Goal: Task Accomplishment & Management: Use online tool/utility

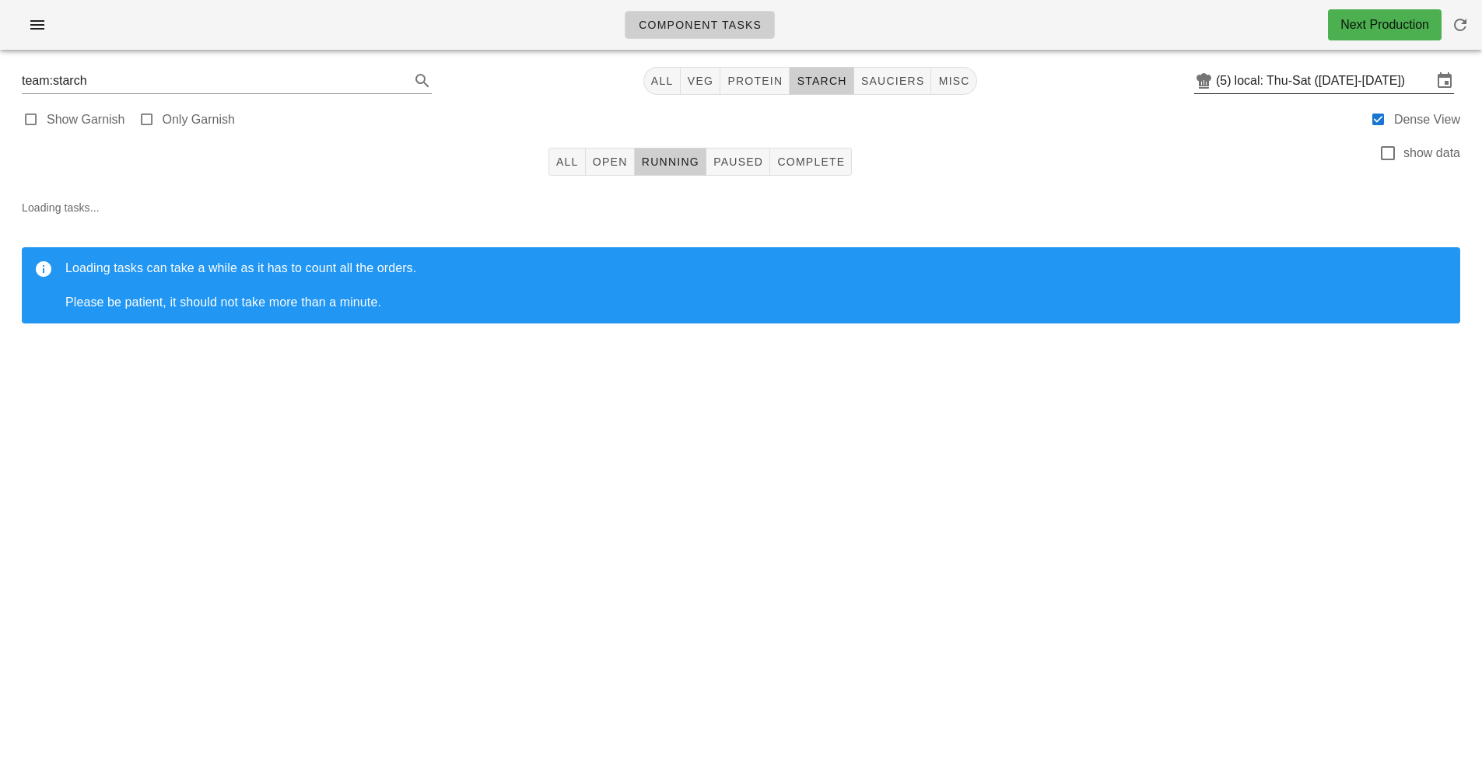
click at [1336, 78] on input "local: Thu-Sat ([DATE]-[DATE])" at bounding box center [1333, 80] width 198 height 25
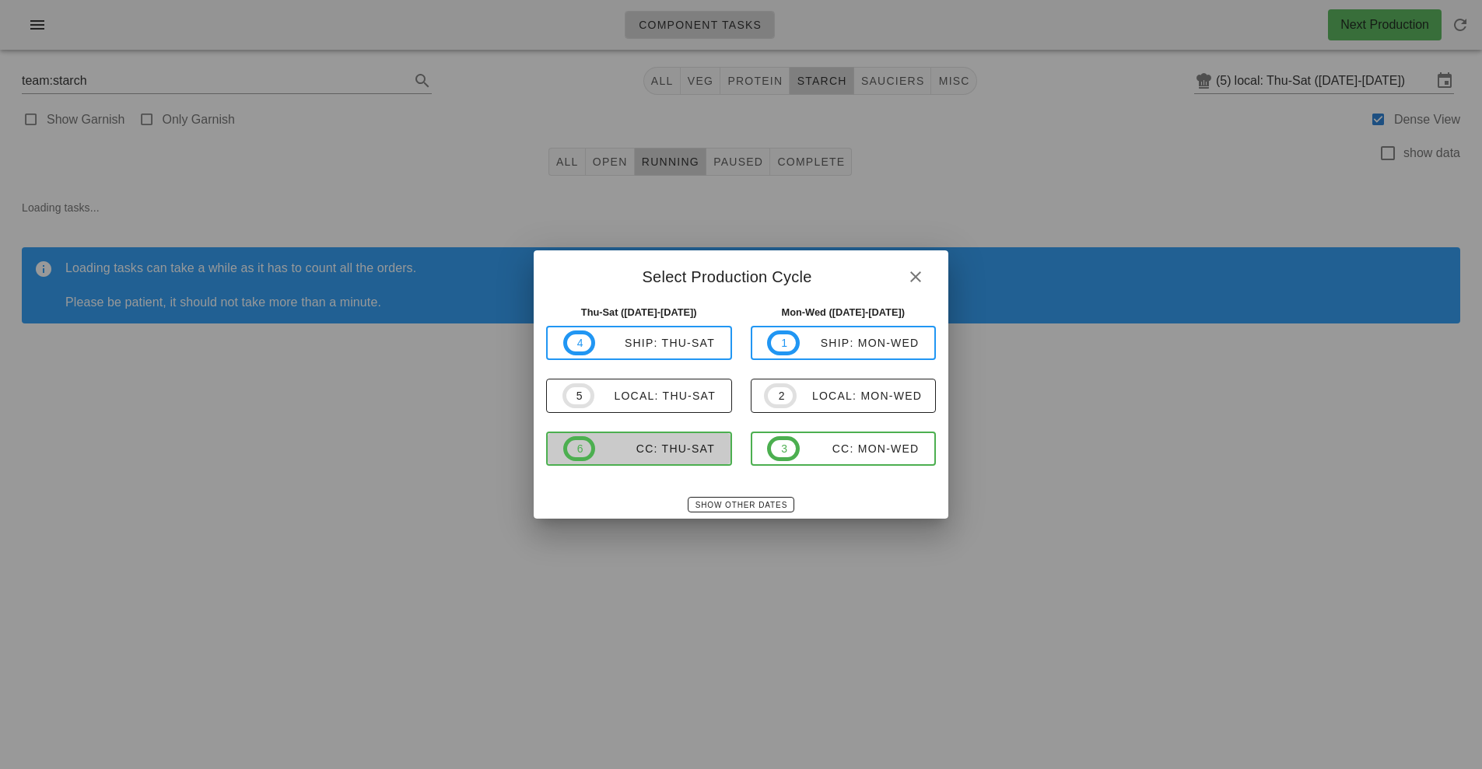
click at [660, 459] on span "6 CC: Thu-Sat" at bounding box center [639, 448] width 152 height 25
type input "CC: Thu-Sat ([DATE]-[DATE])"
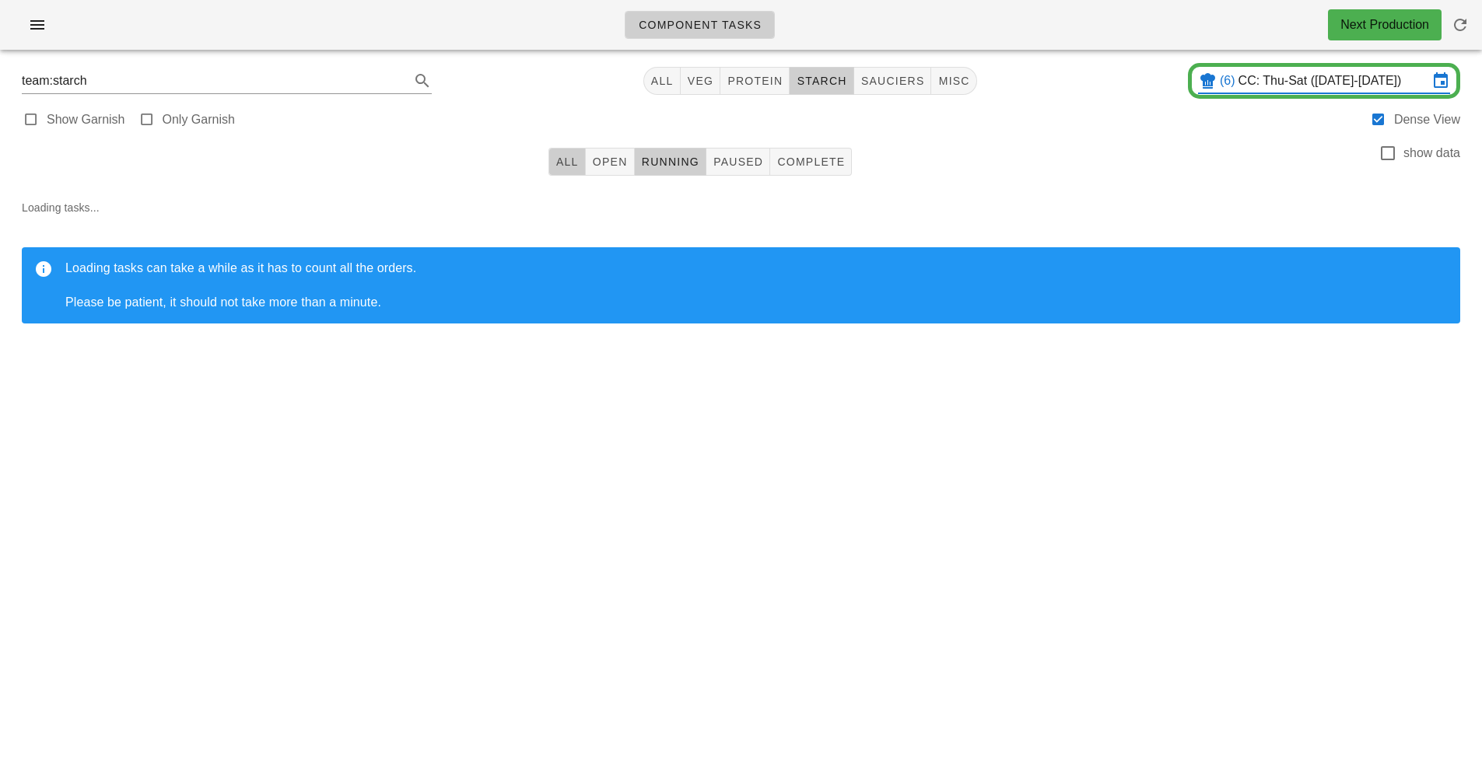
click at [565, 167] on span "All" at bounding box center [566, 162] width 23 height 12
click at [820, 82] on span "starch" at bounding box center [821, 81] width 51 height 12
click at [554, 175] on button "All" at bounding box center [566, 162] width 37 height 28
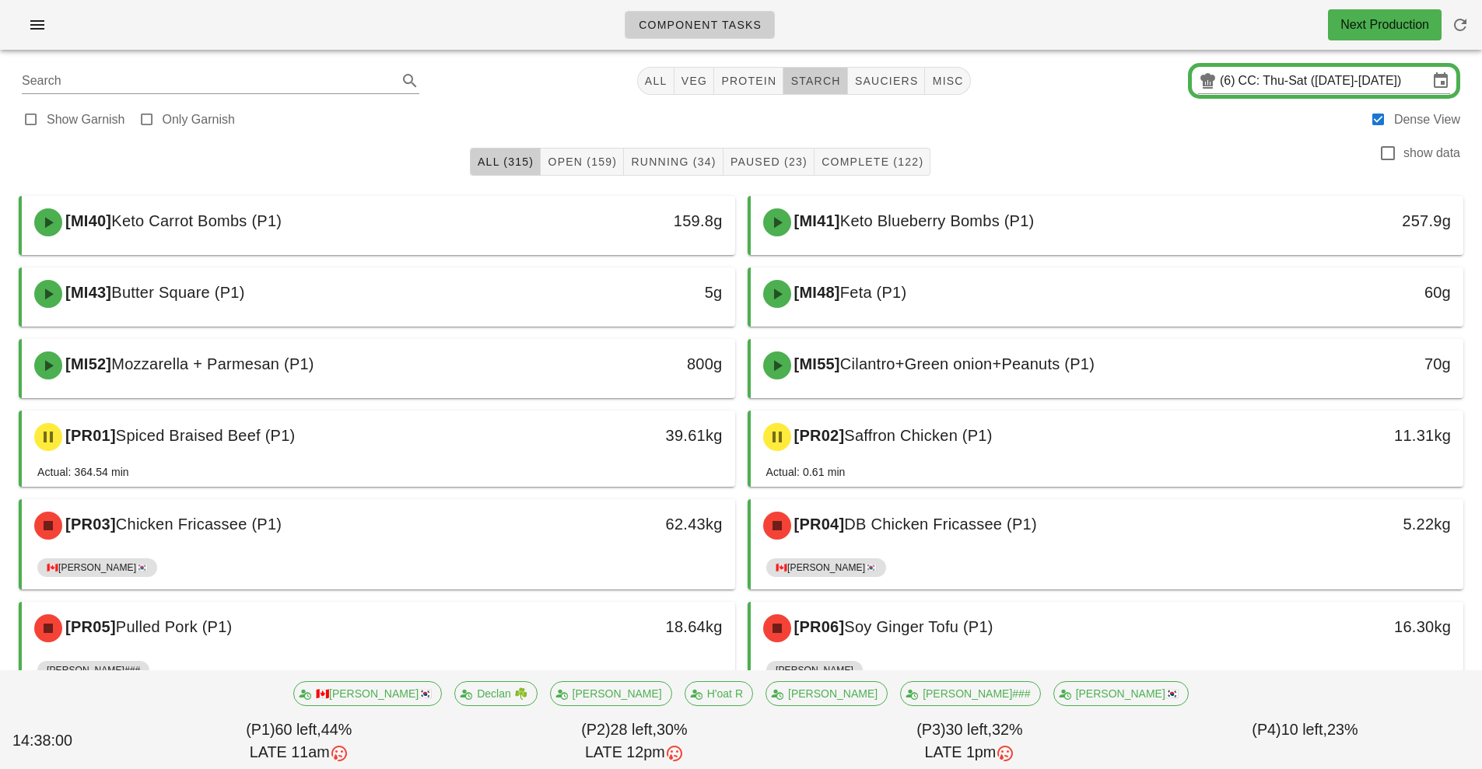
click at [839, 75] on span "starch" at bounding box center [815, 81] width 51 height 12
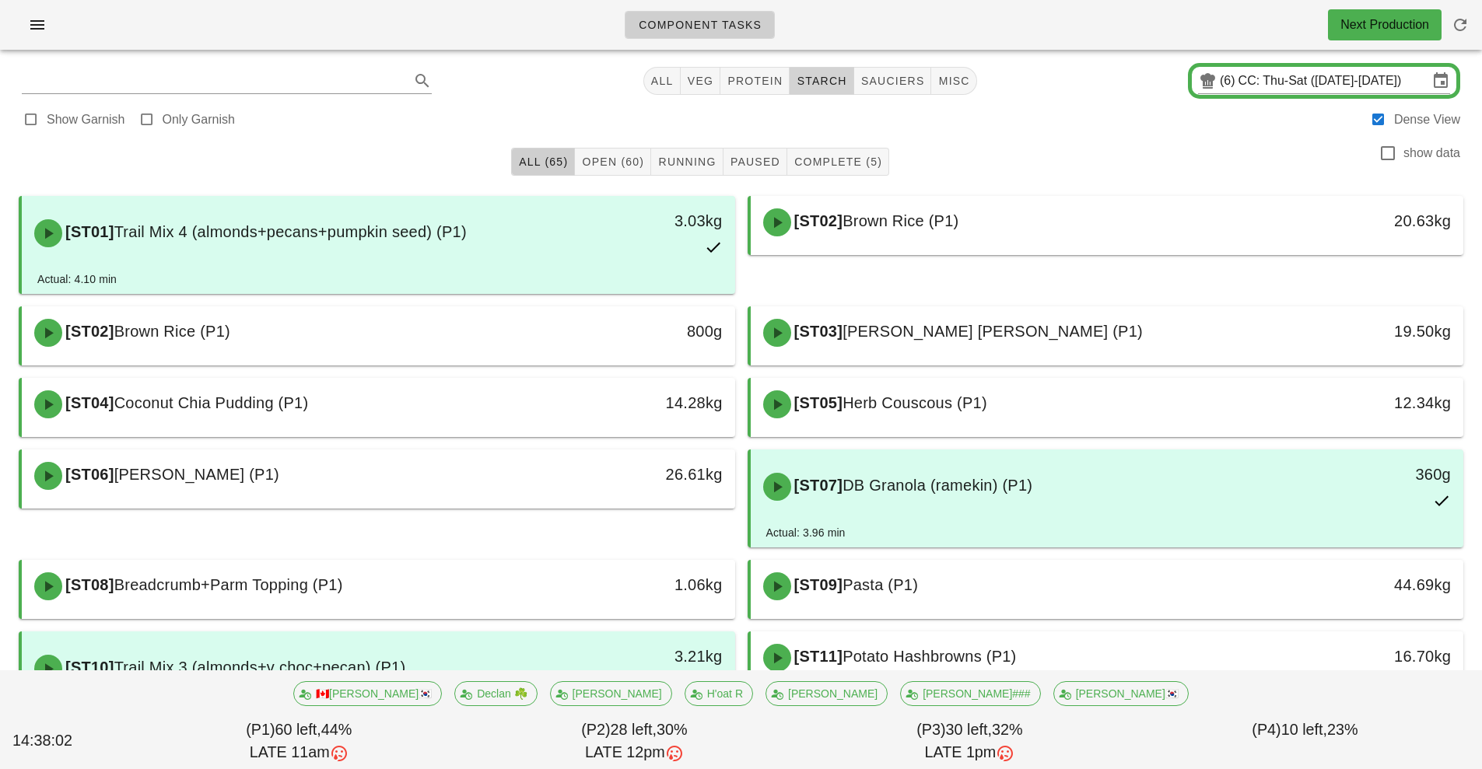
click at [821, 68] on button "starch" at bounding box center [822, 81] width 64 height 28
click at [817, 91] on button "starch" at bounding box center [822, 81] width 64 height 28
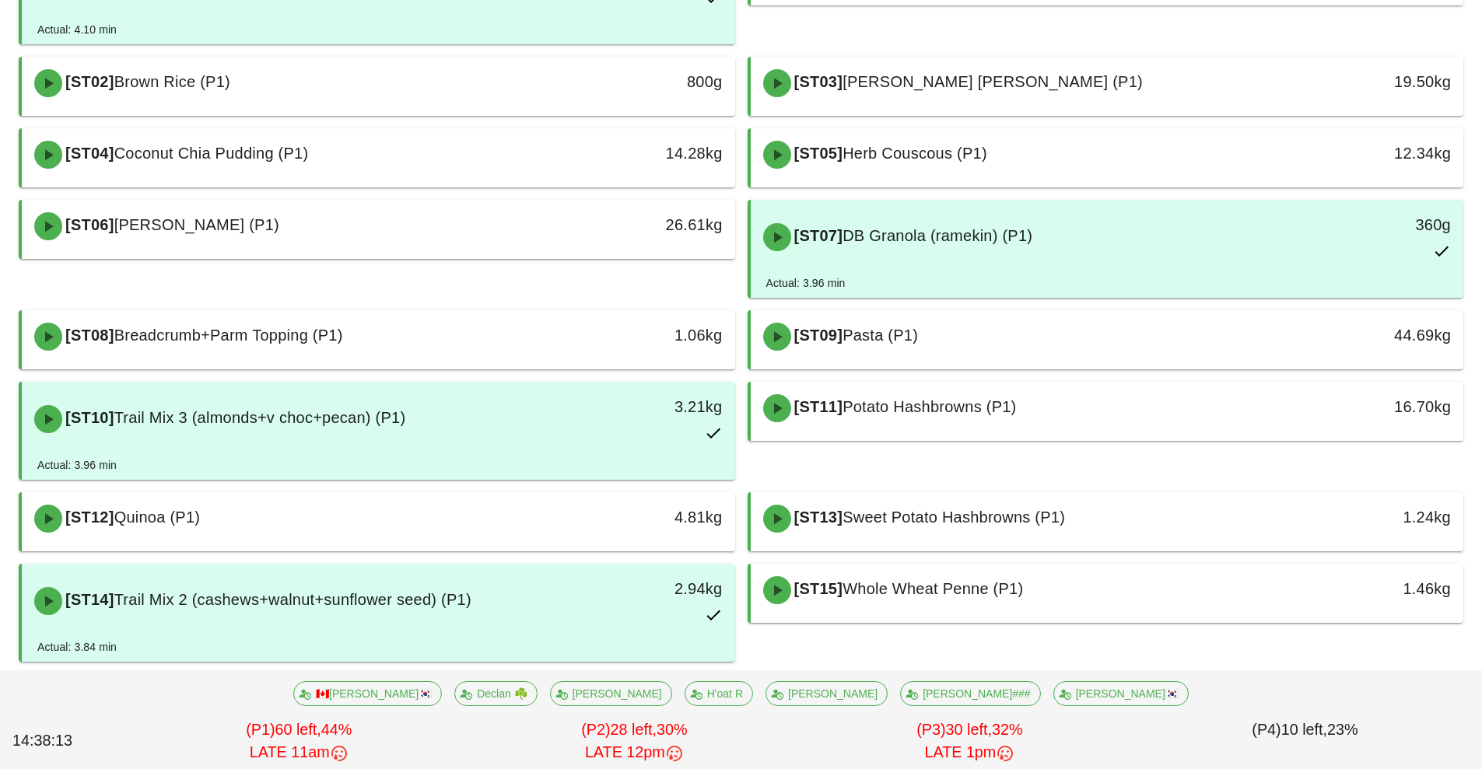
scroll to position [251, 0]
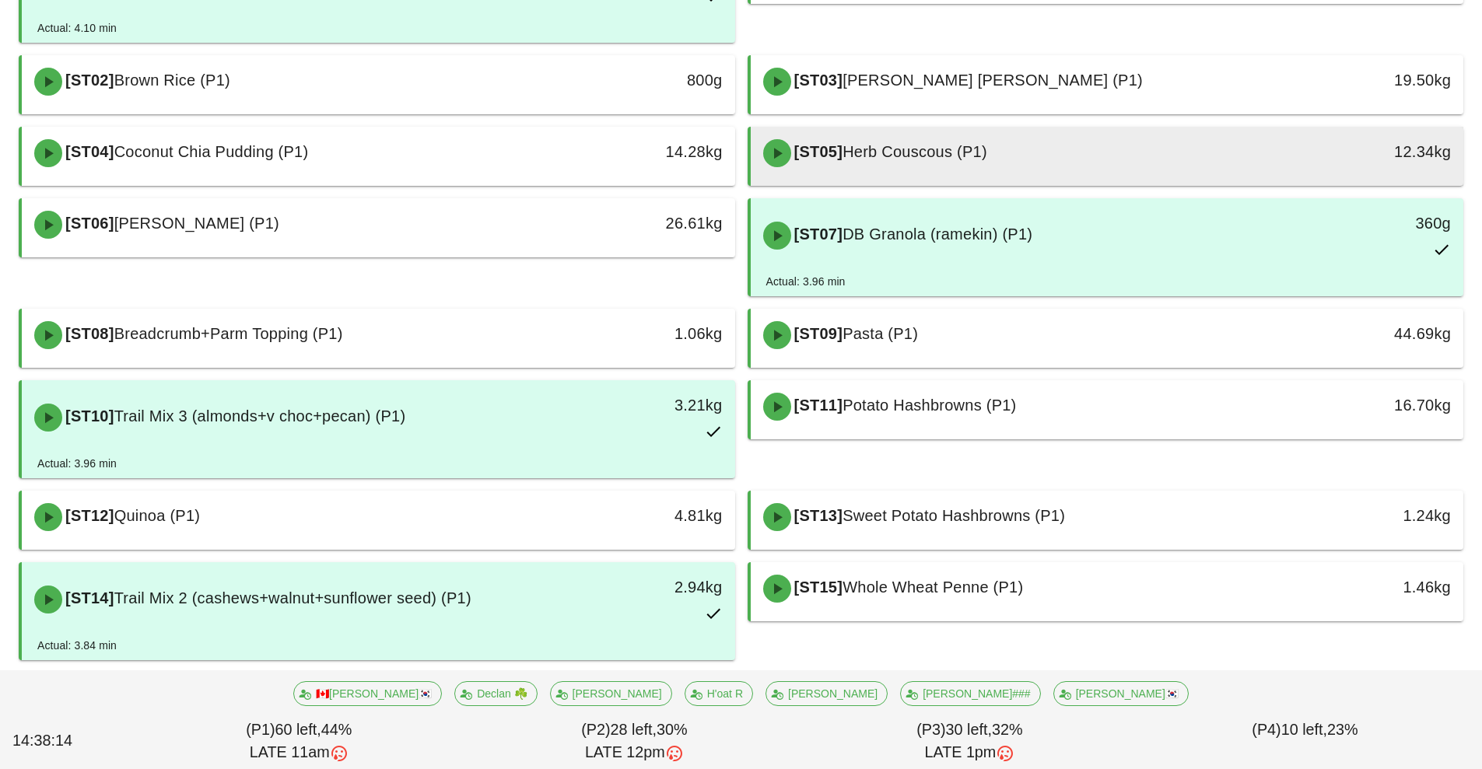
click at [1050, 159] on div "[ST05] Herb Couscous (P1)" at bounding box center [1019, 153] width 530 height 47
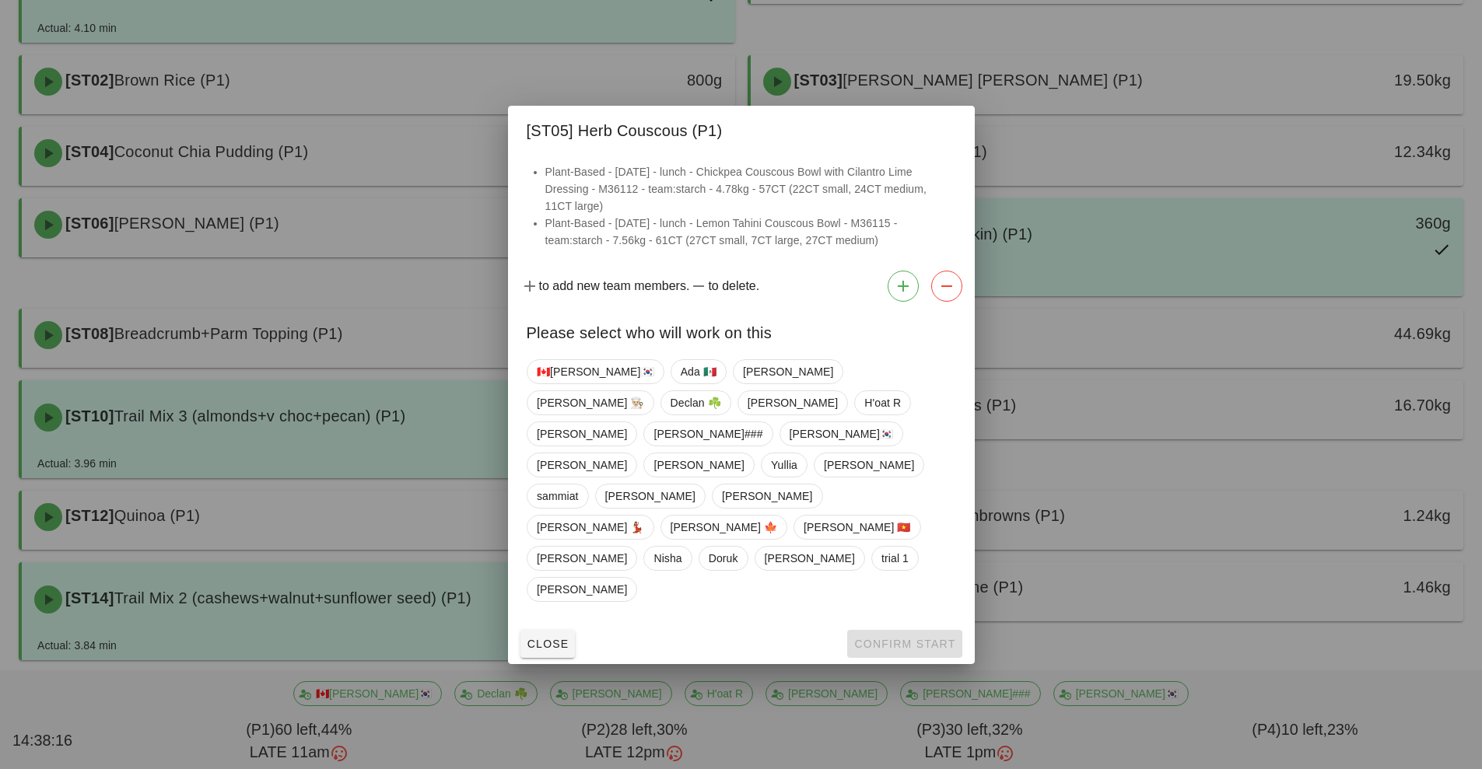
click at [1101, 569] on div at bounding box center [741, 384] width 1482 height 769
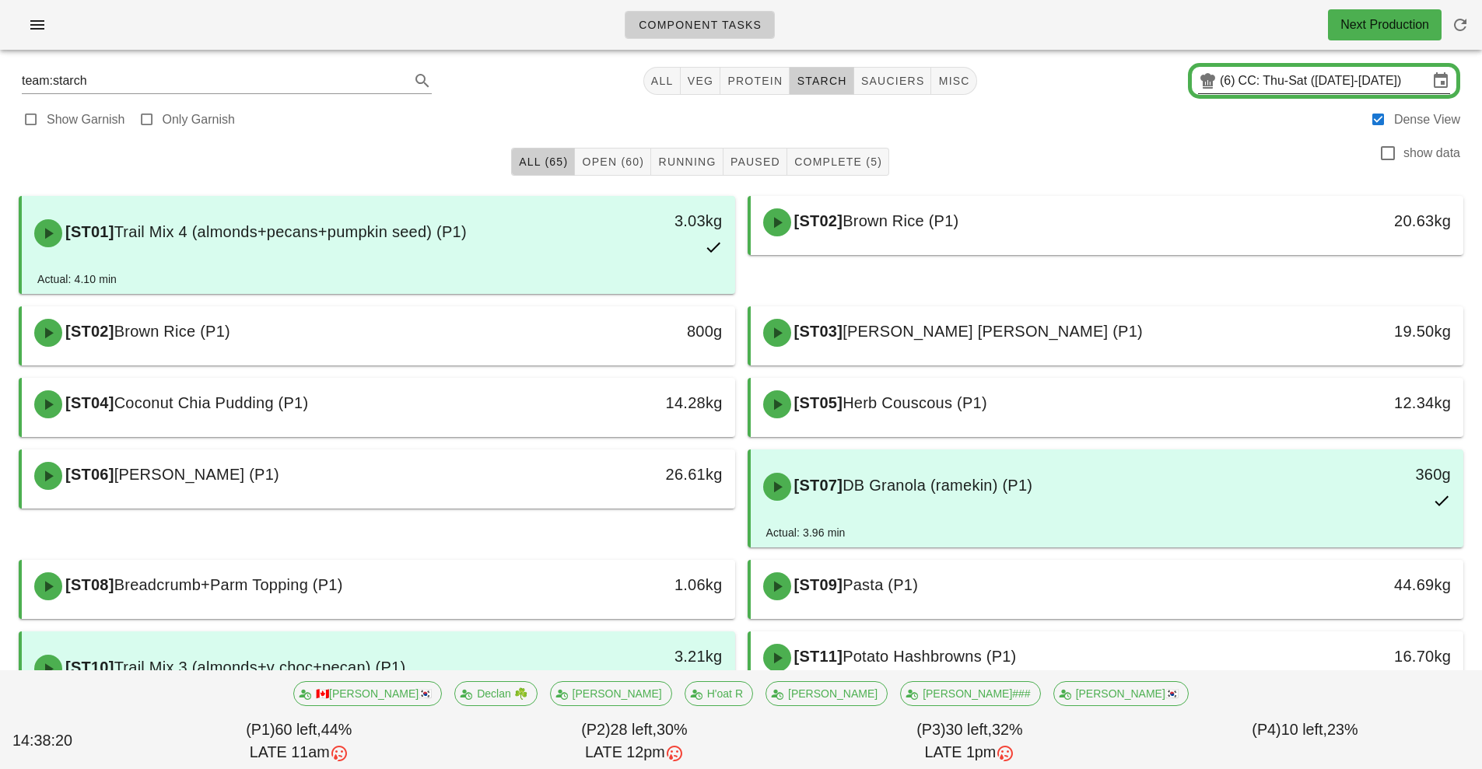
click at [1221, 93] on div "(6) CC: Thu-Sat ([DATE]-[DATE])" at bounding box center [1324, 80] width 252 height 25
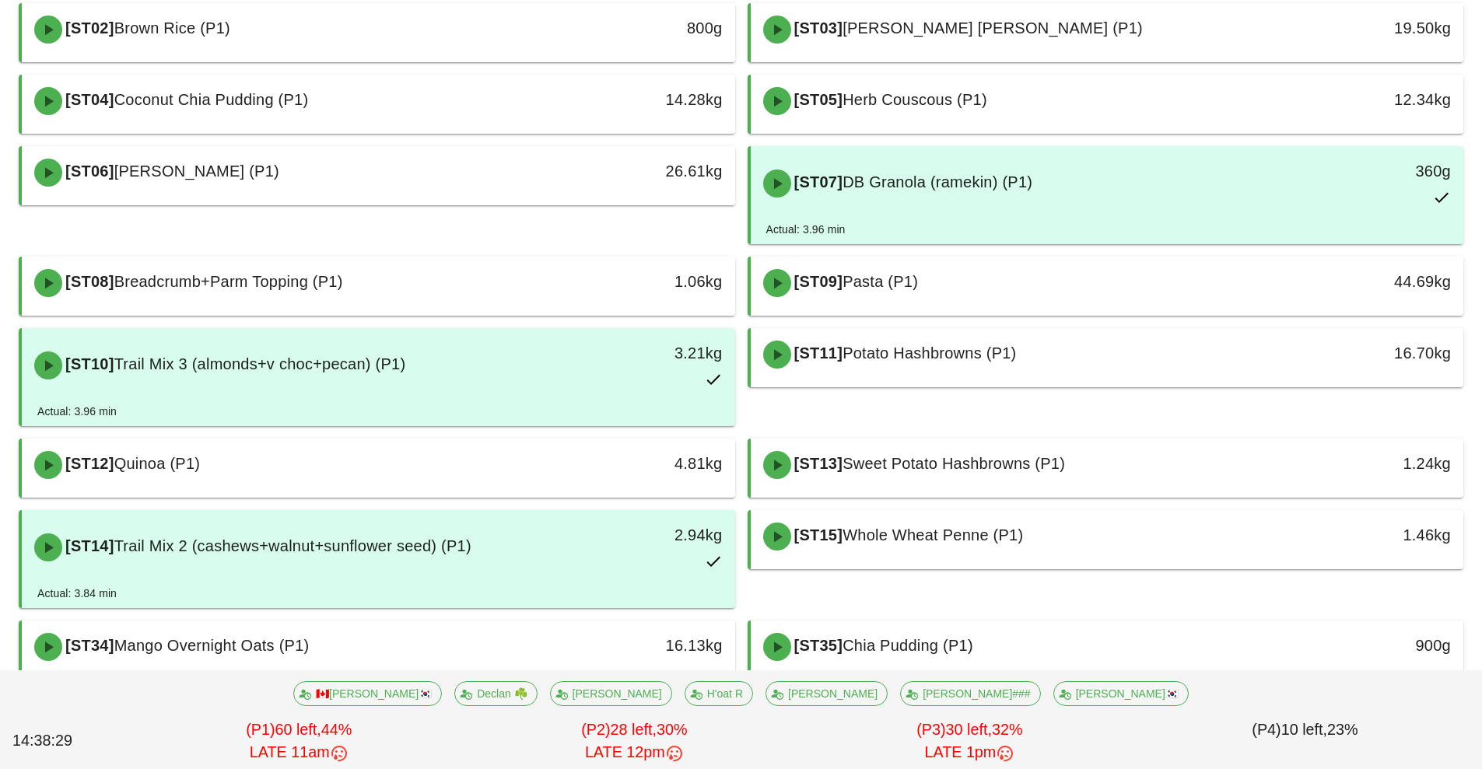
scroll to position [539, 0]
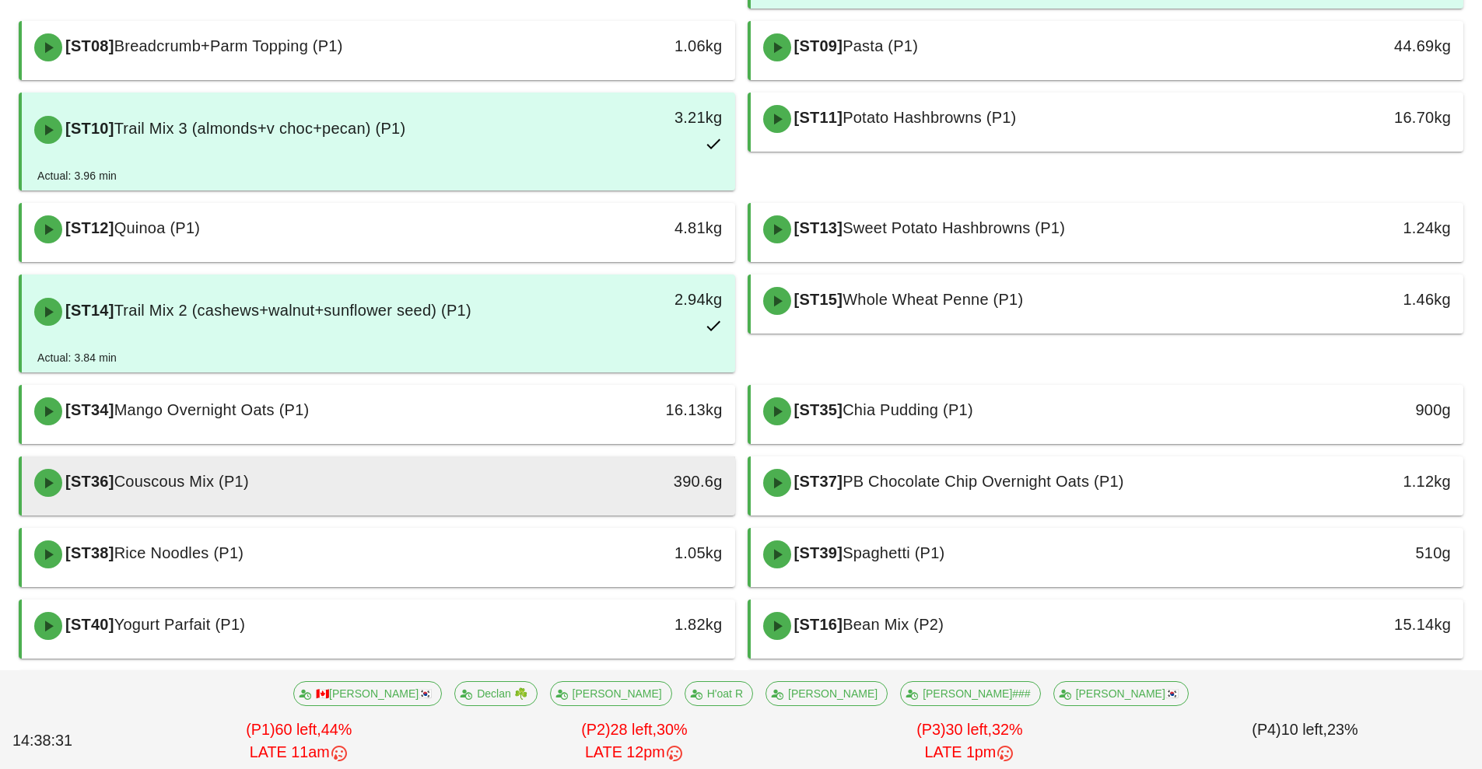
click at [530, 492] on div "[ST36] Couscous Mix (P1)" at bounding box center [290, 483] width 530 height 47
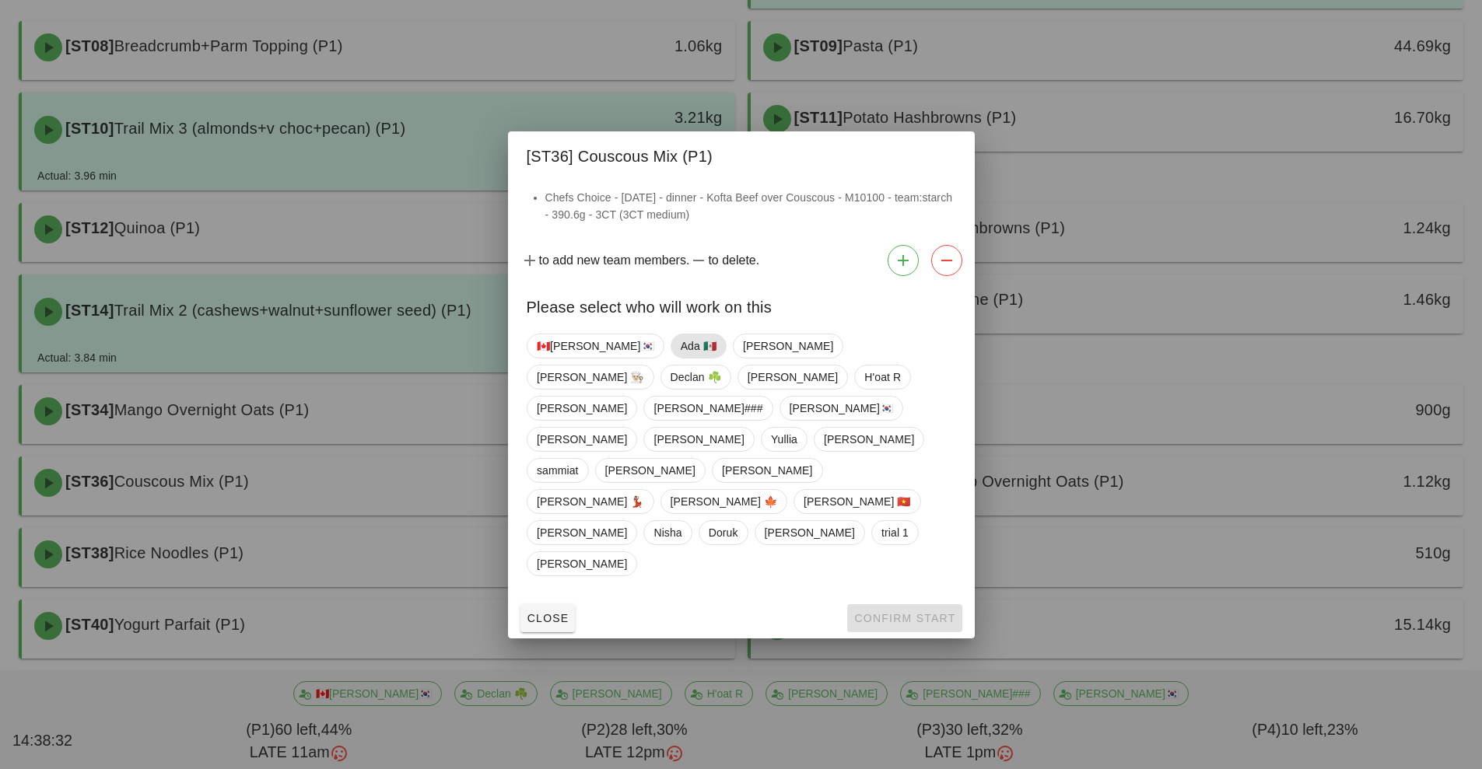
click at [680, 358] on span "Ada 🇲🇽" at bounding box center [698, 345] width 36 height 23
click at [890, 612] on span "Confirm Start" at bounding box center [904, 618] width 102 height 12
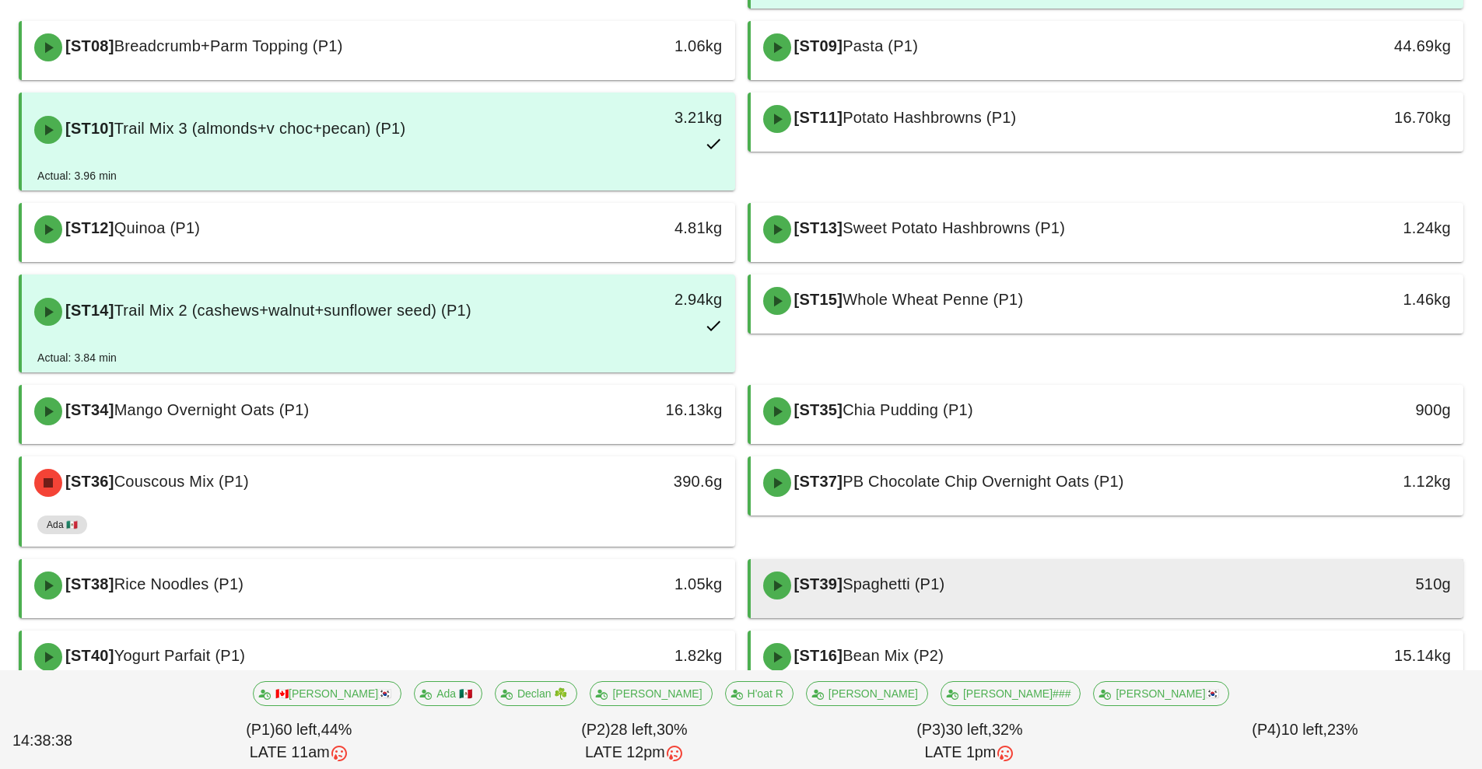
click at [1018, 607] on div "[ST39] Spaghetti (P1)" at bounding box center [1019, 585] width 530 height 47
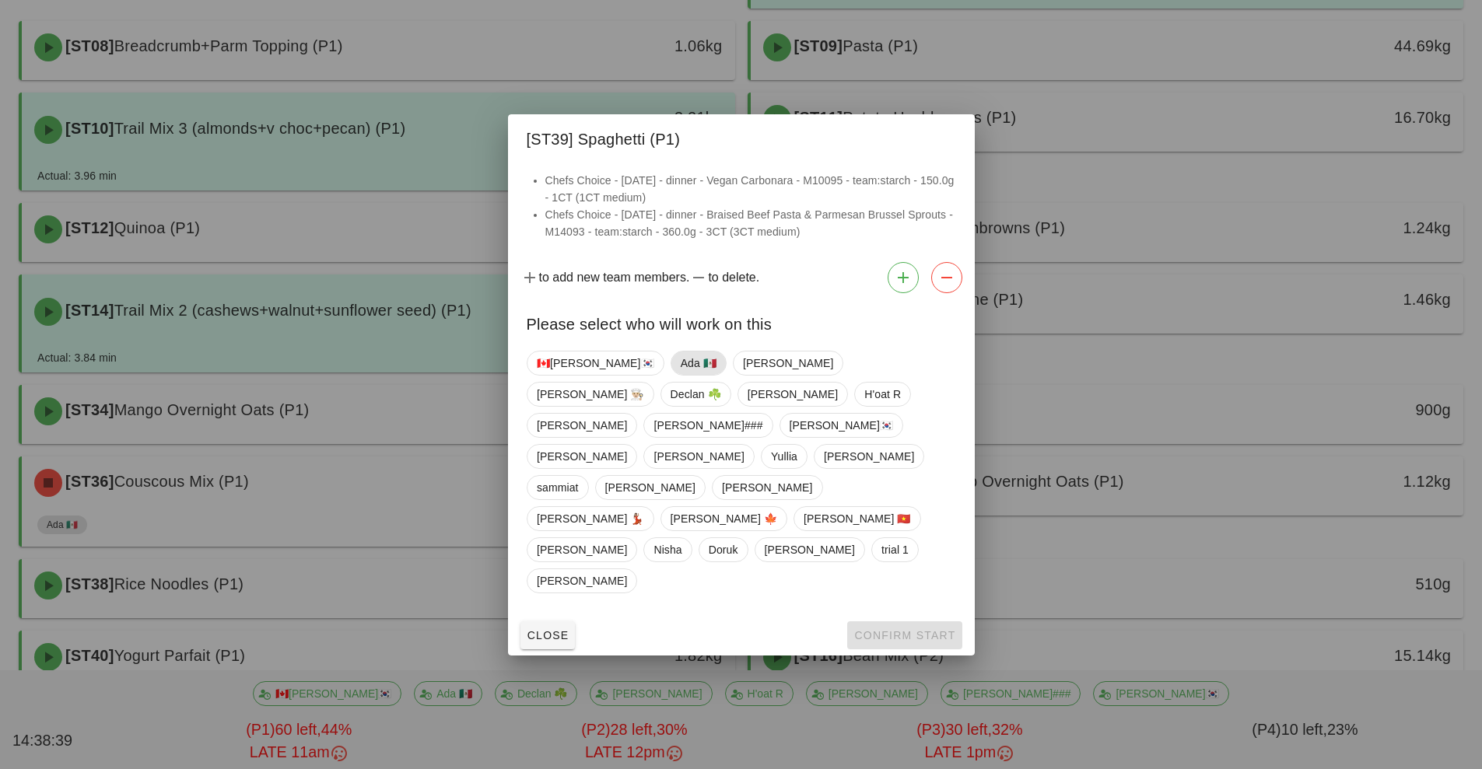
click at [680, 375] on span "Ada 🇲🇽" at bounding box center [698, 363] width 36 height 23
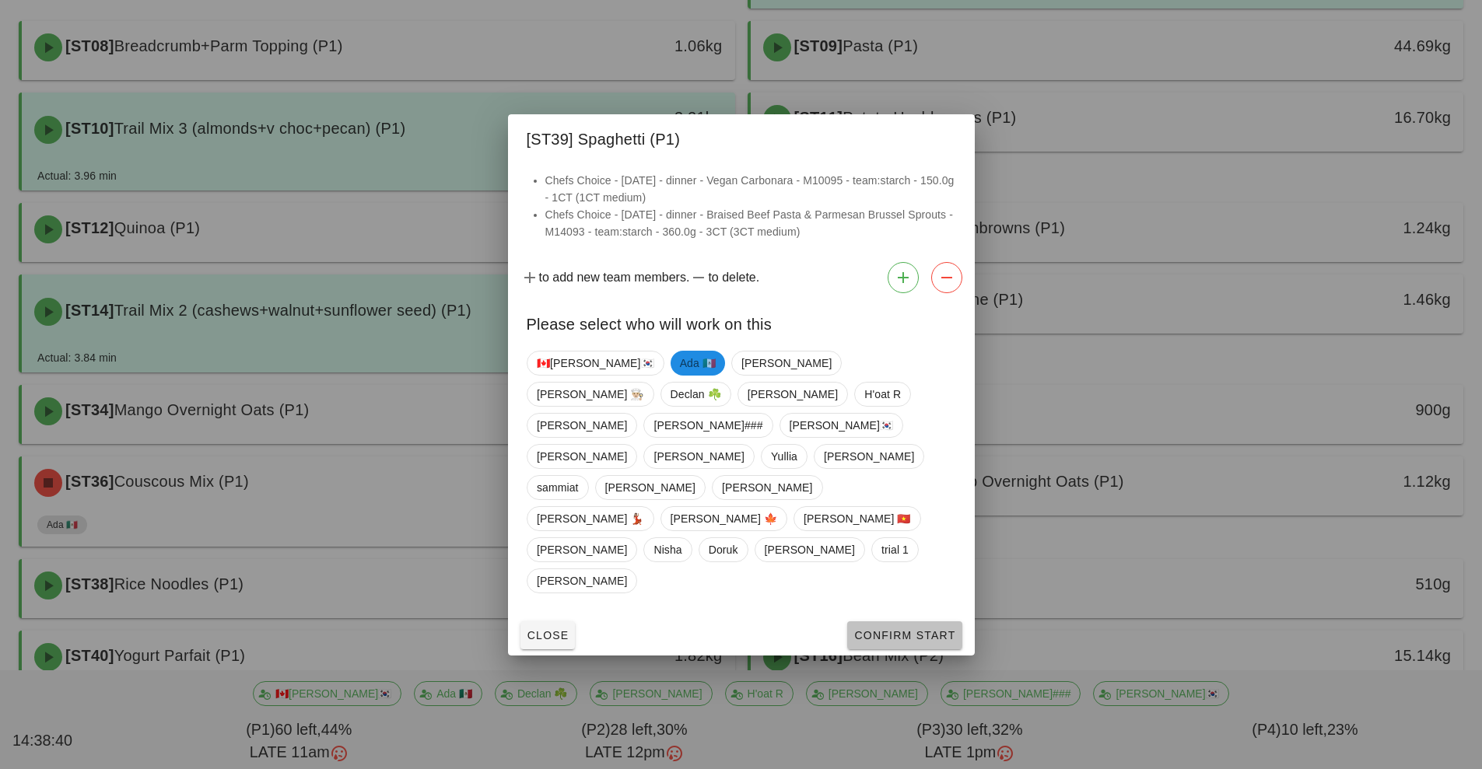
click at [897, 629] on span "Confirm Start" at bounding box center [904, 635] width 102 height 12
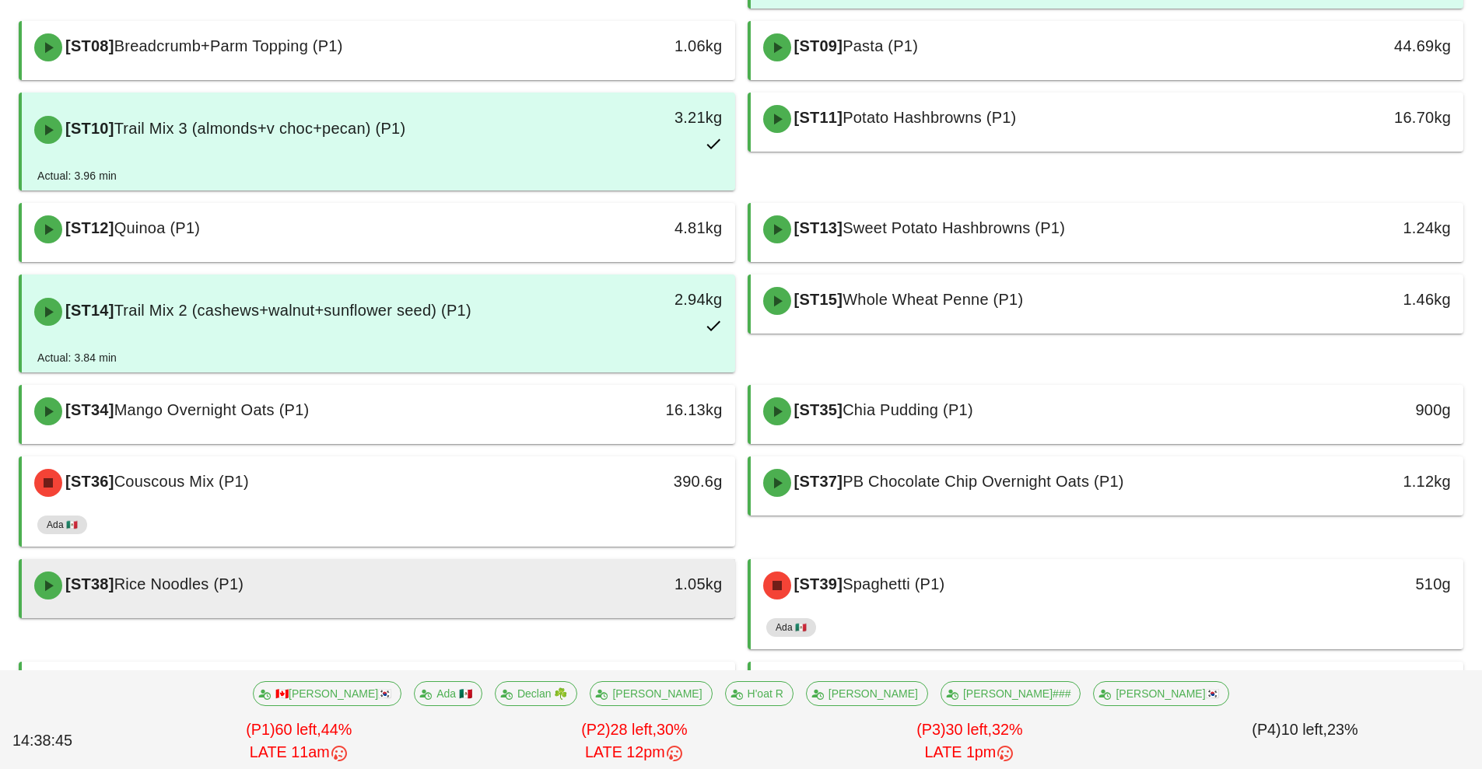
click at [509, 597] on div "[ST38] Rice Noodles (P1)" at bounding box center [290, 585] width 530 height 47
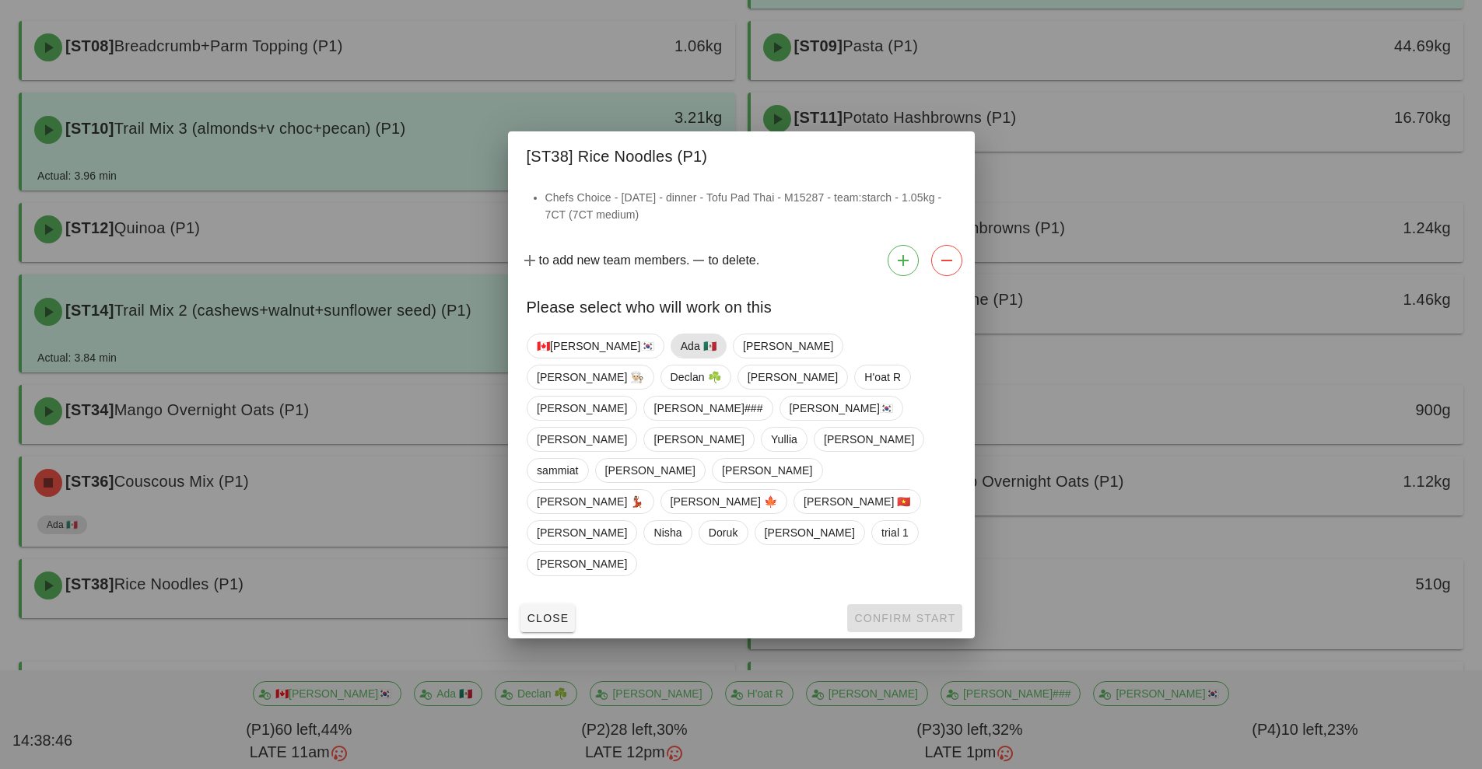
click at [680, 358] on span "Ada 🇲🇽" at bounding box center [698, 345] width 36 height 23
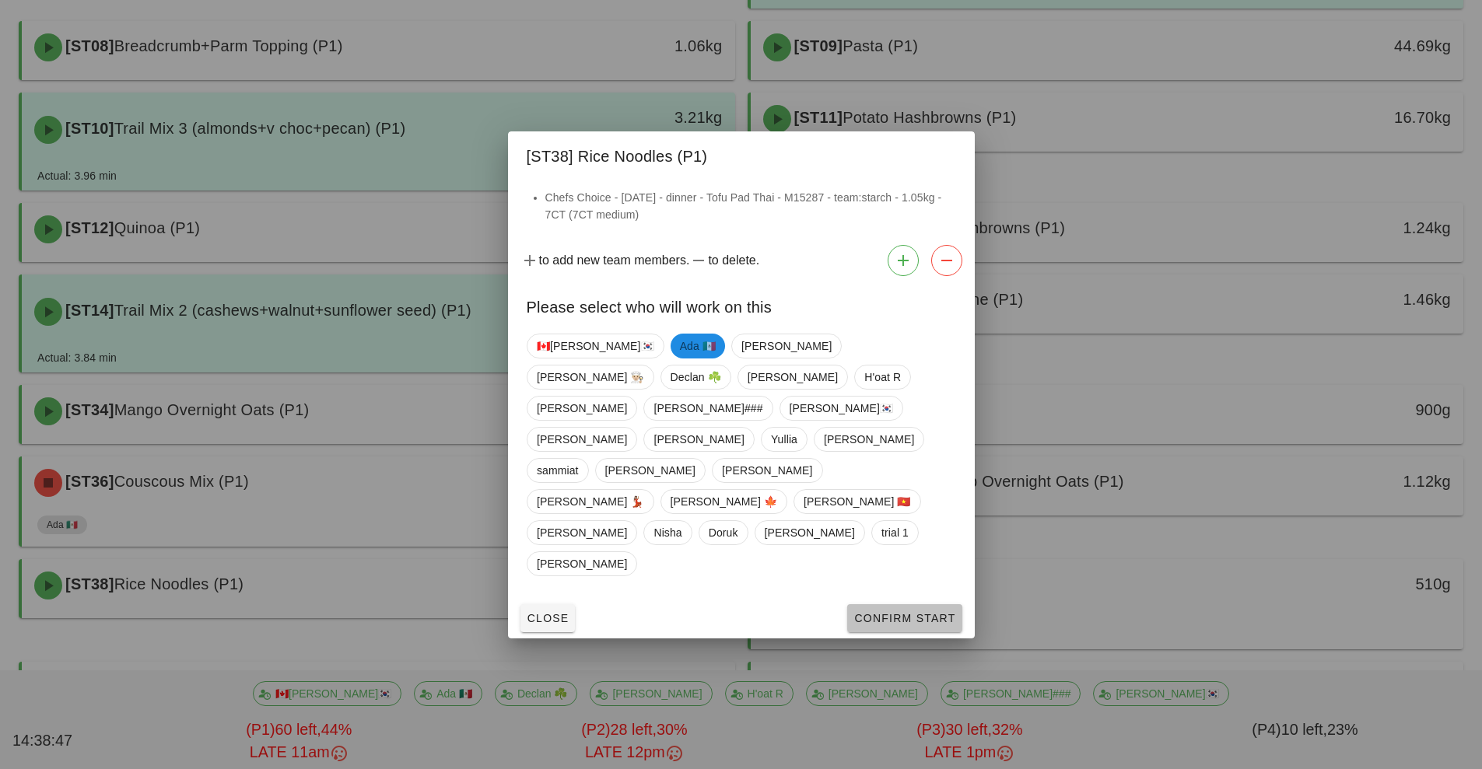
click at [891, 612] on span "Confirm Start" at bounding box center [904, 618] width 102 height 12
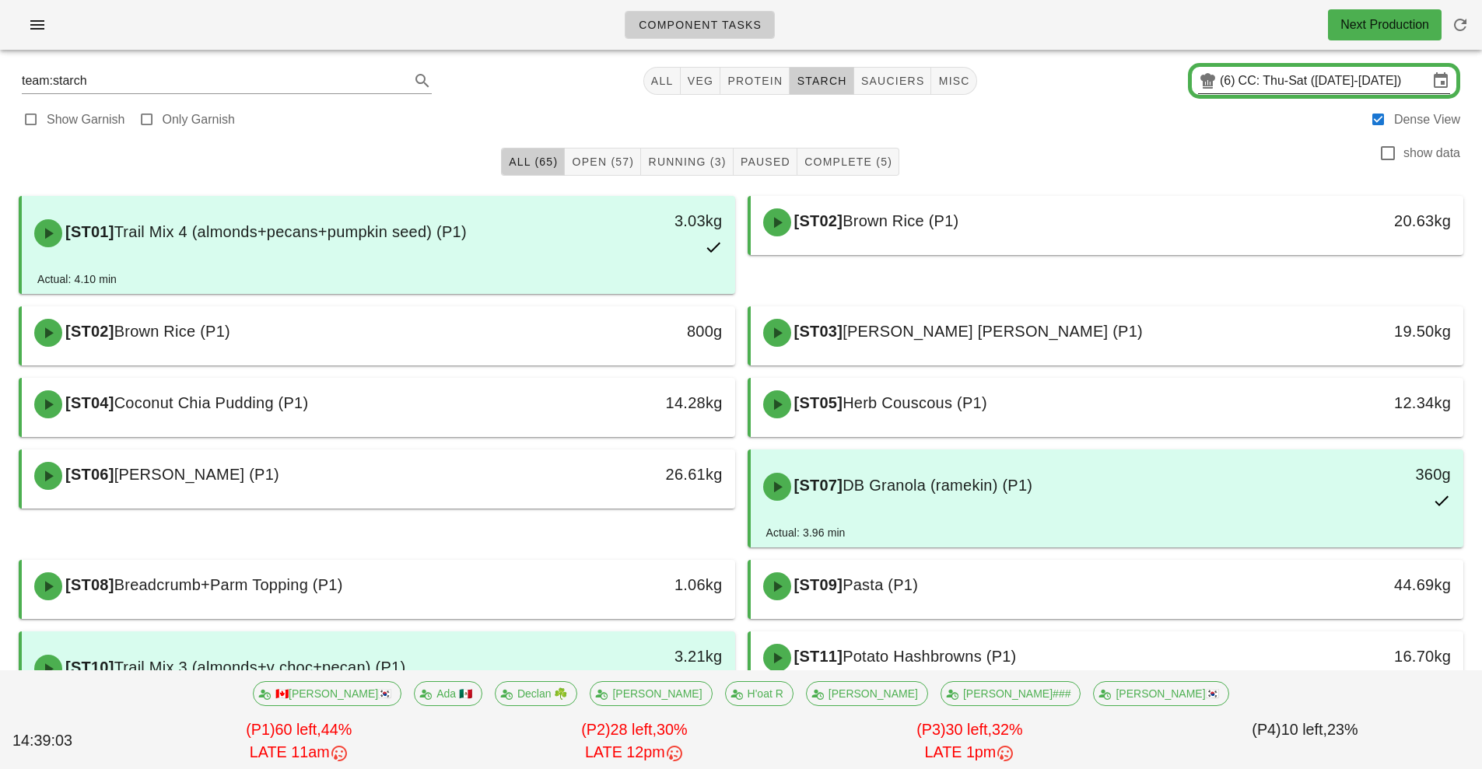
click at [1425, 82] on input "CC: Thu-Sat ([DATE]-[DATE])" at bounding box center [1333, 80] width 190 height 25
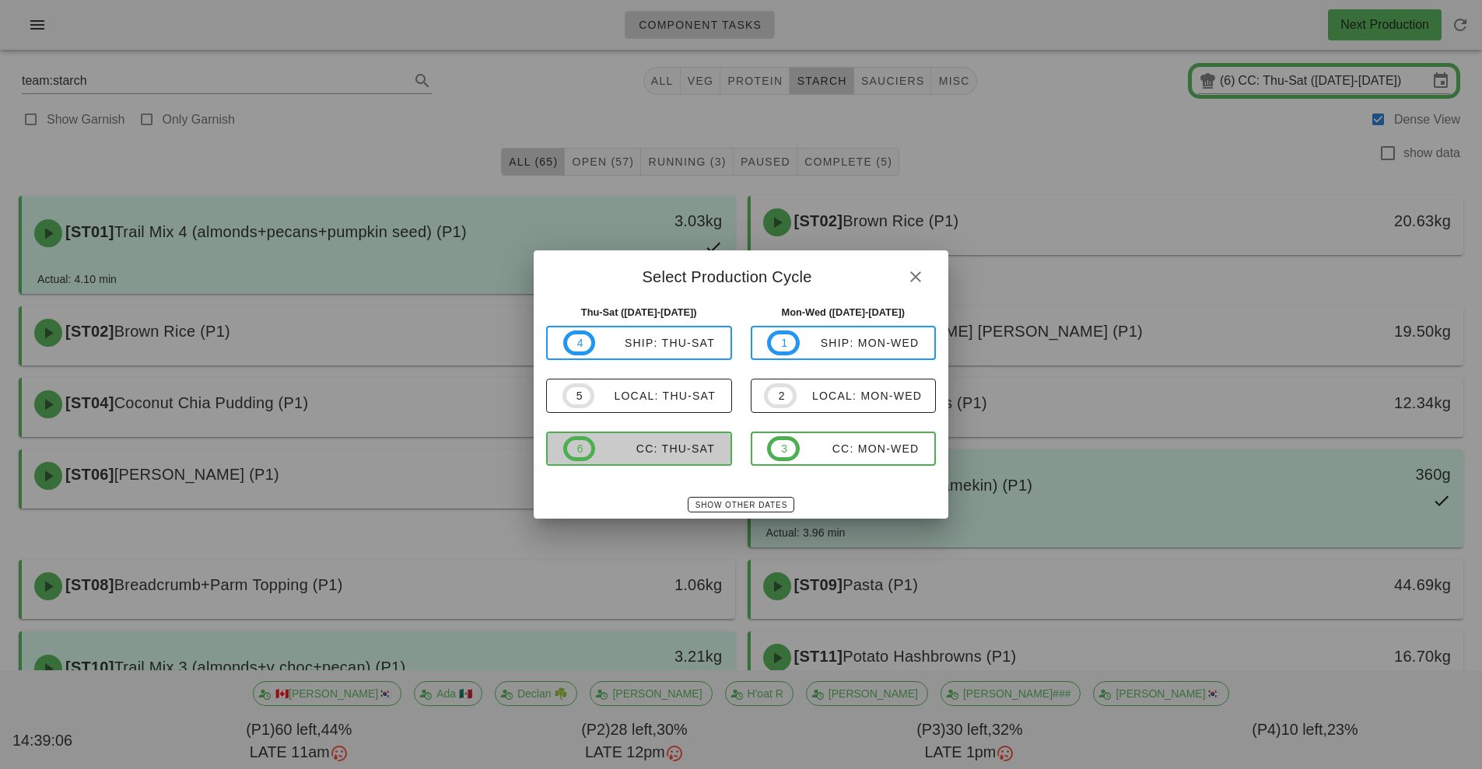
click at [696, 442] on span "6 CC: Thu-Sat" at bounding box center [639, 448] width 152 height 25
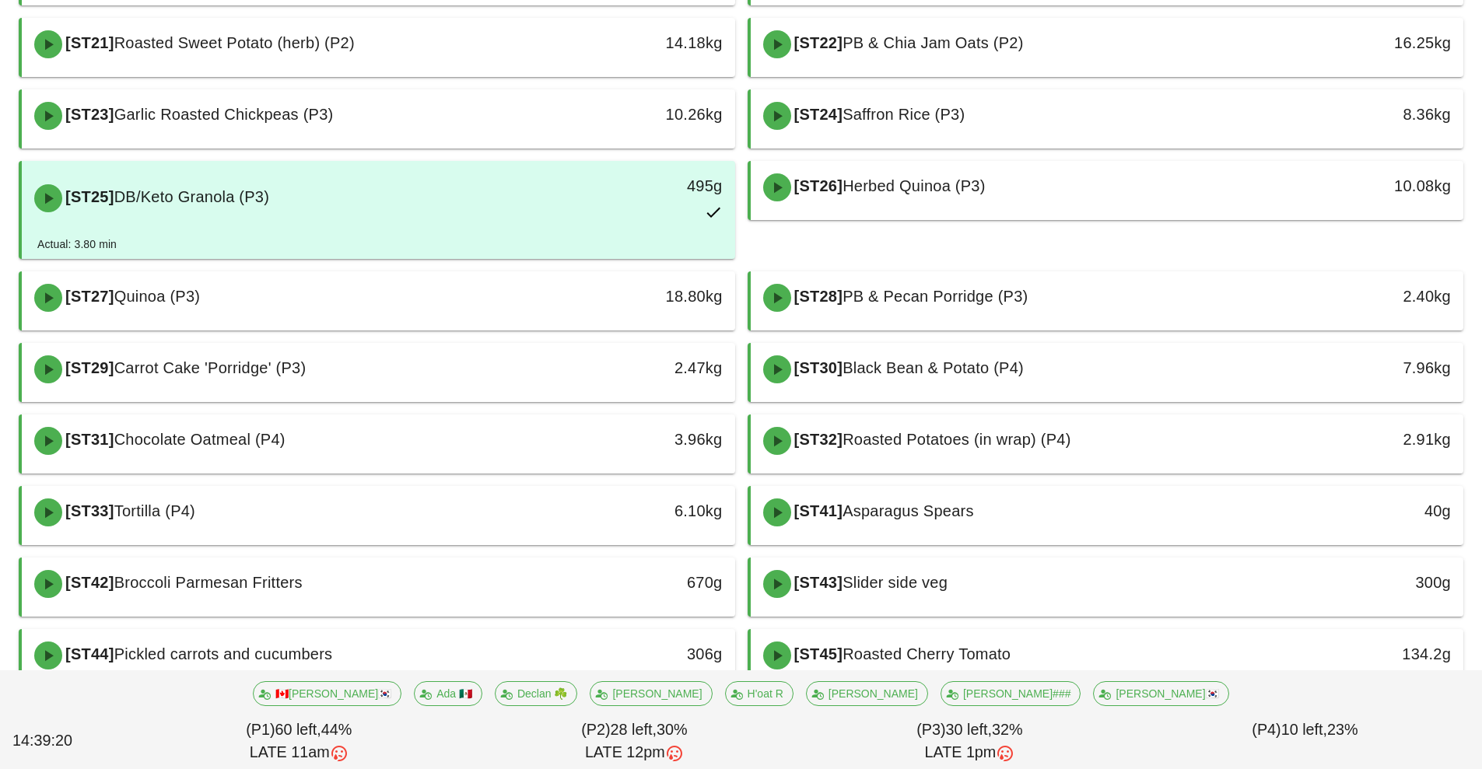
scroll to position [1402, 0]
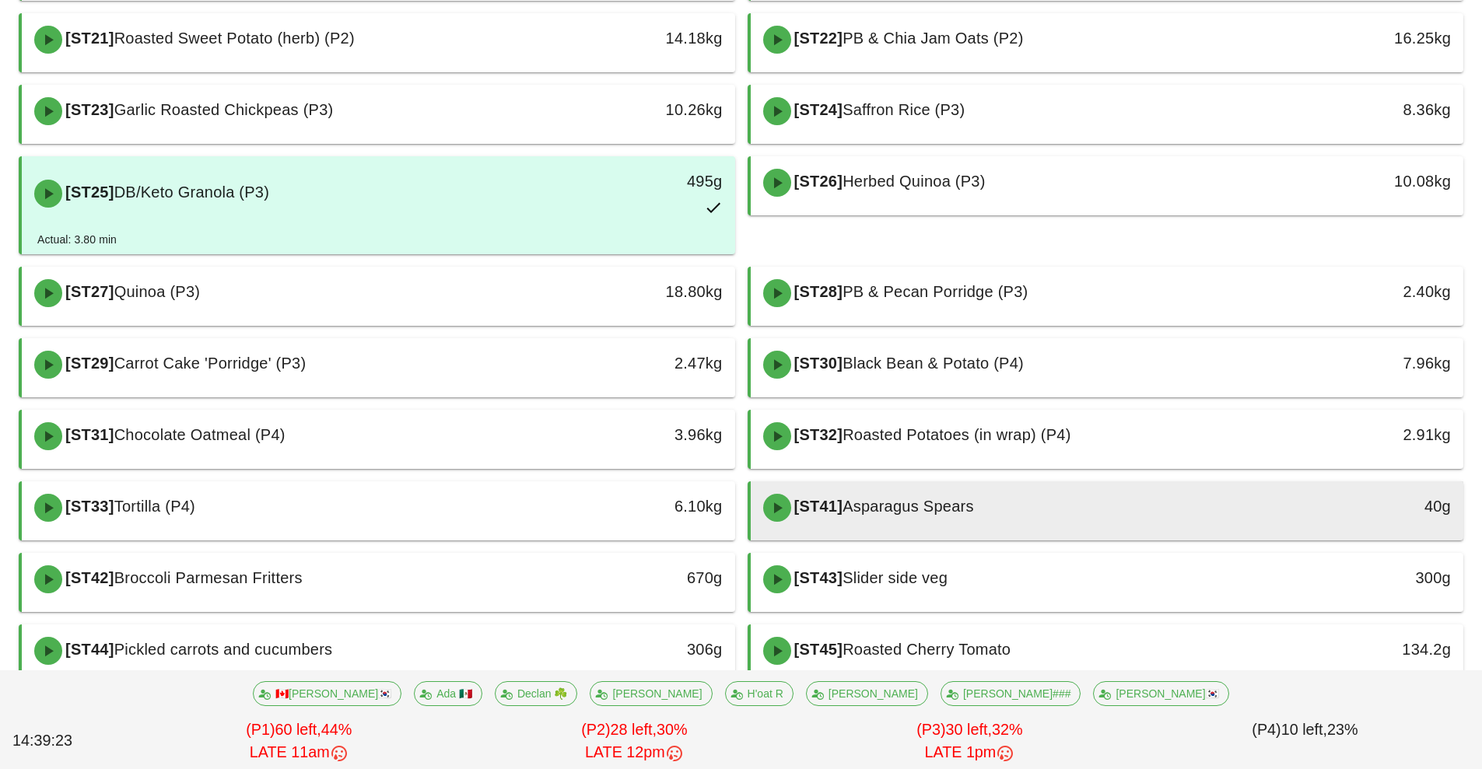
click at [1136, 509] on div "[ST41] Asparagus Spears" at bounding box center [1019, 508] width 530 height 47
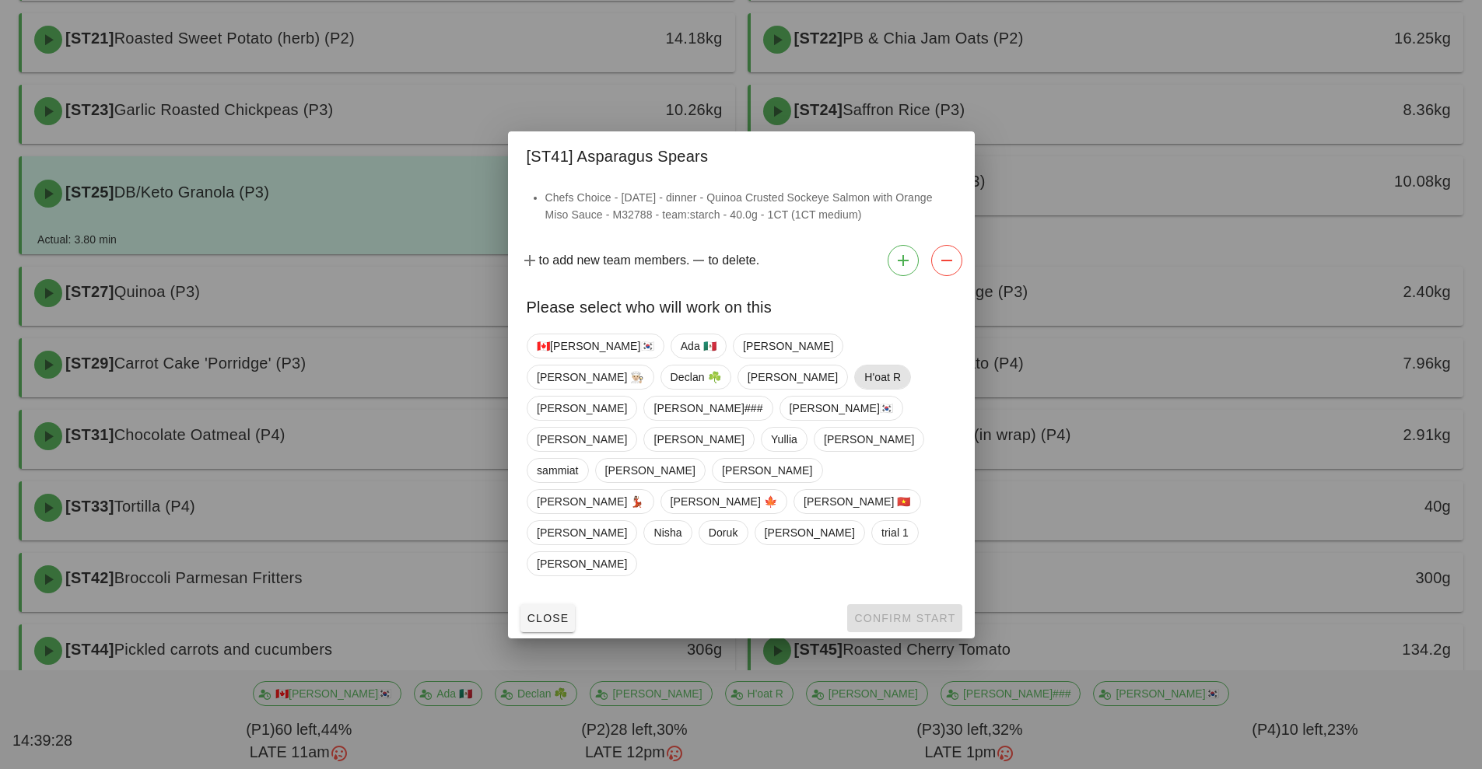
click at [854, 390] on span "H'oat R" at bounding box center [882, 377] width 57 height 25
click at [886, 612] on span "Confirm Start" at bounding box center [904, 618] width 102 height 12
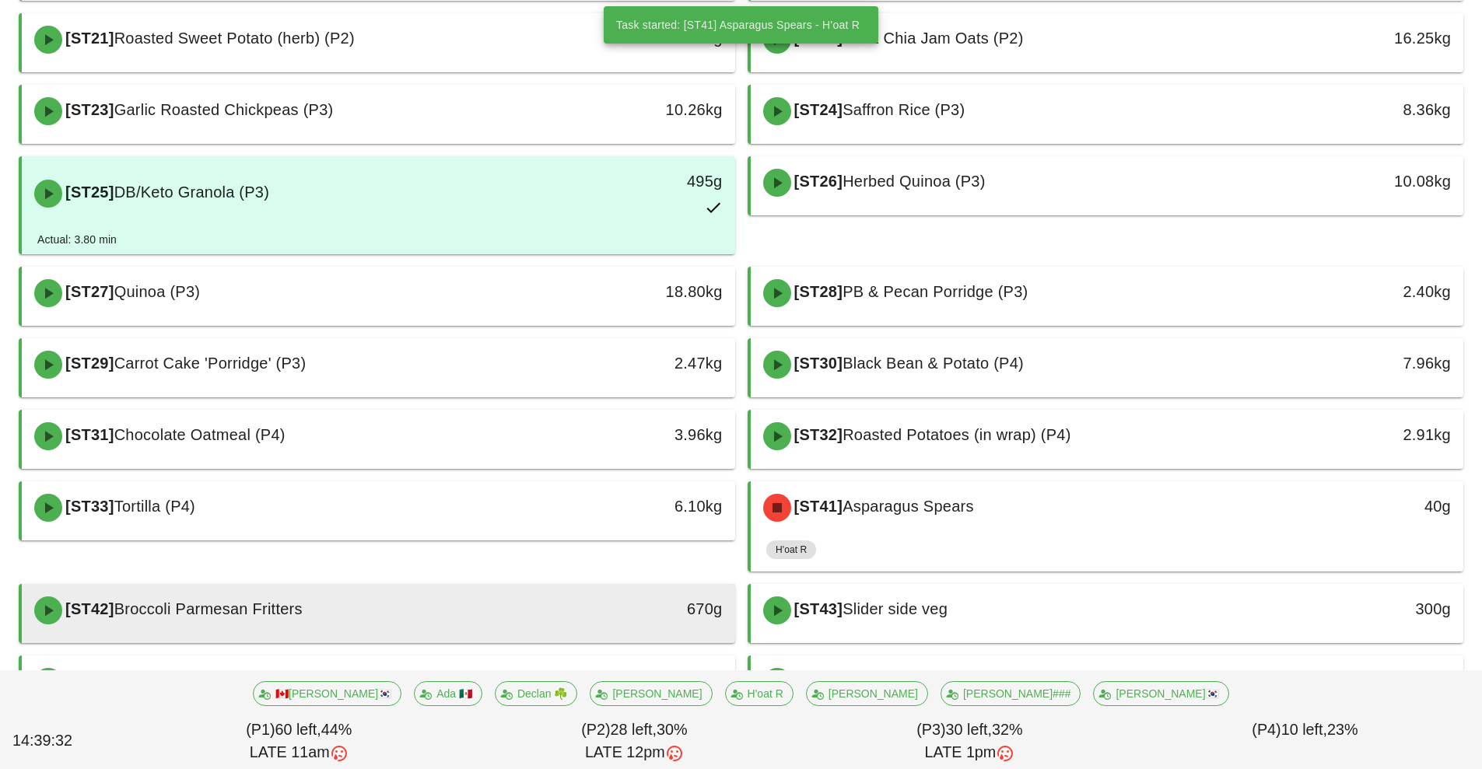
click at [583, 628] on div "670g" at bounding box center [643, 610] width 177 height 47
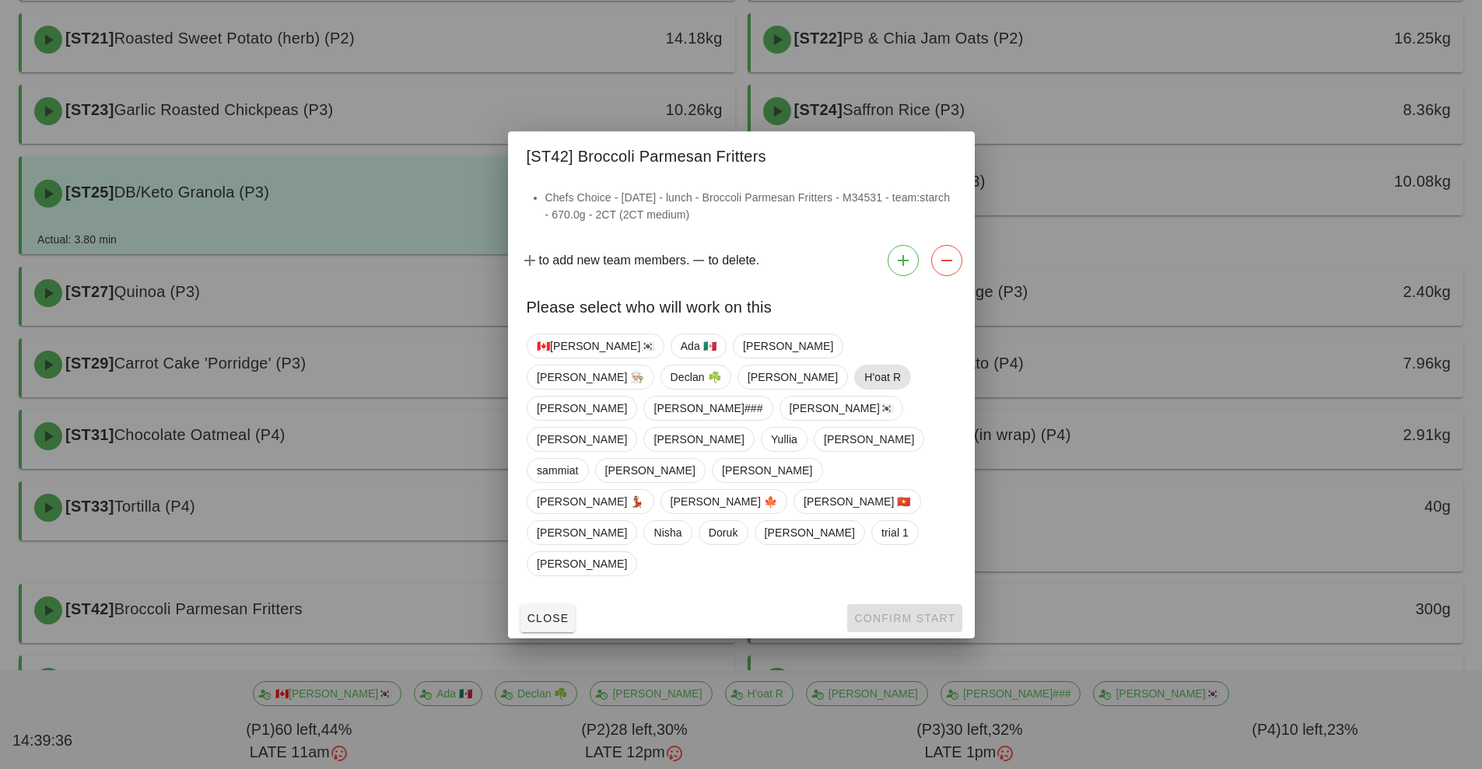
click at [864, 389] on span "H'oat R" at bounding box center [882, 377] width 37 height 23
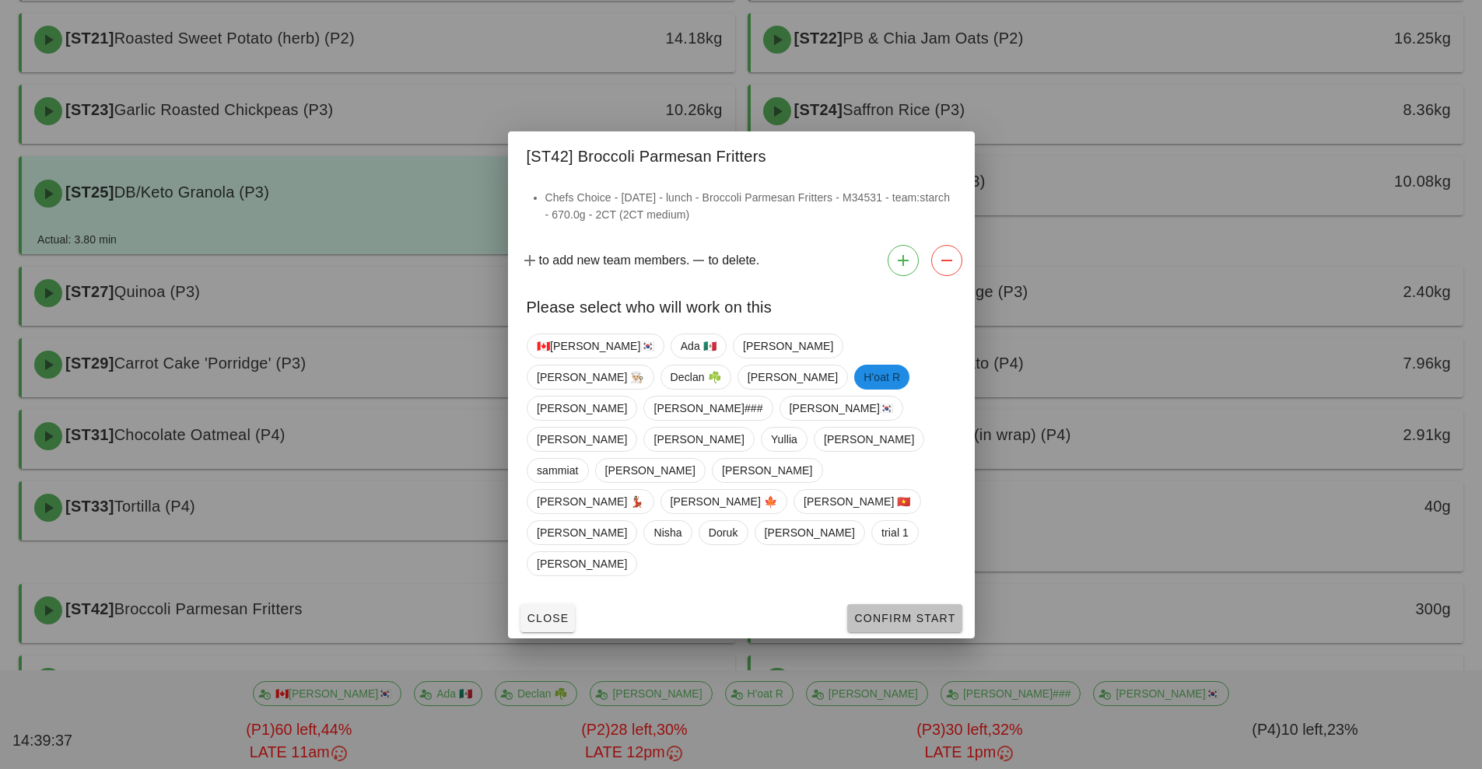
click at [894, 612] on span "Confirm Start" at bounding box center [904, 618] width 102 height 12
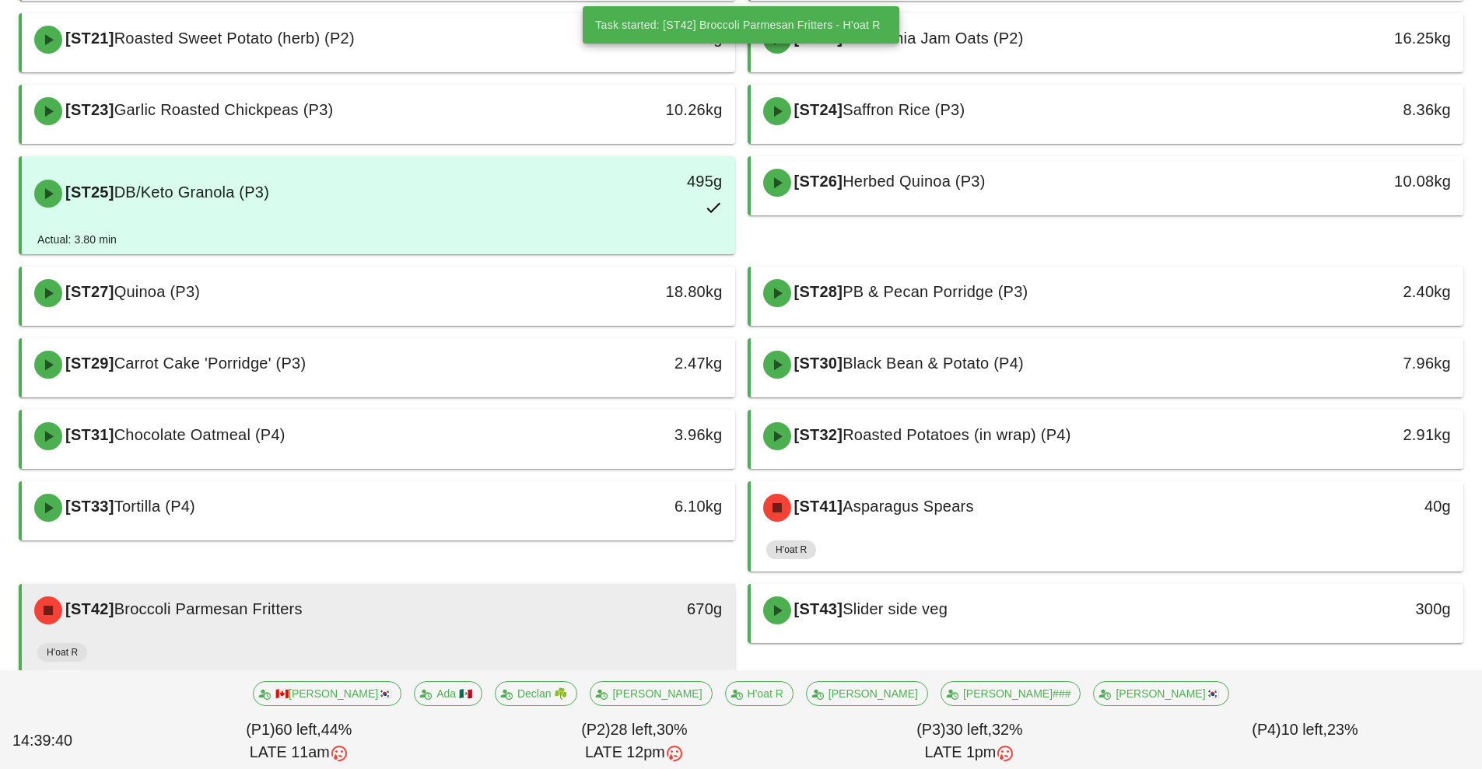
scroll to position [1779, 0]
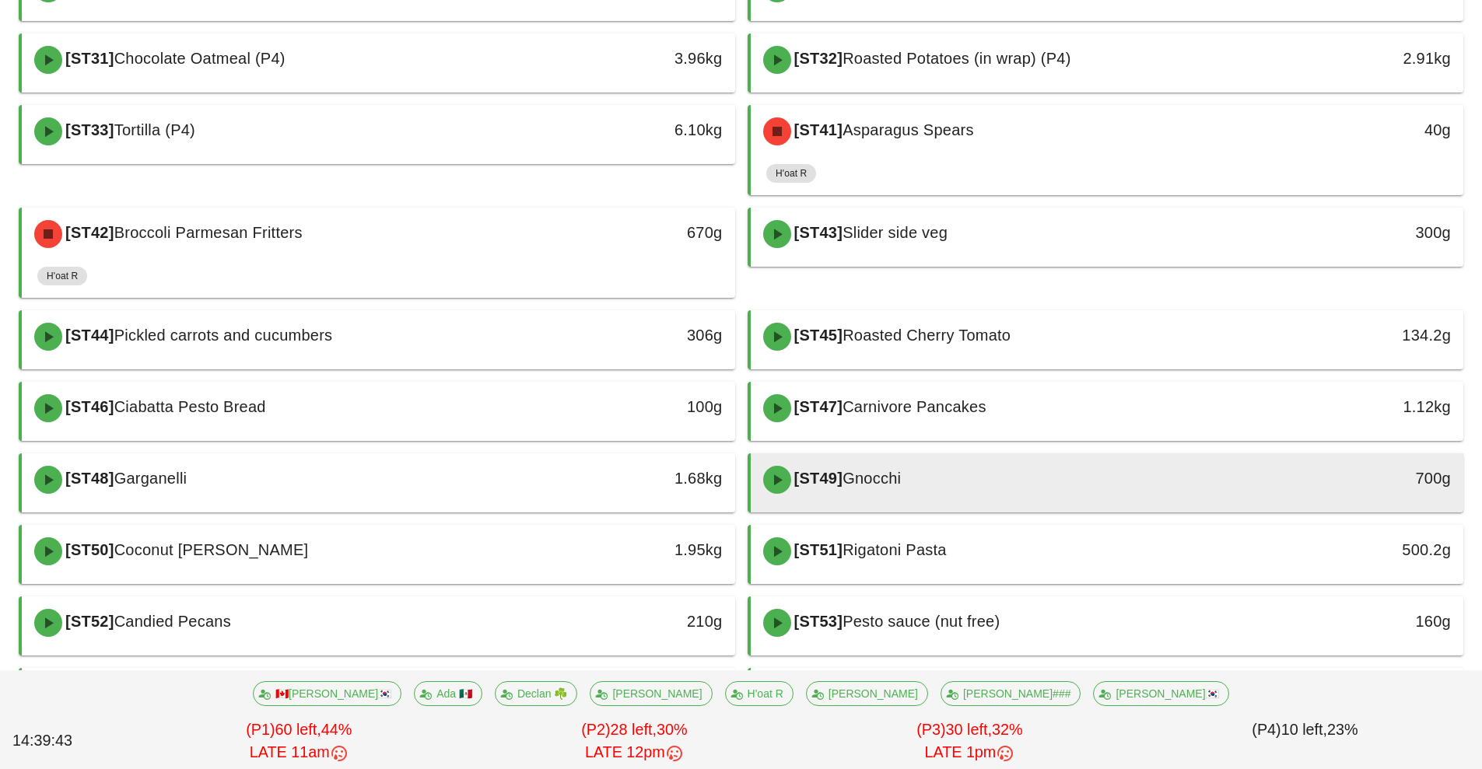
click at [1024, 482] on div "[ST49] Gnocchi" at bounding box center [1019, 480] width 530 height 47
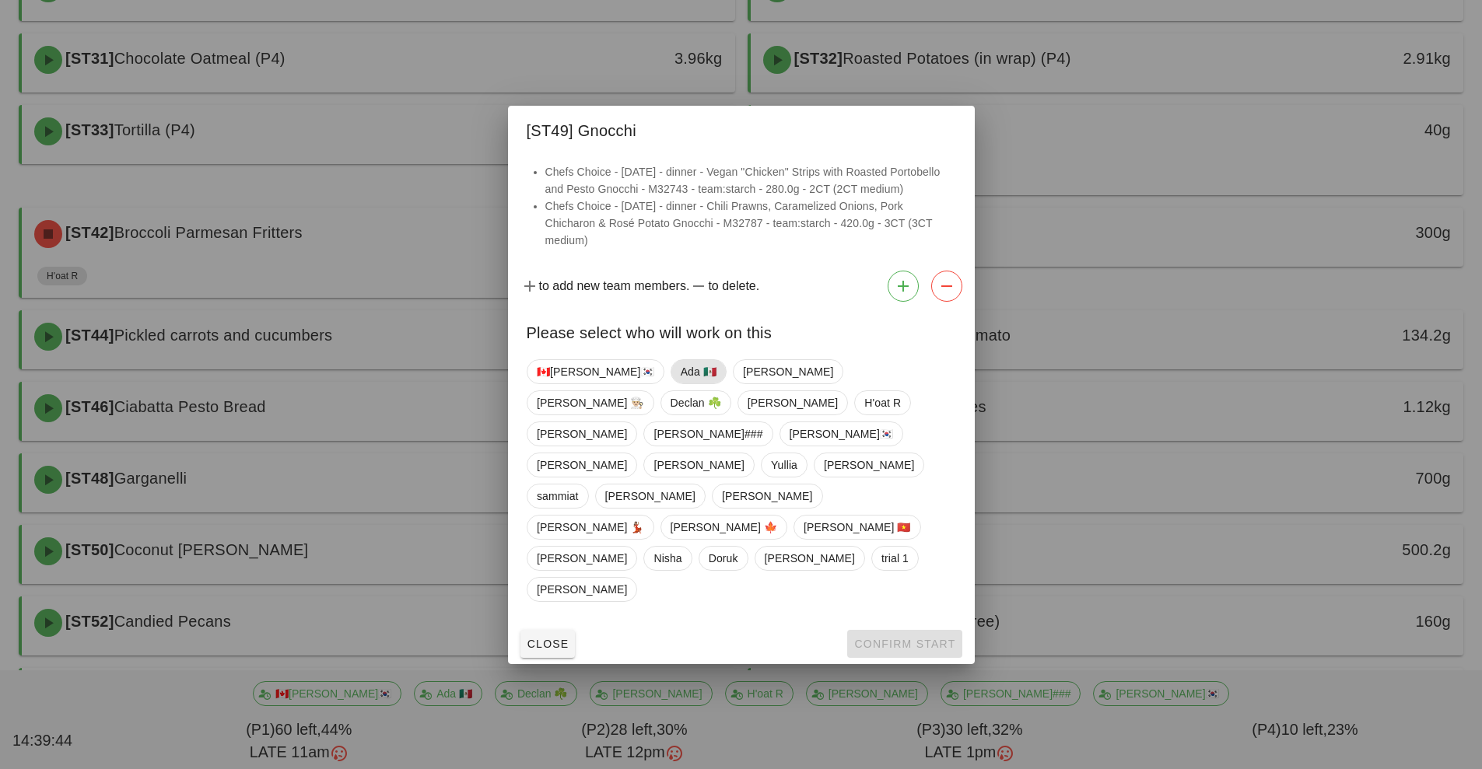
click at [680, 383] on span "Ada 🇲🇽" at bounding box center [698, 371] width 36 height 23
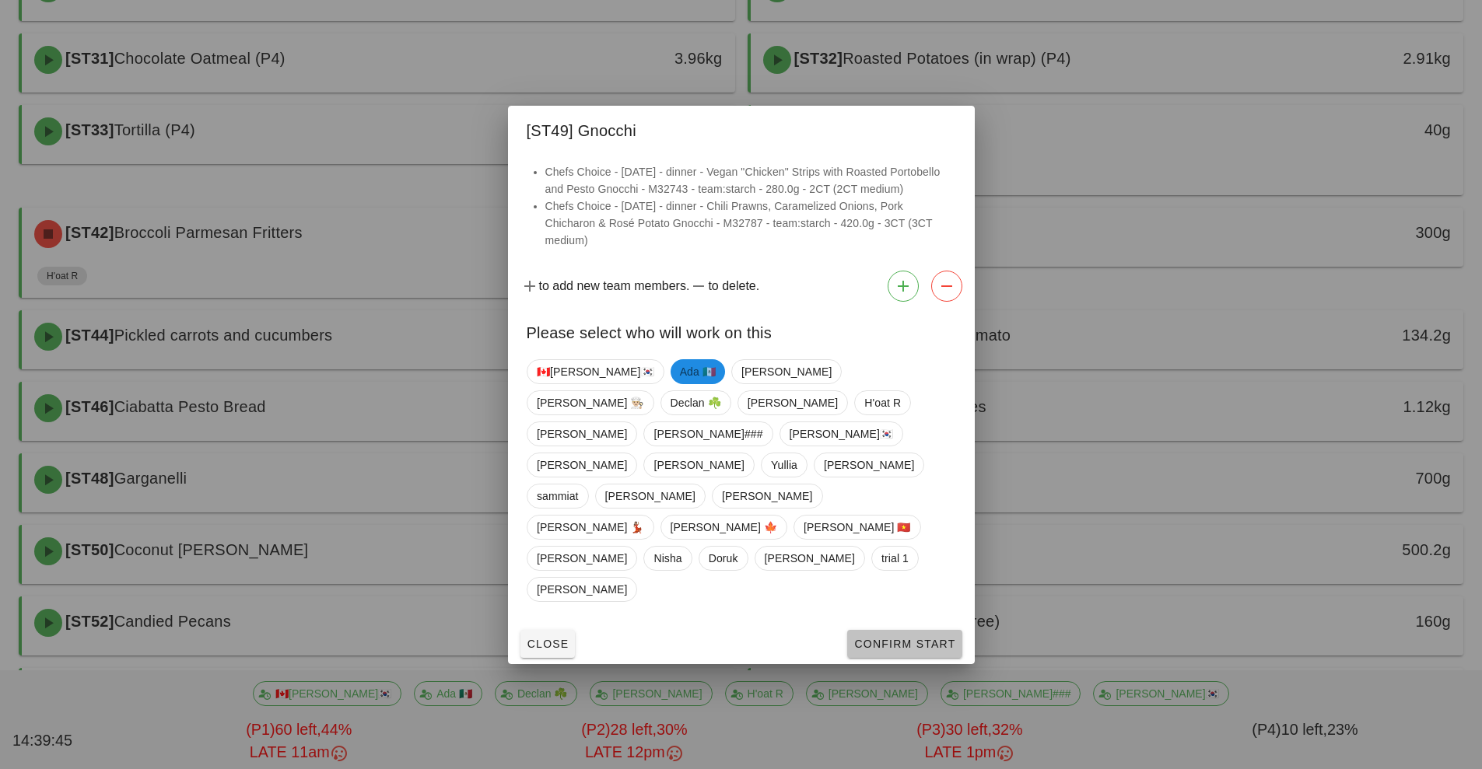
click at [885, 630] on button "Confirm Start" at bounding box center [904, 644] width 114 height 28
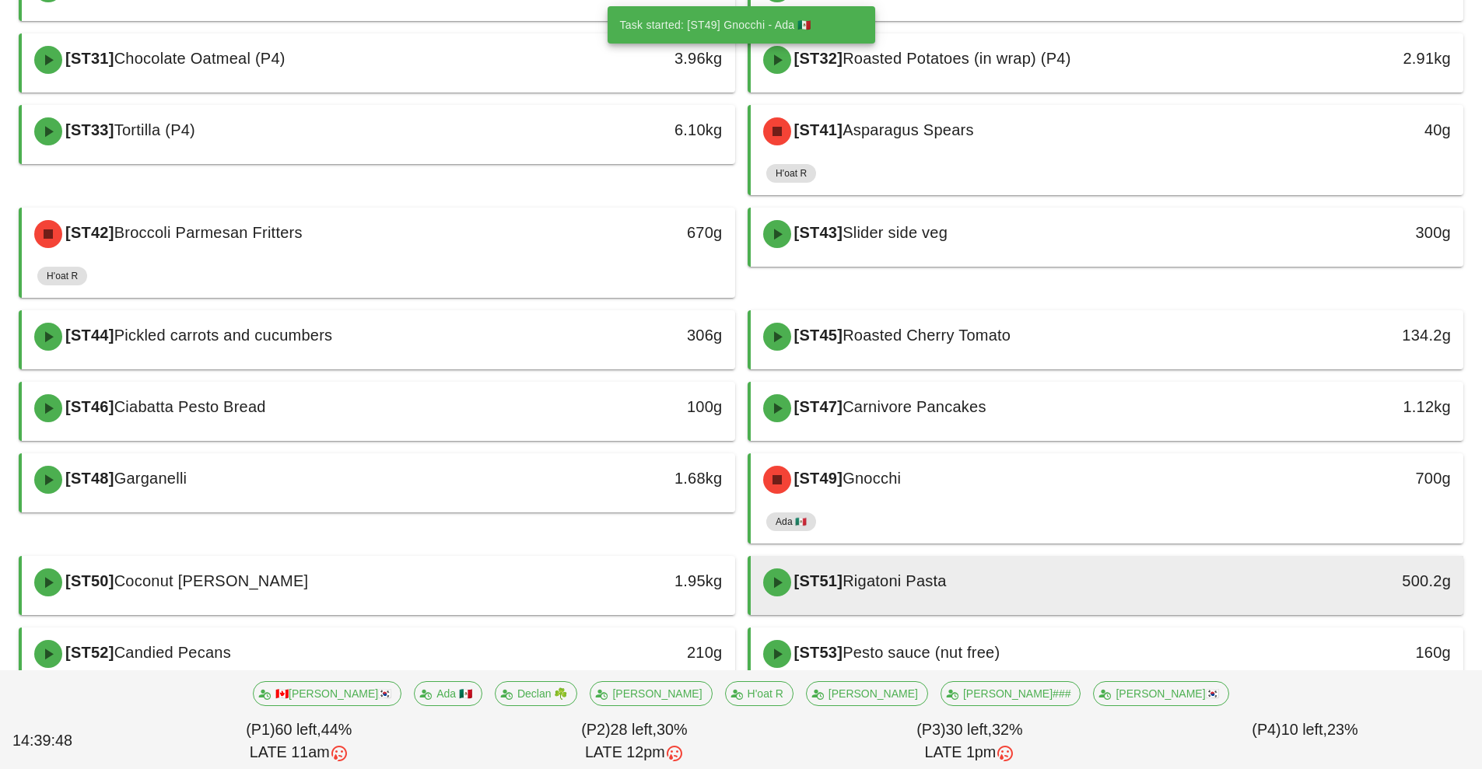
click at [1105, 588] on div "[ST51] Rigatoni Pasta" at bounding box center [1019, 582] width 530 height 47
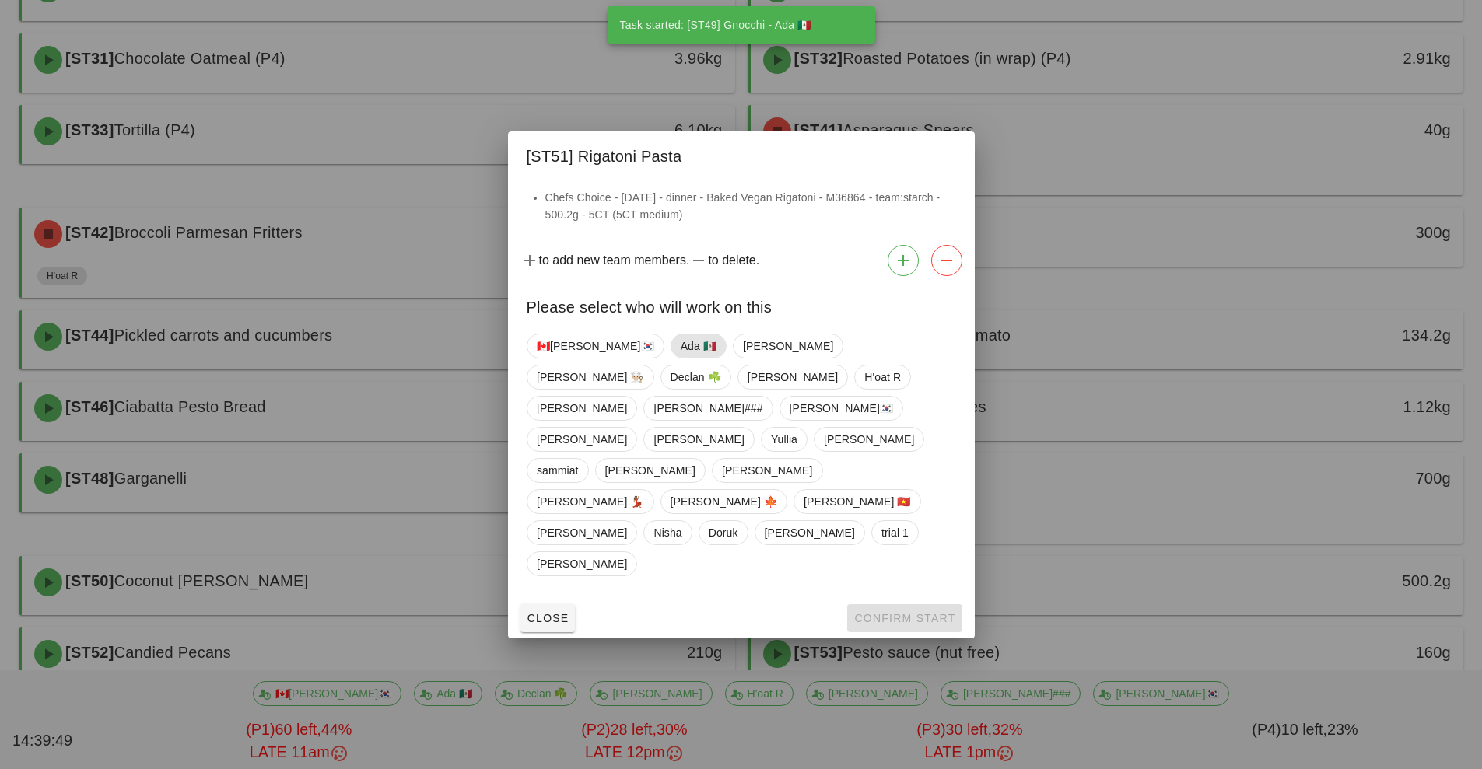
click at [680, 358] on span "Ada 🇲🇽" at bounding box center [698, 345] width 36 height 23
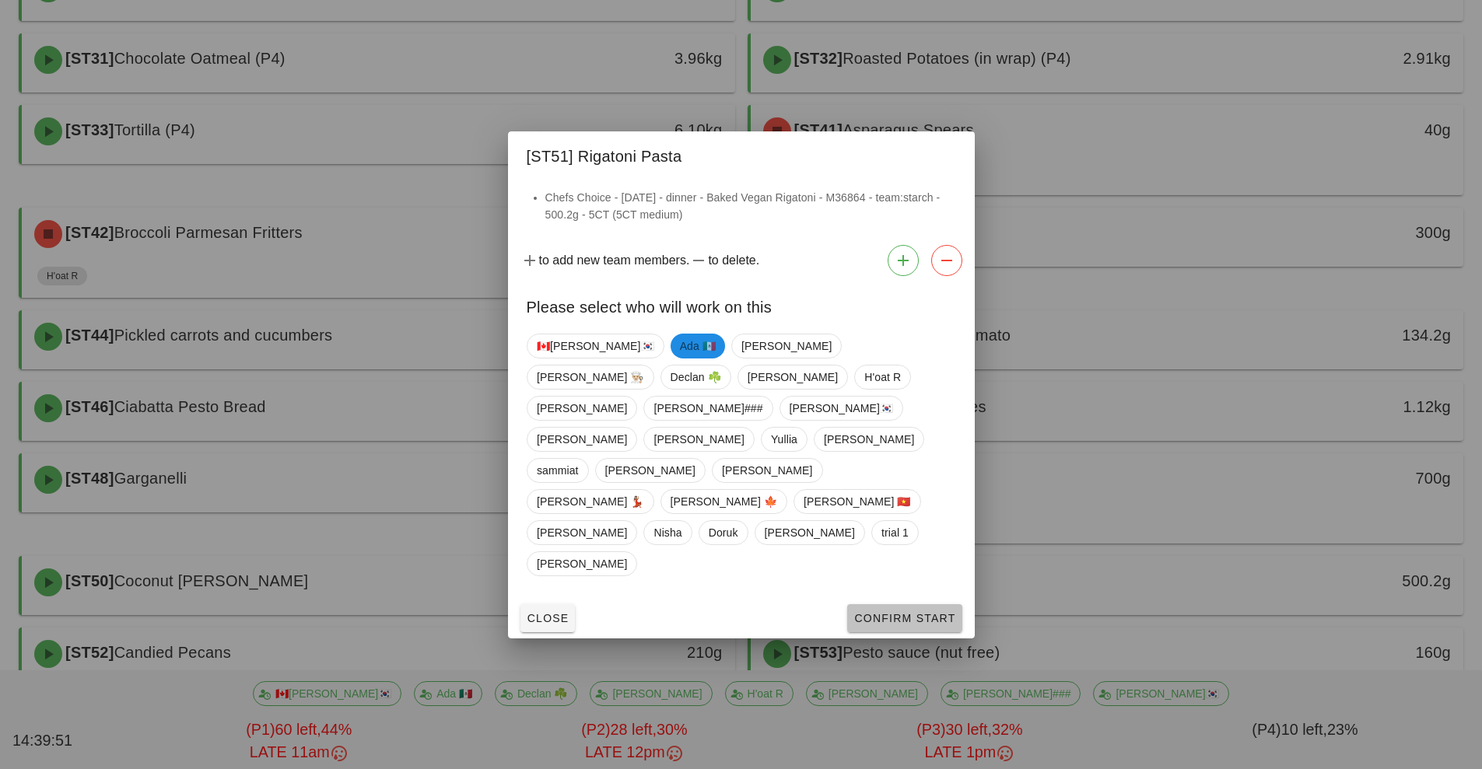
click at [891, 612] on span "Confirm Start" at bounding box center [904, 618] width 102 height 12
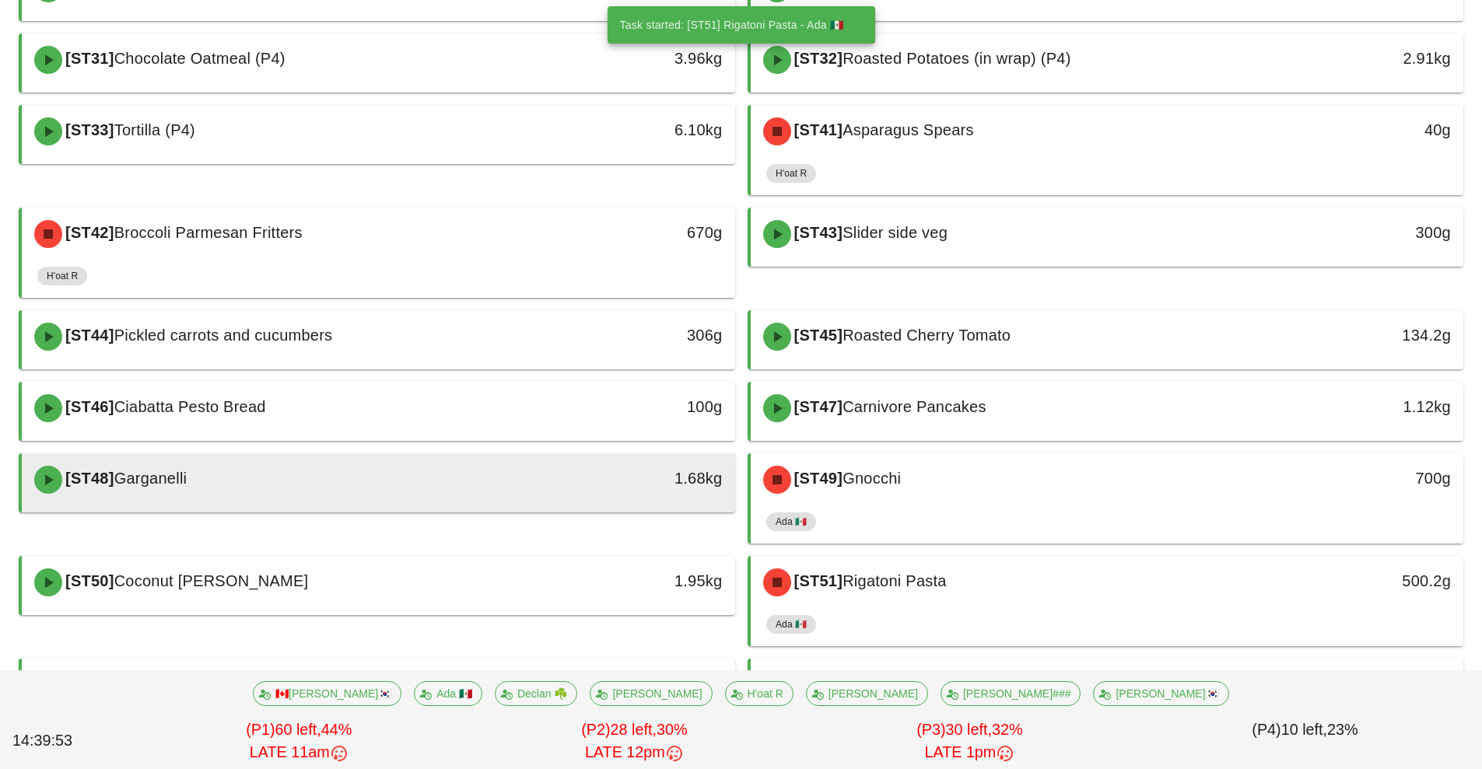
click at [465, 481] on div "[ST48] Garganelli" at bounding box center [290, 480] width 530 height 47
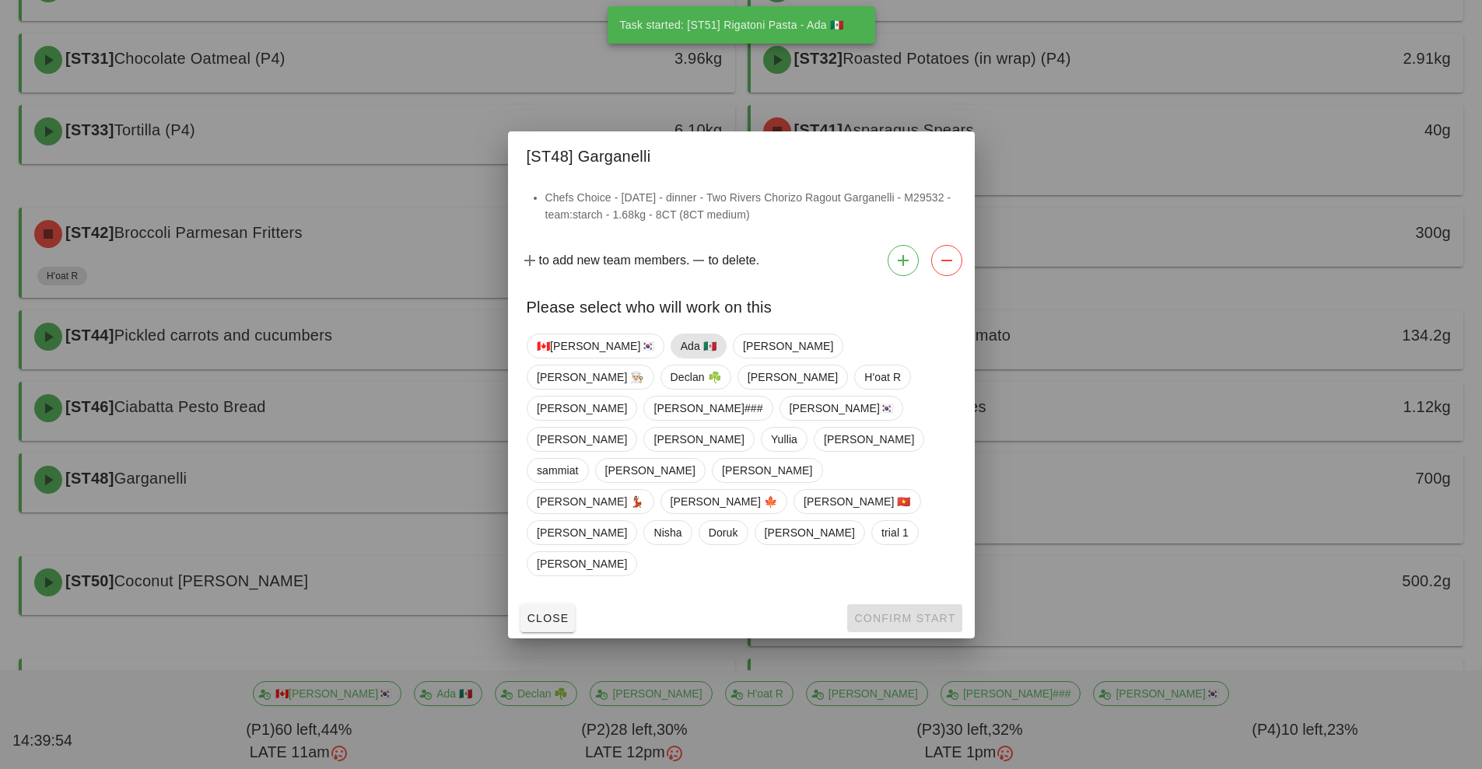
click at [680, 358] on span "Ada 🇲🇽" at bounding box center [698, 345] width 36 height 23
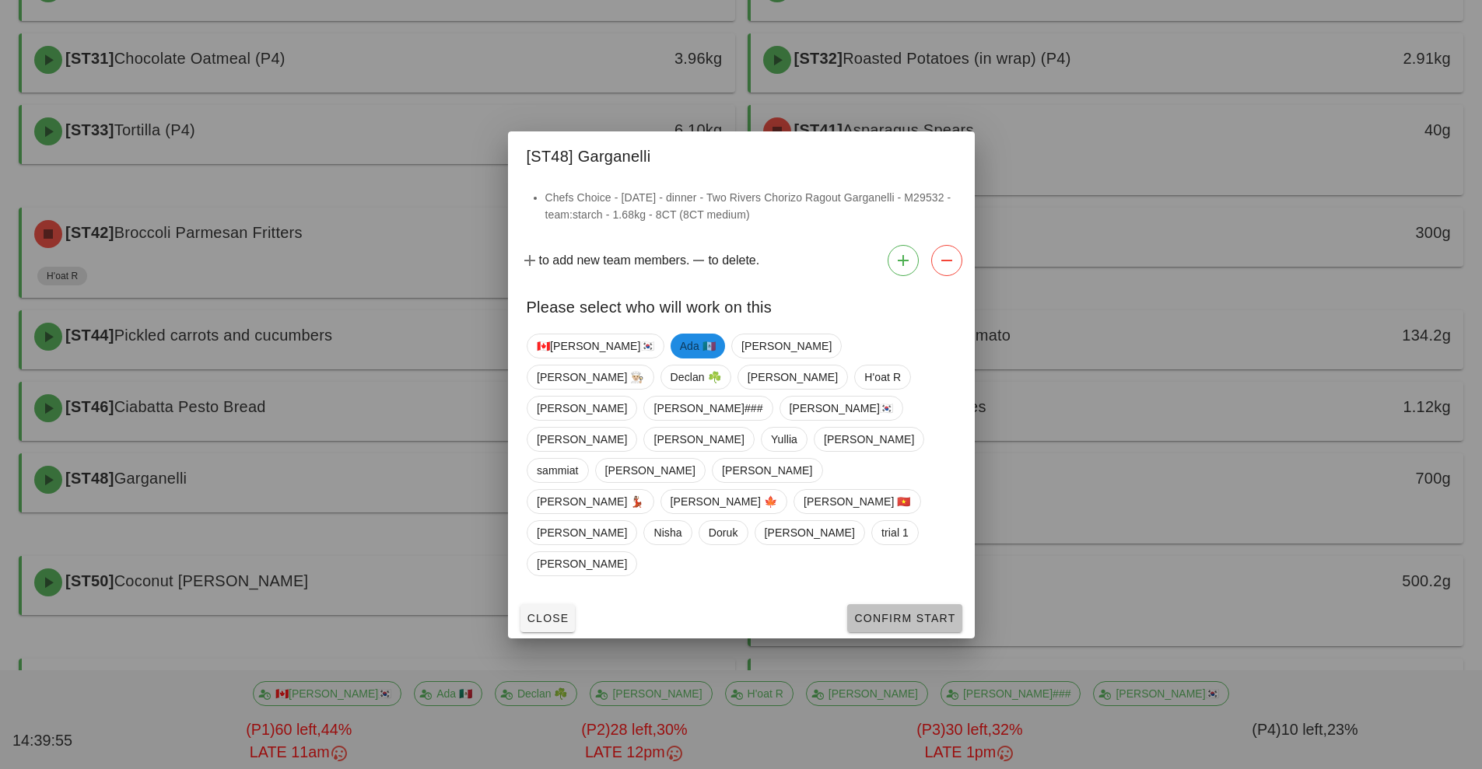
click at [879, 612] on span "Confirm Start" at bounding box center [904, 618] width 102 height 12
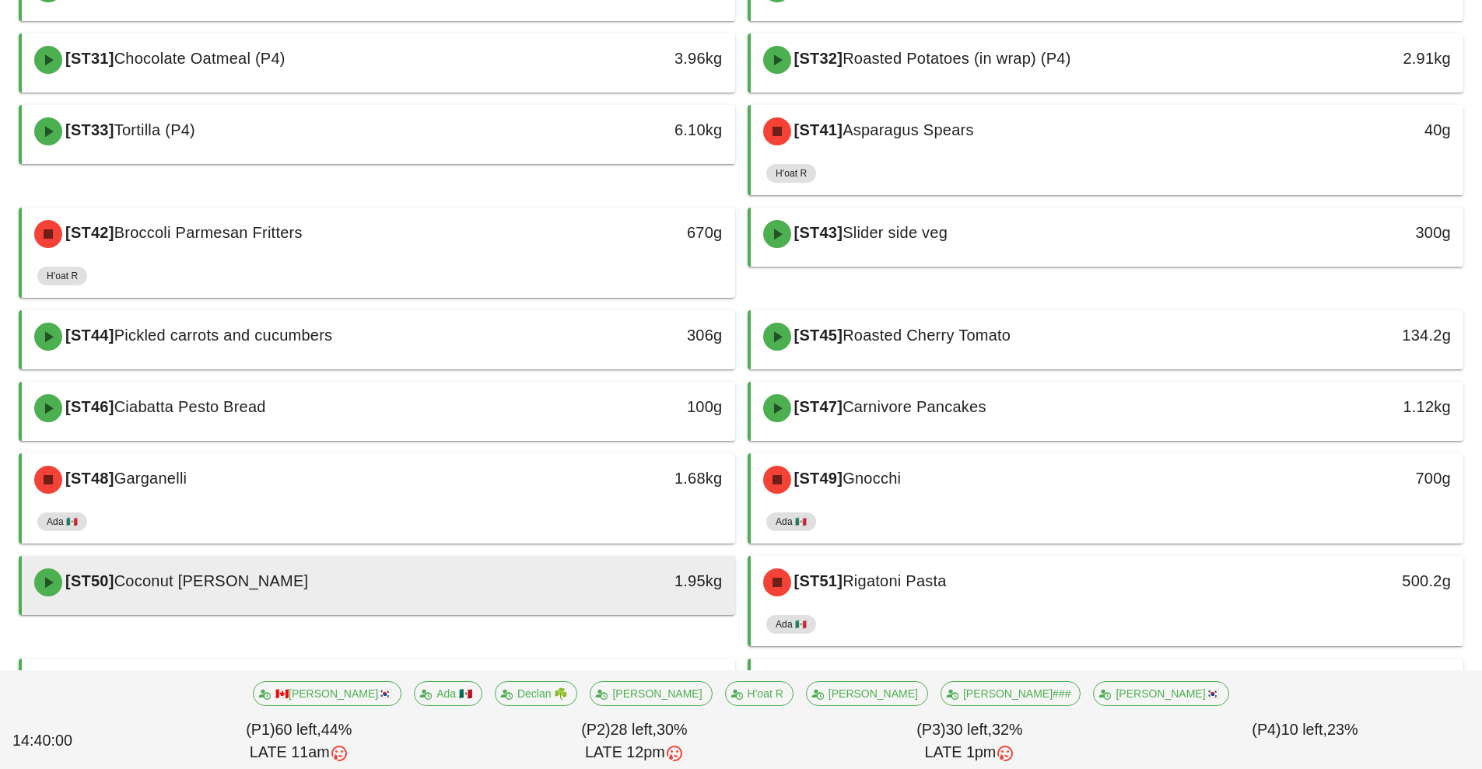
click at [584, 596] on div "1.95kg" at bounding box center [643, 582] width 177 height 47
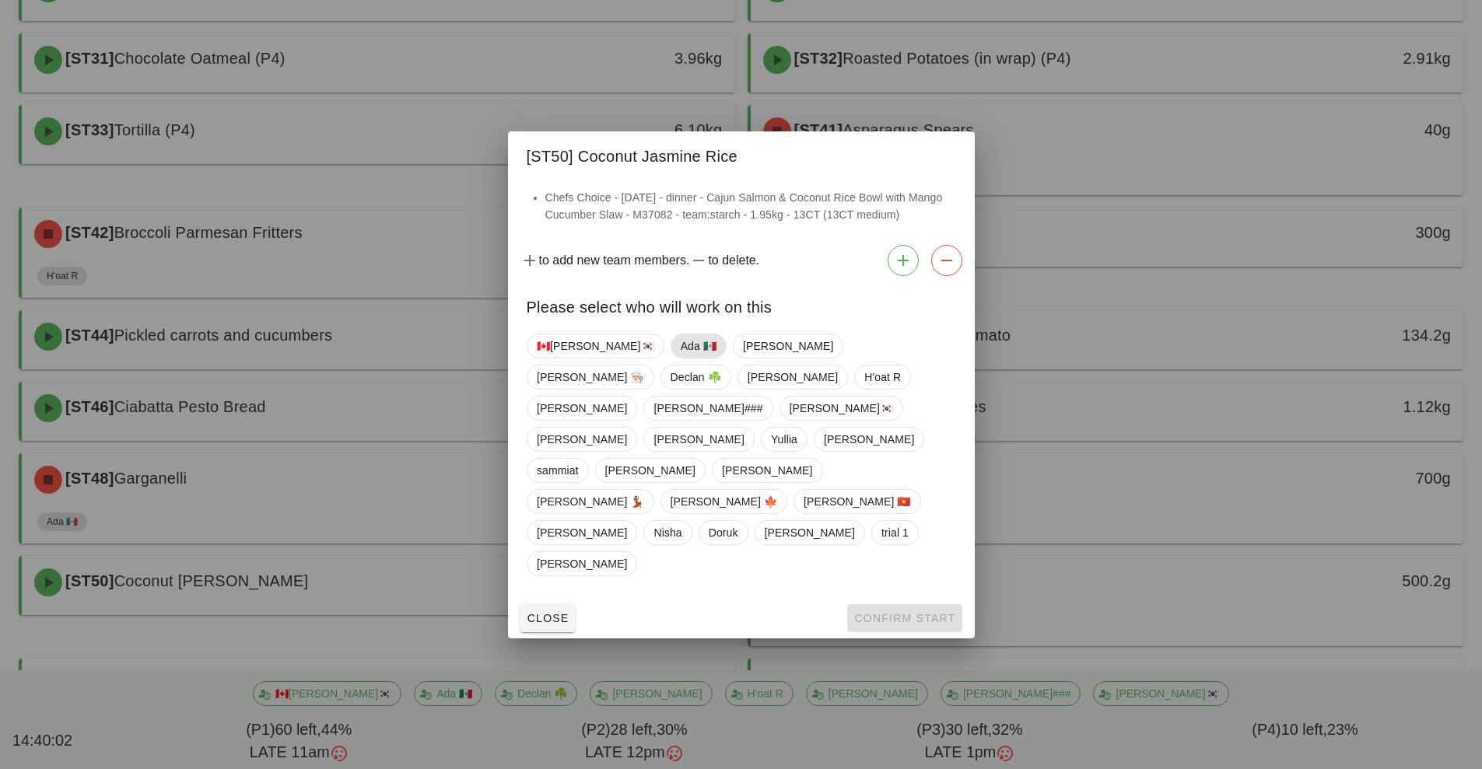
click at [680, 358] on span "Ada 🇲🇽" at bounding box center [698, 345] width 36 height 23
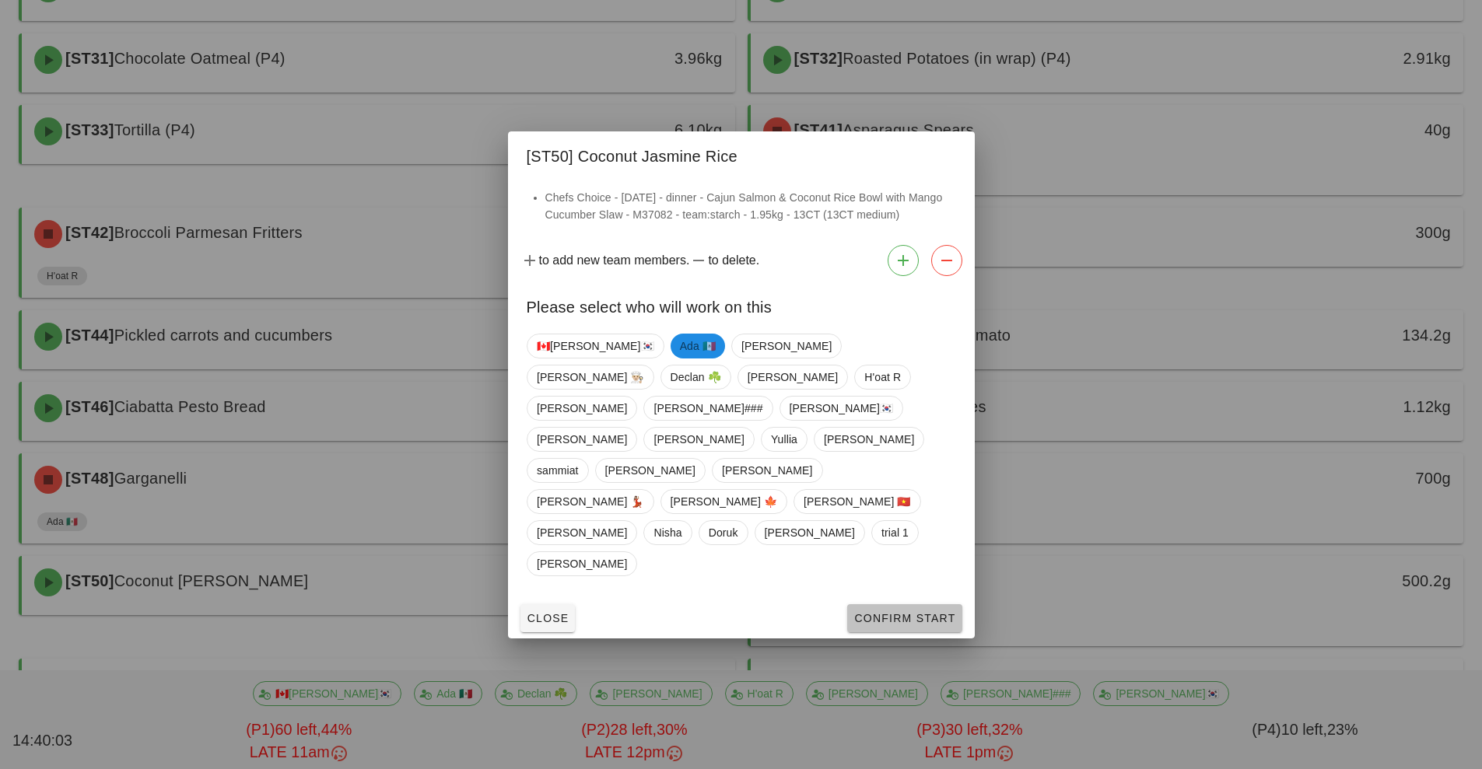
click at [887, 612] on span "Confirm Start" at bounding box center [904, 618] width 102 height 12
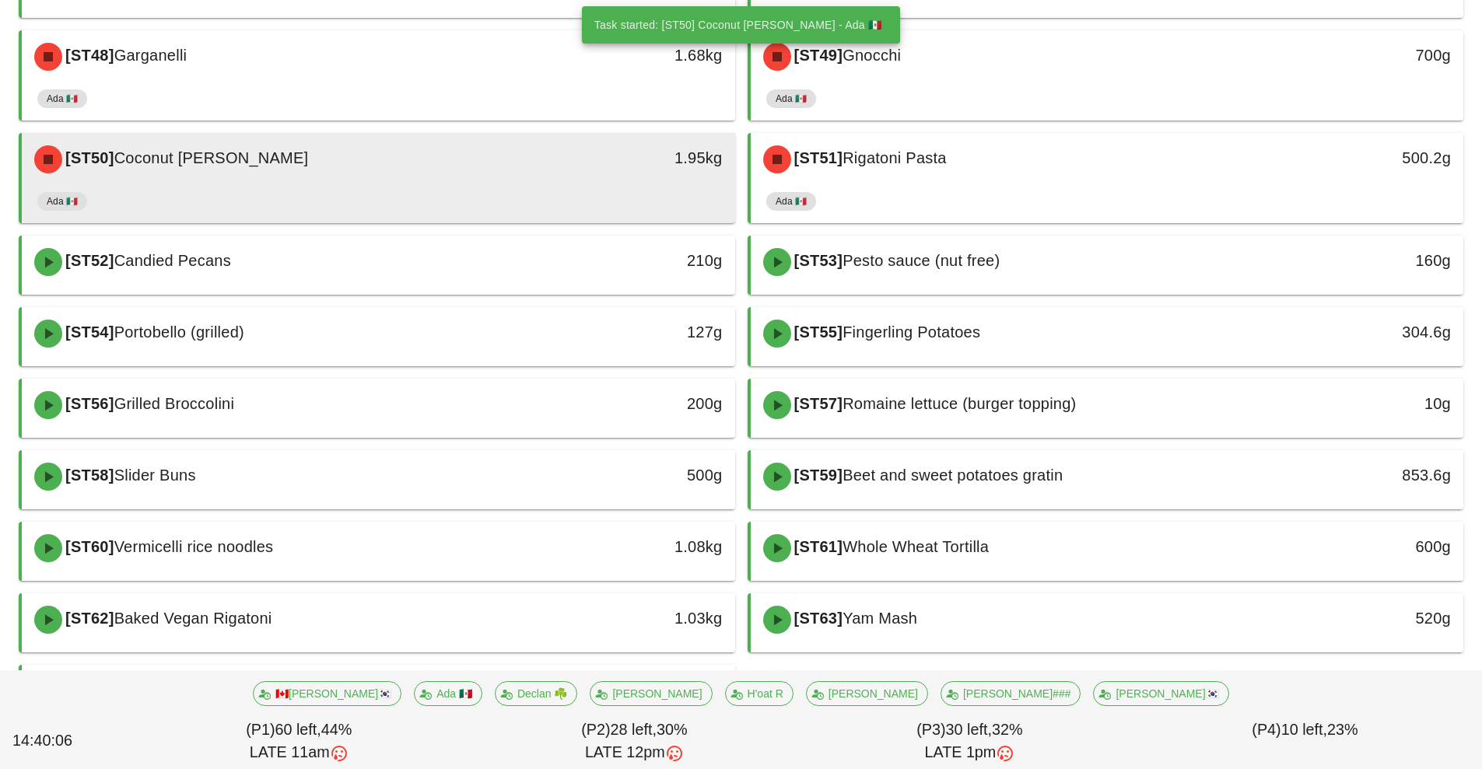
scroll to position [2257, 0]
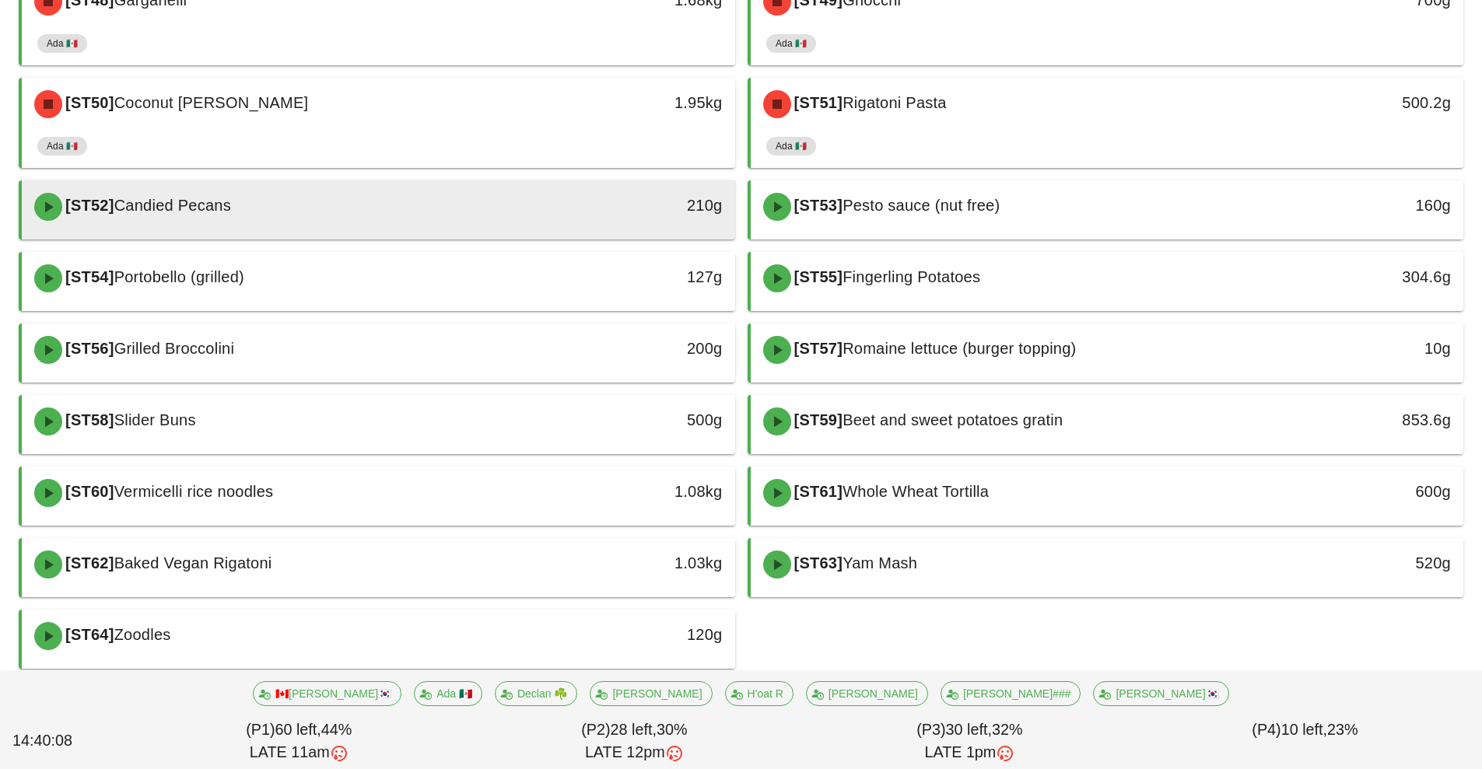
click at [316, 215] on div "[ST52] Candied Pecans" at bounding box center [290, 207] width 530 height 47
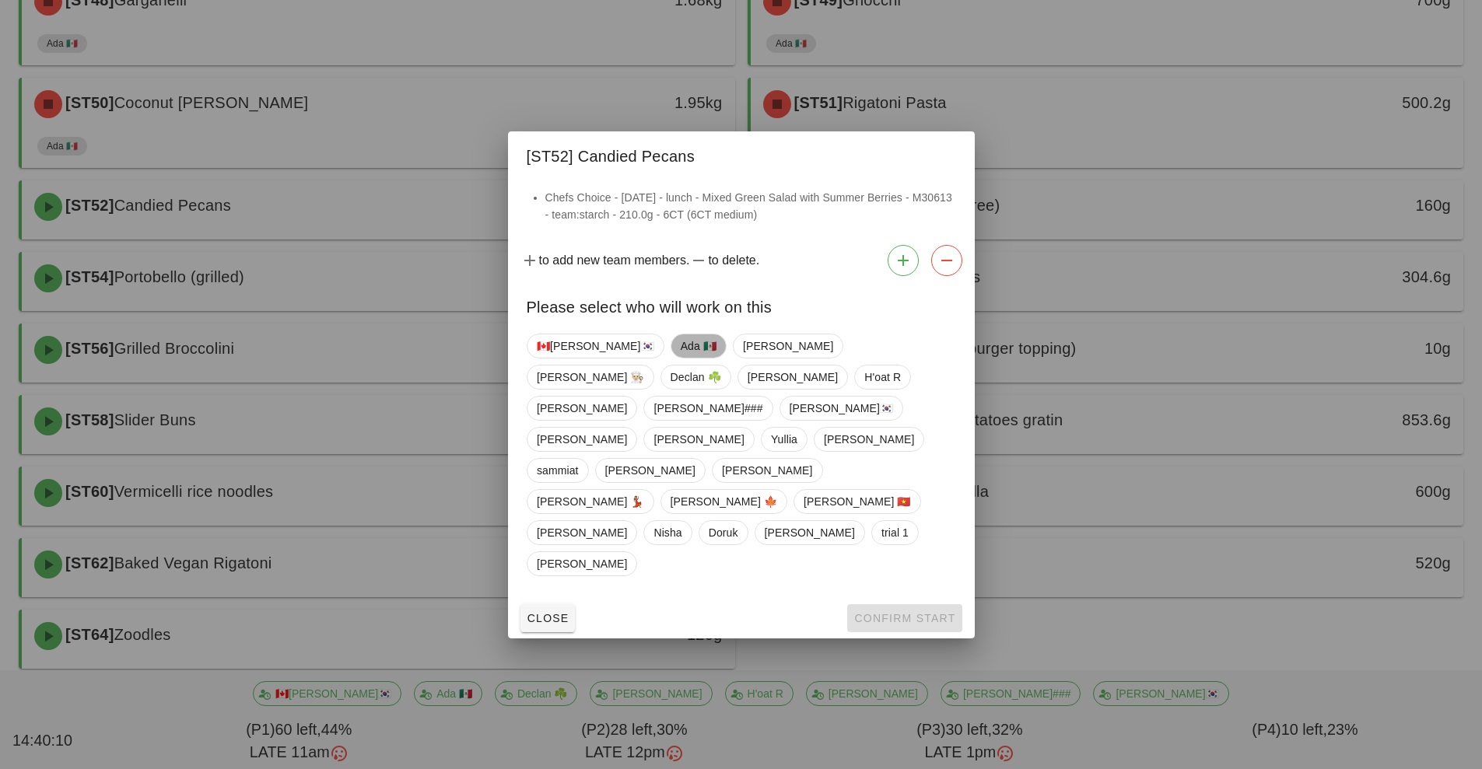
click at [680, 358] on span "Ada 🇲🇽" at bounding box center [698, 345] width 36 height 23
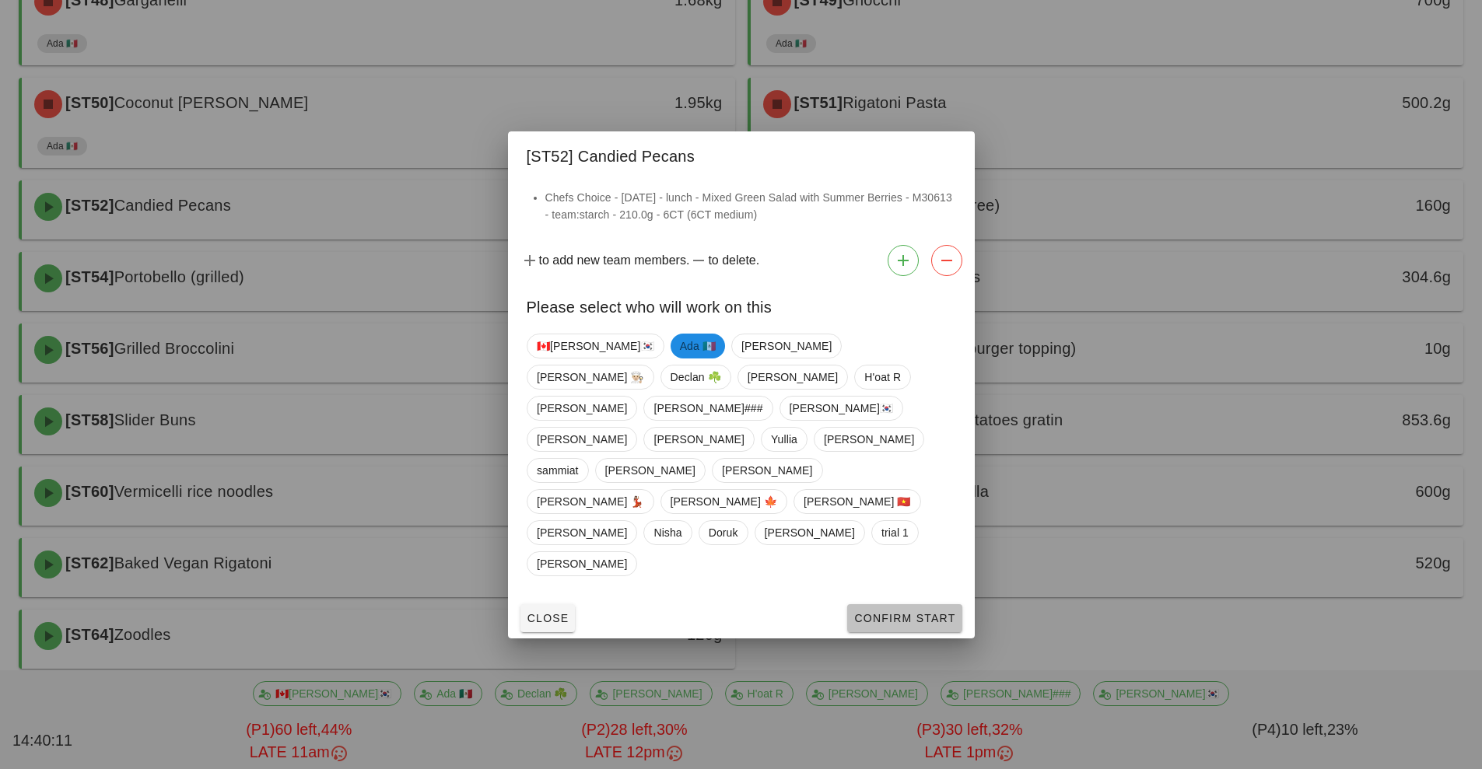
click at [881, 604] on button "Confirm Start" at bounding box center [904, 618] width 114 height 28
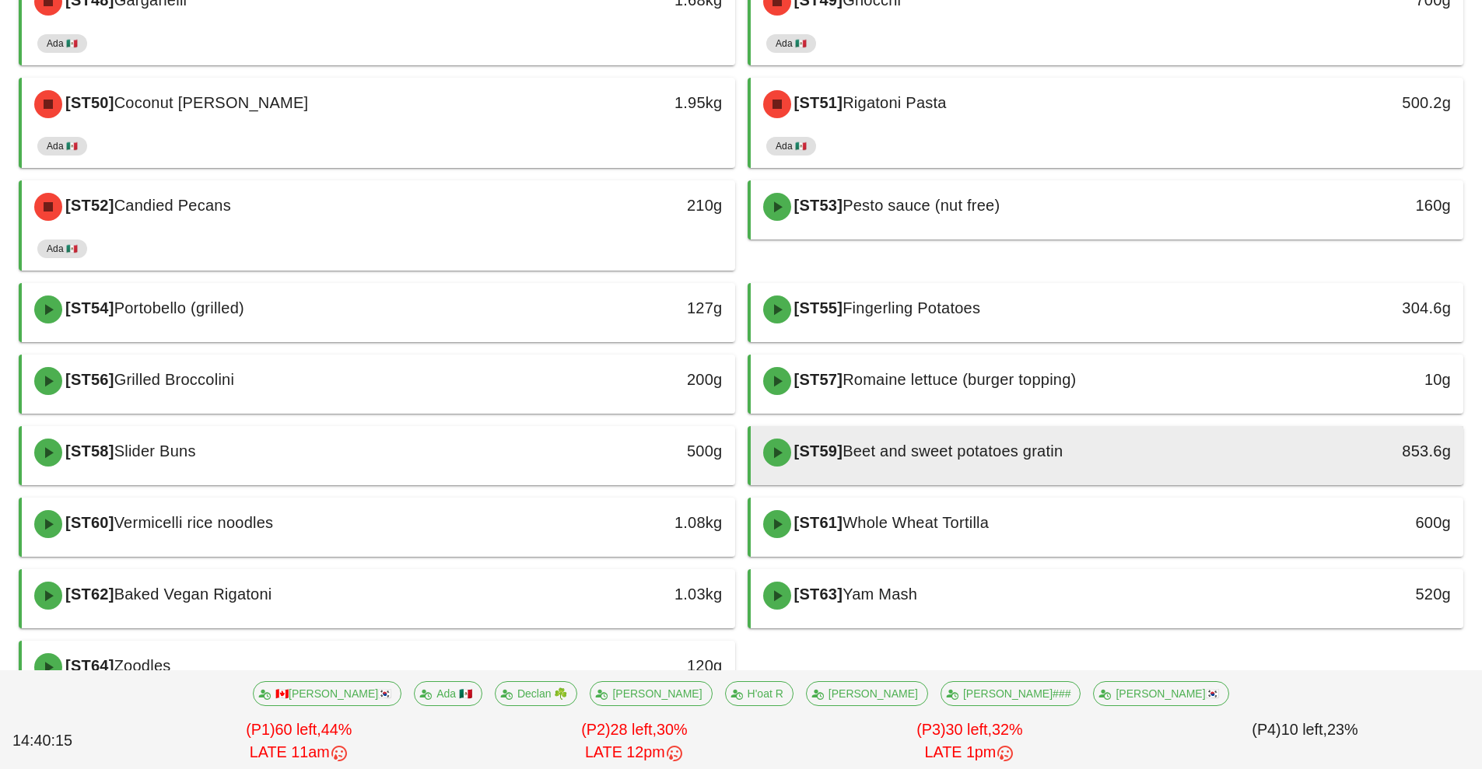
click at [896, 471] on div "[ST59] Beet and sweet potatoes gratin" at bounding box center [1019, 452] width 530 height 47
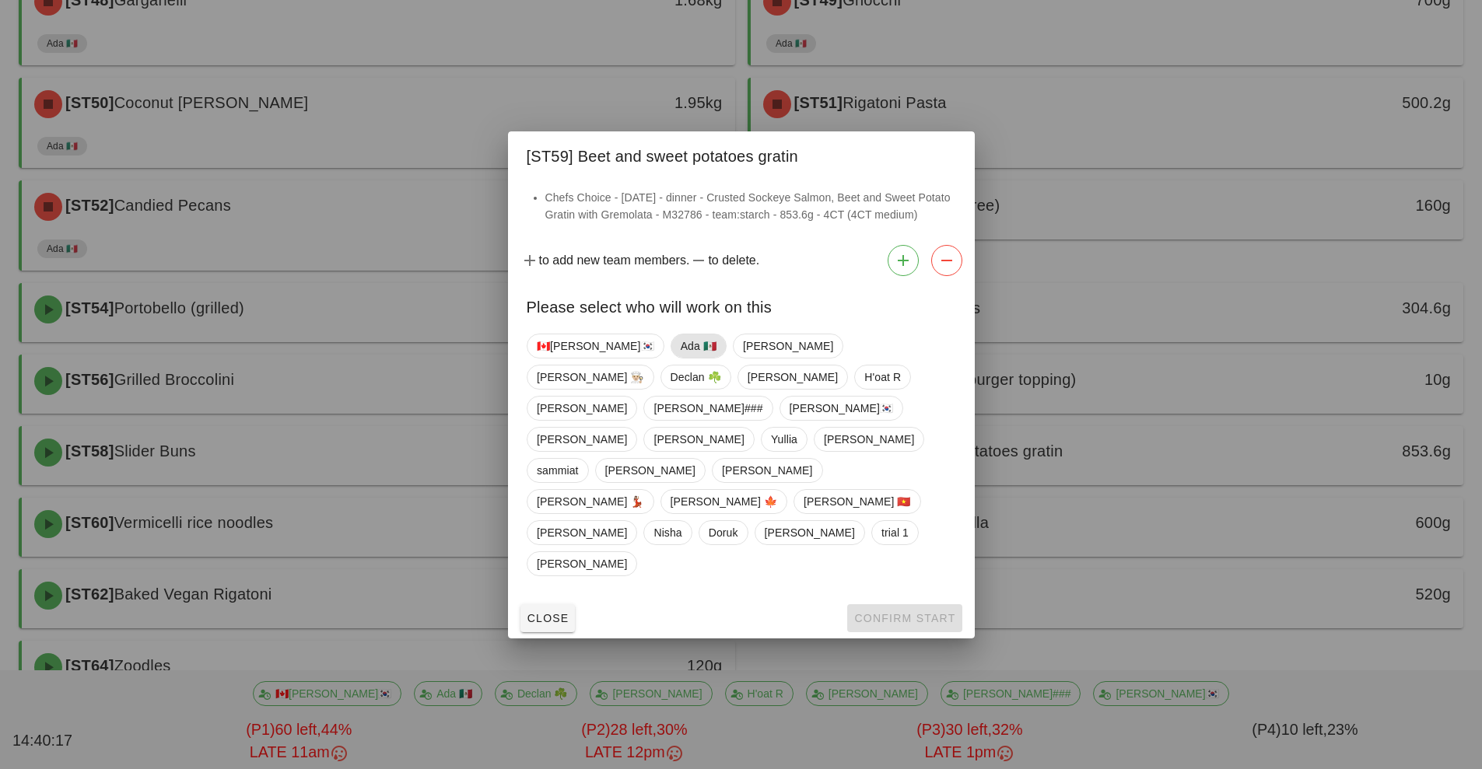
click at [680, 358] on span "Ada 🇲🇽" at bounding box center [698, 345] width 36 height 23
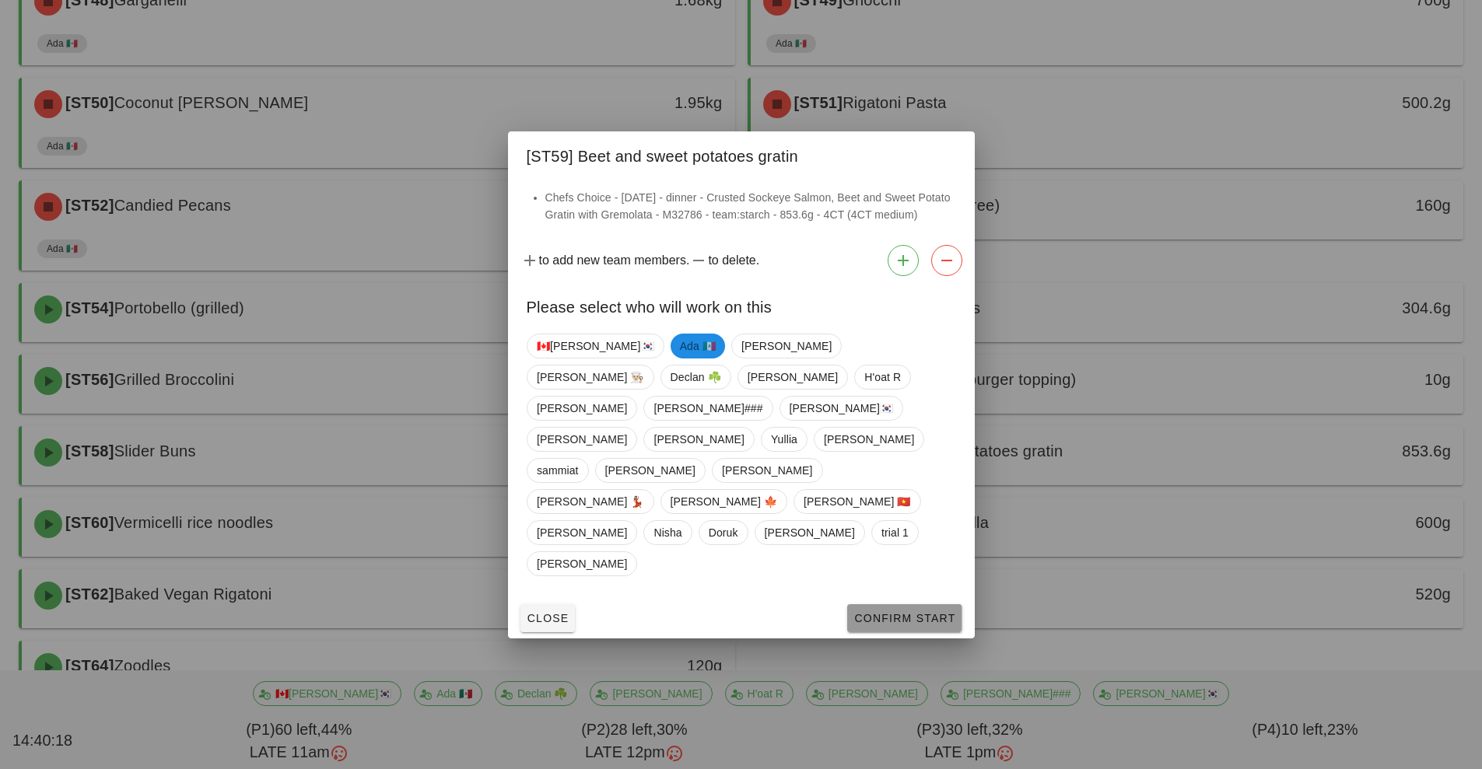
click at [889, 604] on button "Confirm Start" at bounding box center [904, 618] width 114 height 28
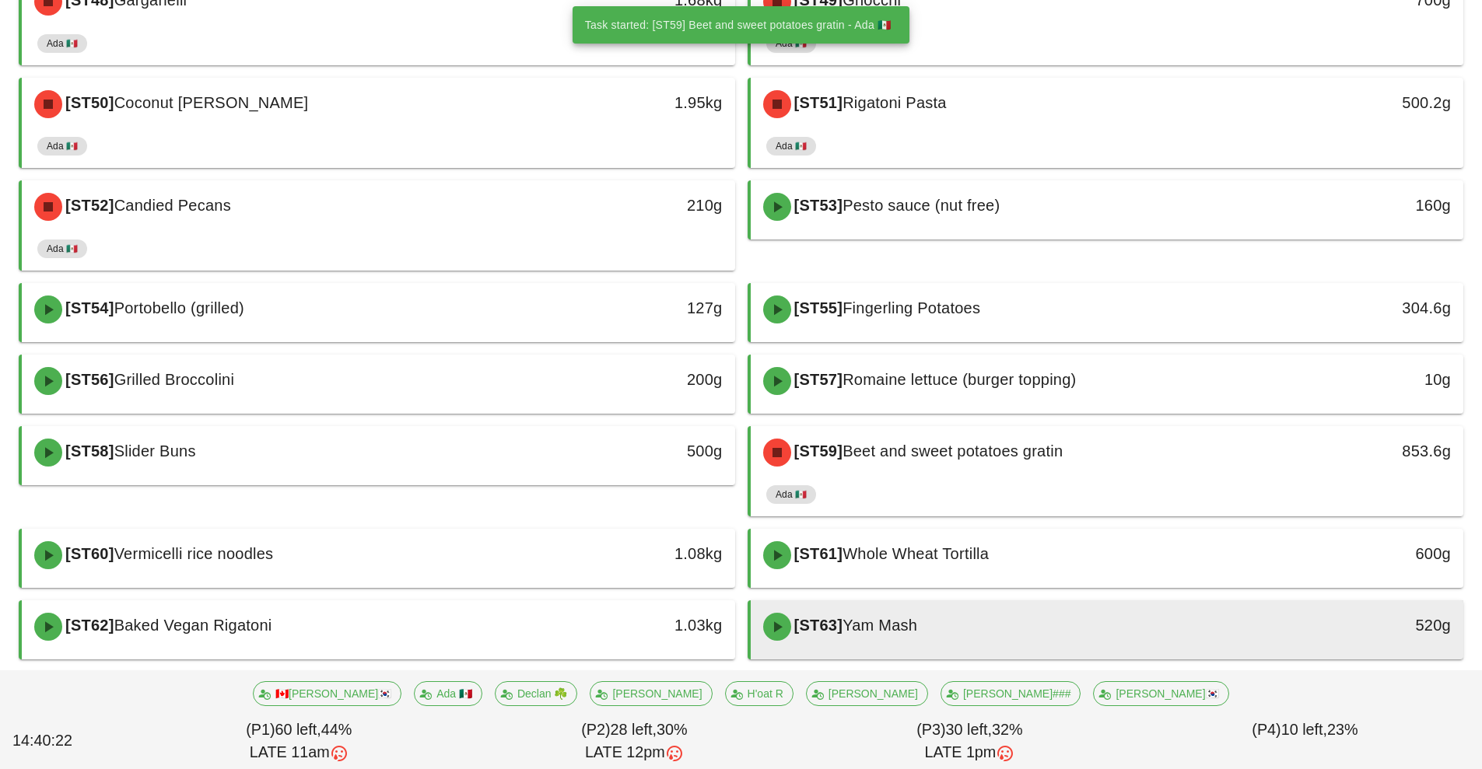
click at [1001, 632] on div "[ST63] Yam Mash" at bounding box center [1019, 627] width 530 height 47
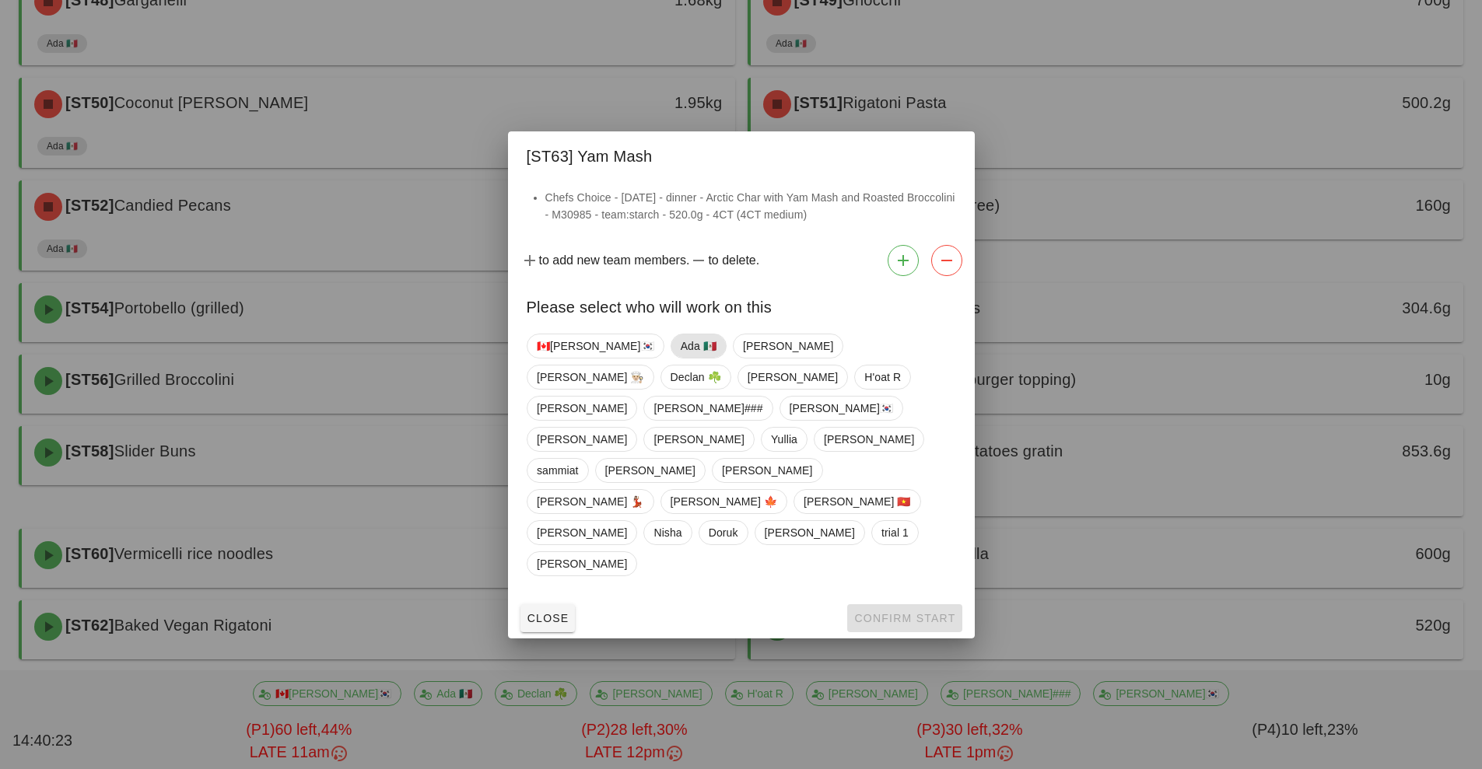
click at [680, 358] on span "Ada 🇲🇽" at bounding box center [698, 345] width 36 height 23
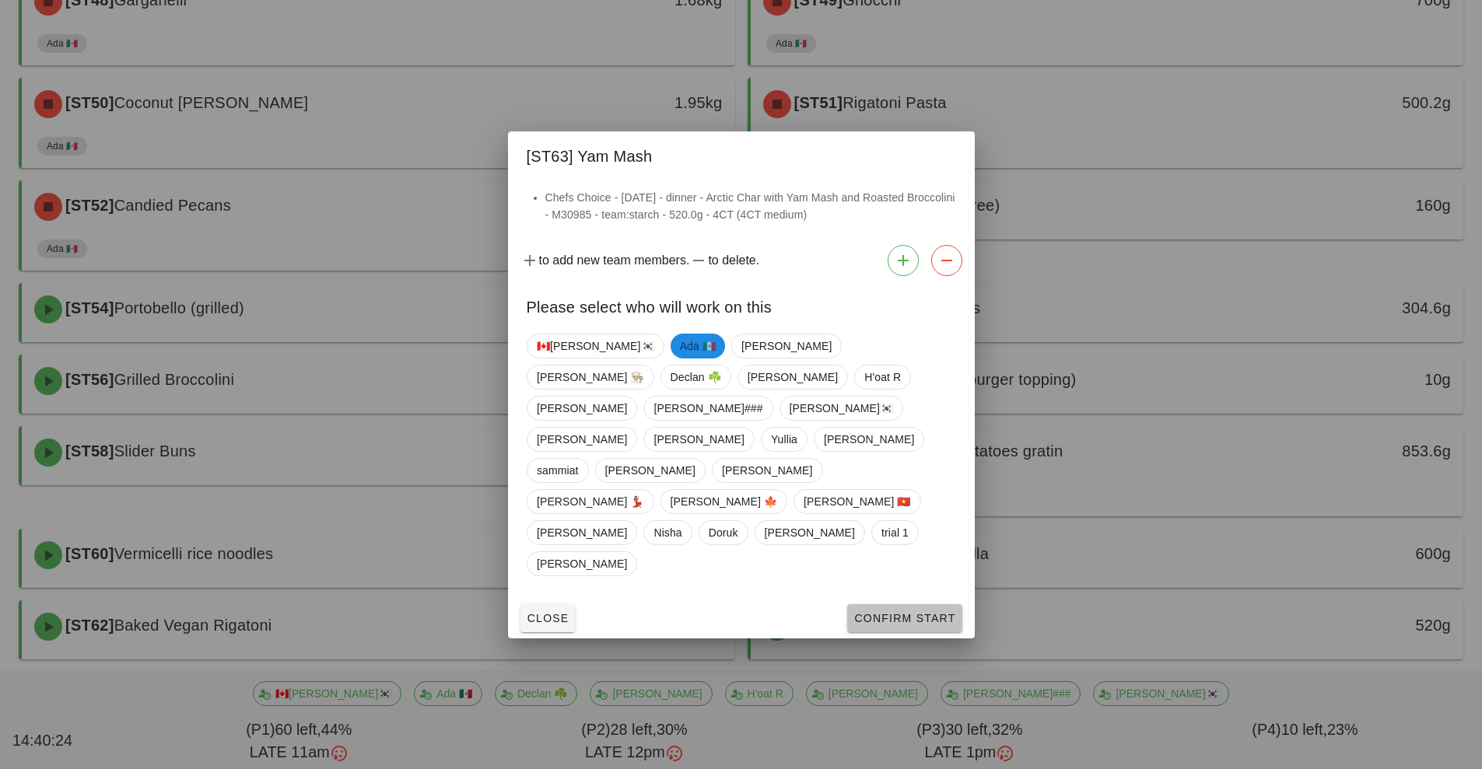
click at [890, 612] on span "Confirm Start" at bounding box center [904, 618] width 102 height 12
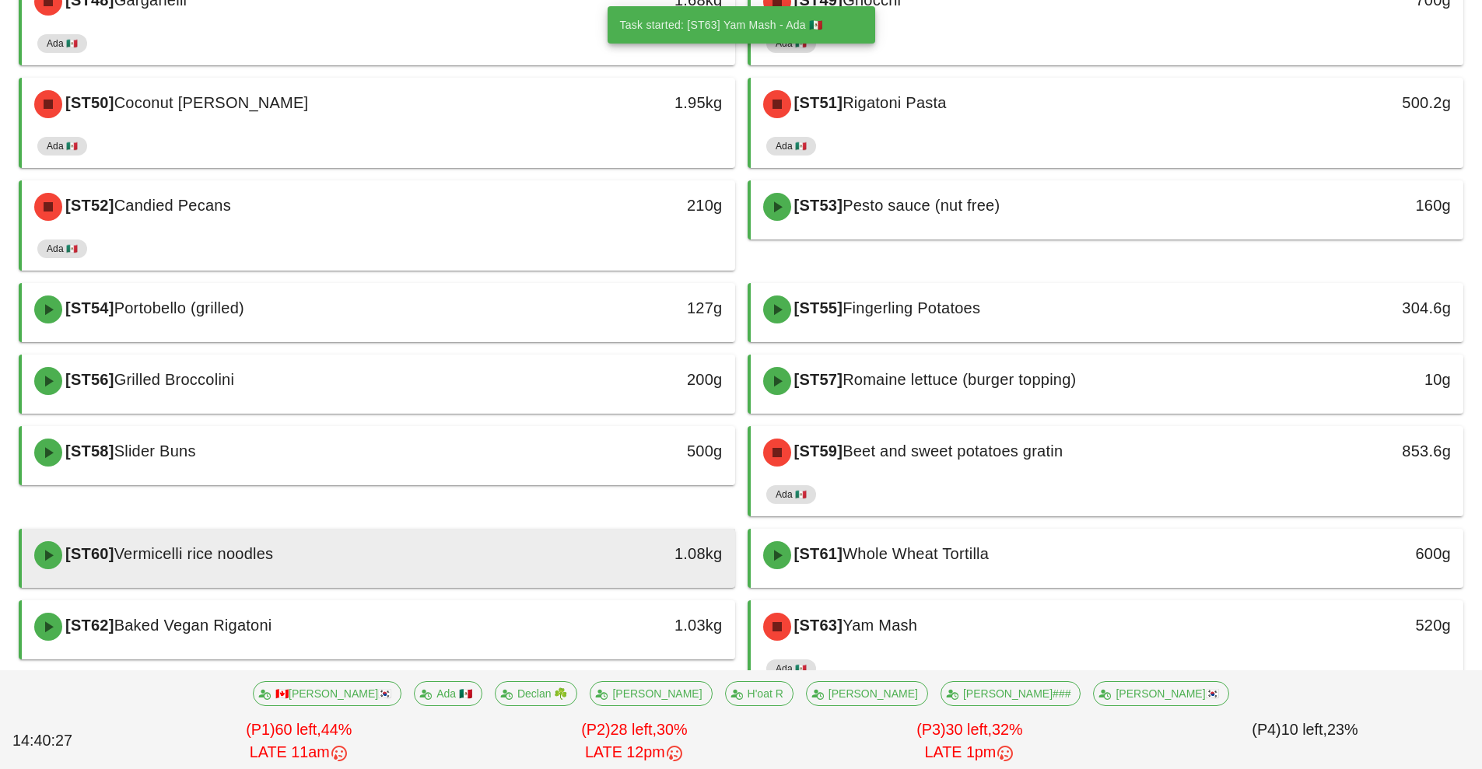
click at [422, 563] on div "[ST60] Vermicelli rice noodles" at bounding box center [290, 555] width 530 height 47
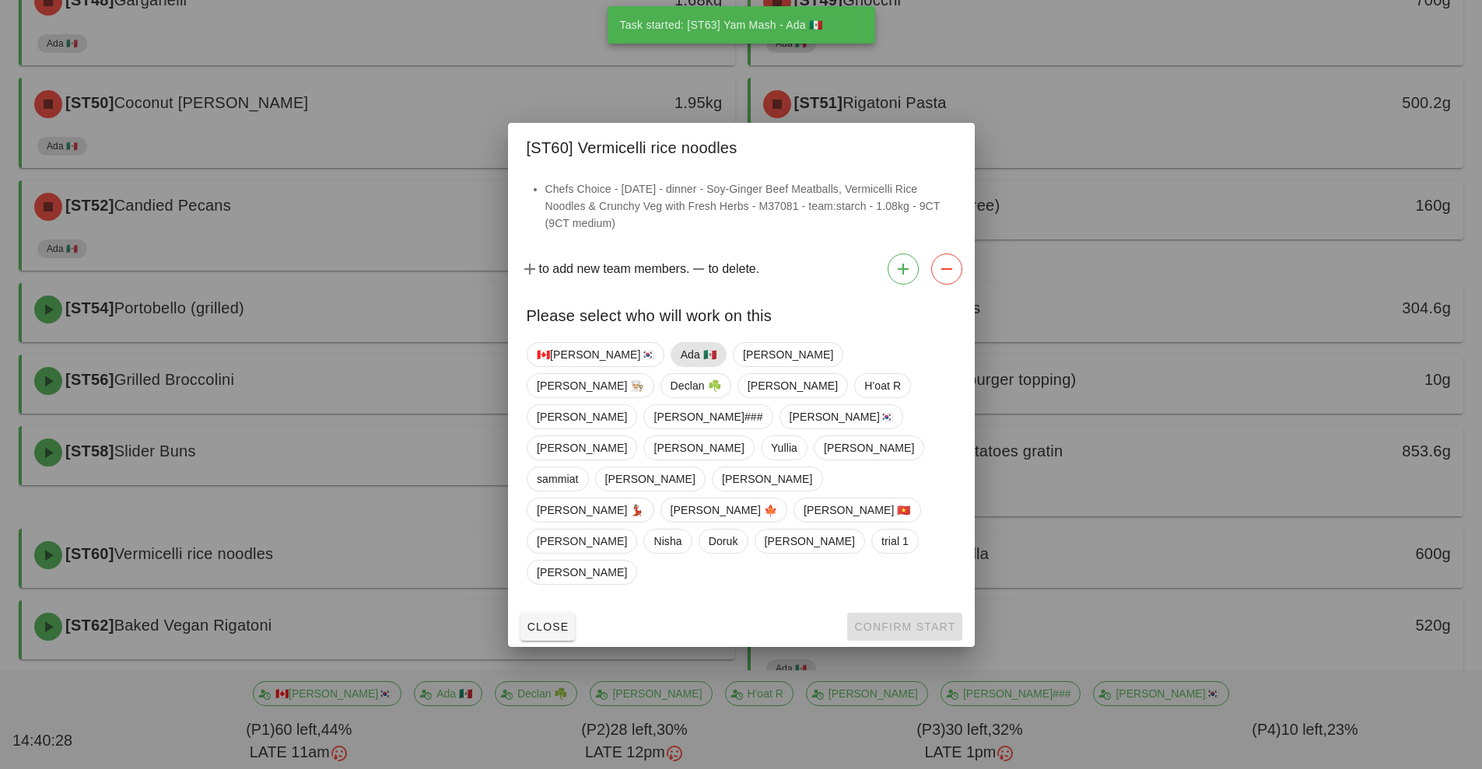
click at [680, 366] on span "Ada 🇲🇽" at bounding box center [698, 354] width 36 height 23
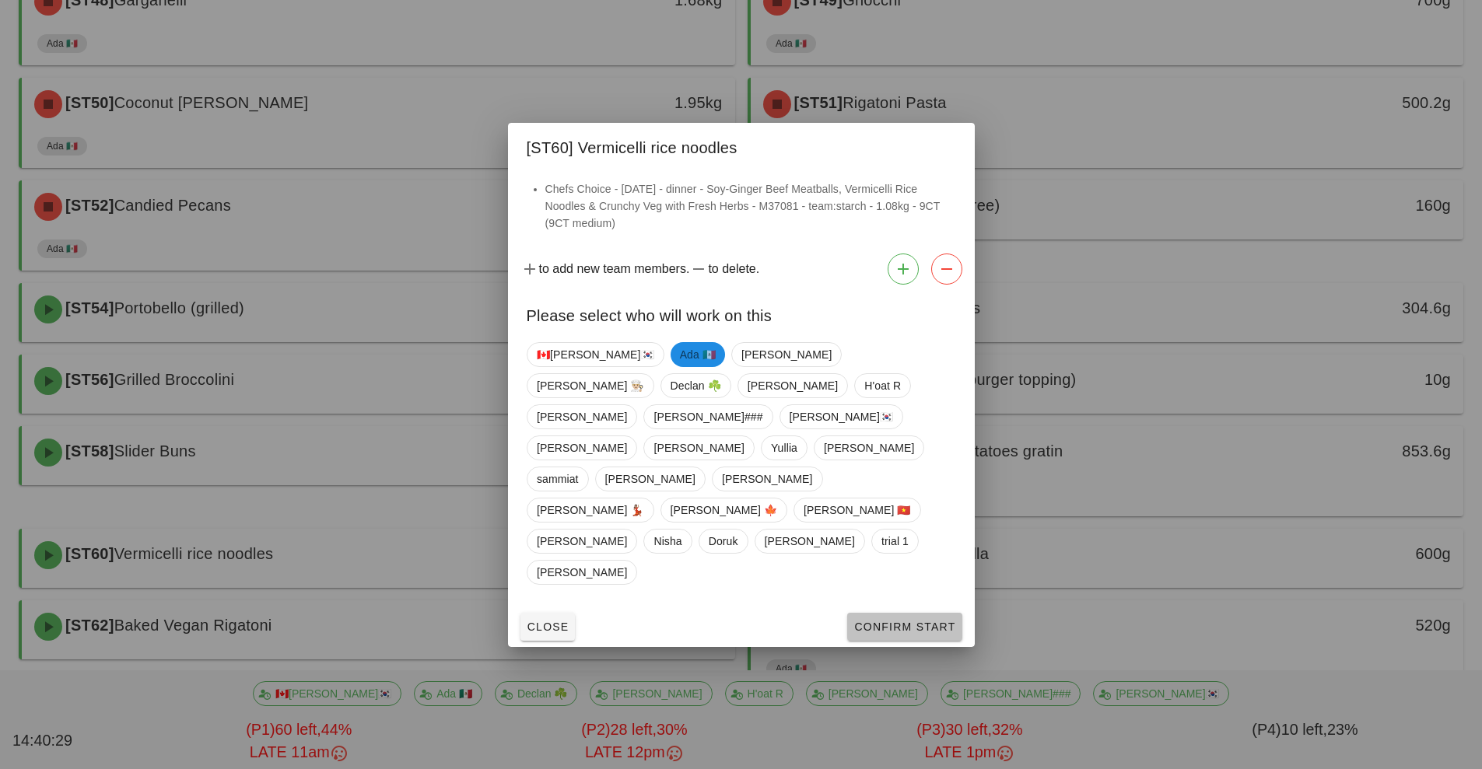
click at [897, 621] on span "Confirm Start" at bounding box center [904, 627] width 102 height 12
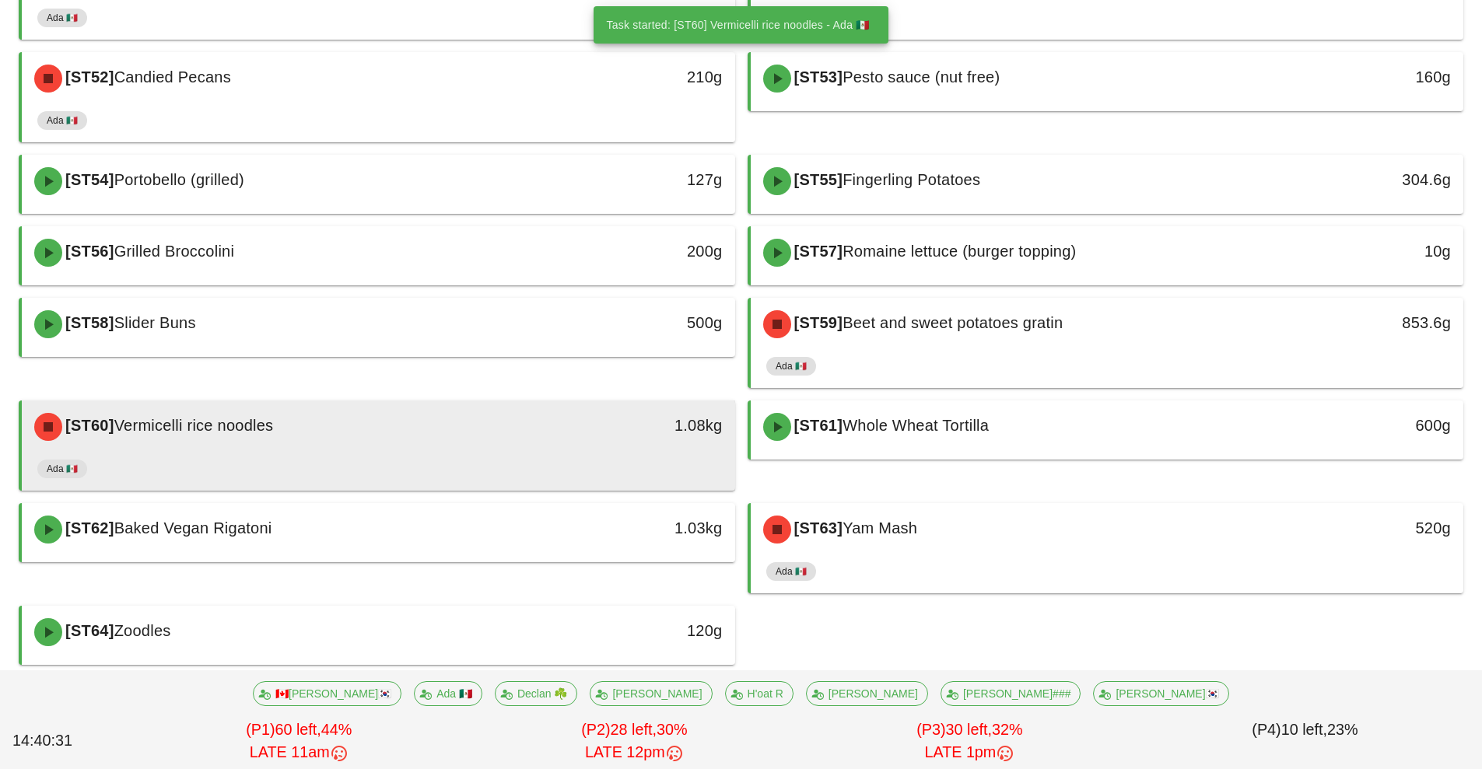
scroll to position [2393, 0]
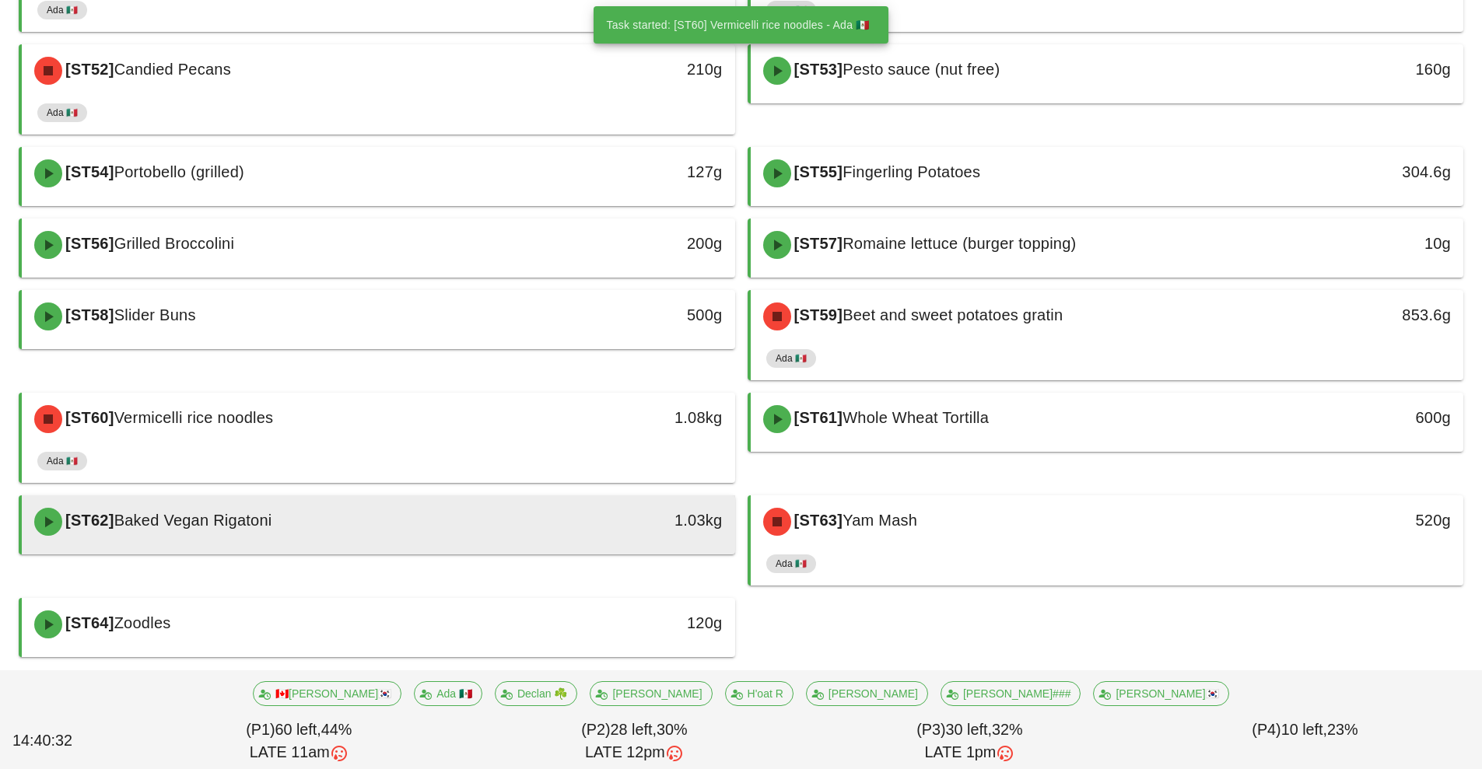
click at [497, 532] on div "[ST62] Baked Vegan Rigatoni" at bounding box center [290, 522] width 530 height 47
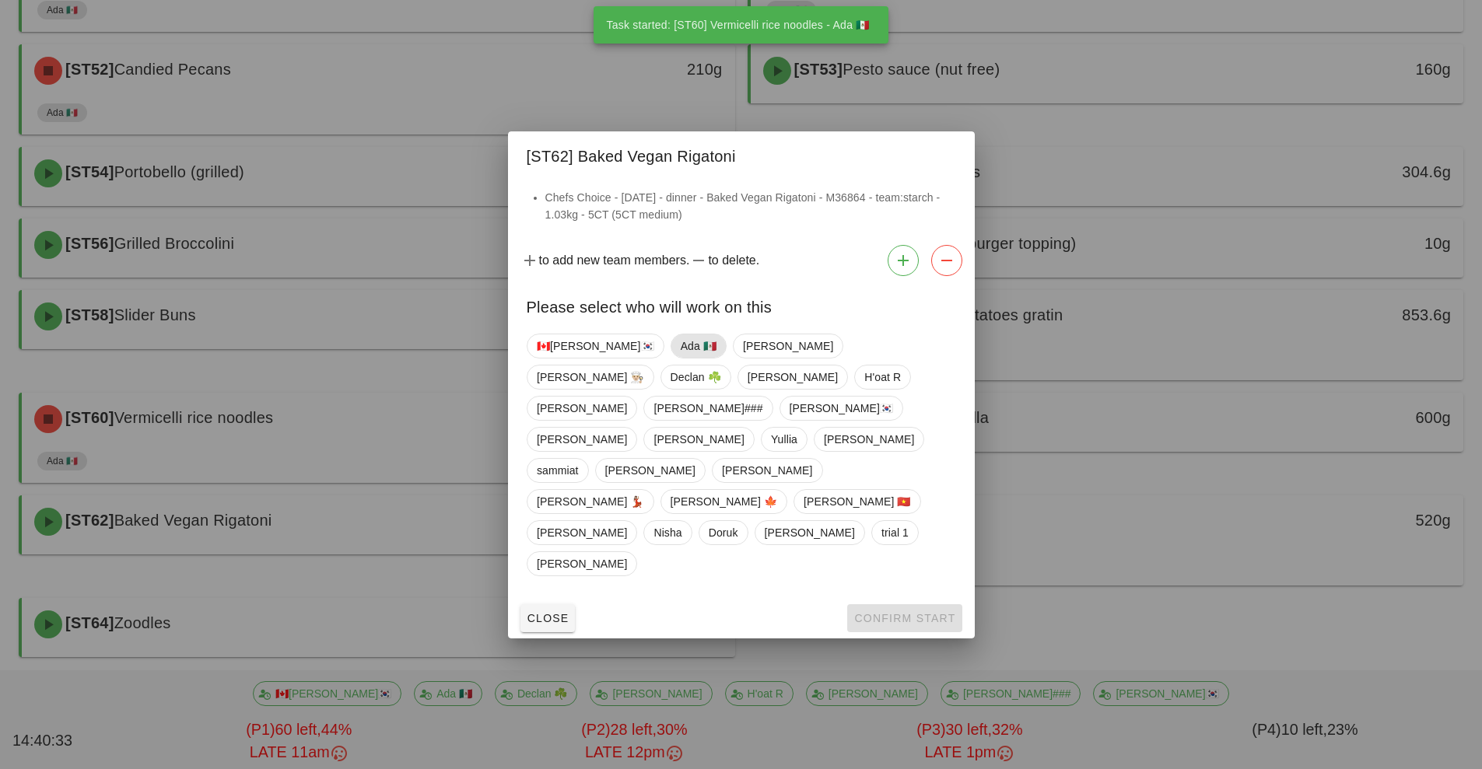
click at [680, 358] on span "Ada 🇲🇽" at bounding box center [698, 345] width 36 height 23
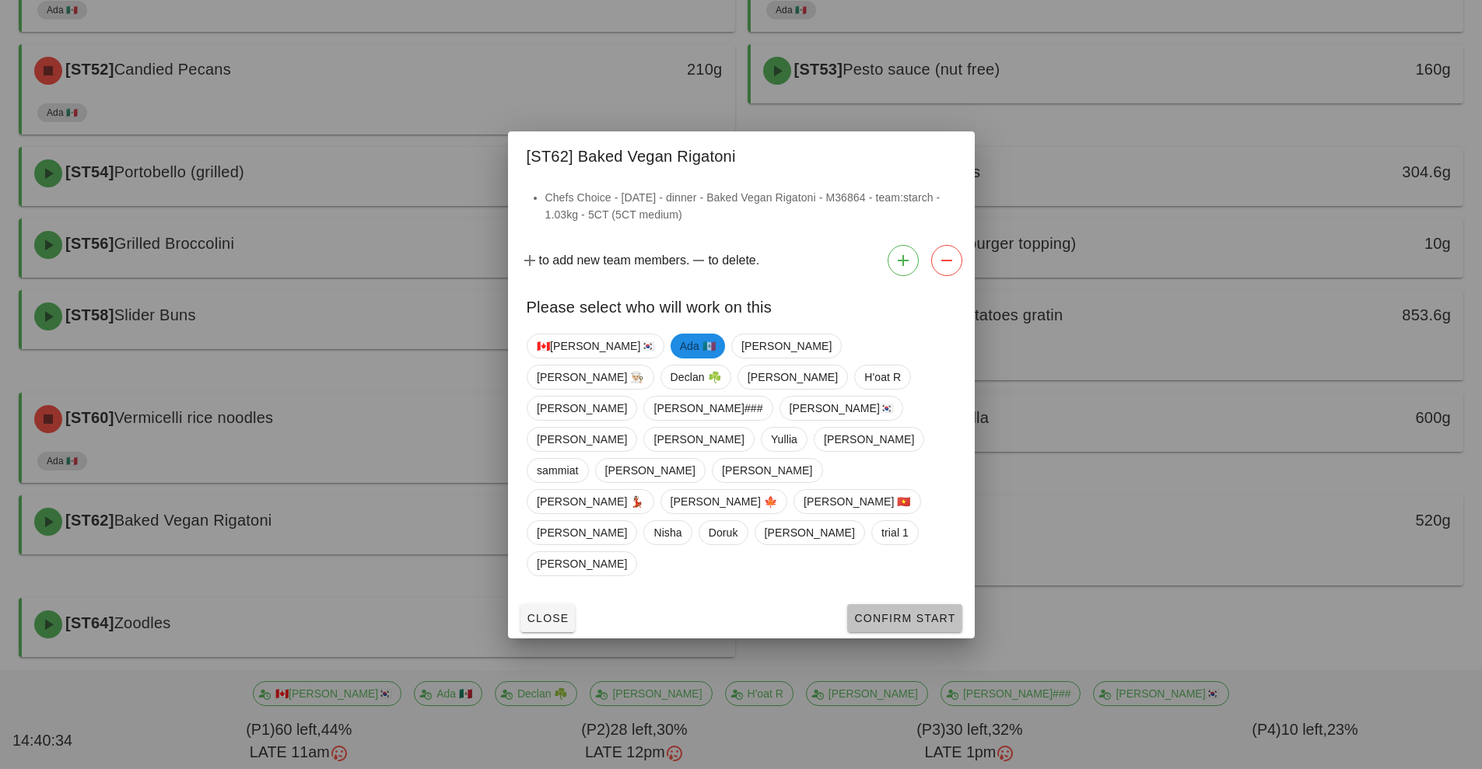
click at [887, 612] on span "Confirm Start" at bounding box center [904, 618] width 102 height 12
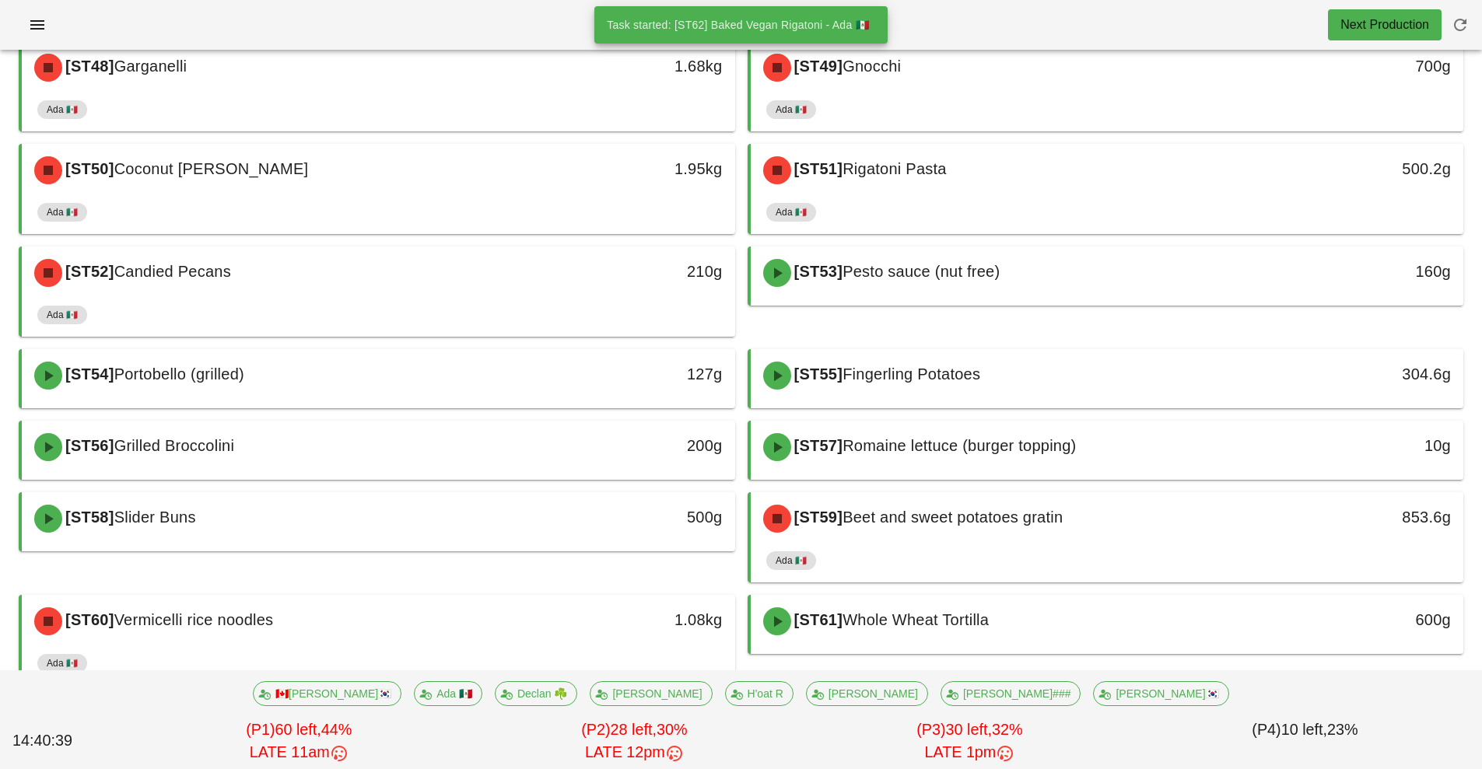
scroll to position [2159, 0]
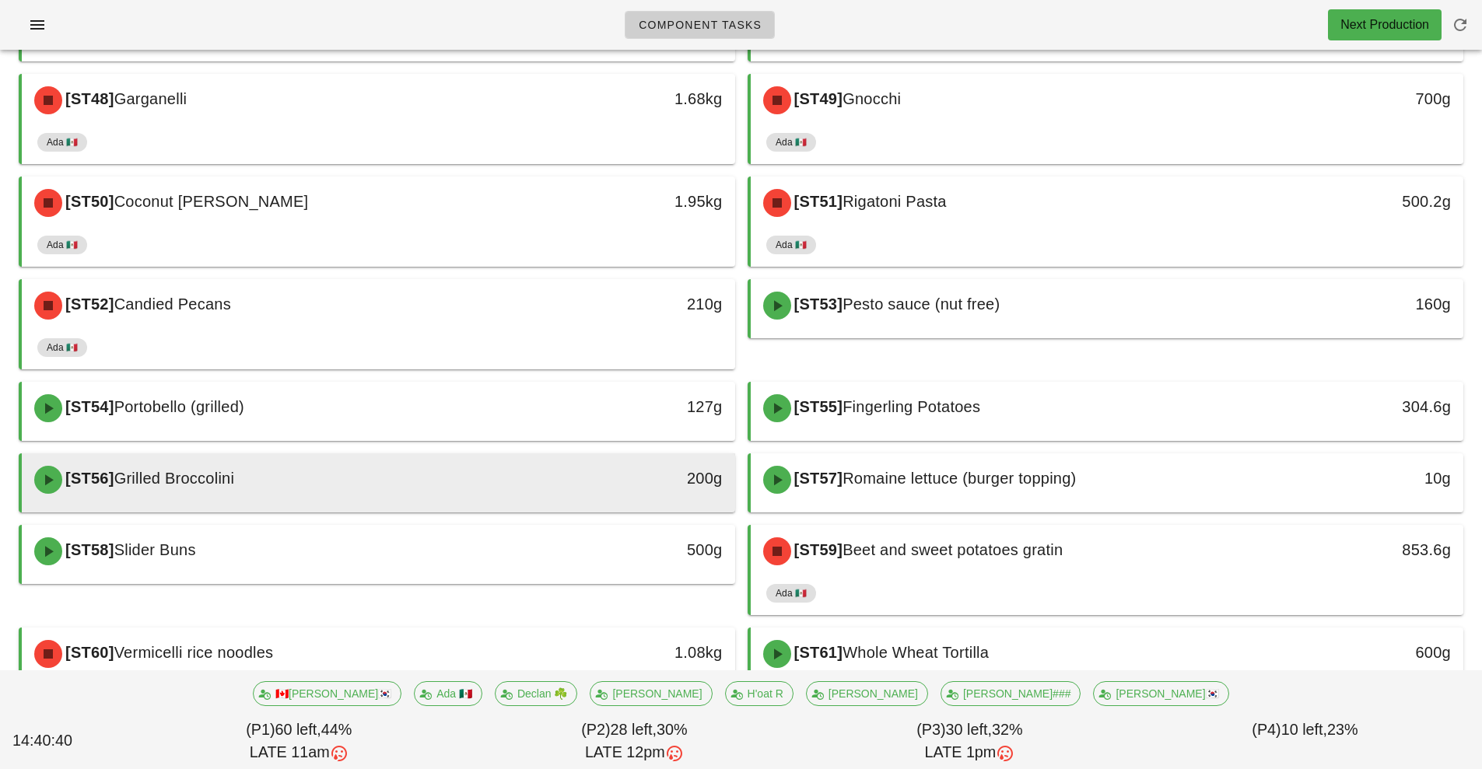
click at [382, 485] on div "[ST56] Grilled Broccolini" at bounding box center [290, 480] width 530 height 47
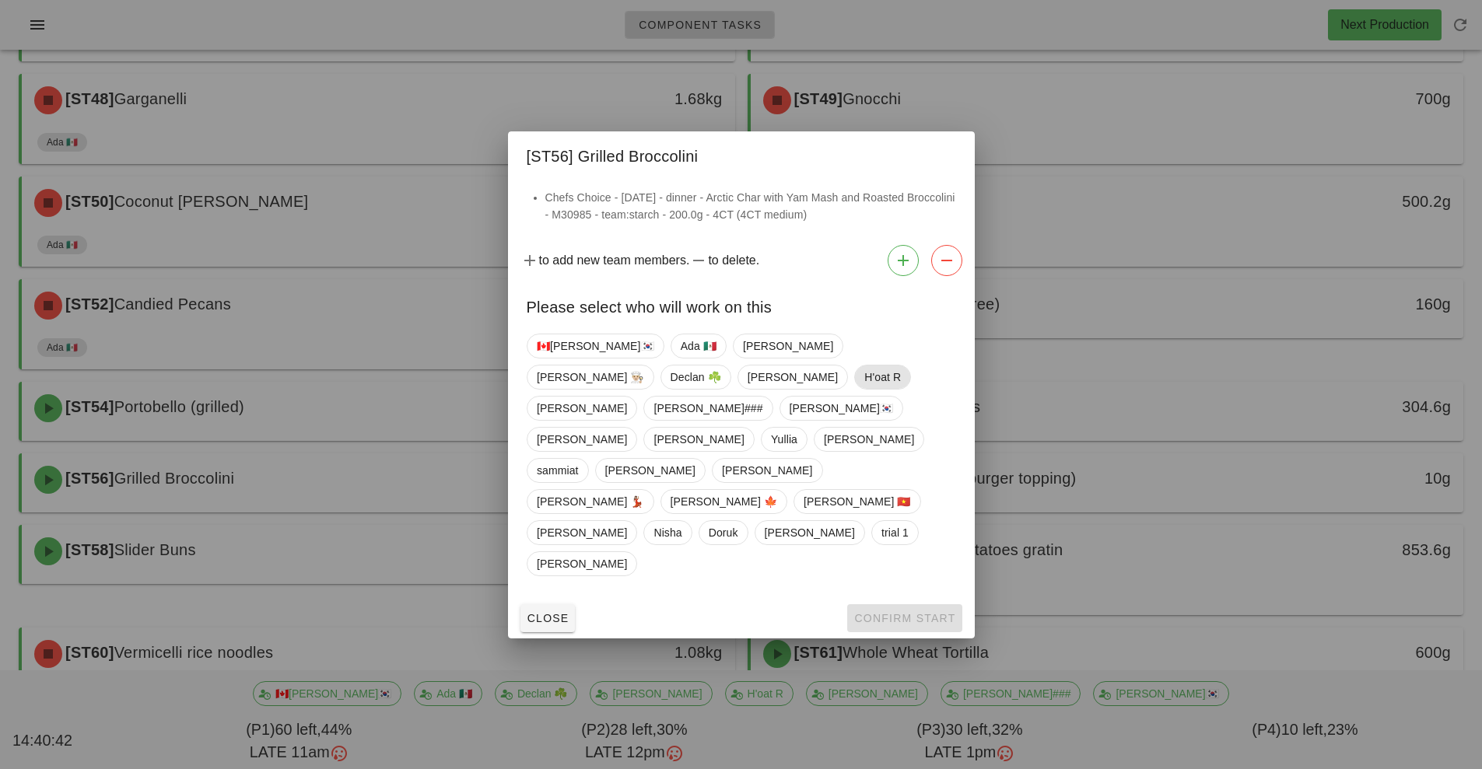
click at [864, 389] on span "H'oat R" at bounding box center [882, 377] width 37 height 23
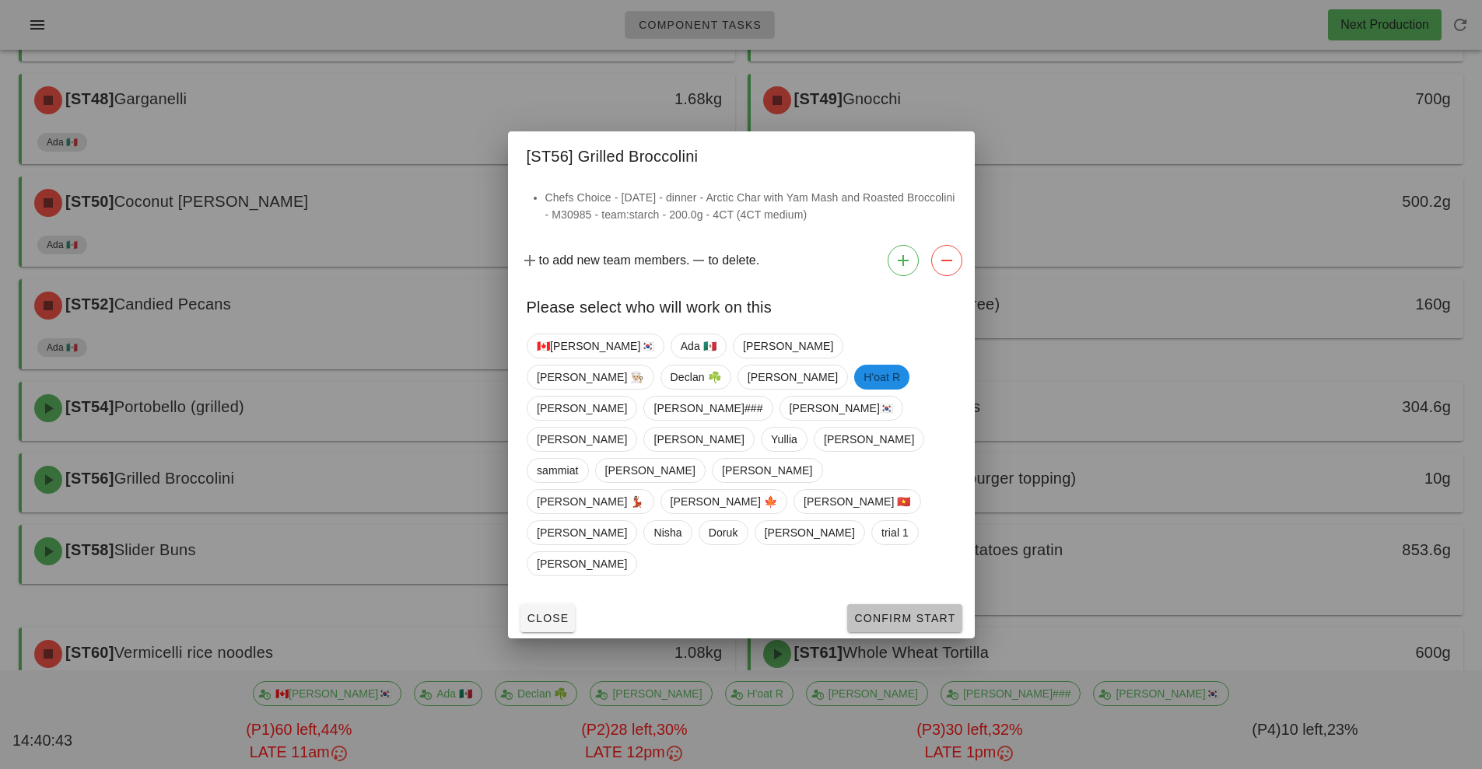
click at [895, 612] on span "Confirm Start" at bounding box center [904, 618] width 102 height 12
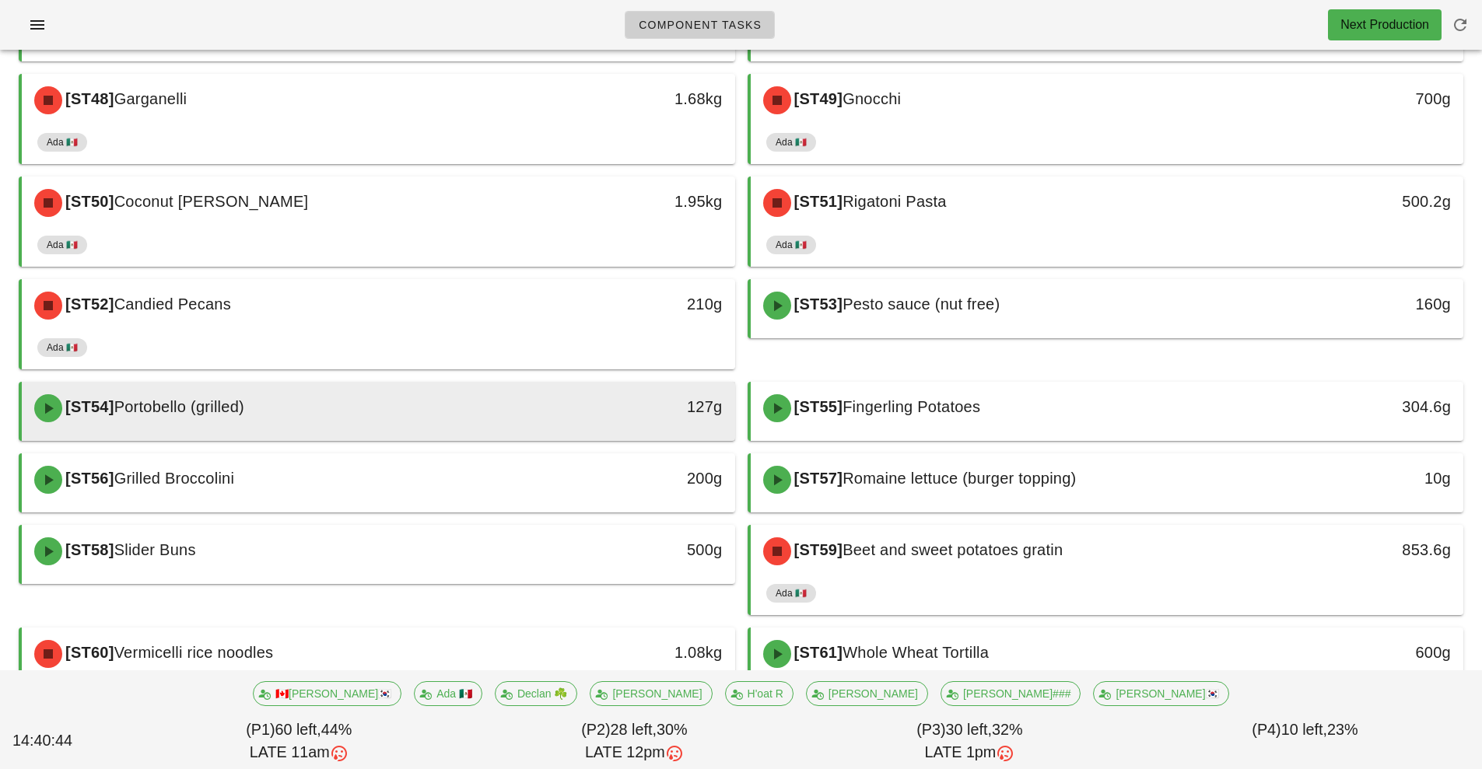
click at [563, 408] on div "127g" at bounding box center [643, 408] width 177 height 47
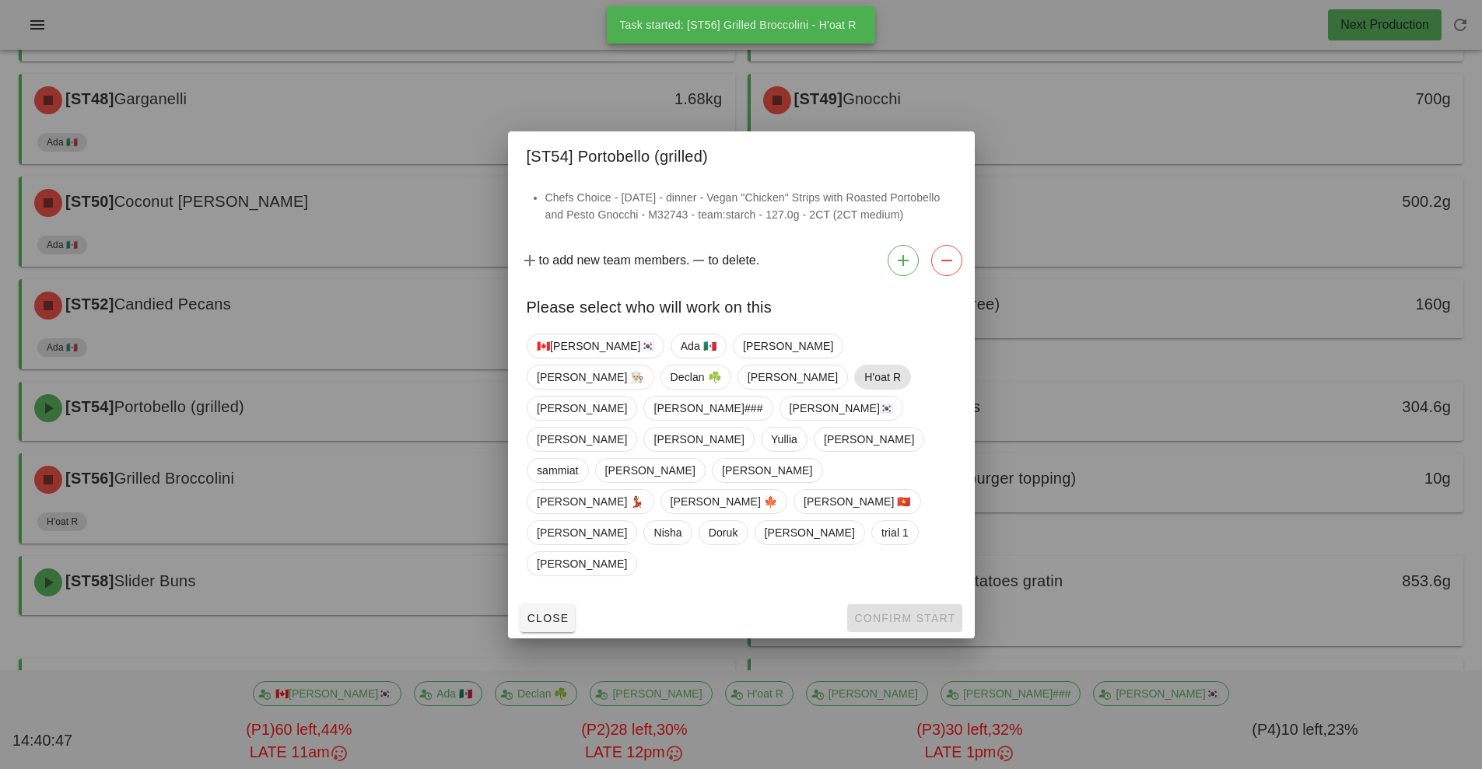
click at [864, 389] on span "H'oat R" at bounding box center [882, 377] width 37 height 23
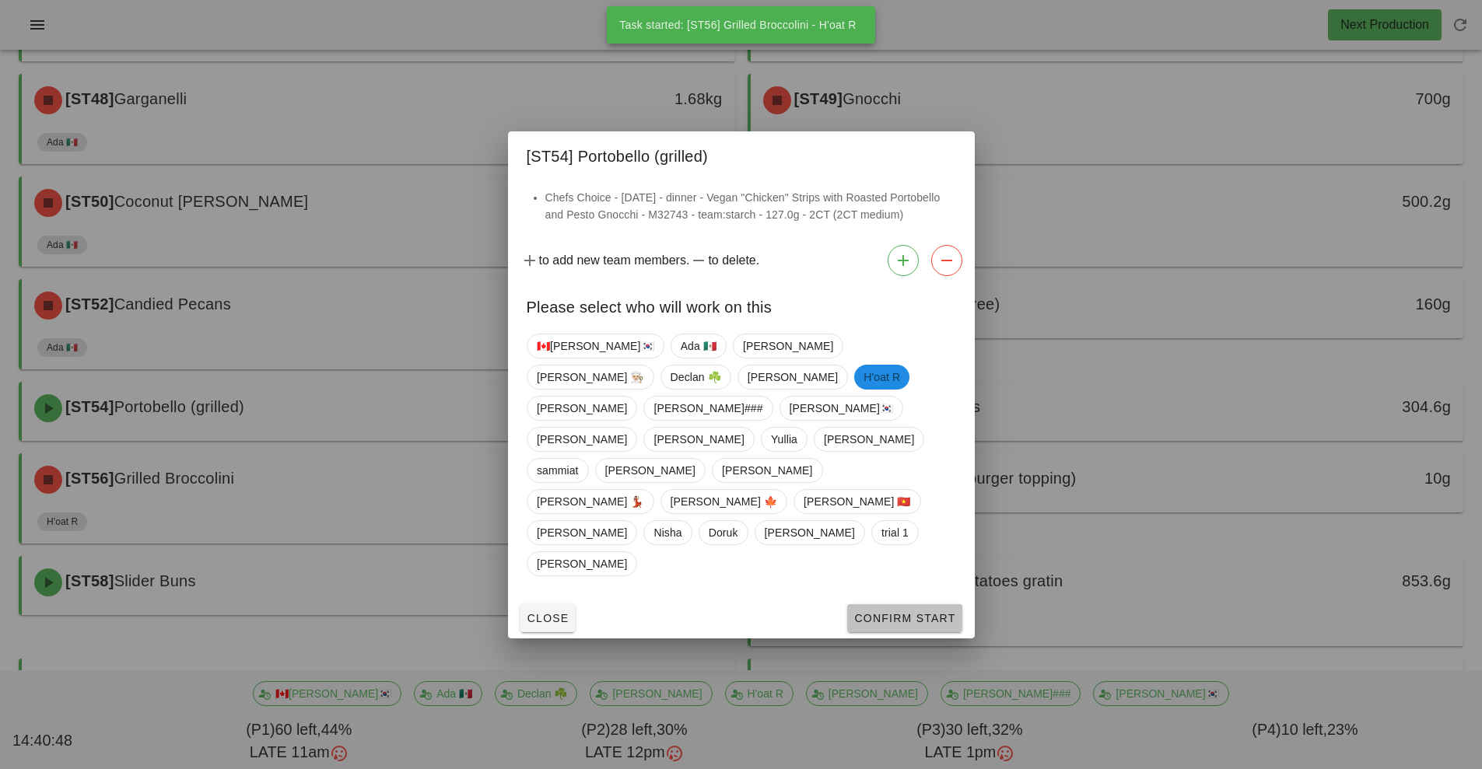
click at [892, 612] on span "Confirm Start" at bounding box center [904, 618] width 102 height 12
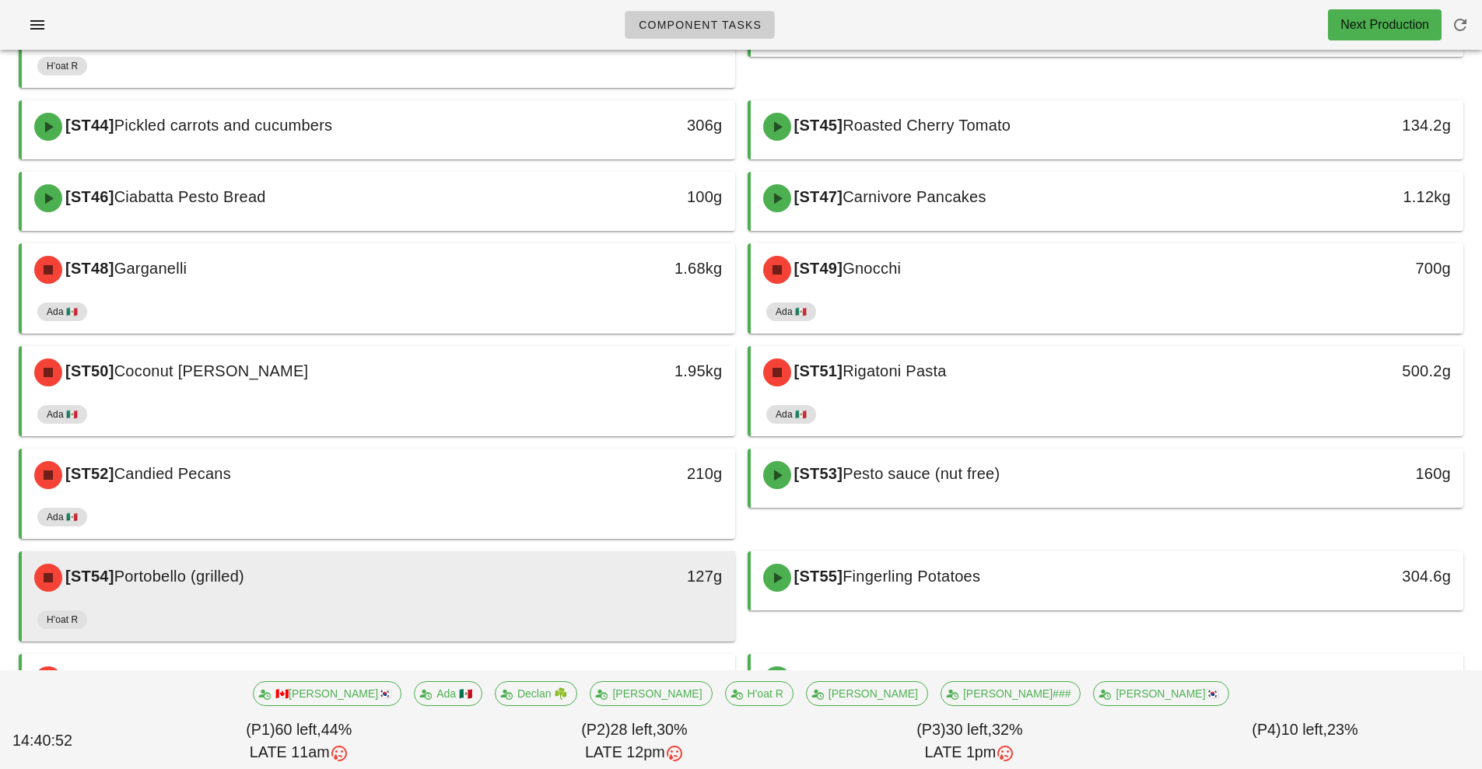
scroll to position [1913, 0]
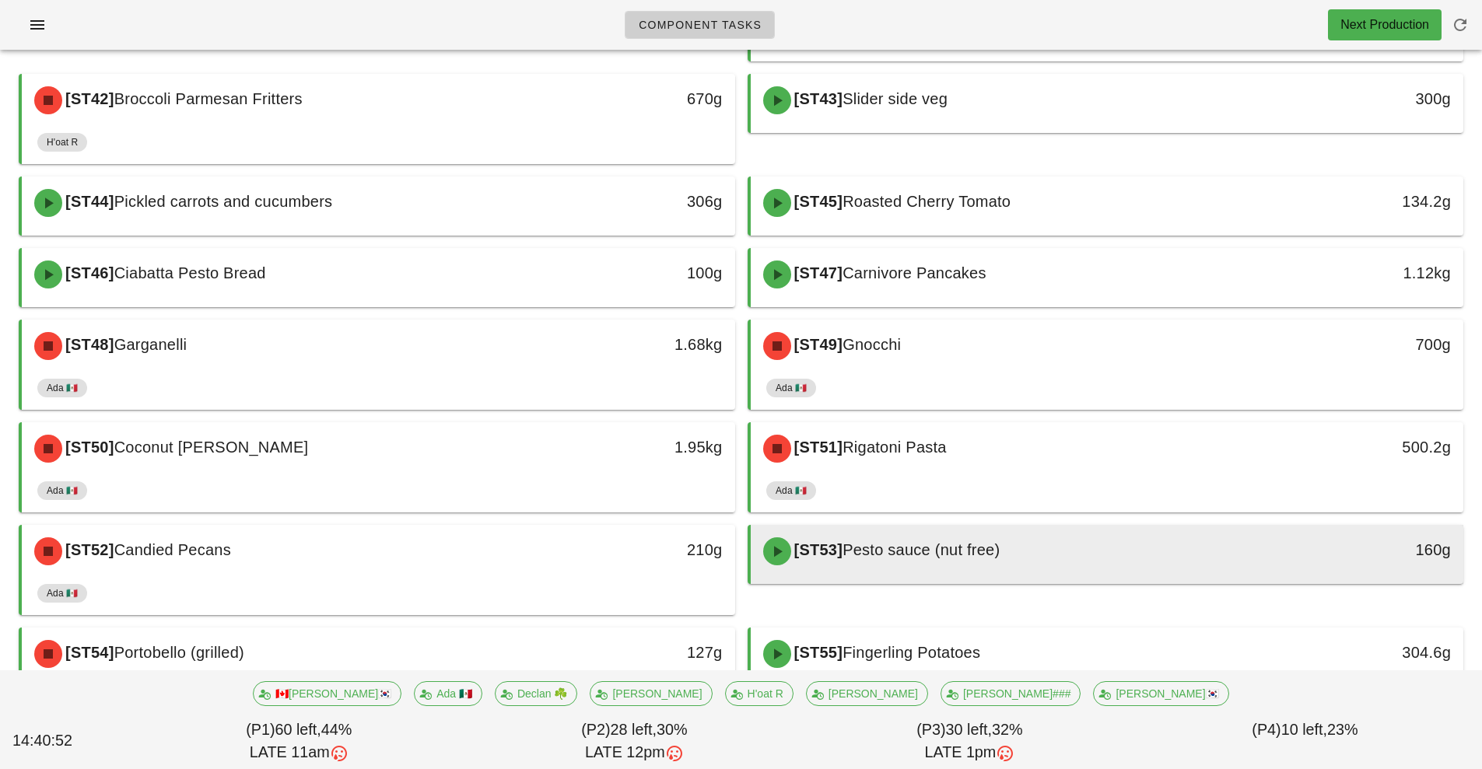
click at [1101, 555] on div "[ST53] Pesto sauce (nut free)" at bounding box center [1019, 551] width 530 height 47
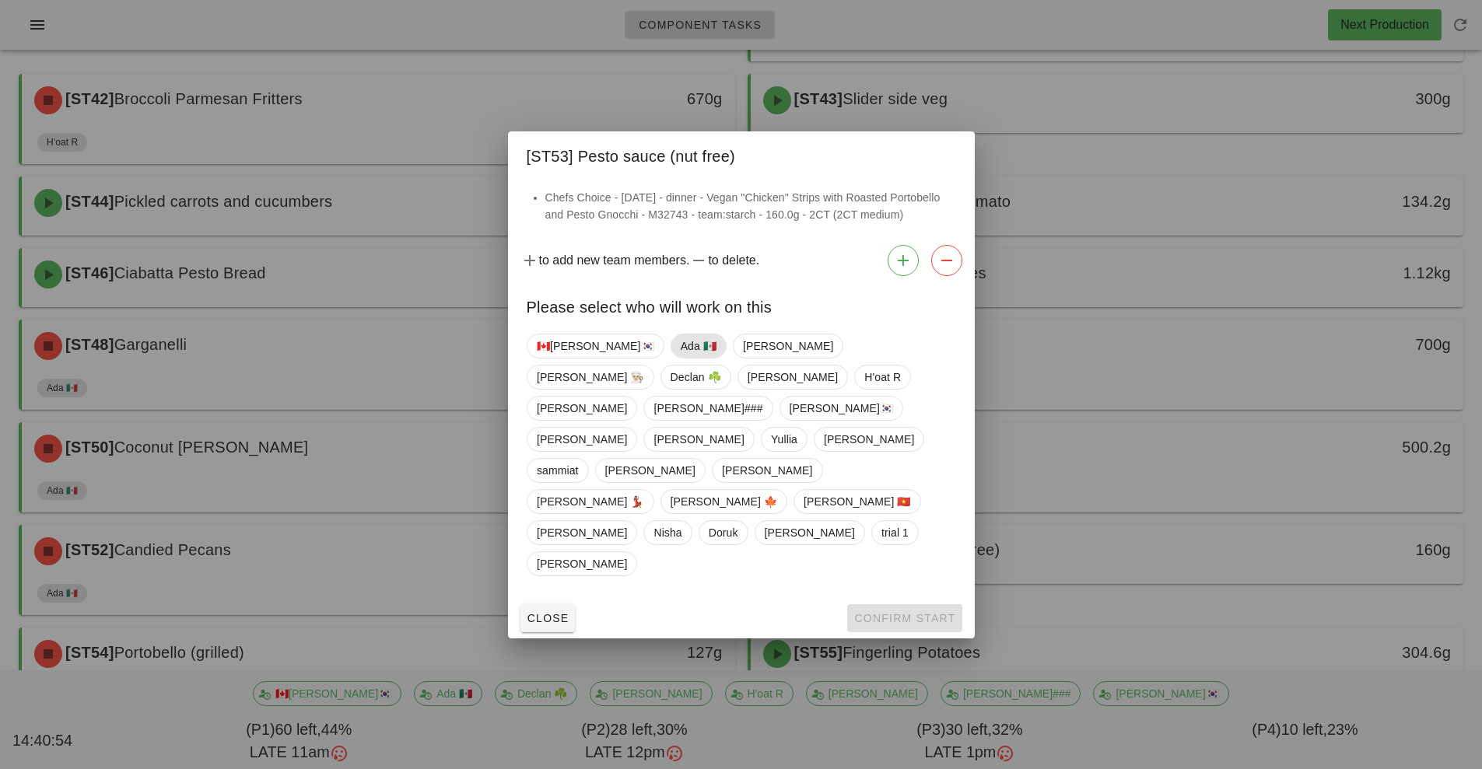
click at [680, 358] on span "Ada 🇲🇽" at bounding box center [698, 345] width 36 height 23
click at [881, 612] on span "Confirm Start" at bounding box center [904, 618] width 102 height 12
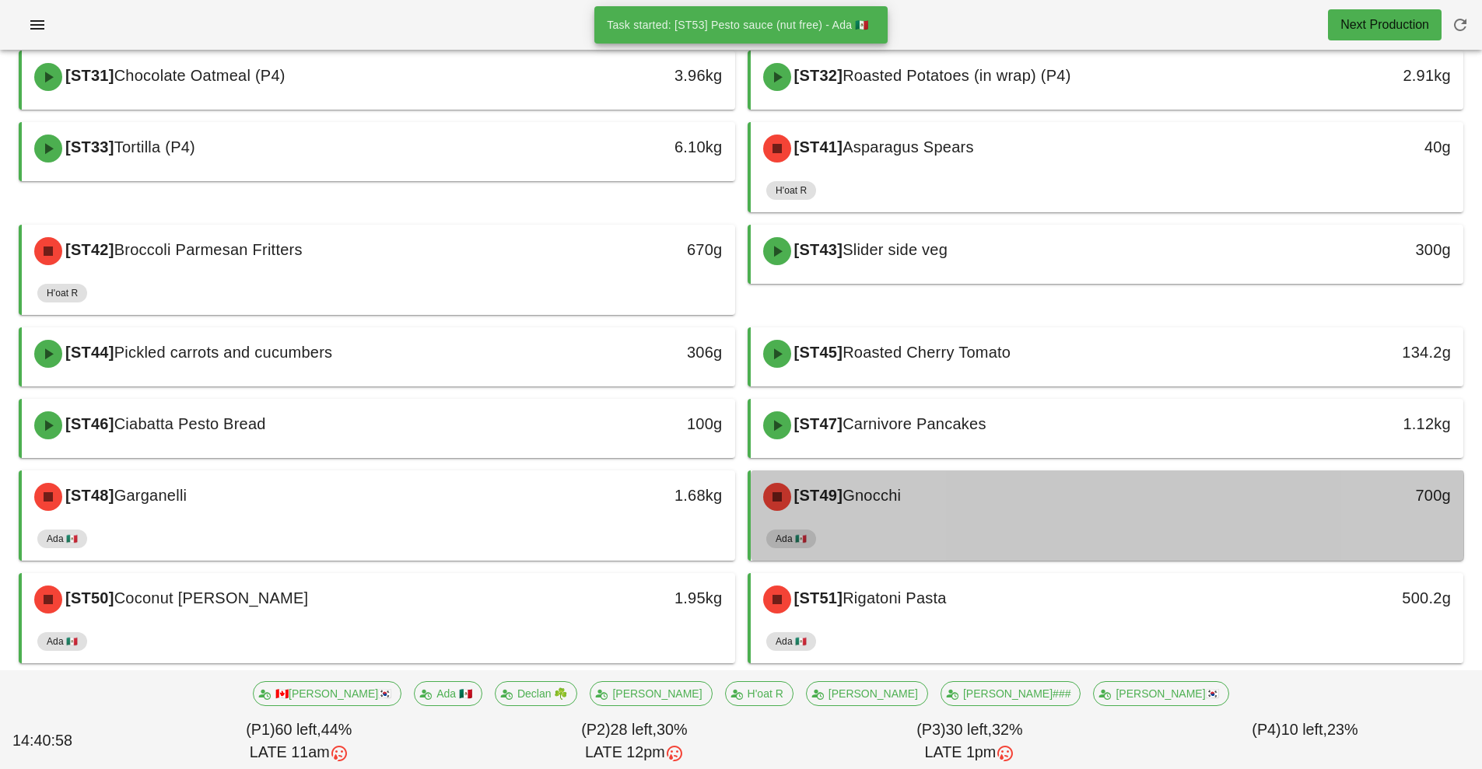
scroll to position [1638, 0]
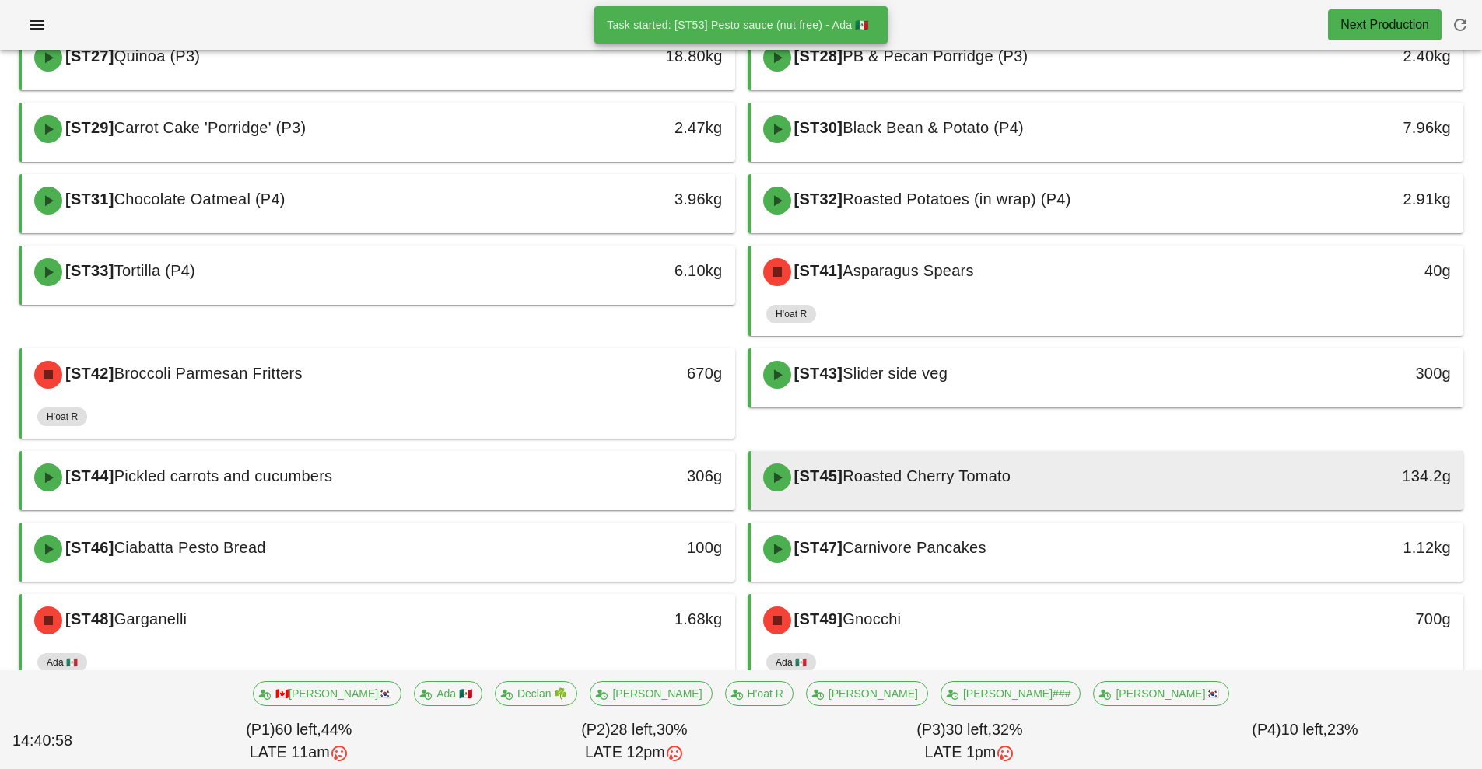
click at [1064, 481] on div "[ST45] Roasted Cherry Tomato" at bounding box center [1019, 477] width 530 height 47
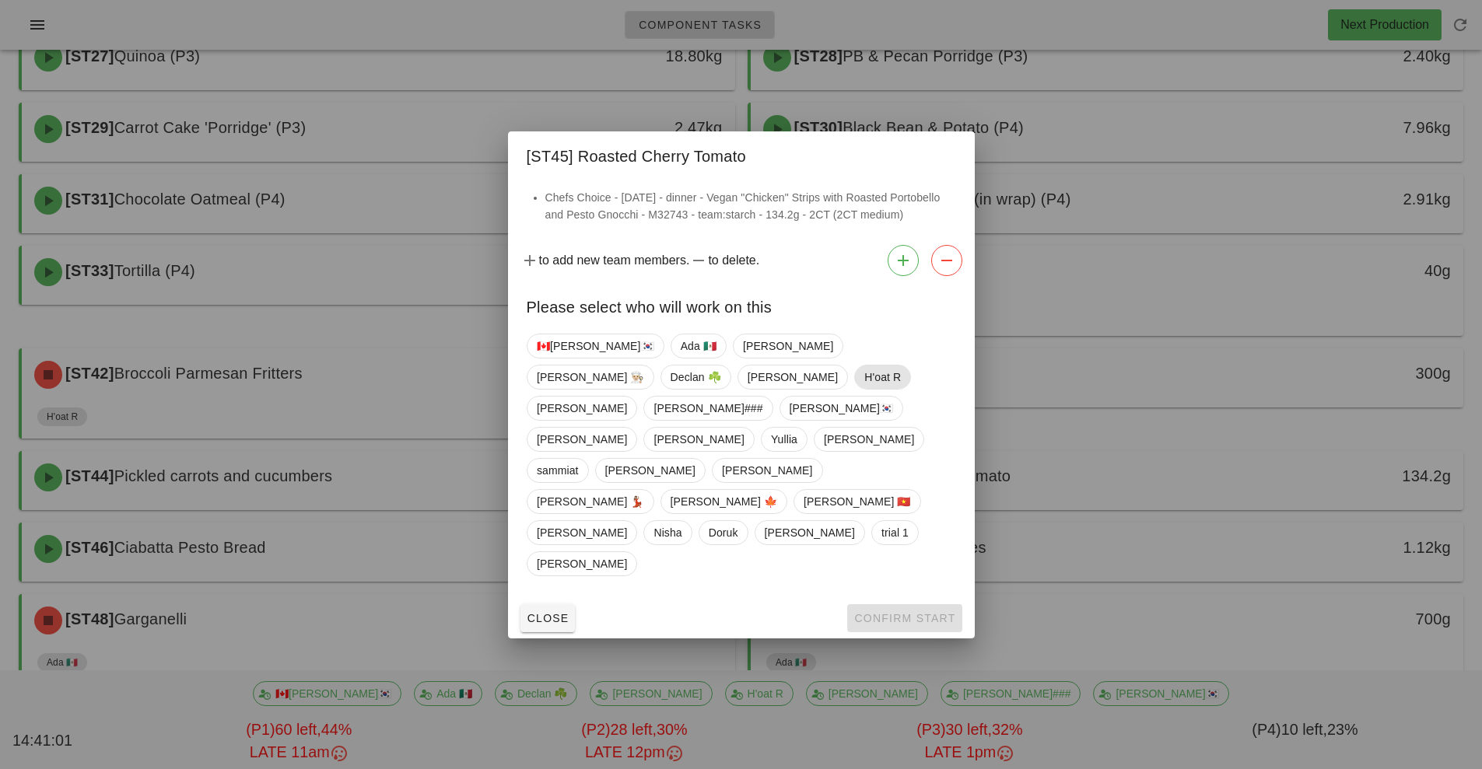
click at [864, 389] on span "H'oat R" at bounding box center [882, 377] width 37 height 23
click at [896, 612] on span "Confirm Start" at bounding box center [904, 618] width 102 height 12
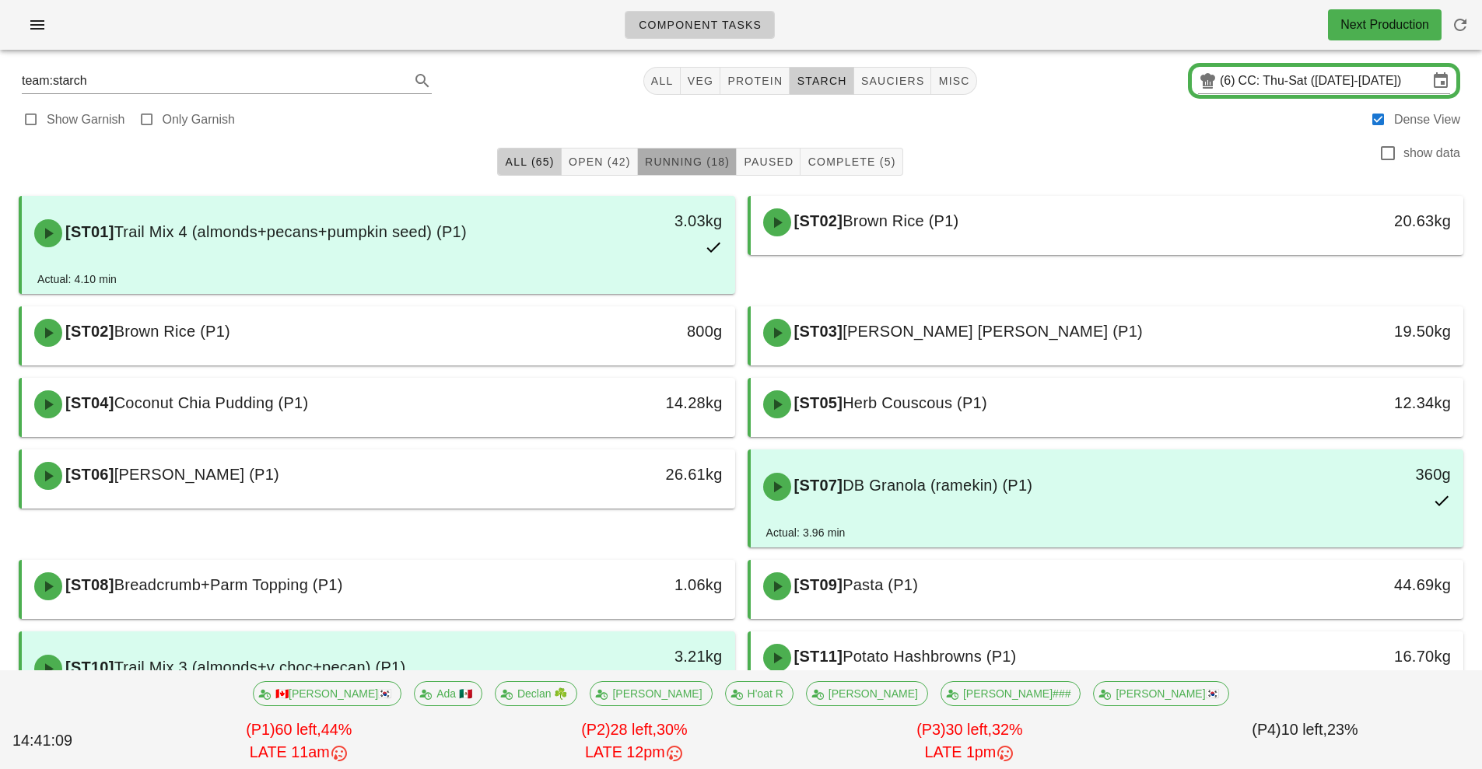
click at [700, 163] on span "Running (18)" at bounding box center [687, 162] width 86 height 12
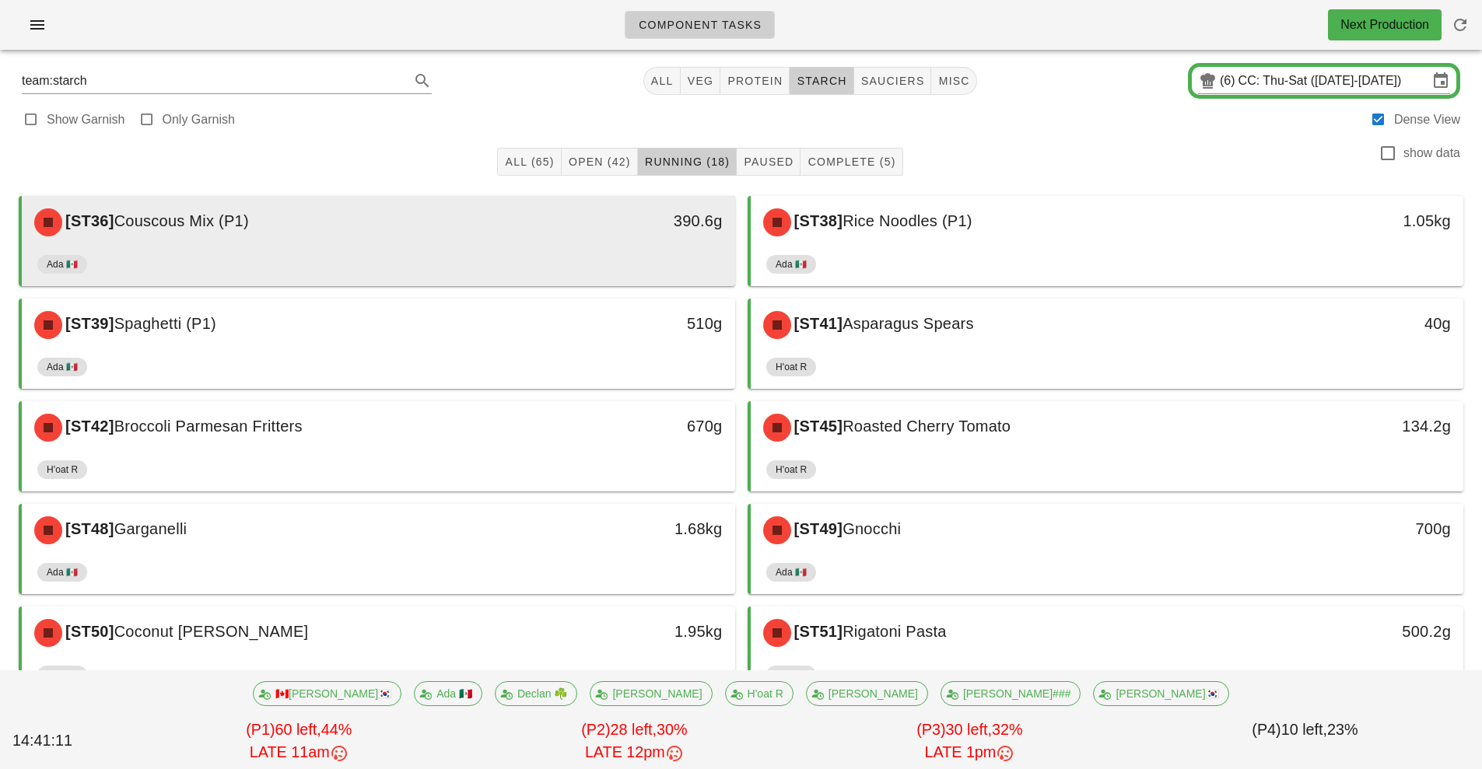
click at [631, 248] on div "[ST36] Couscous Mix (P1) 390.6g" at bounding box center [378, 222] width 713 height 53
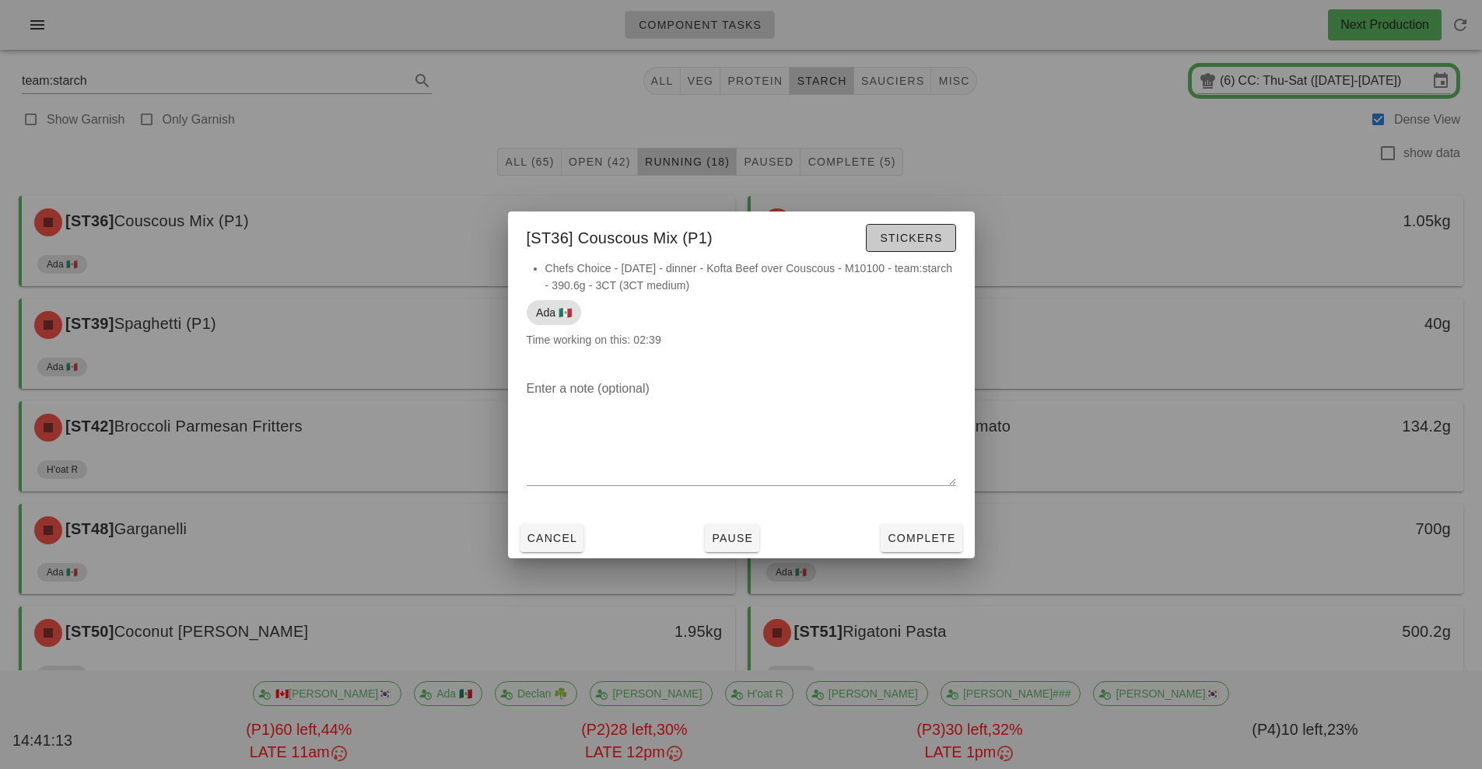
click at [920, 236] on span "Stickers" at bounding box center [910, 238] width 63 height 12
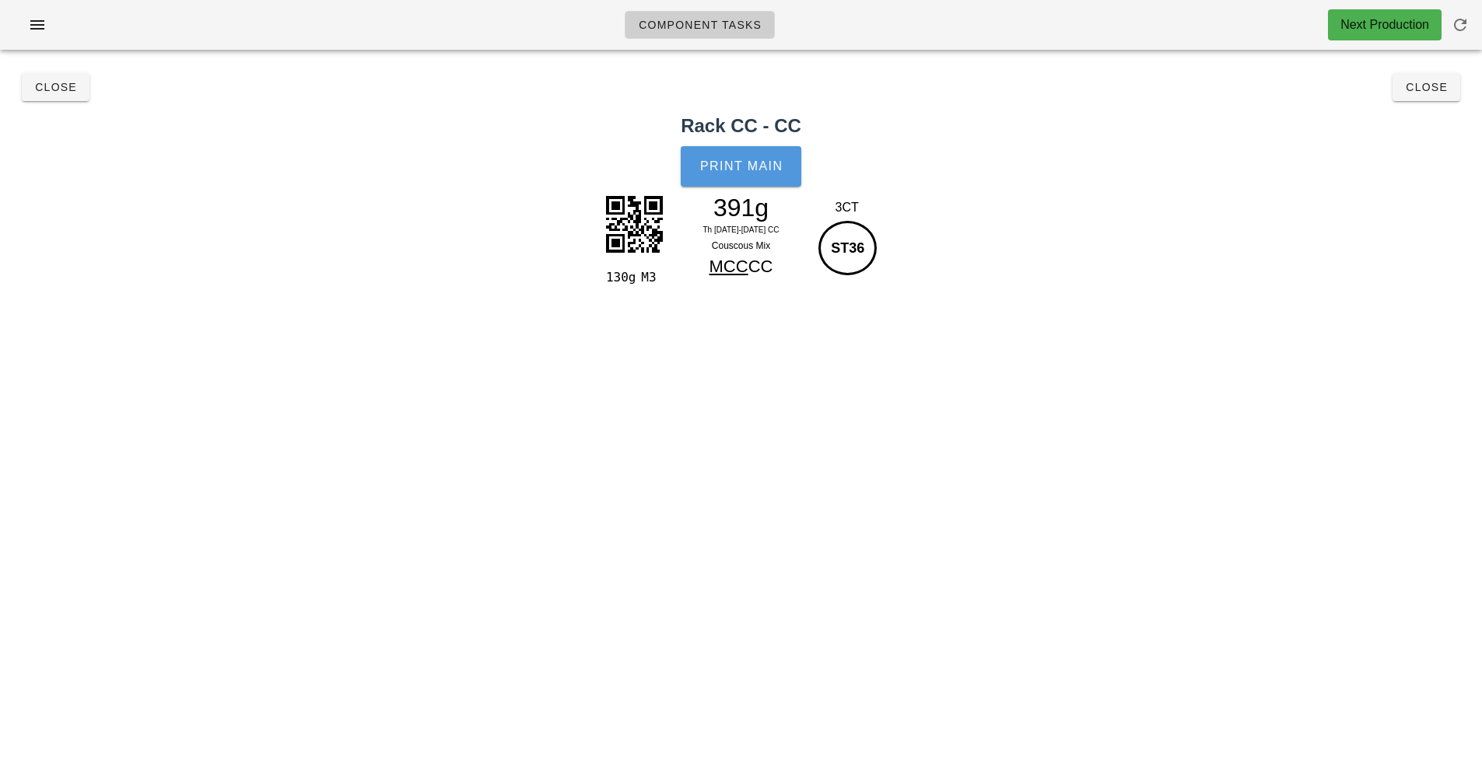
click at [751, 156] on button "Print Main" at bounding box center [741, 166] width 120 height 40
click at [1436, 96] on button "Close" at bounding box center [1426, 87] width 68 height 28
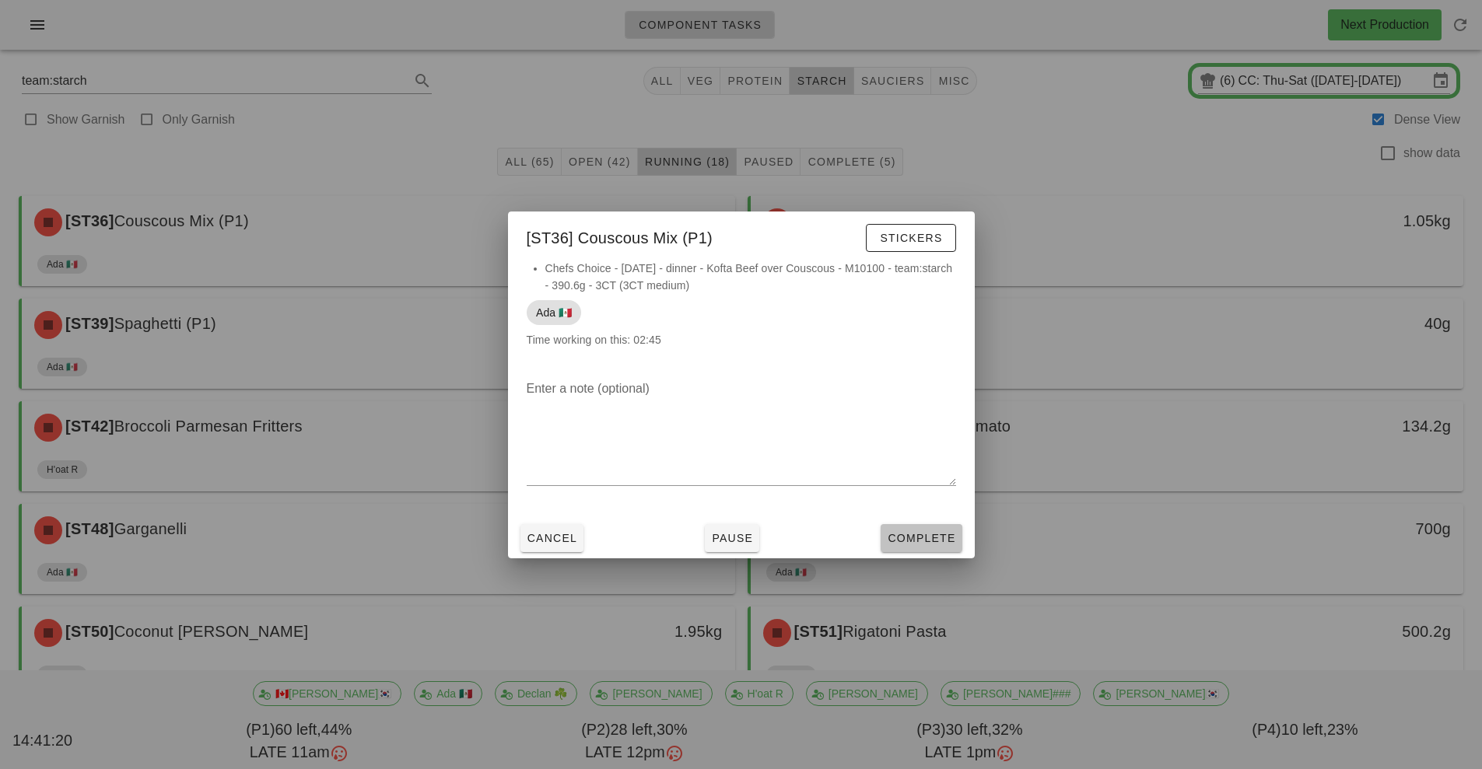
click at [929, 548] on button "Complete" at bounding box center [921, 538] width 81 height 28
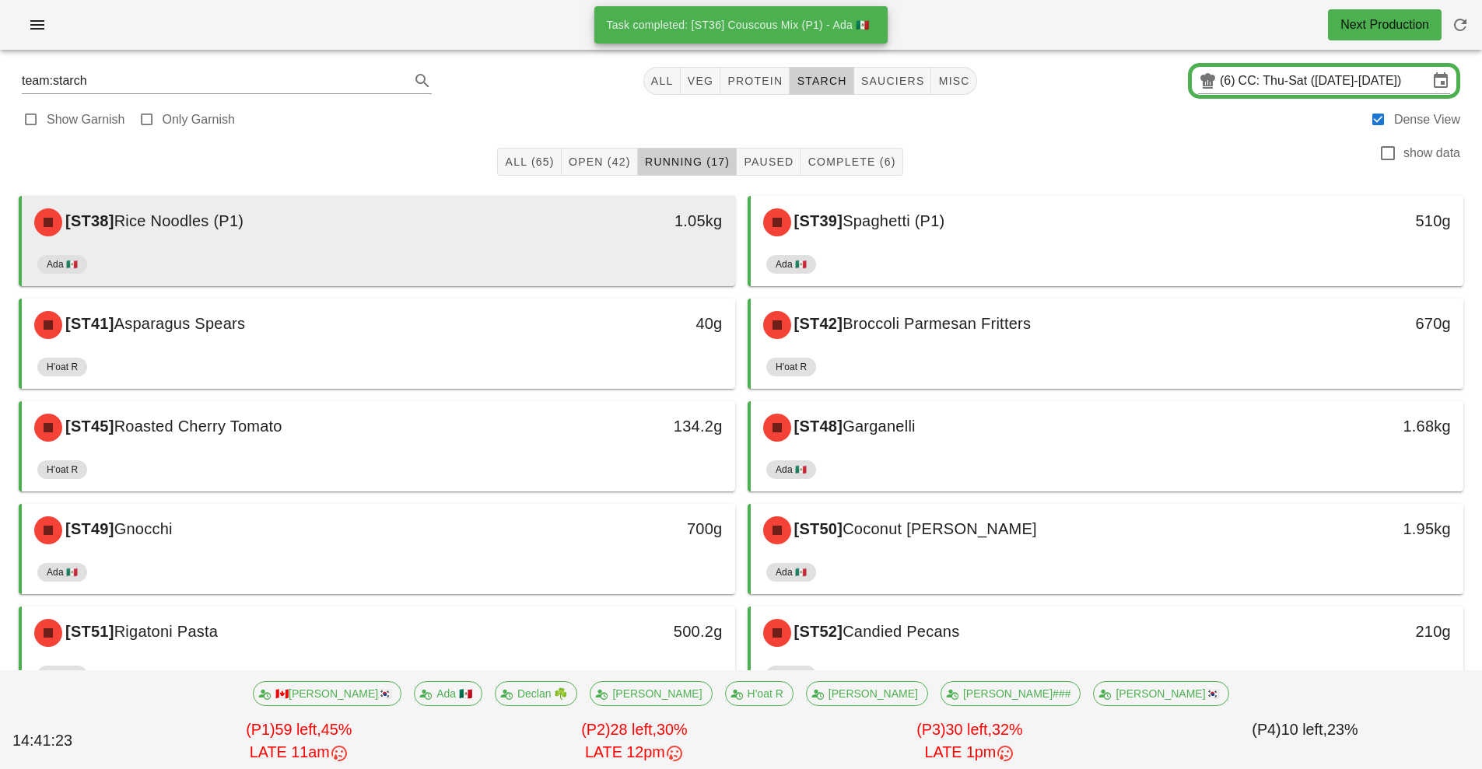
click at [573, 255] on div "Ada 🇲🇽" at bounding box center [378, 267] width 682 height 37
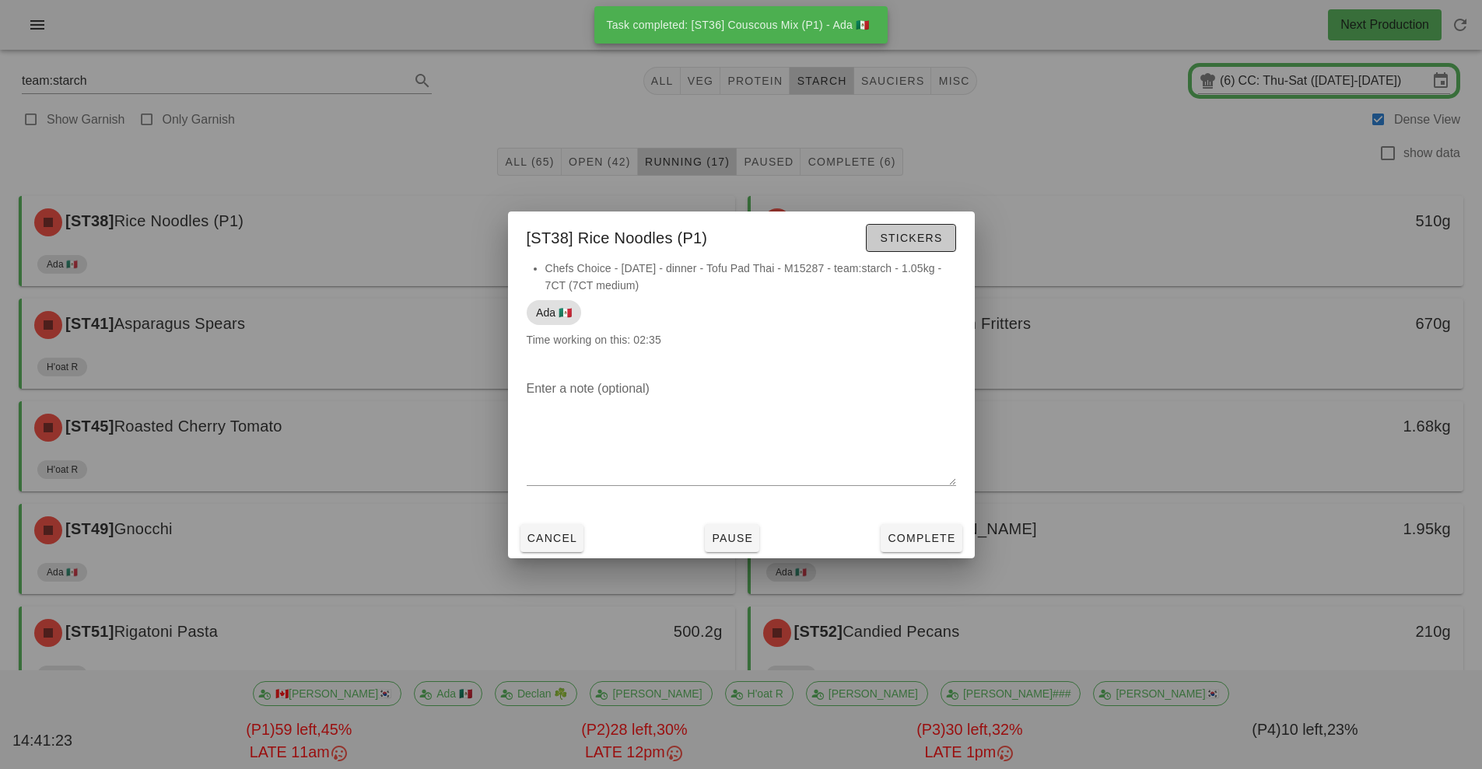
click at [916, 239] on span "Stickers" at bounding box center [910, 238] width 63 height 12
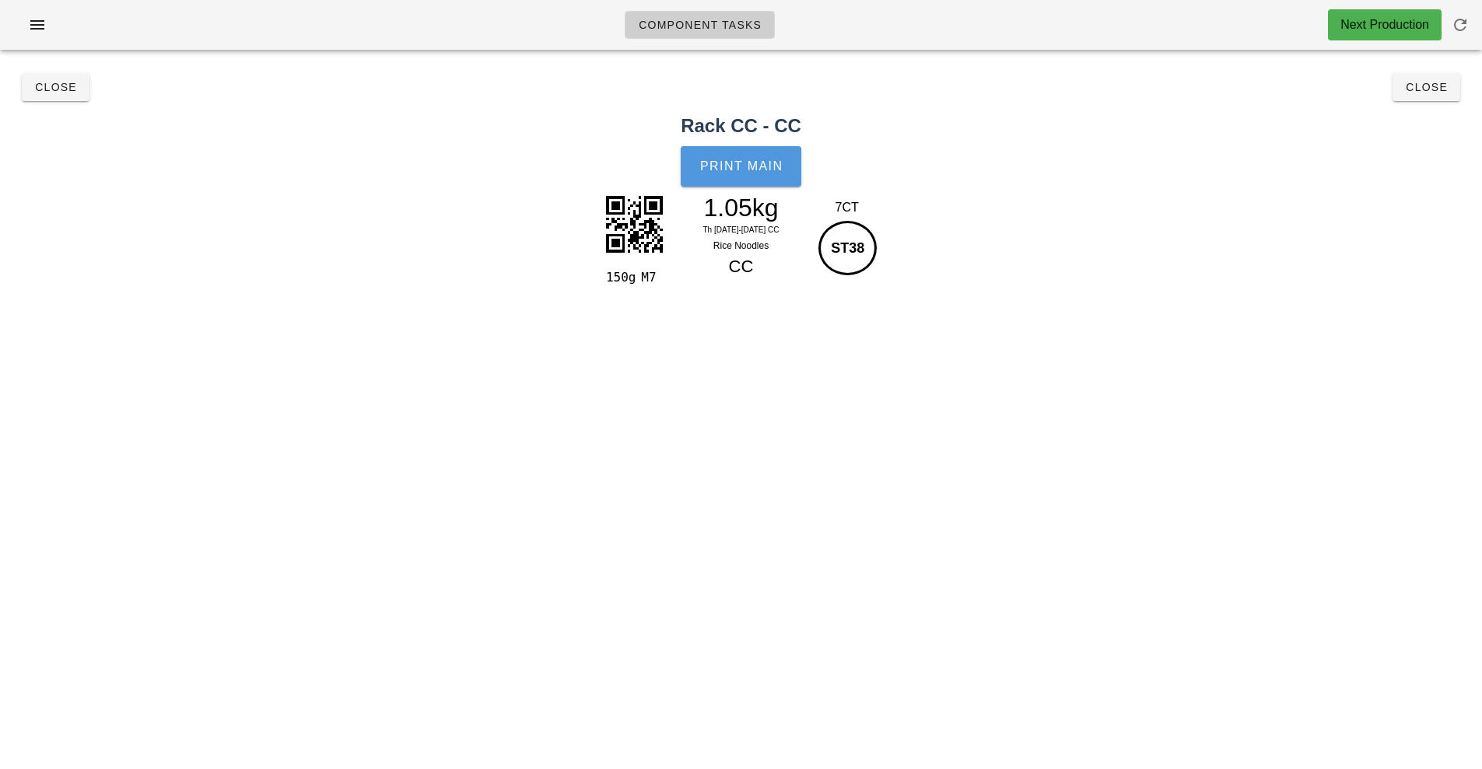
click at [759, 163] on span "Print Main" at bounding box center [741, 166] width 84 height 14
click at [1451, 93] on button "Close" at bounding box center [1426, 87] width 68 height 28
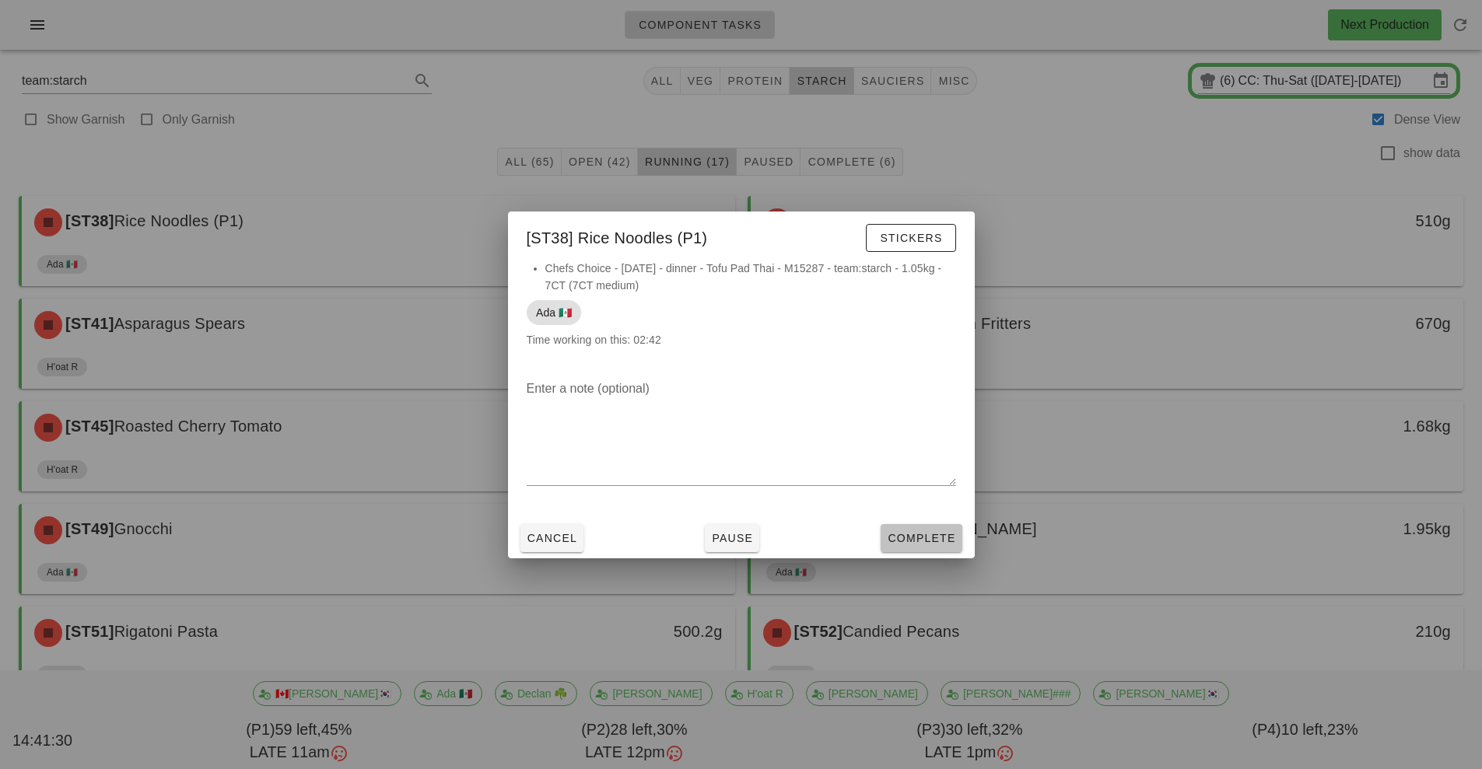
click at [927, 551] on button "Complete" at bounding box center [921, 538] width 81 height 28
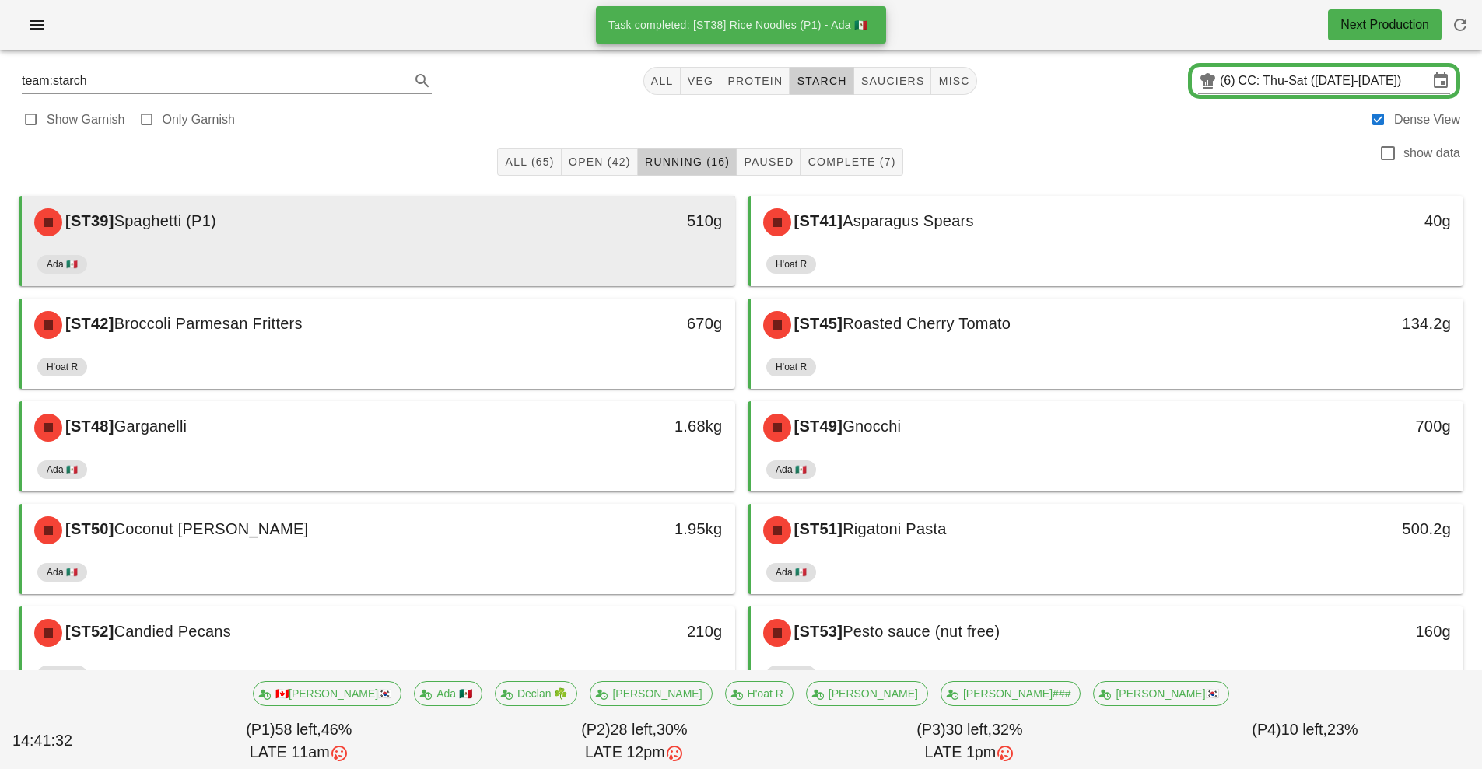
click at [625, 261] on div "Ada 🇲🇽" at bounding box center [378, 267] width 682 height 37
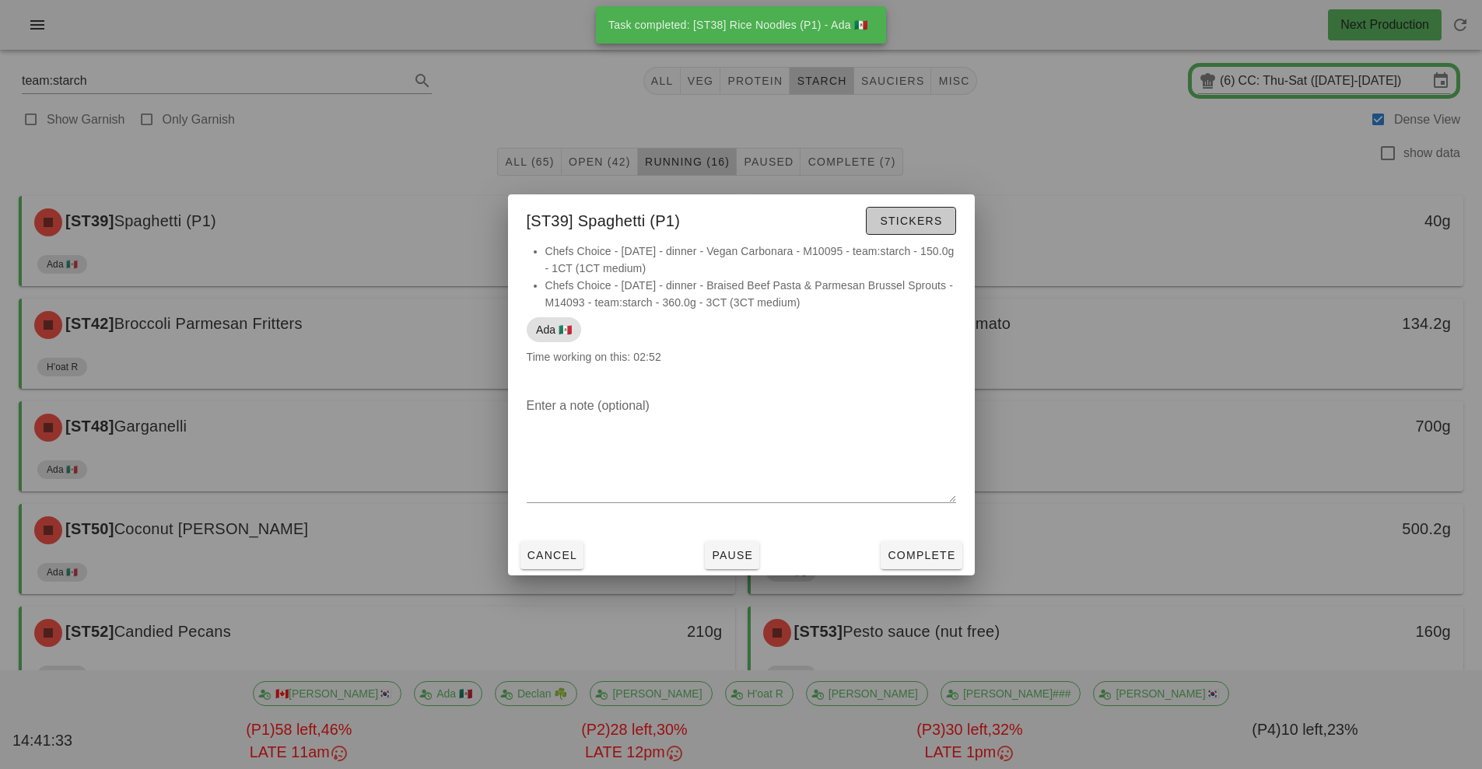
click at [930, 225] on span "Stickers" at bounding box center [910, 221] width 63 height 12
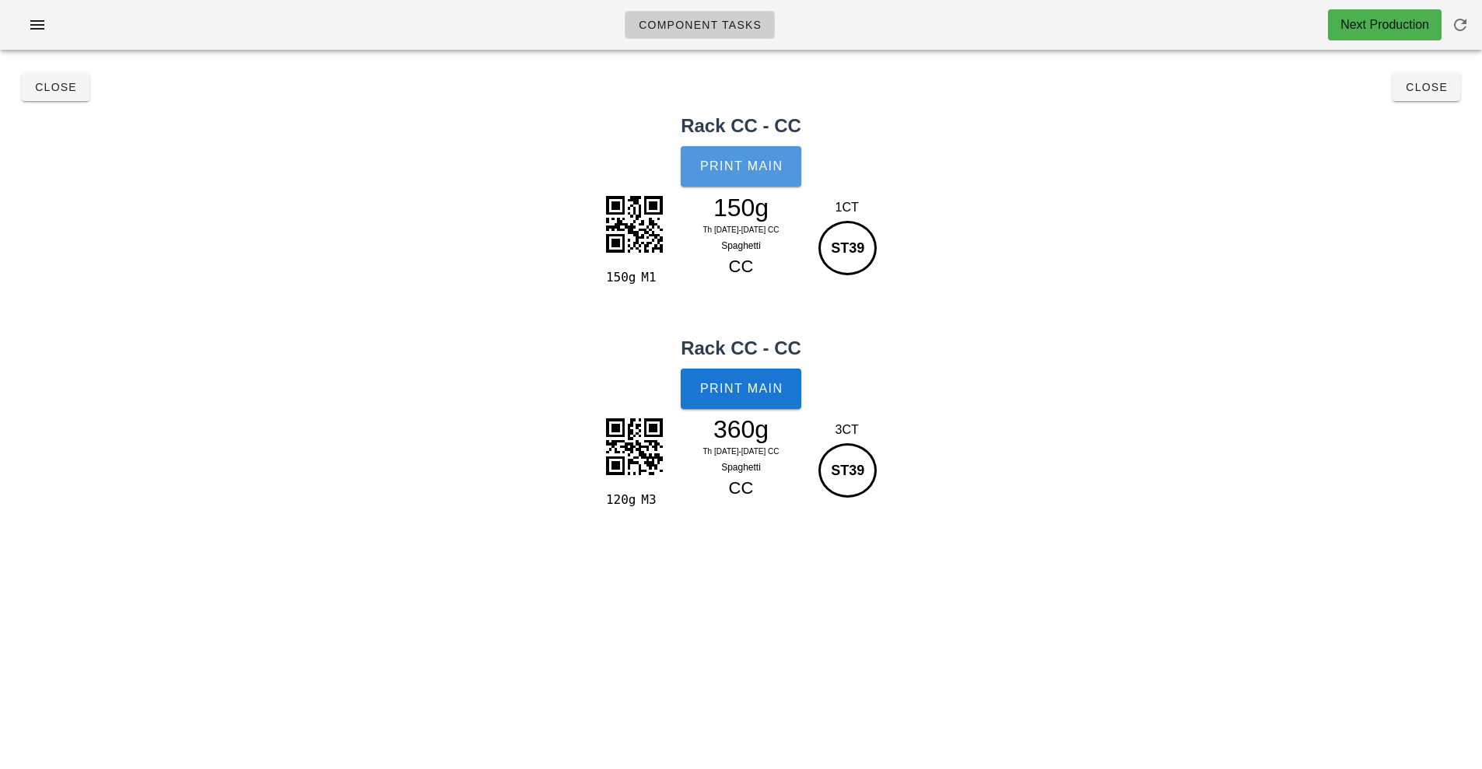
click at [761, 163] on span "Print Main" at bounding box center [741, 166] width 84 height 14
click at [752, 394] on span "Print Main" at bounding box center [741, 389] width 84 height 14
click at [1411, 90] on span "Close" at bounding box center [1426, 87] width 43 height 12
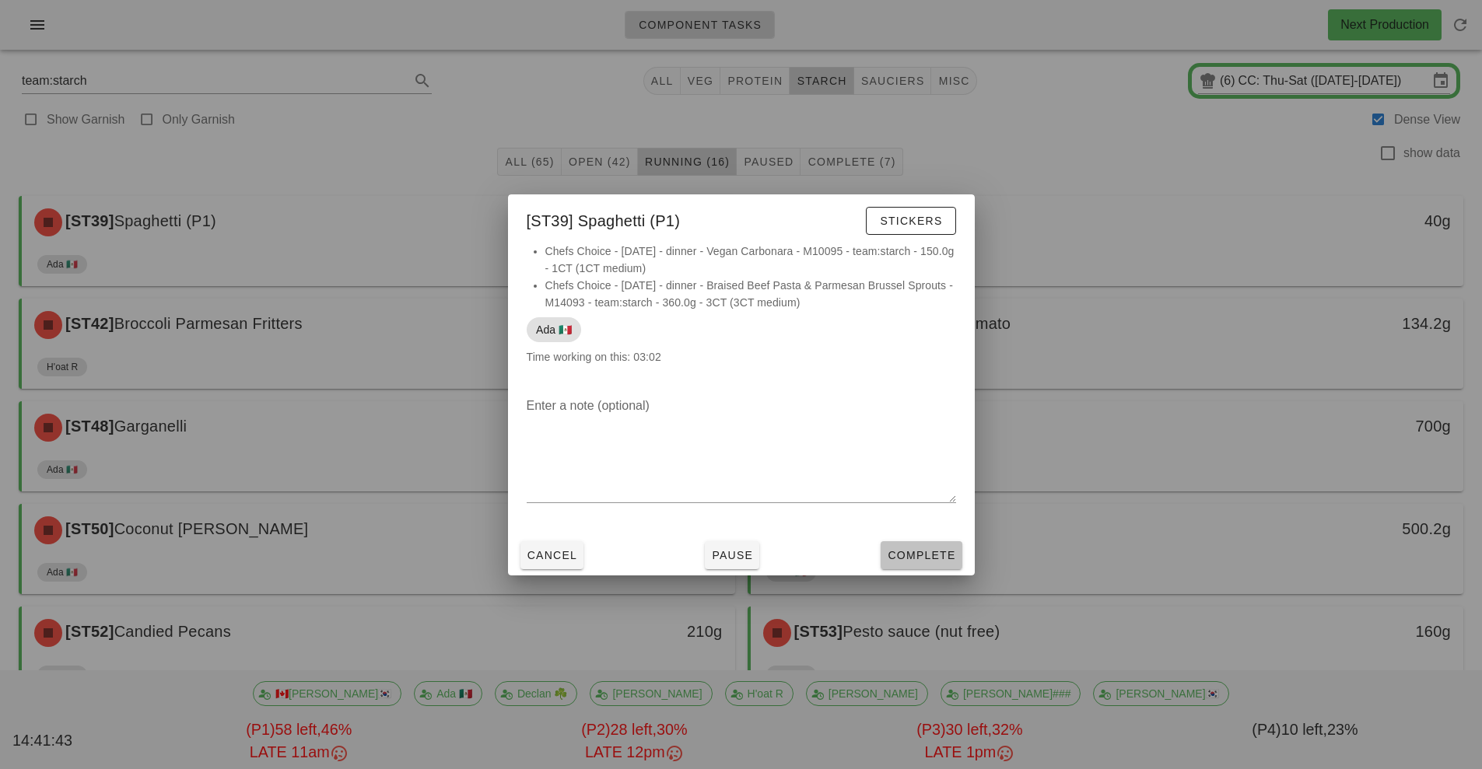
click at [927, 555] on span "Complete" at bounding box center [921, 555] width 68 height 12
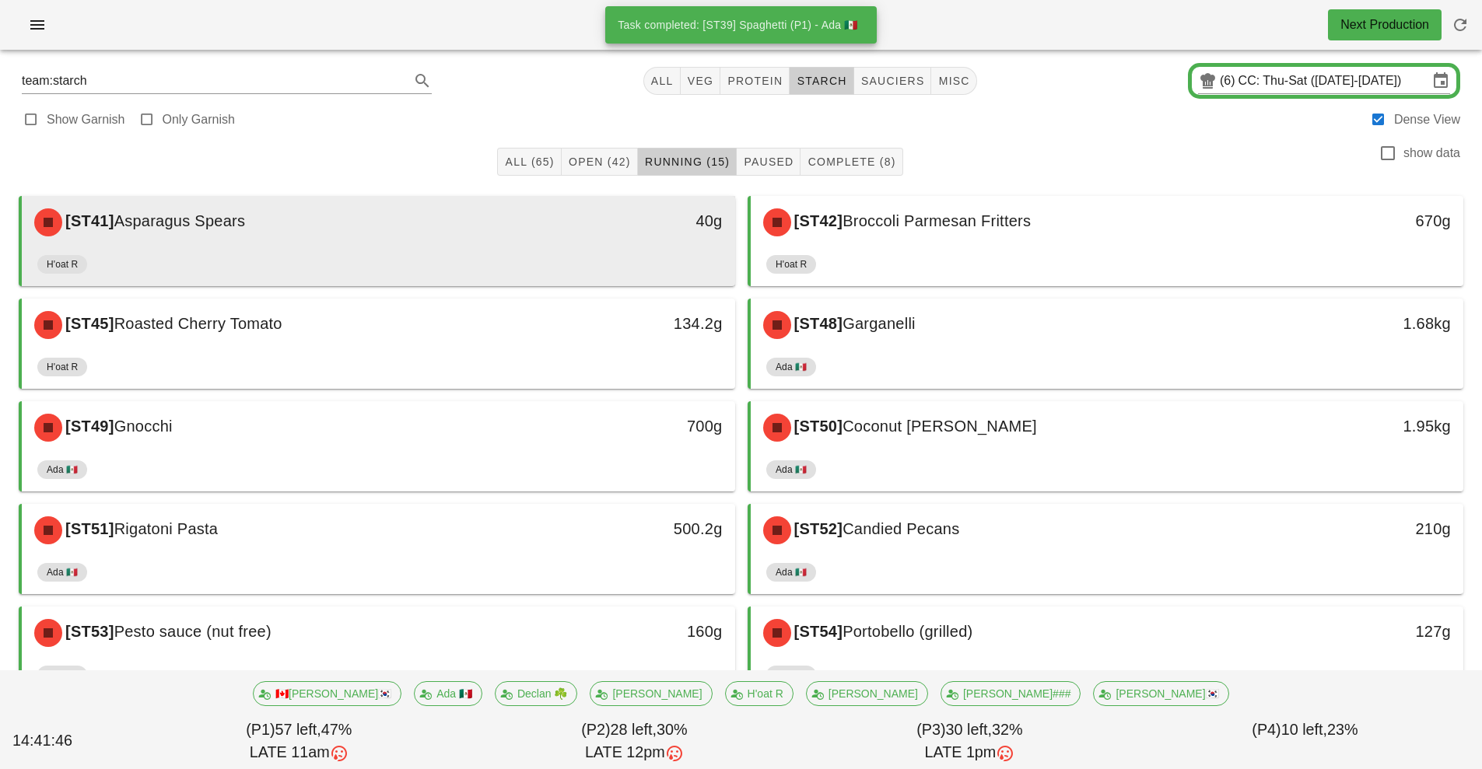
click at [544, 237] on div "[ST41] Asparagus Spears" at bounding box center [290, 222] width 530 height 47
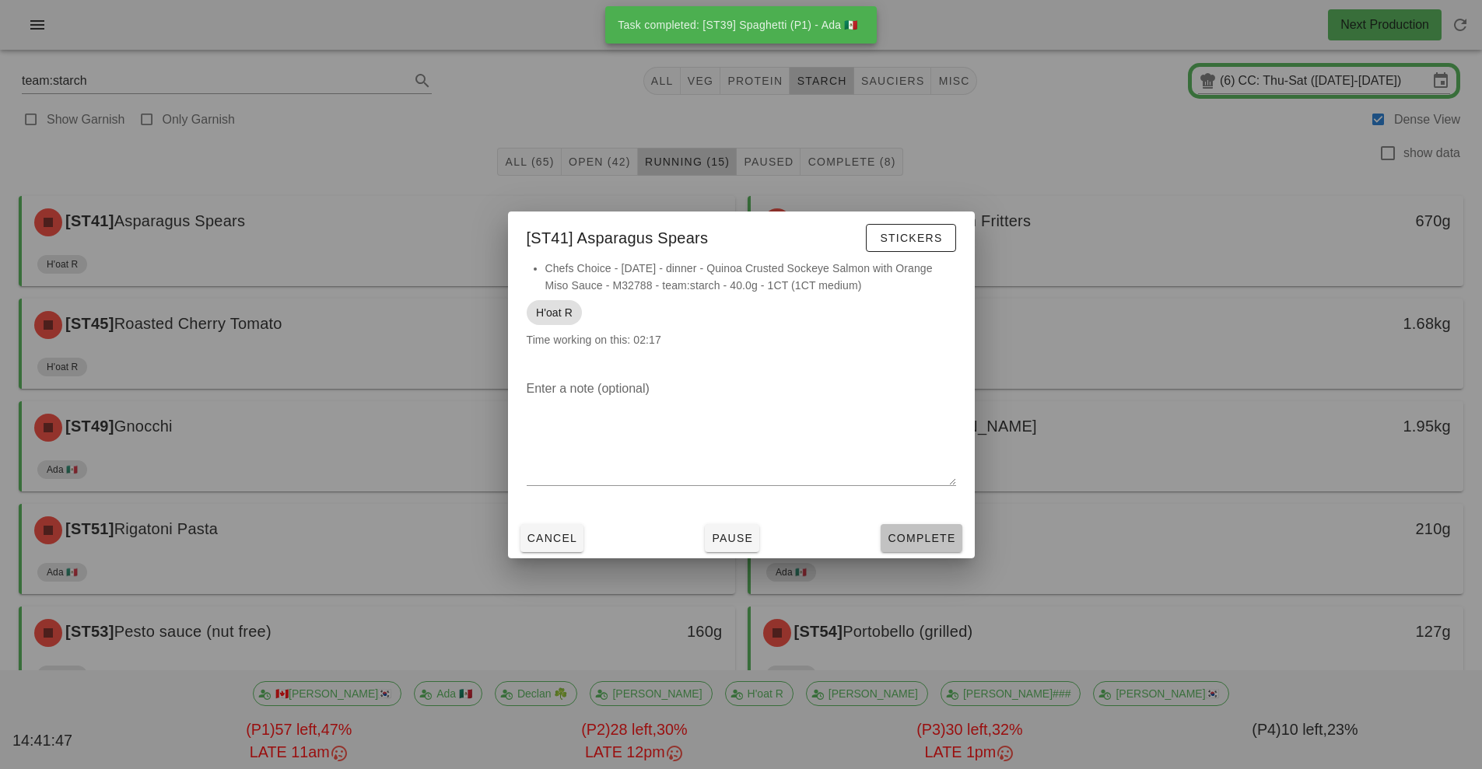
click at [931, 550] on button "Complete" at bounding box center [921, 538] width 81 height 28
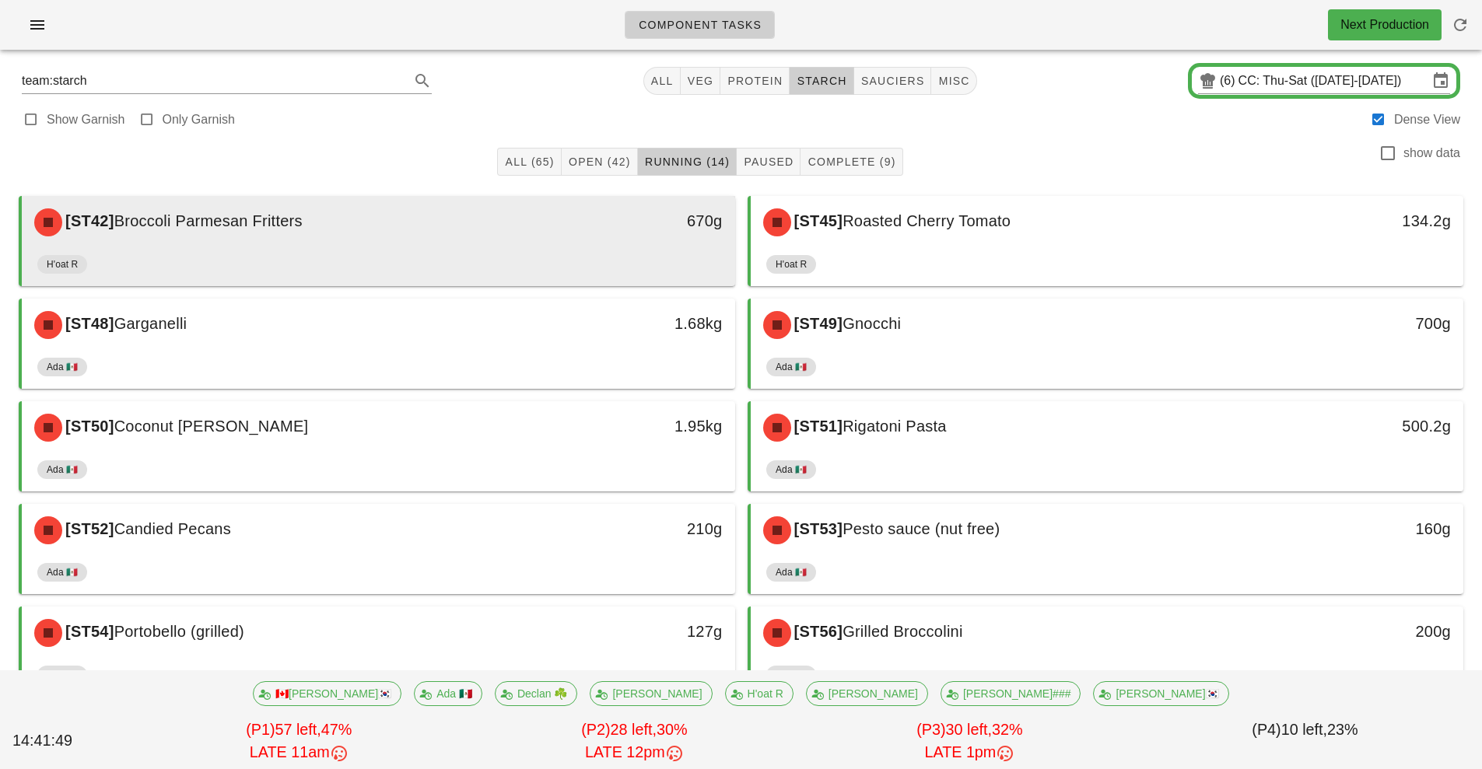
click at [622, 235] on div "670g" at bounding box center [643, 222] width 177 height 47
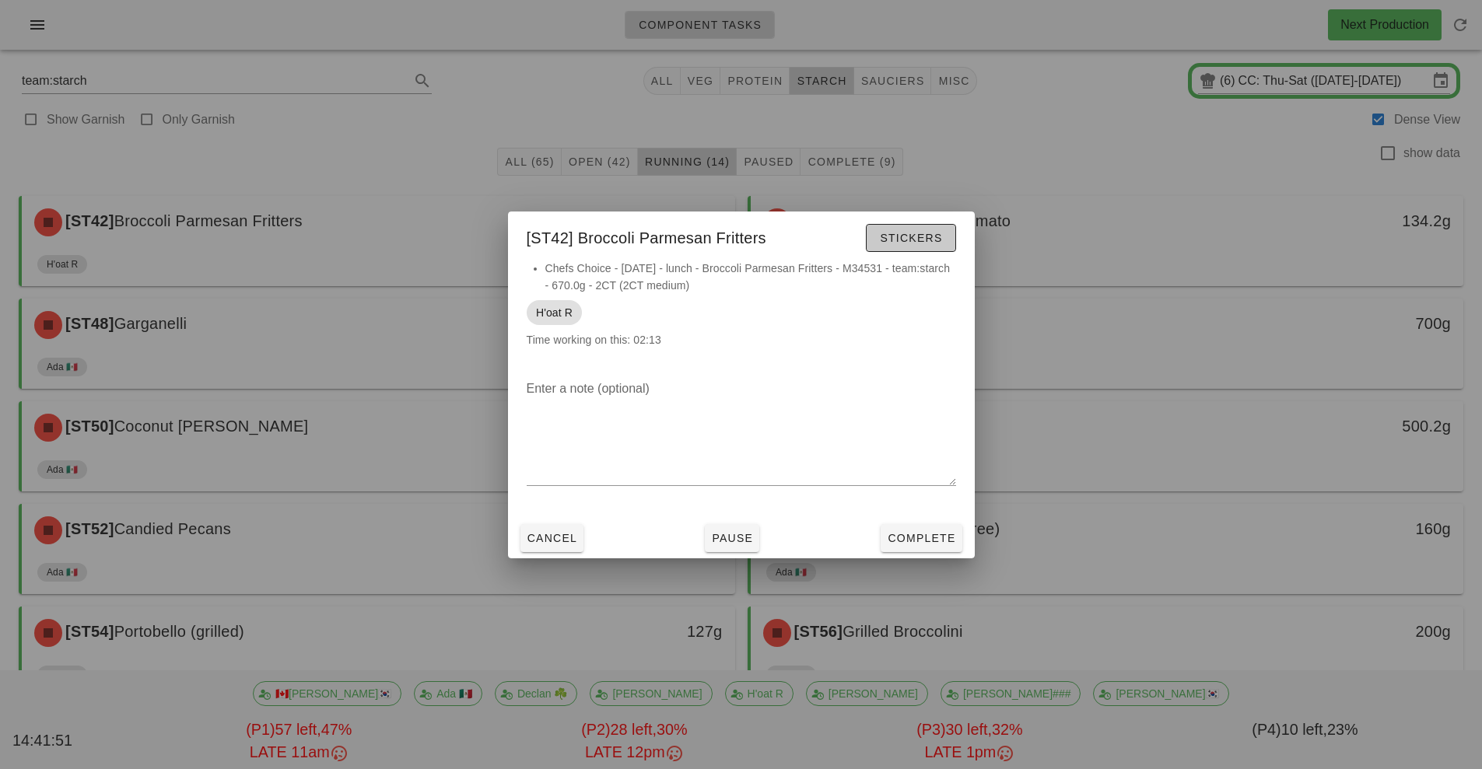
click at [928, 236] on span "Stickers" at bounding box center [910, 238] width 63 height 12
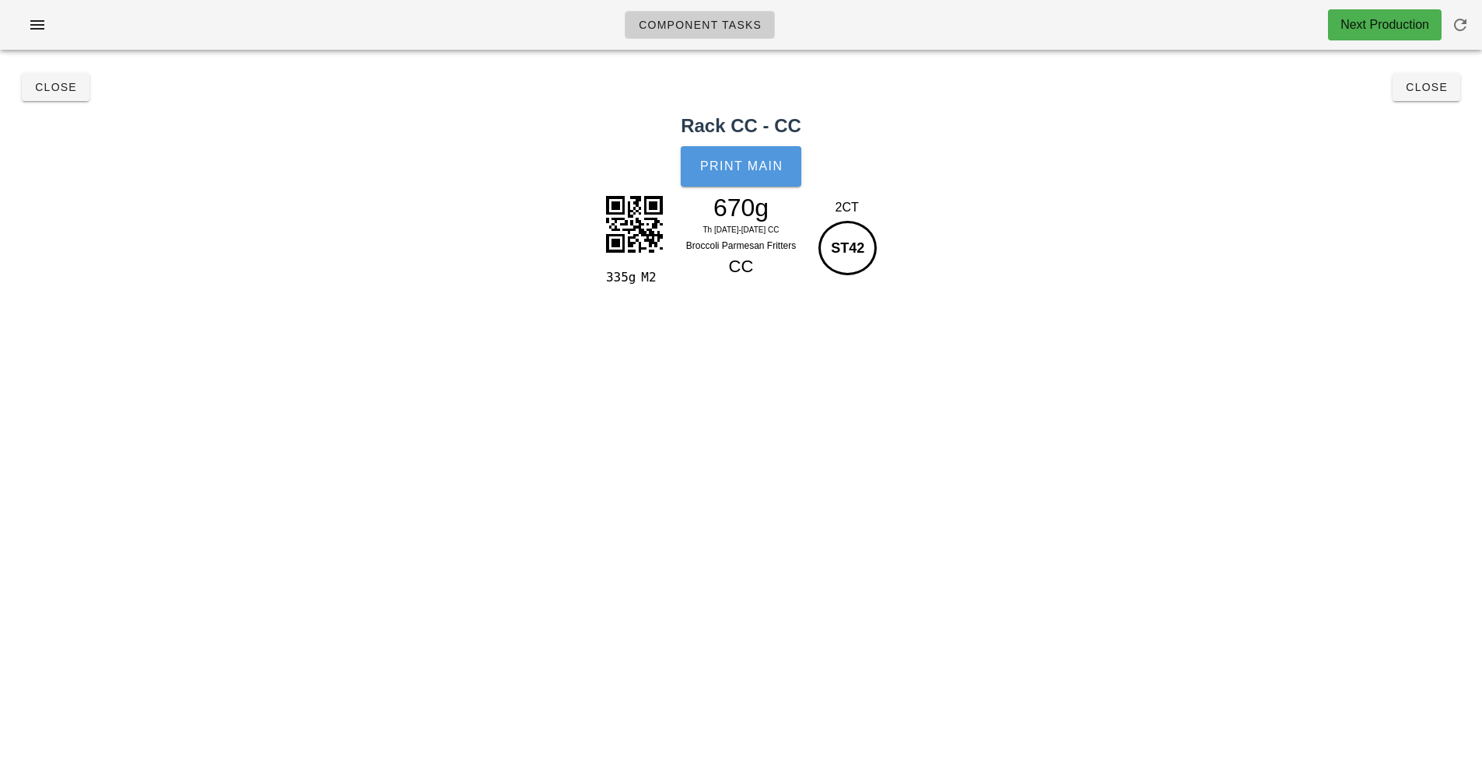
click at [758, 170] on span "Print Main" at bounding box center [741, 166] width 84 height 14
click at [1427, 92] on span "Close" at bounding box center [1426, 87] width 43 height 12
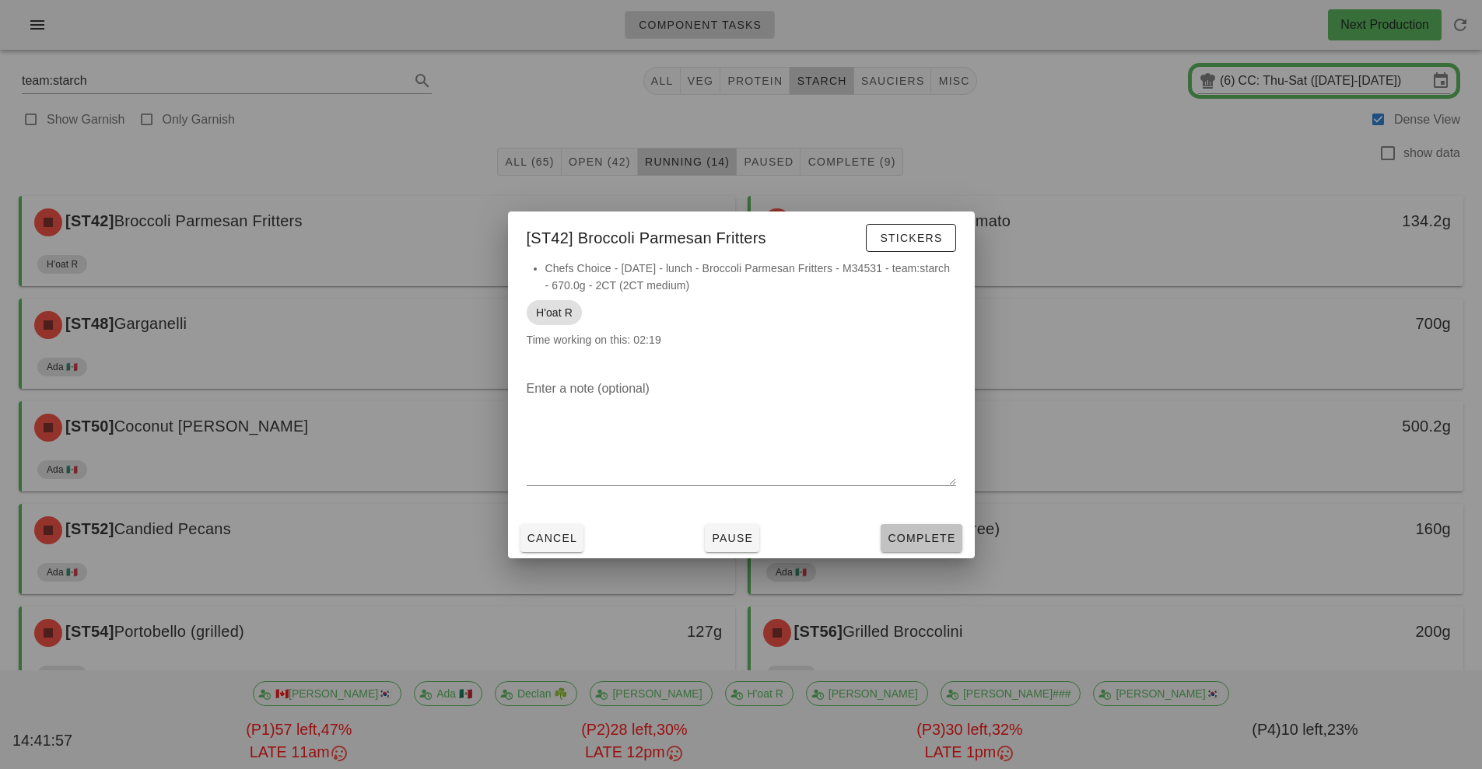
click at [933, 541] on span "Complete" at bounding box center [921, 538] width 68 height 12
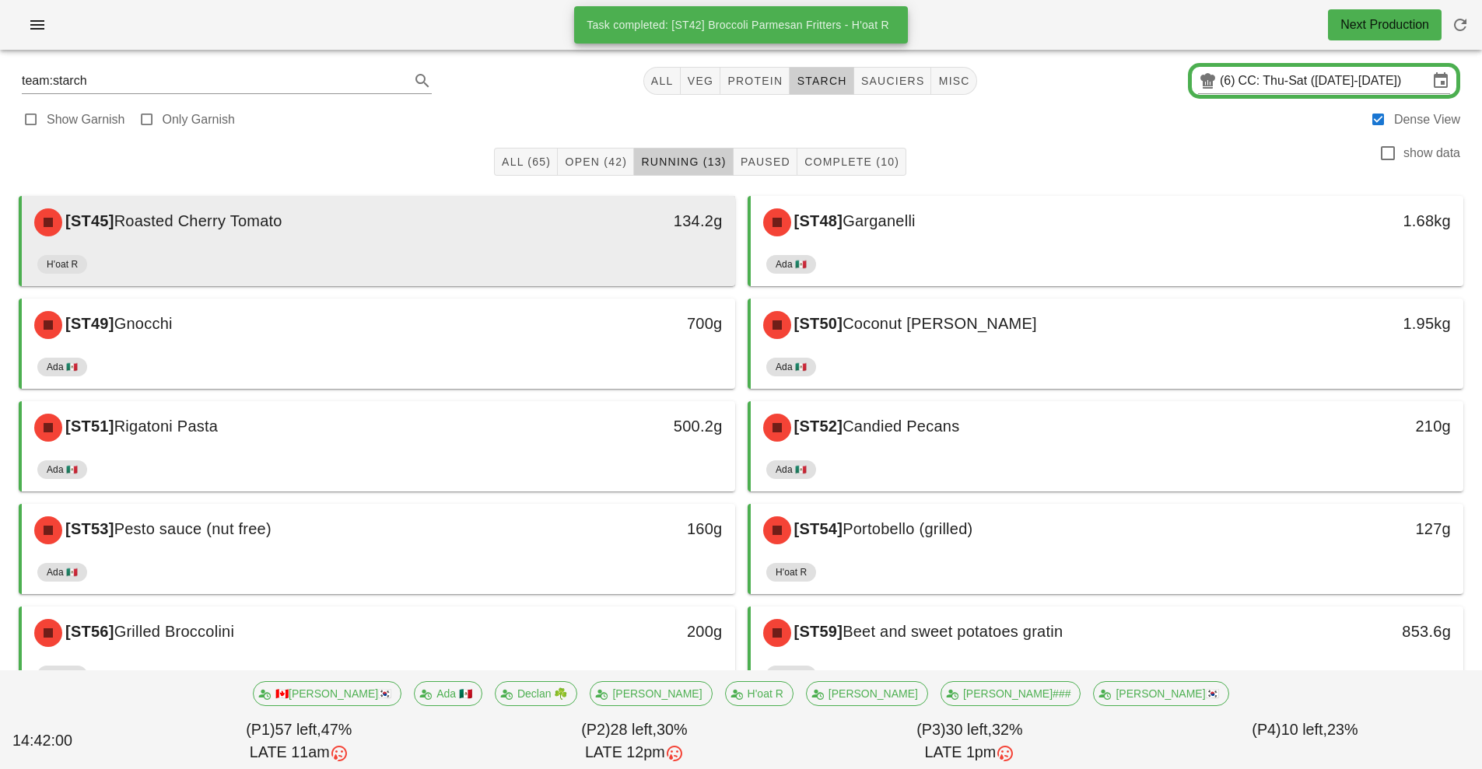
click at [621, 247] on div "[ST45] Roasted Cherry Tomato 134.2g" at bounding box center [378, 222] width 713 height 53
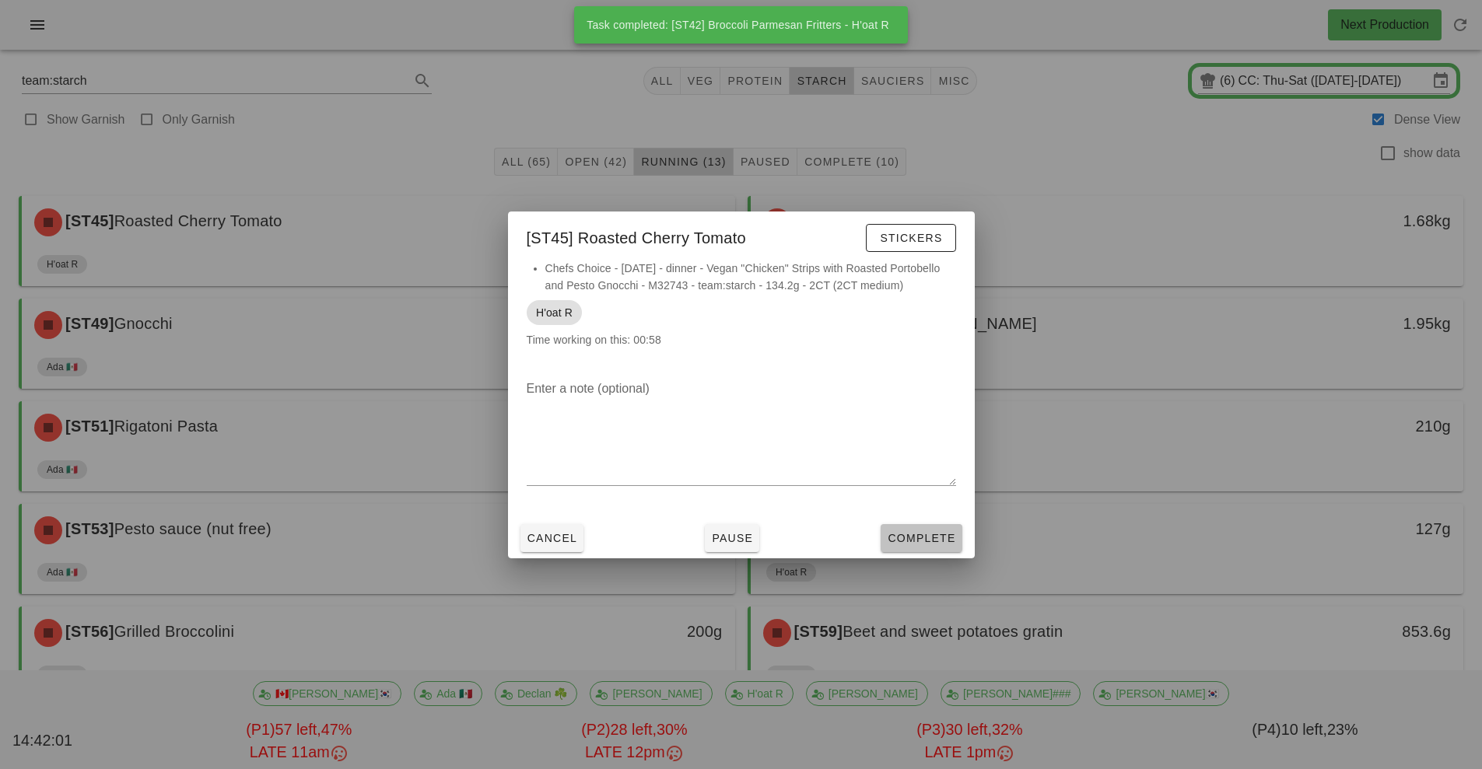
click at [938, 538] on span "Complete" at bounding box center [921, 538] width 68 height 12
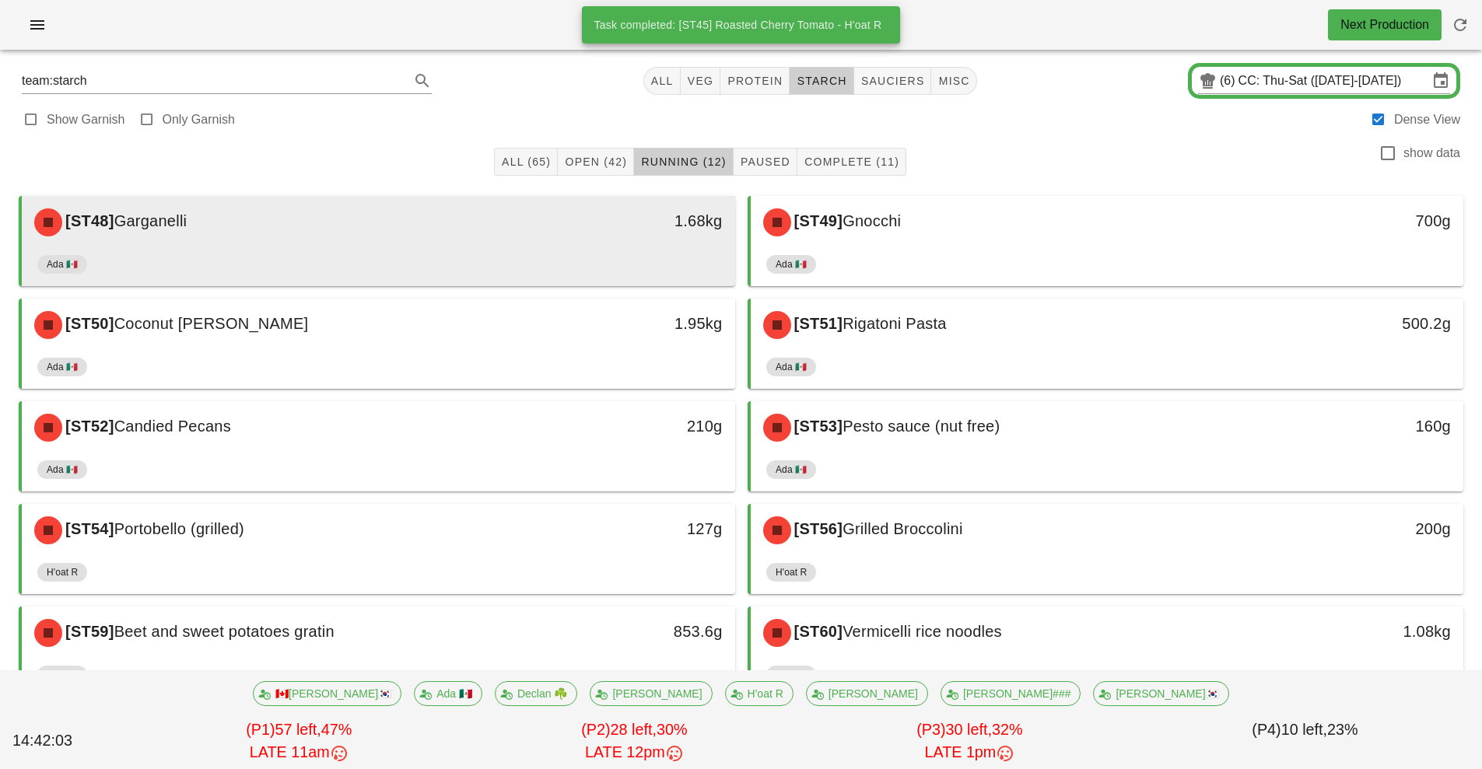
click at [571, 240] on div "1.68kg" at bounding box center [643, 222] width 177 height 47
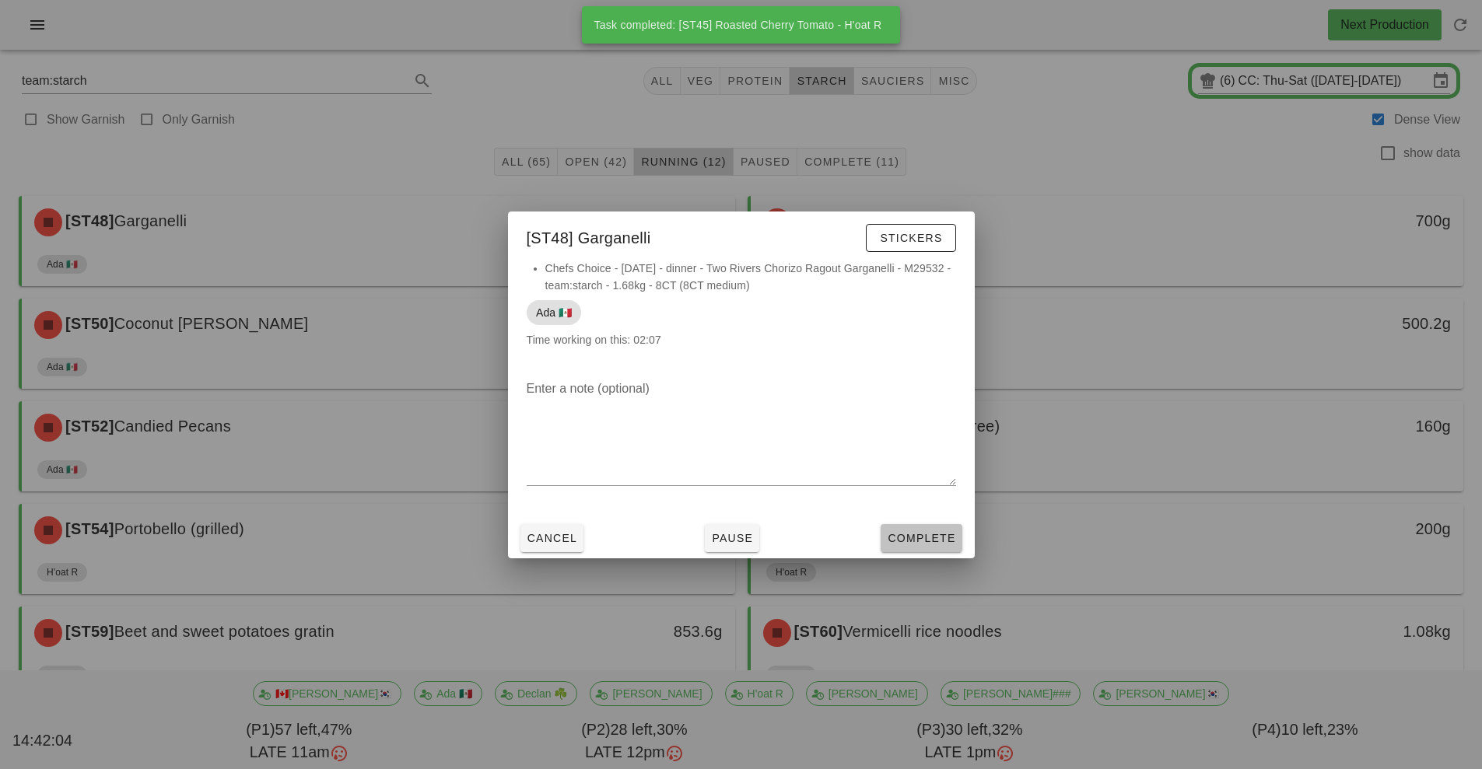
click at [938, 541] on span "Complete" at bounding box center [921, 538] width 68 height 12
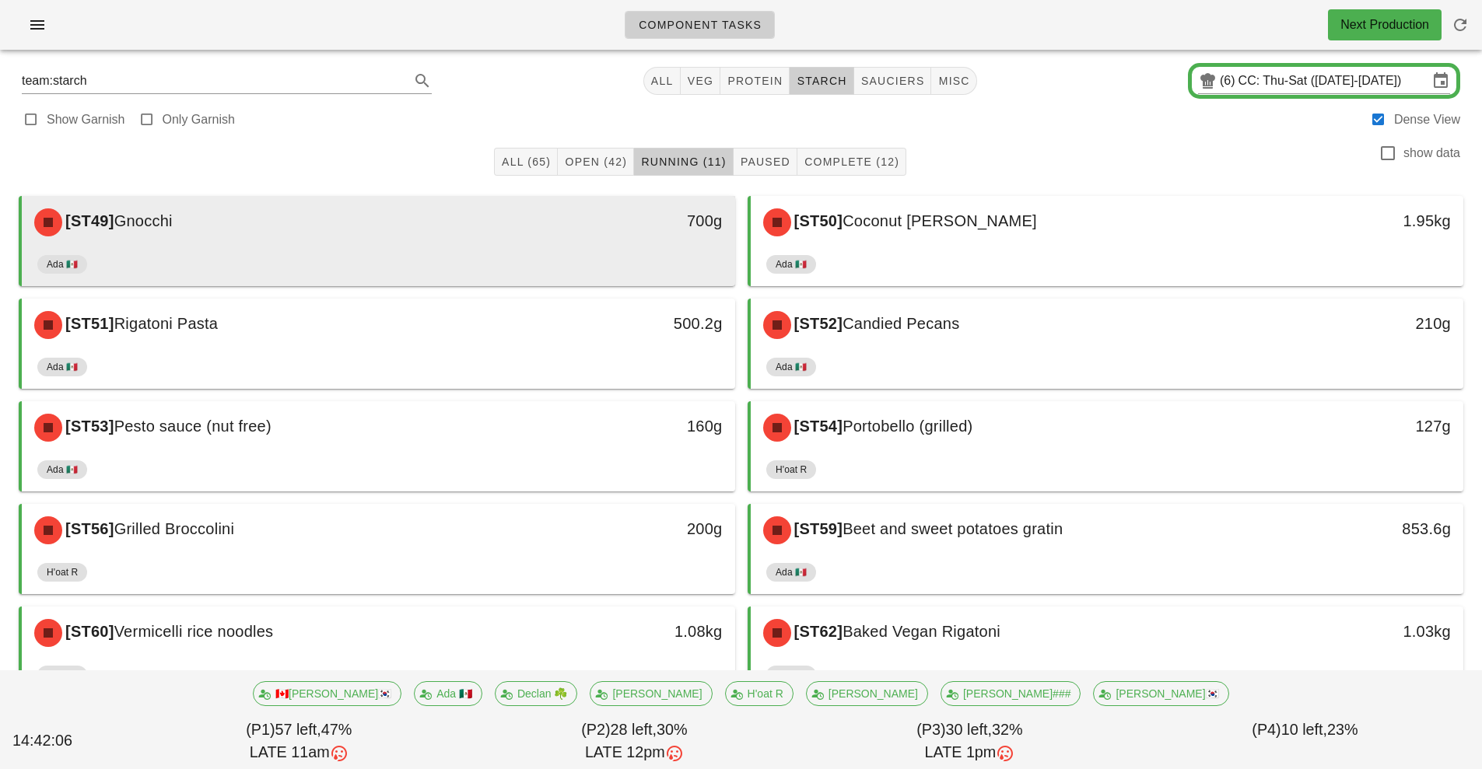
click at [619, 246] on div "[ST49] Gnocchi 700g" at bounding box center [378, 222] width 713 height 53
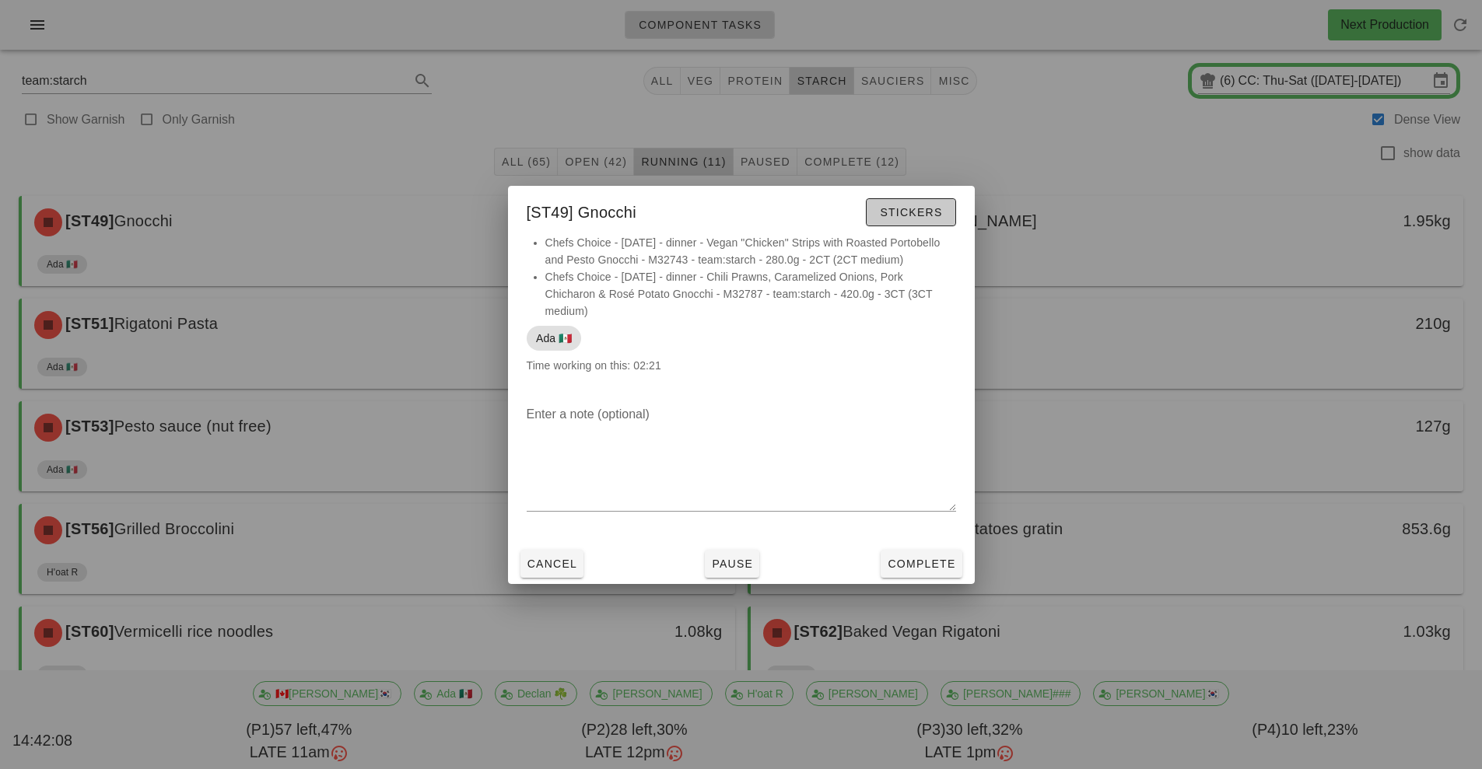
click at [927, 213] on span "Stickers" at bounding box center [910, 212] width 63 height 12
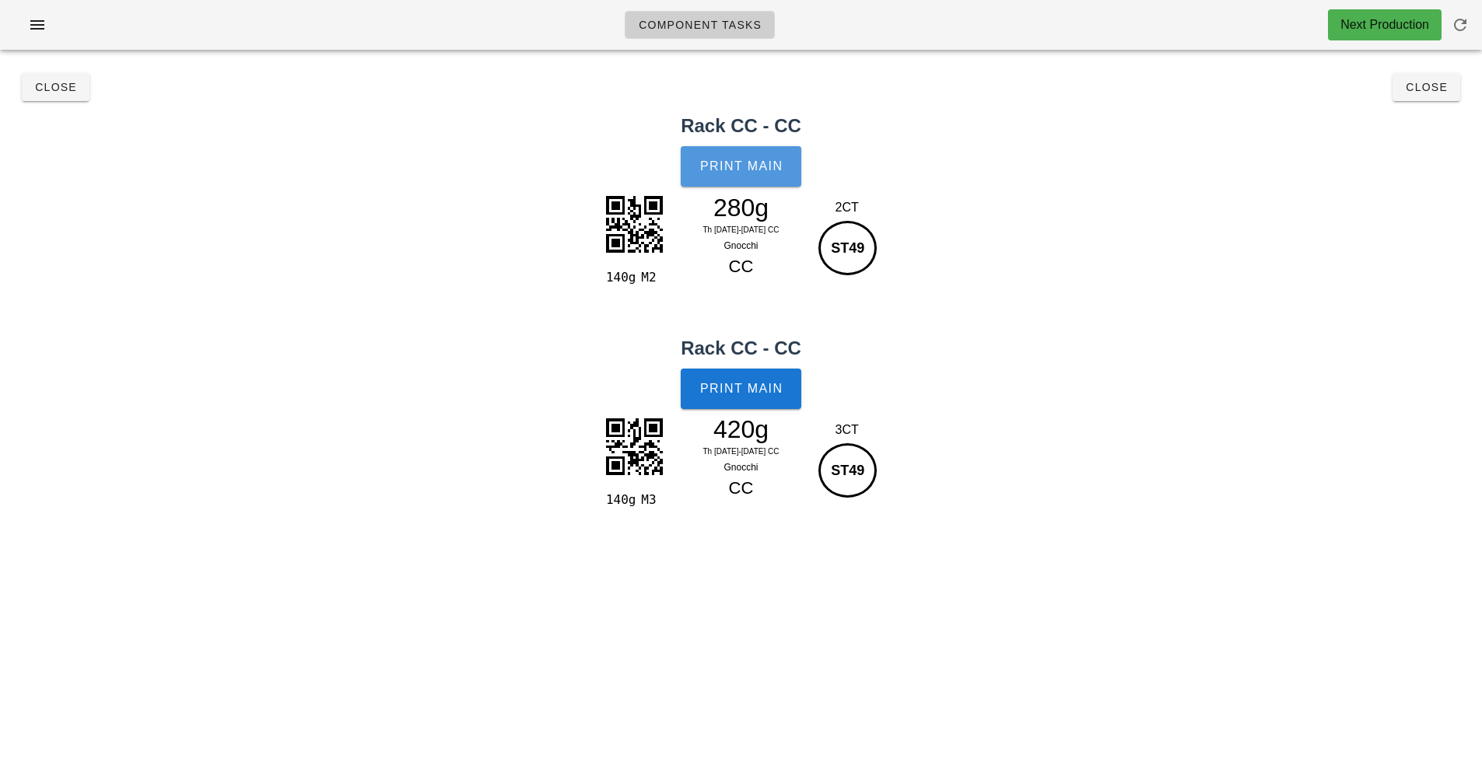
click at [741, 166] on span "Print Main" at bounding box center [741, 166] width 84 height 14
click at [760, 389] on span "Print Main" at bounding box center [741, 389] width 84 height 14
click at [1444, 86] on span "Close" at bounding box center [1426, 87] width 43 height 12
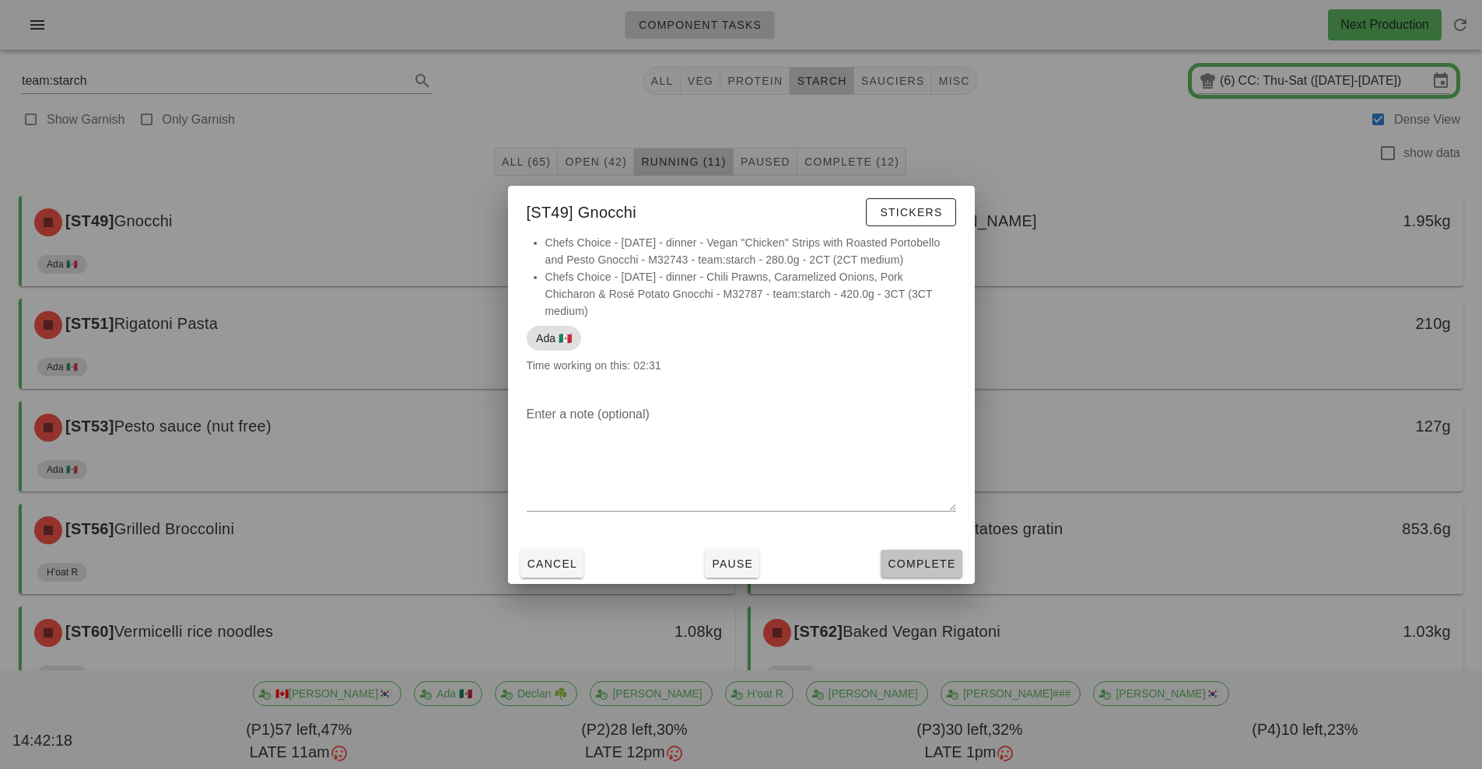
click at [936, 567] on span "Complete" at bounding box center [921, 564] width 68 height 12
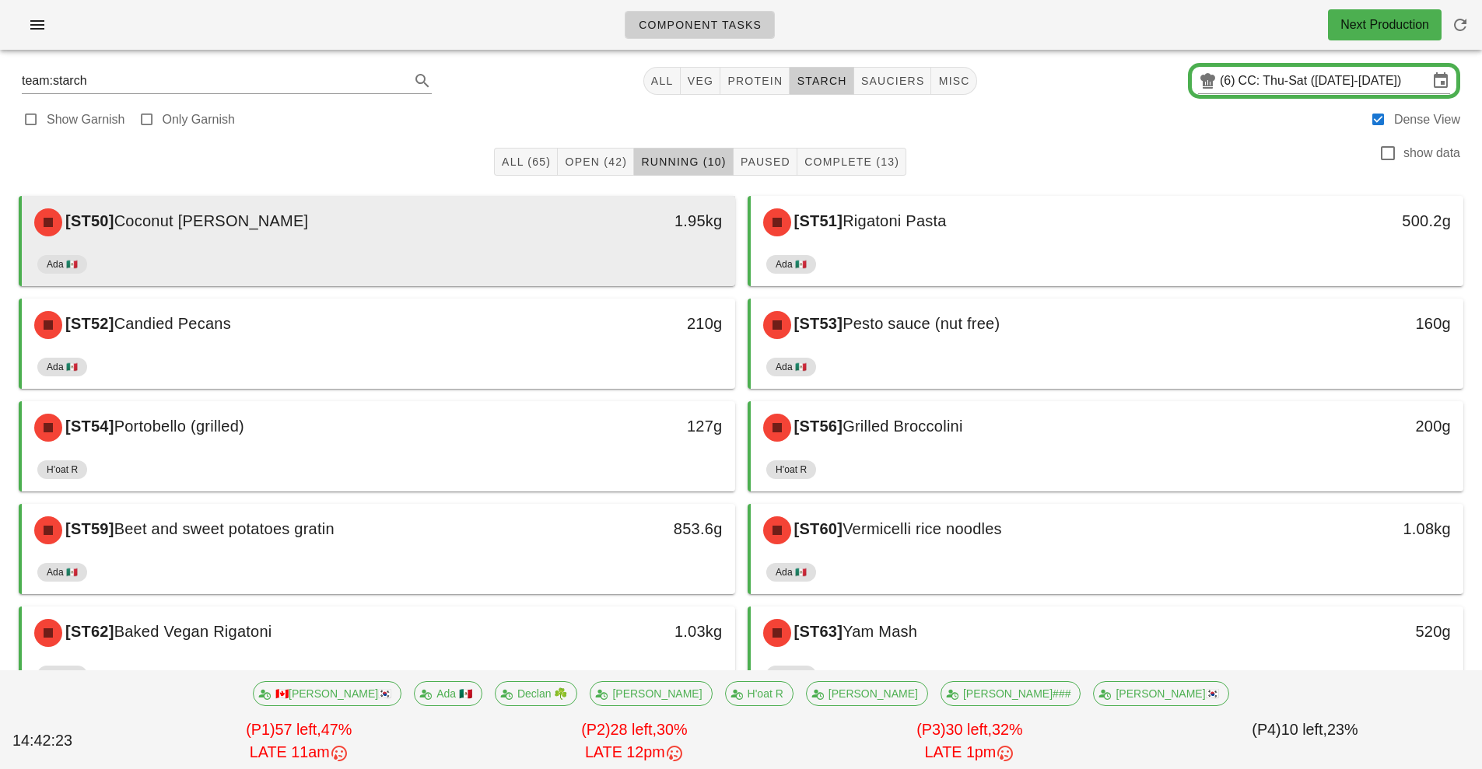
click at [582, 267] on div "Ada 🇲🇽" at bounding box center [378, 267] width 682 height 37
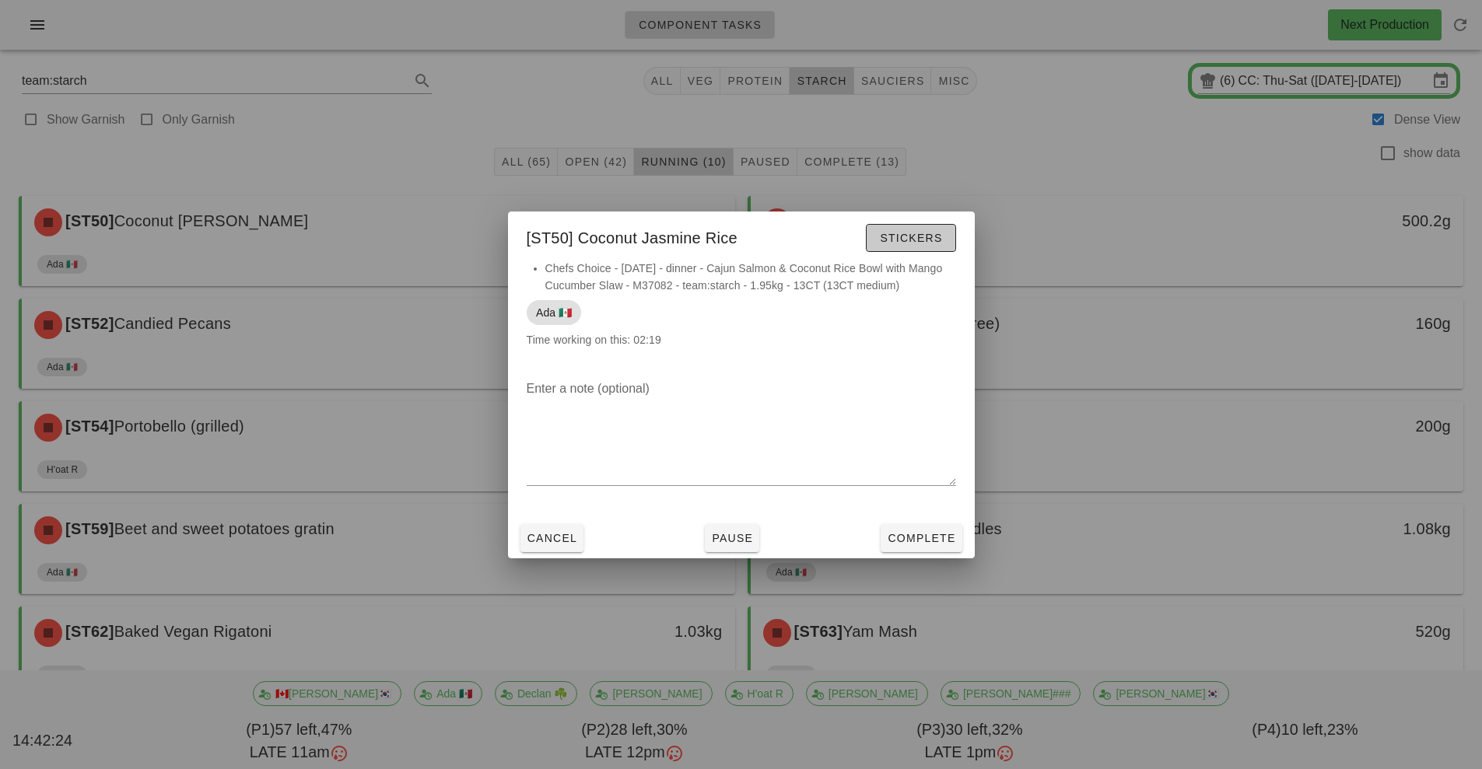
click at [920, 236] on span "Stickers" at bounding box center [910, 238] width 63 height 12
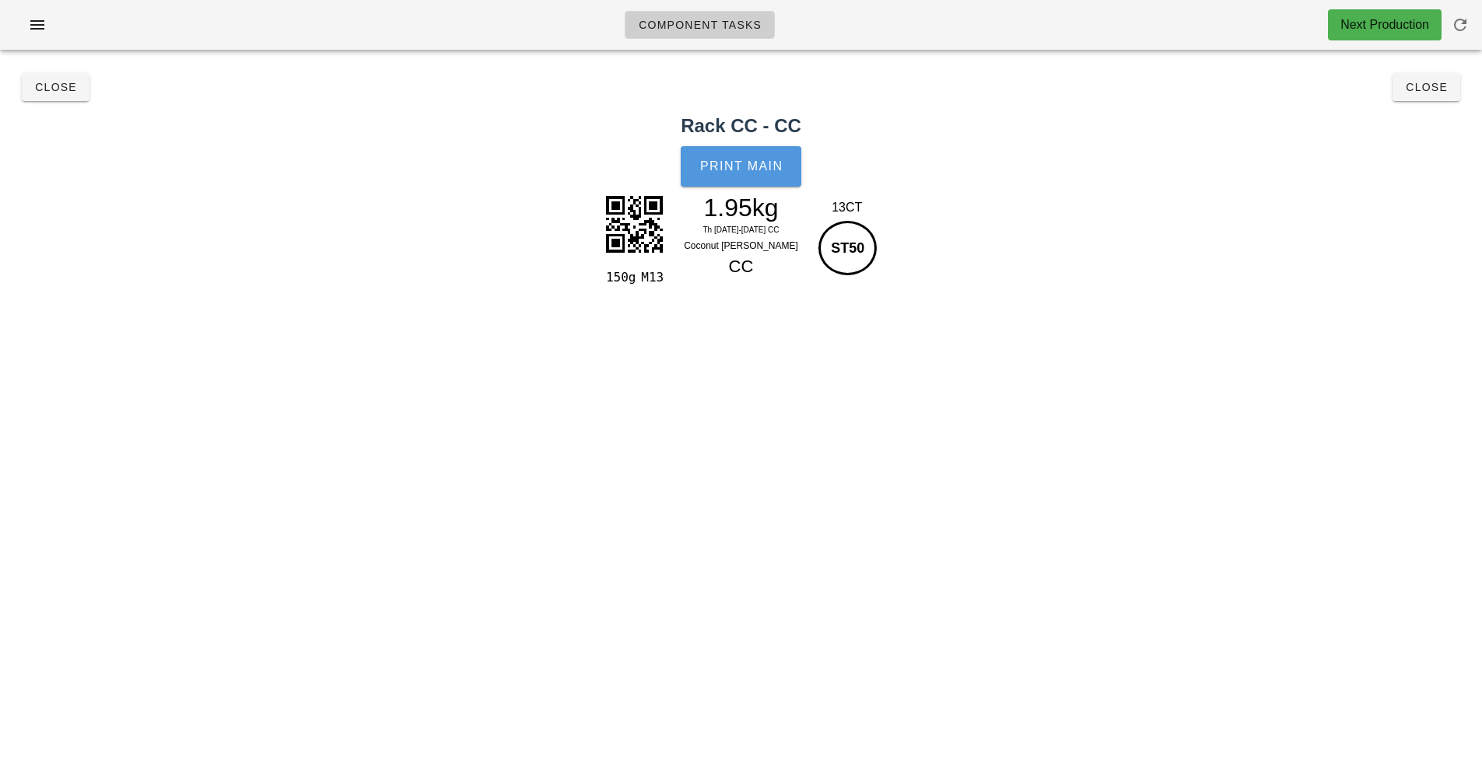
click at [754, 166] on span "Print Main" at bounding box center [741, 166] width 84 height 14
click at [1430, 100] on button "Close" at bounding box center [1426, 87] width 68 height 28
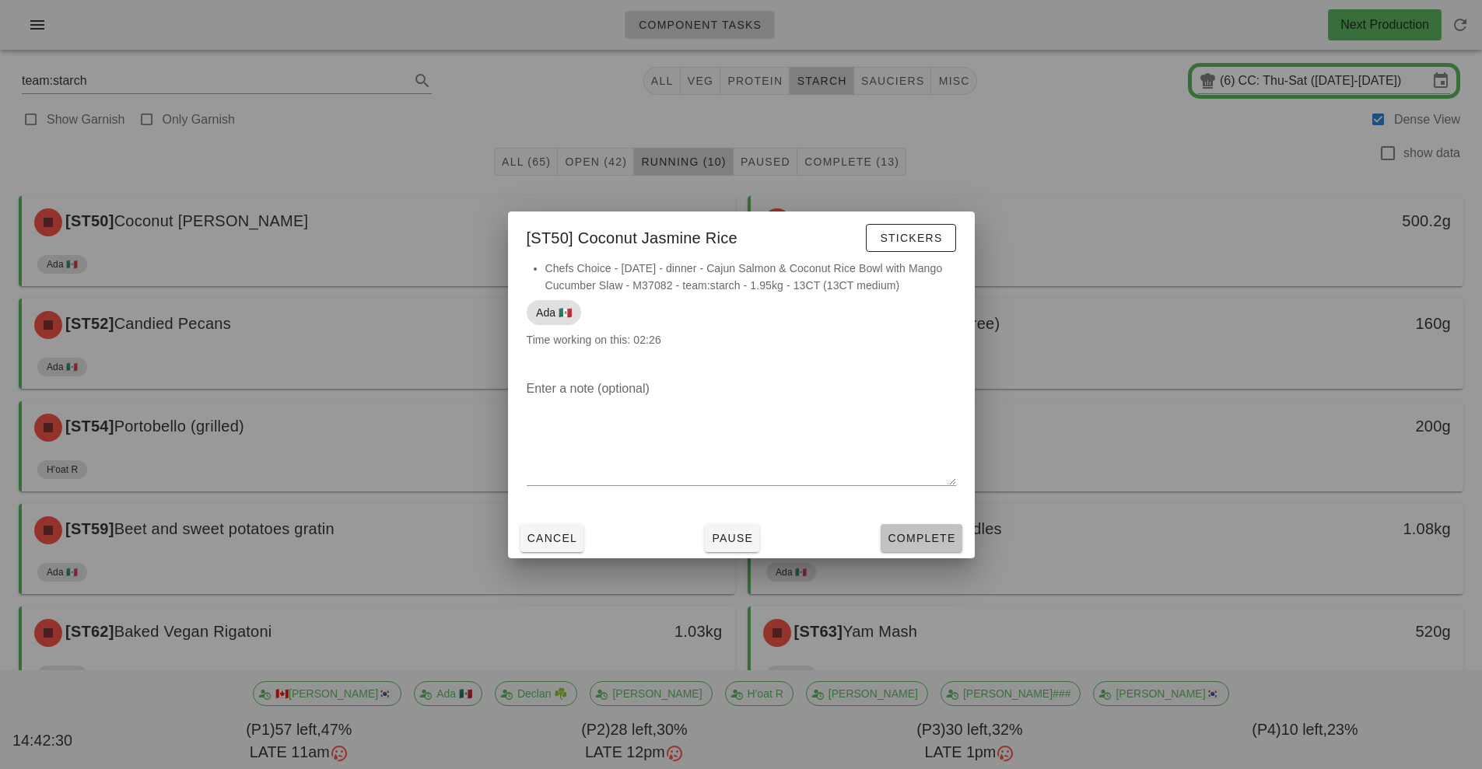
click at [926, 551] on button "Complete" at bounding box center [921, 538] width 81 height 28
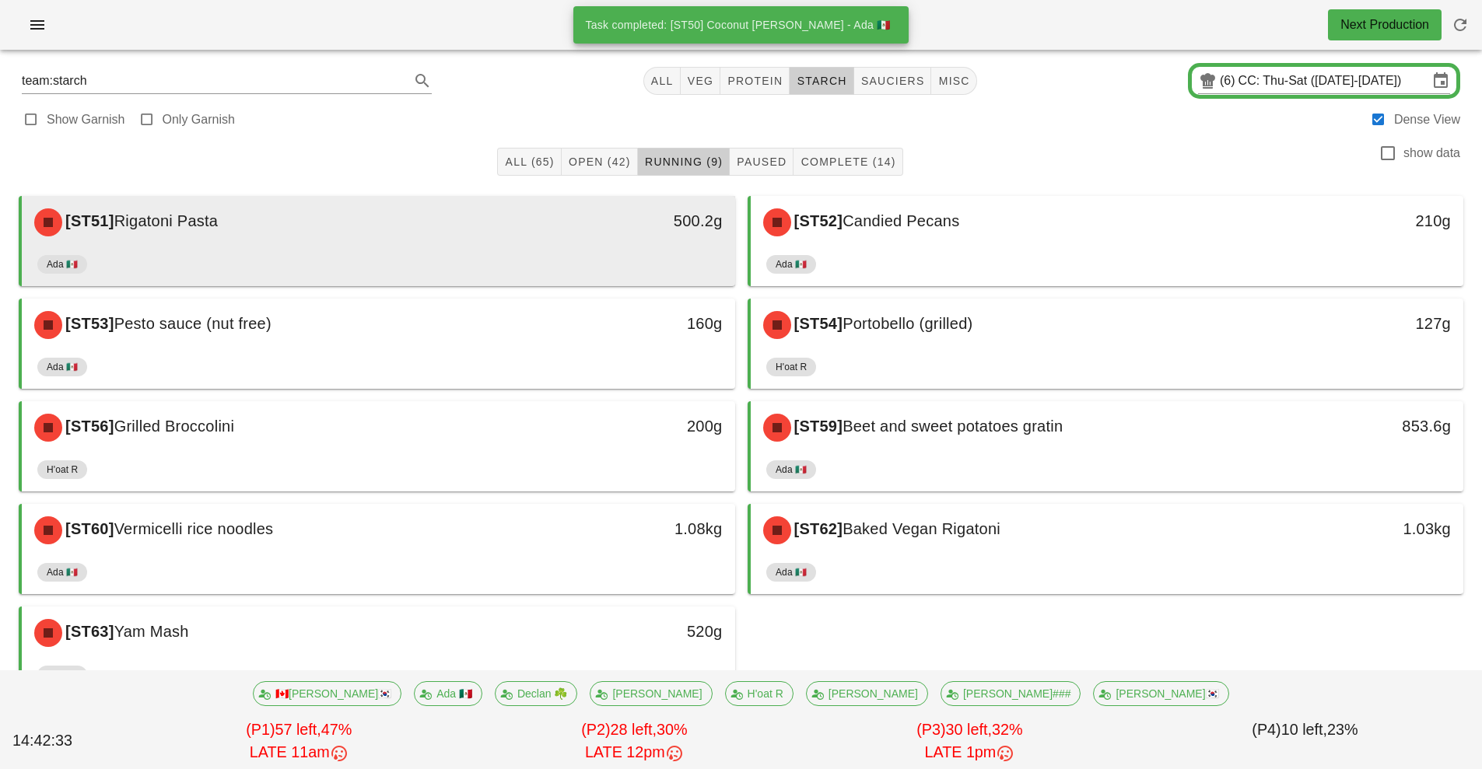
click at [598, 254] on div "Ada 🇲🇽" at bounding box center [378, 267] width 682 height 37
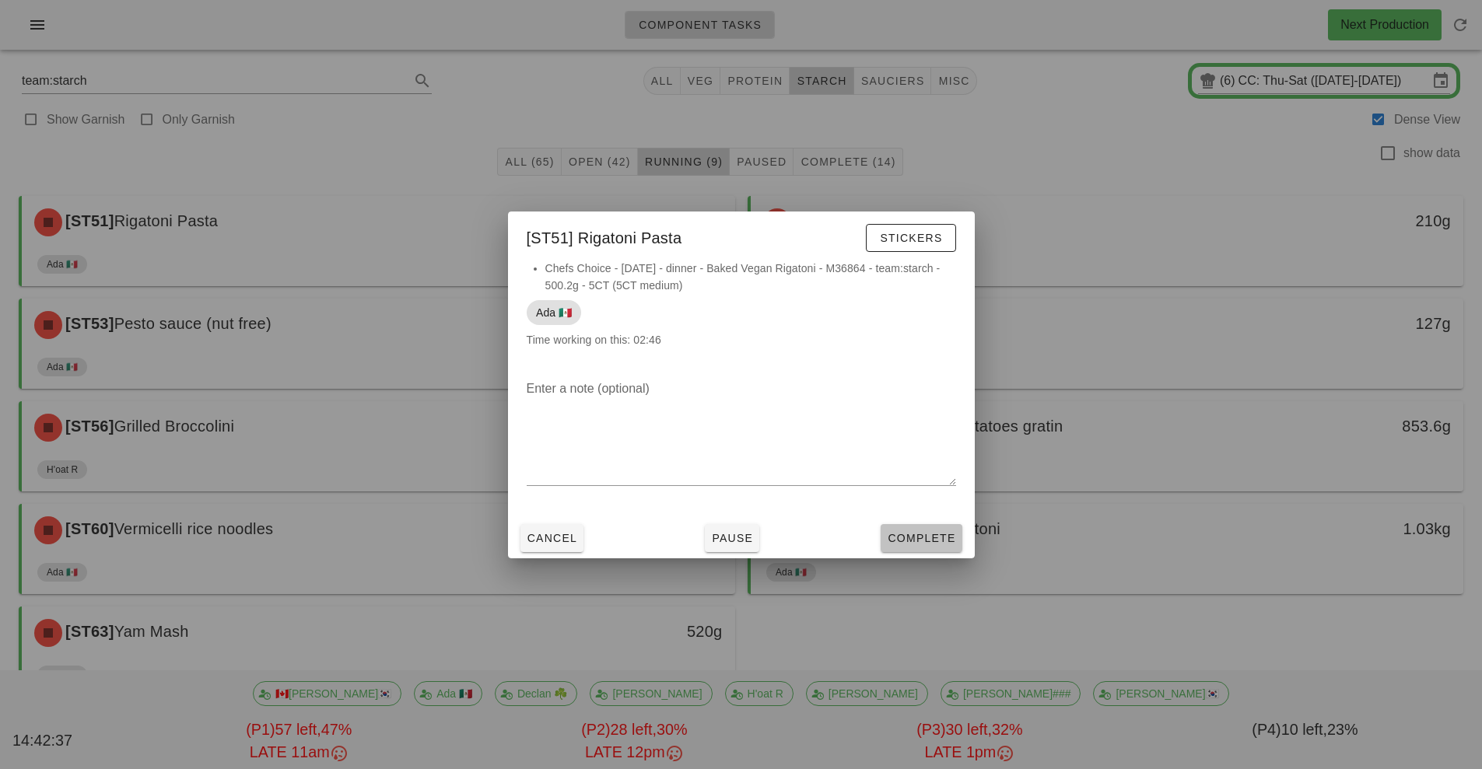
click at [916, 541] on span "Complete" at bounding box center [921, 538] width 68 height 12
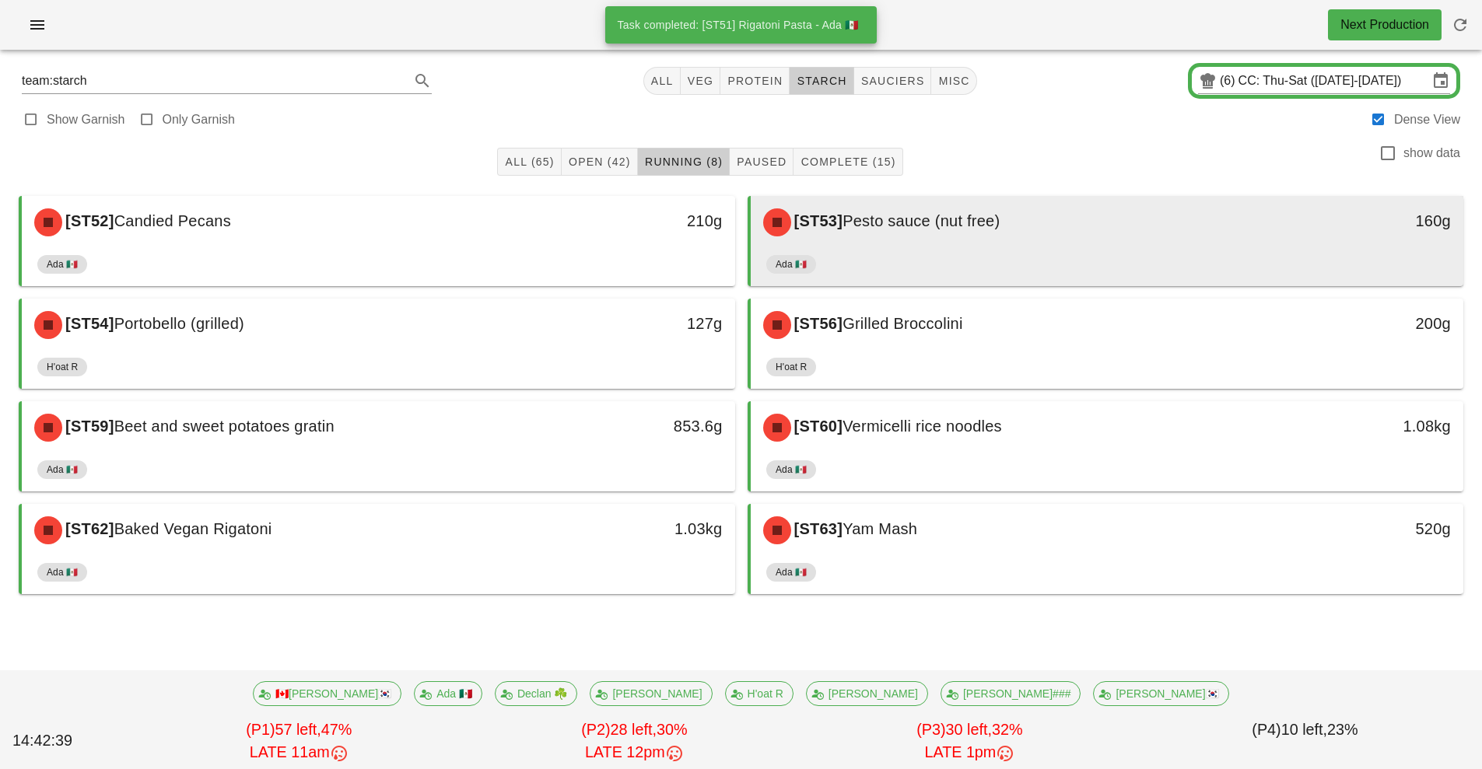
click at [999, 238] on div "[ST53] Pesto sauce (nut free)" at bounding box center [1019, 222] width 530 height 47
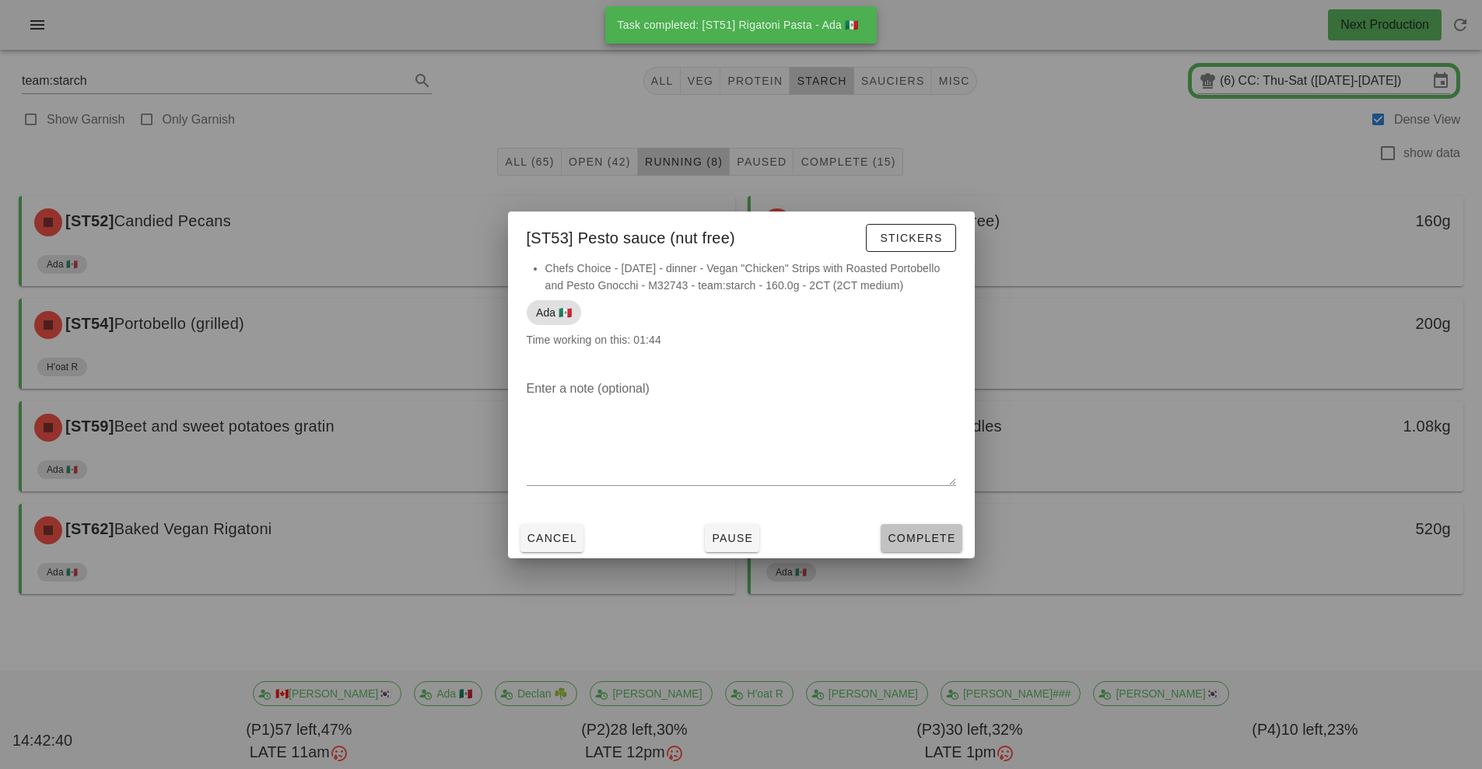
click at [936, 541] on span "Complete" at bounding box center [921, 538] width 68 height 12
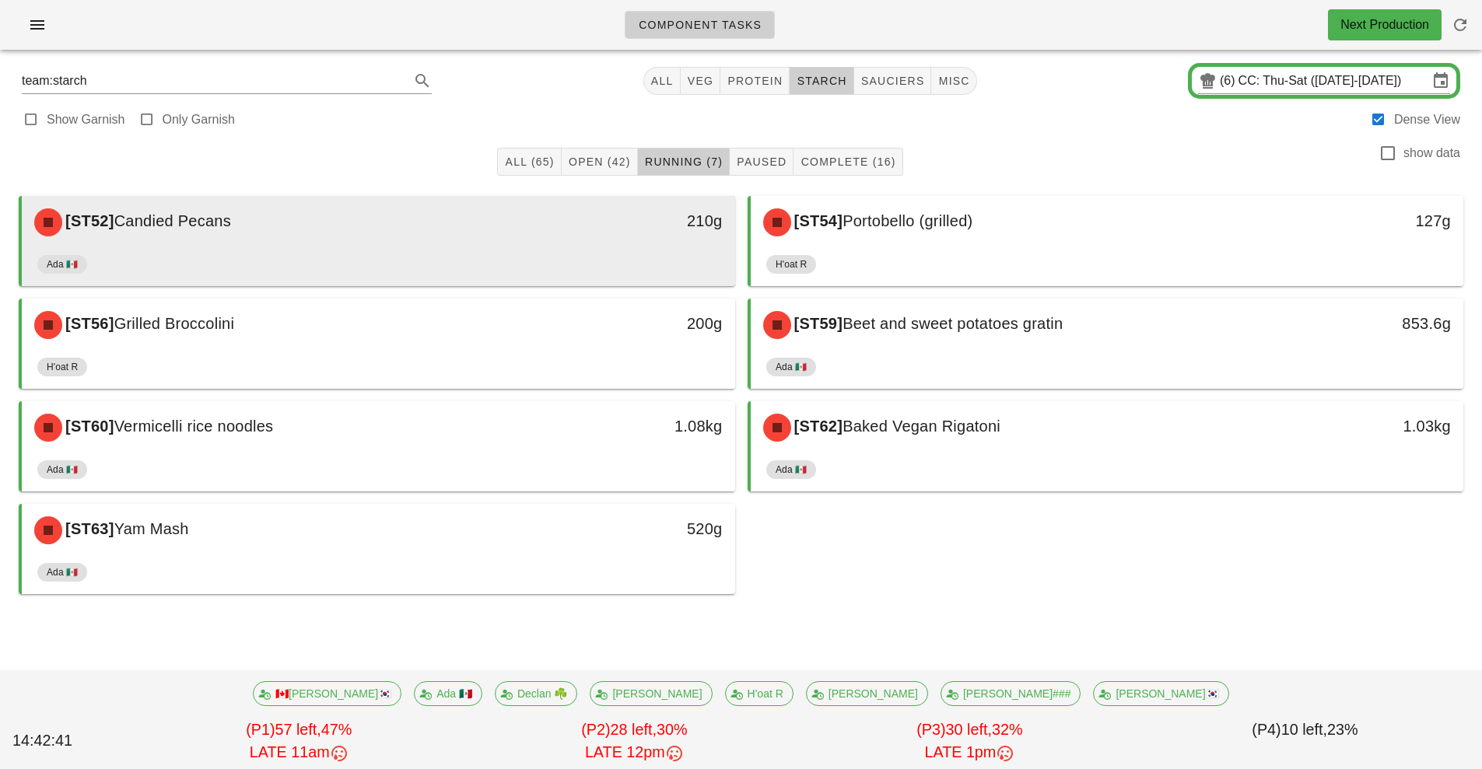
click at [646, 253] on div "Ada 🇲🇽" at bounding box center [378, 267] width 682 height 37
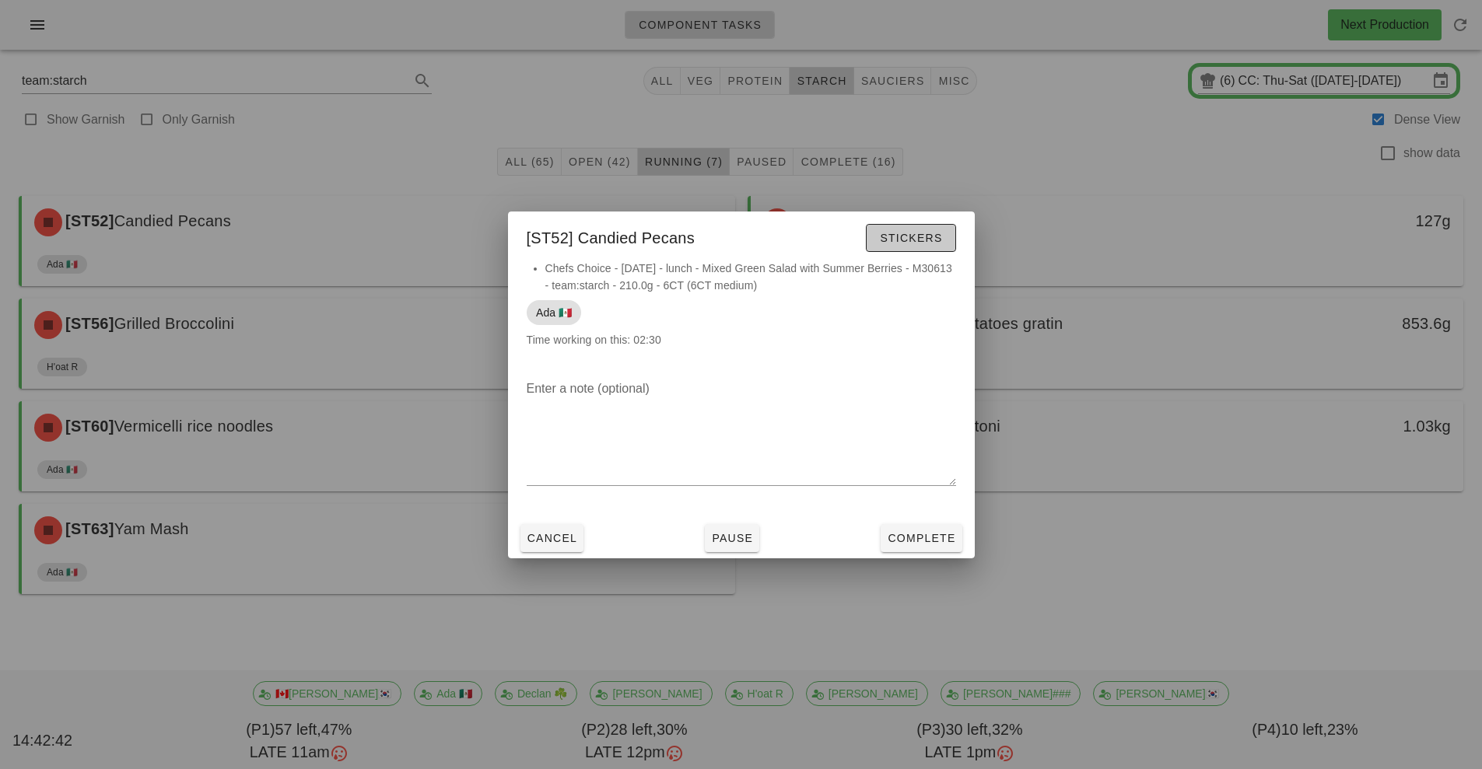
click at [929, 237] on span "Stickers" at bounding box center [910, 238] width 63 height 12
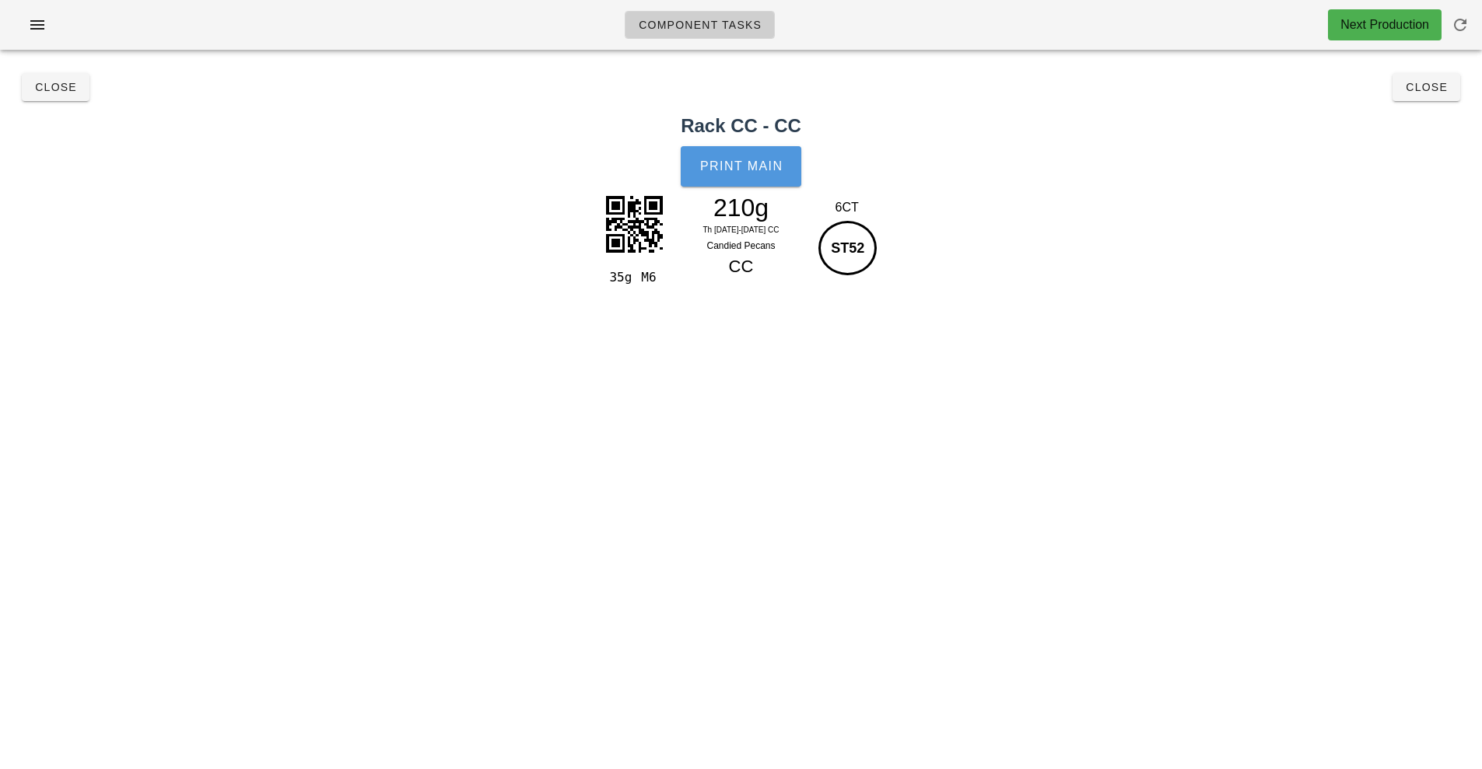
click at [760, 154] on button "Print Main" at bounding box center [741, 166] width 120 height 40
click at [1421, 99] on button "Close" at bounding box center [1426, 87] width 68 height 28
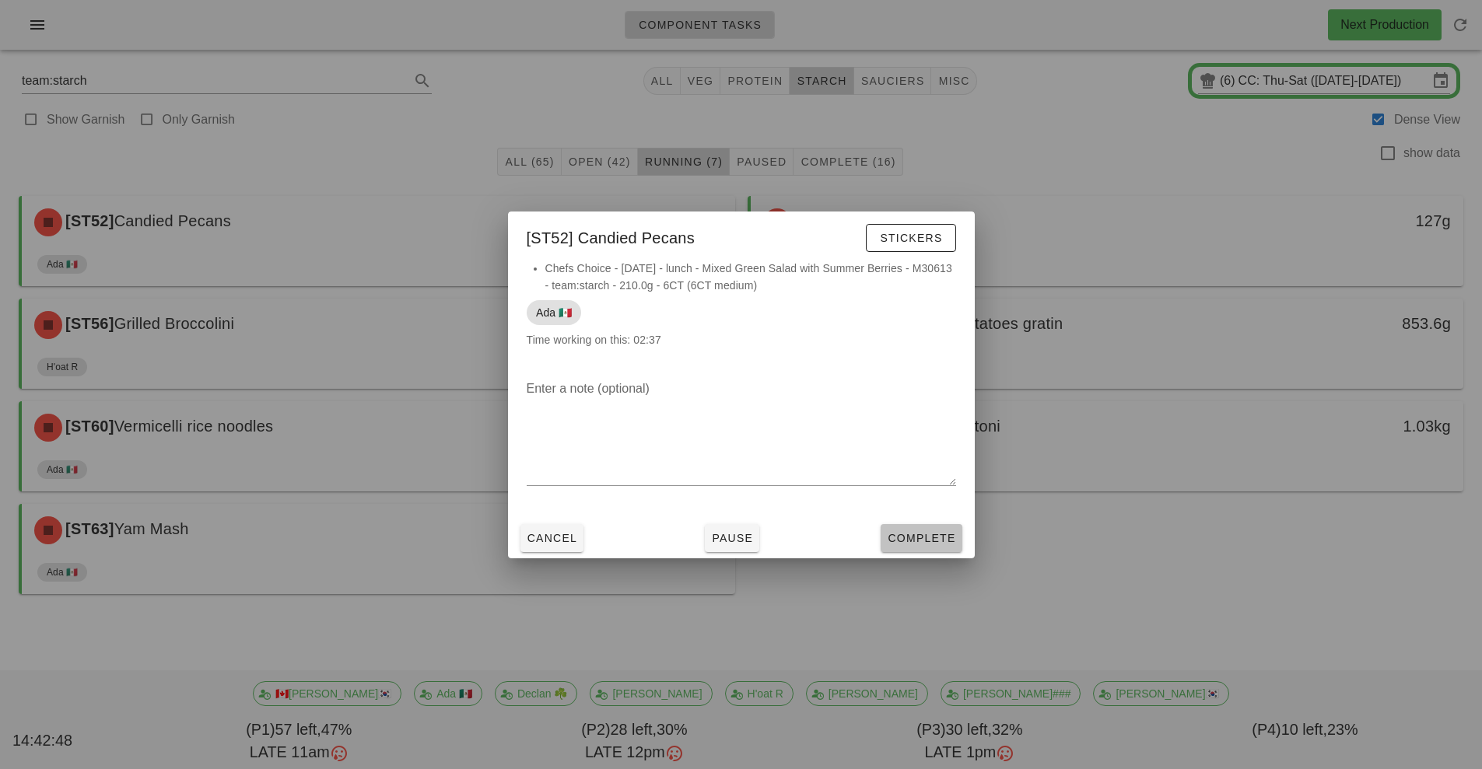
click at [915, 548] on button "Complete" at bounding box center [921, 538] width 81 height 28
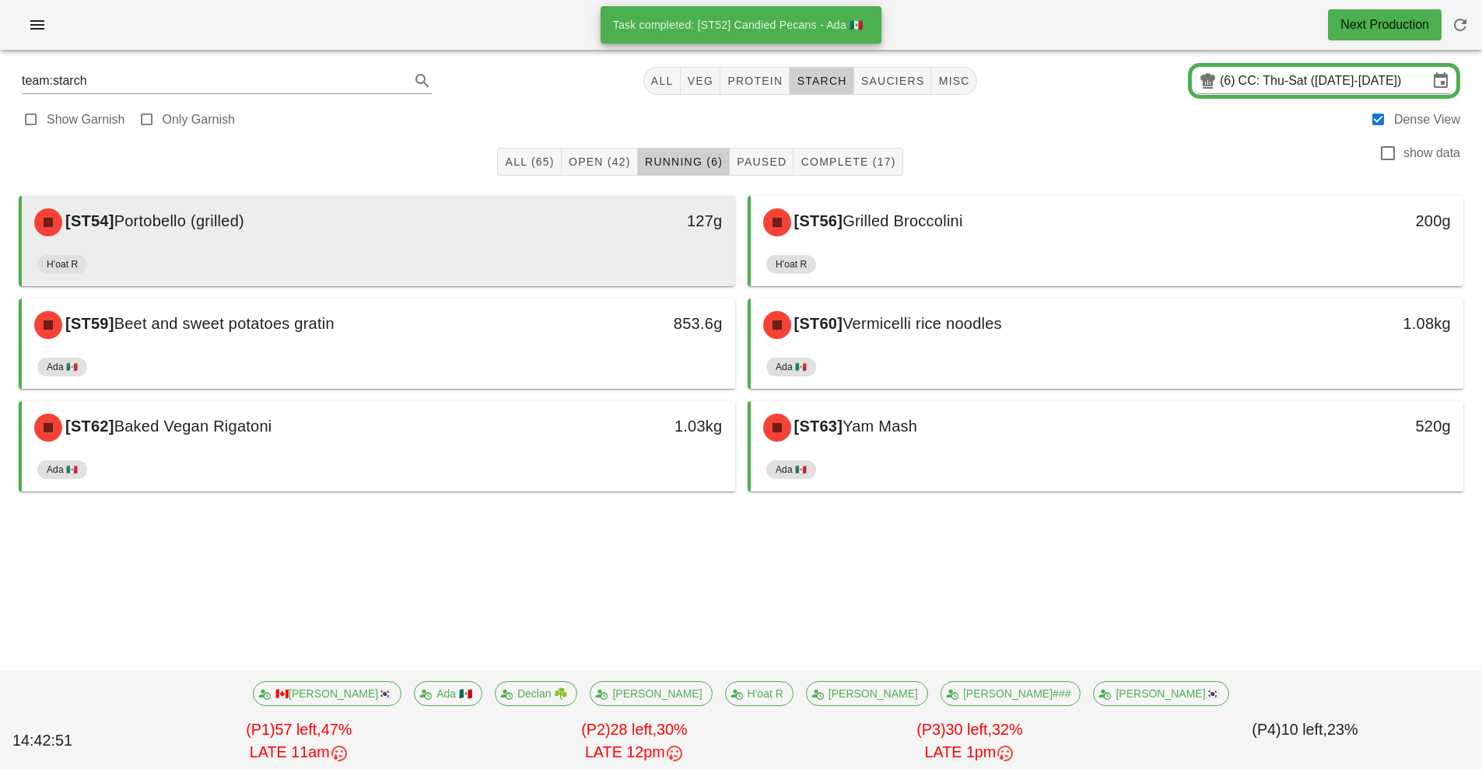
click at [620, 259] on div "H'oat R" at bounding box center [378, 267] width 682 height 37
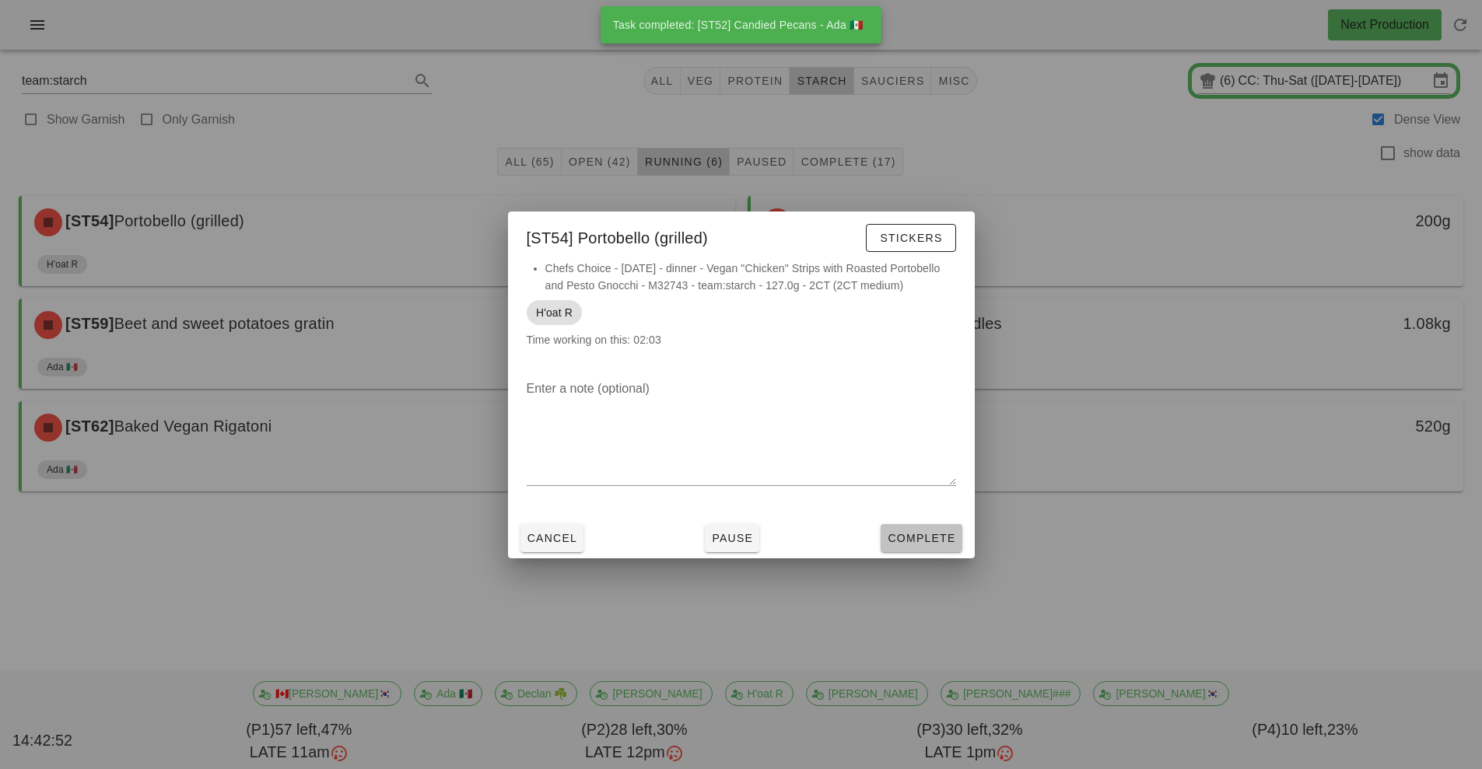
click at [921, 538] on span "Complete" at bounding box center [921, 538] width 68 height 12
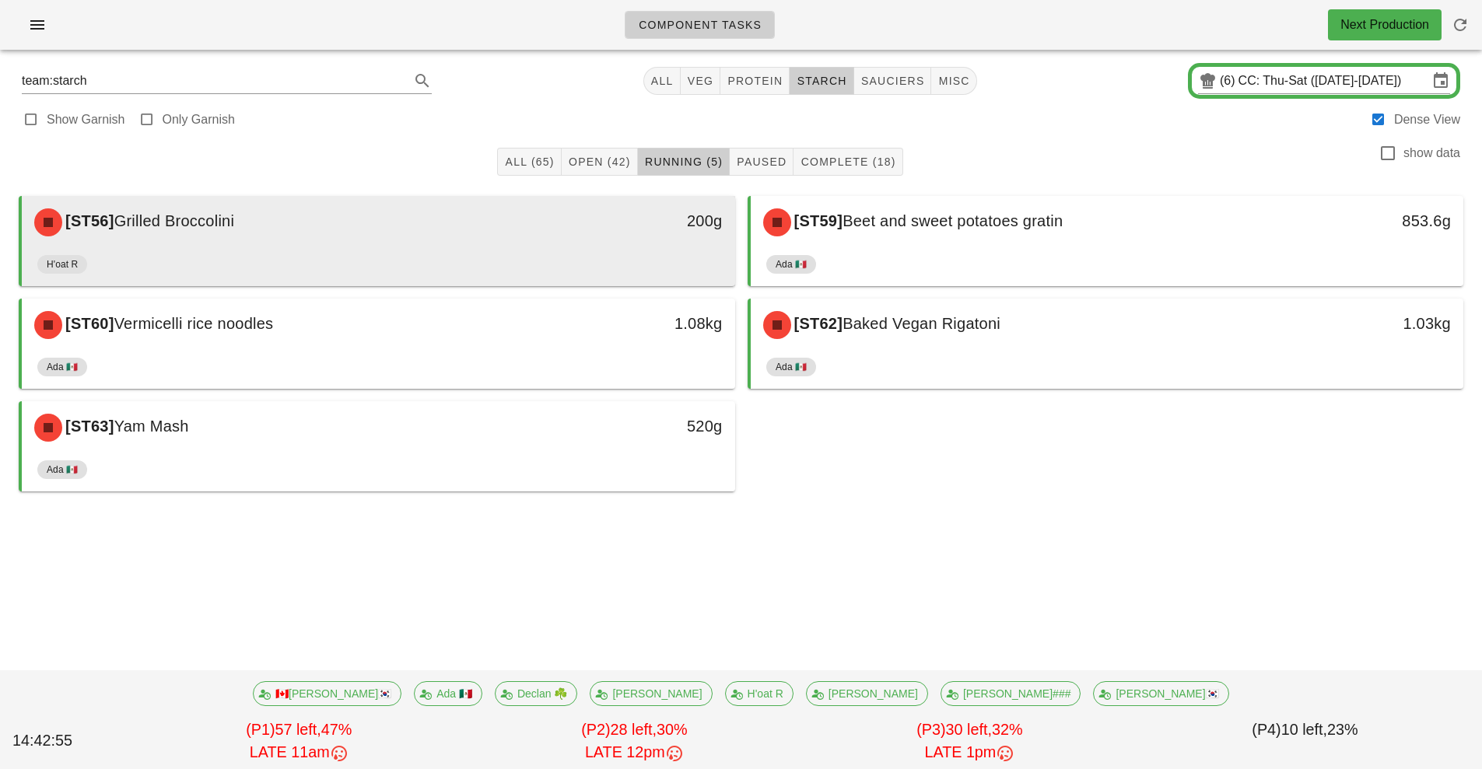
click at [596, 247] on div "[ST56] Grilled Broccolini 200g" at bounding box center [378, 222] width 713 height 53
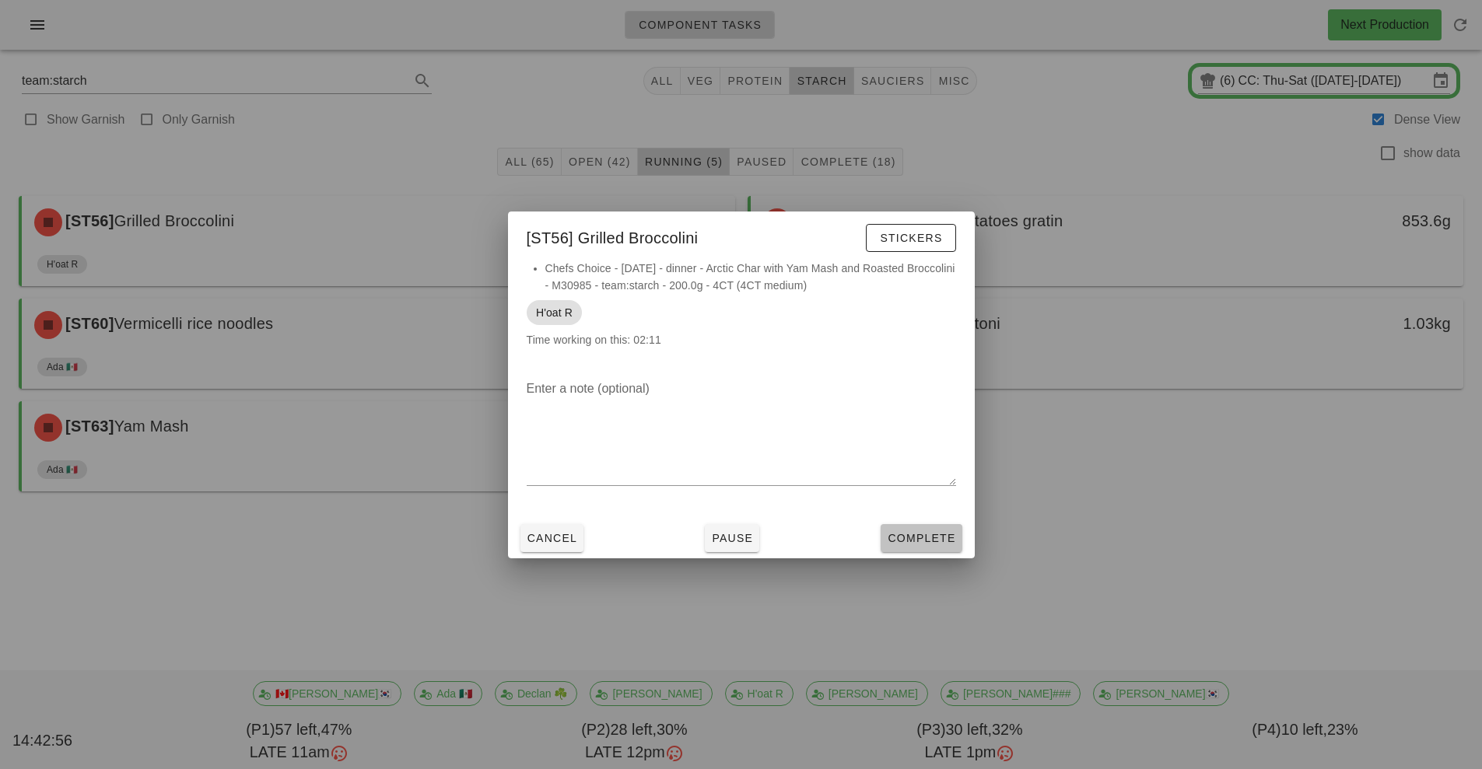
click at [915, 537] on span "Complete" at bounding box center [921, 538] width 68 height 12
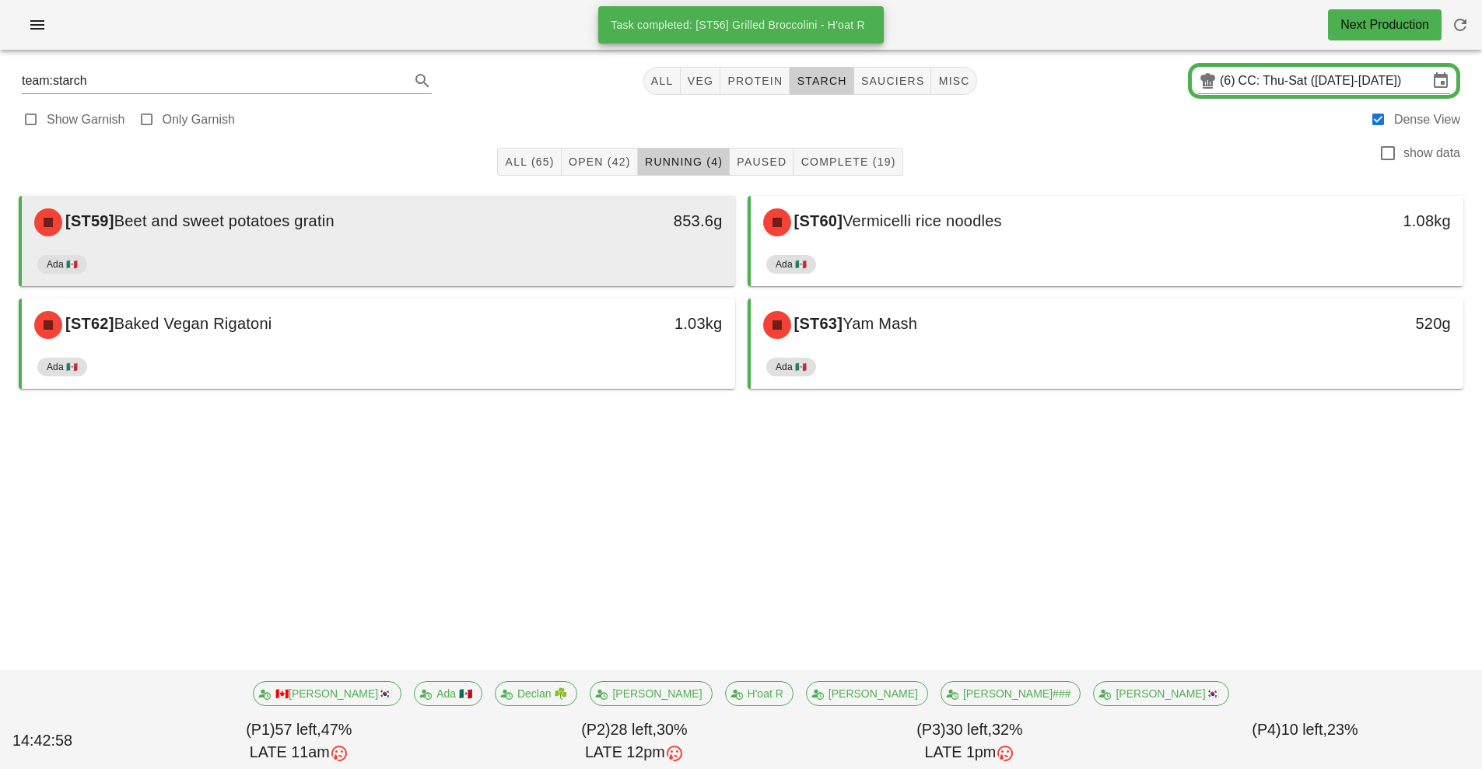
click at [616, 243] on div "853.6g" at bounding box center [643, 222] width 177 height 47
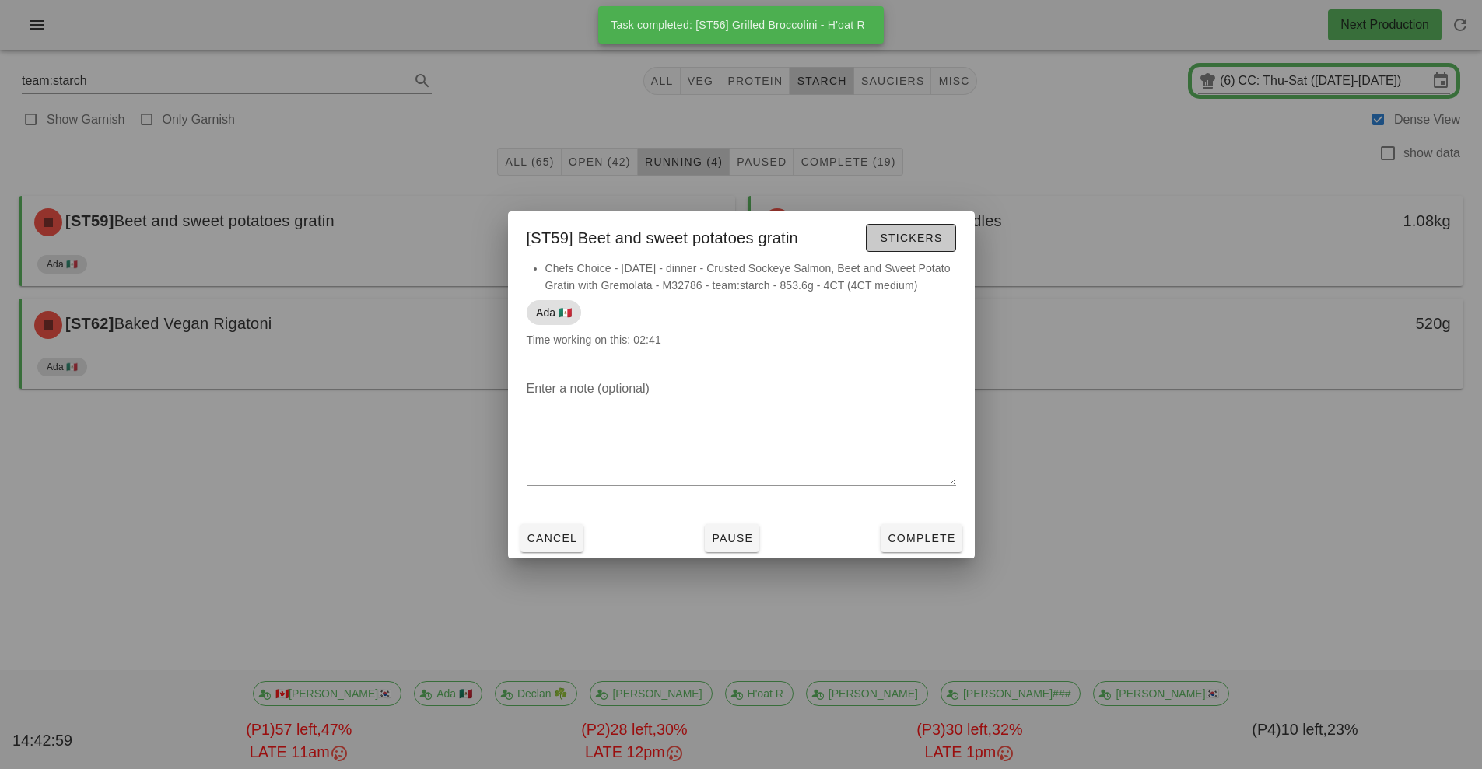
click at [919, 236] on span "Stickers" at bounding box center [910, 238] width 63 height 12
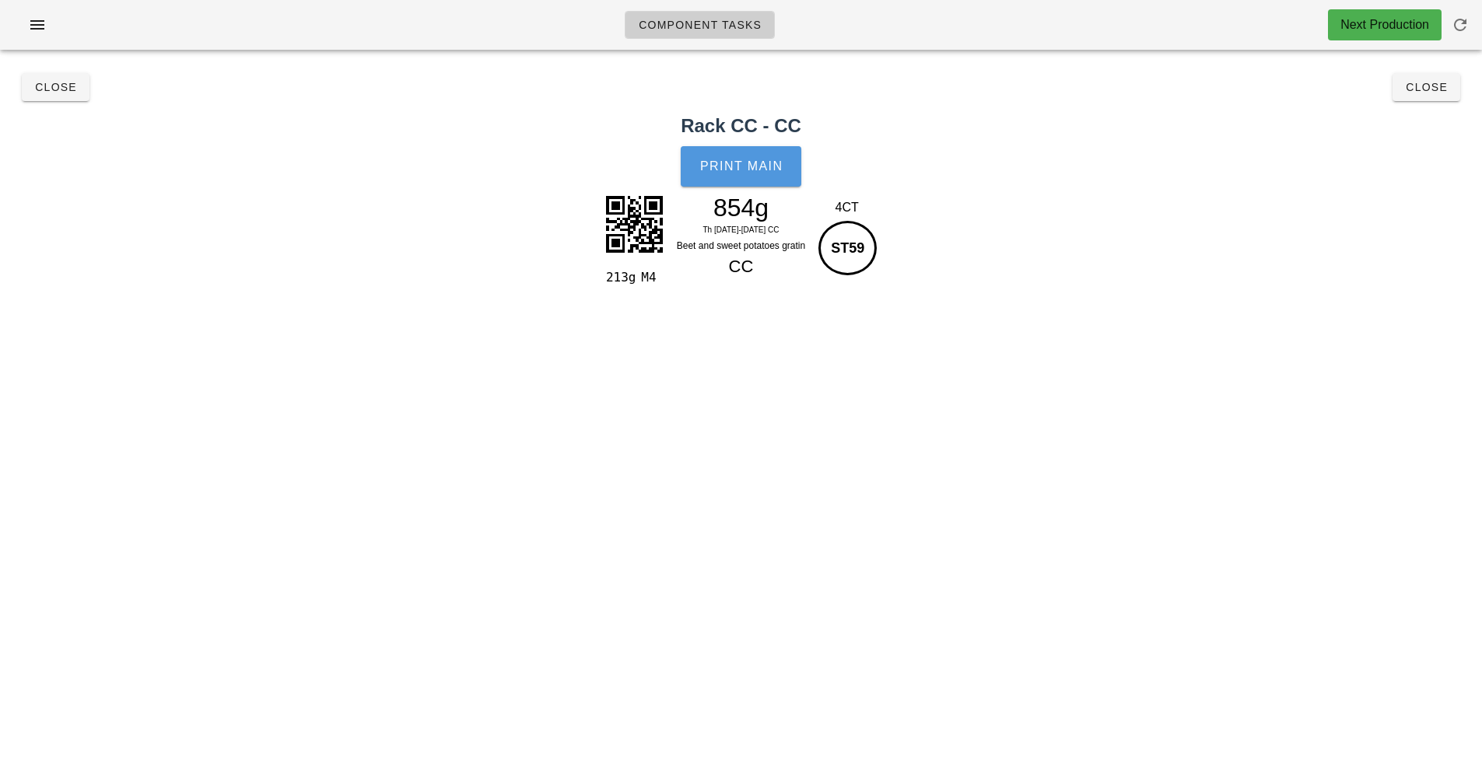
click at [759, 166] on span "Print Main" at bounding box center [741, 166] width 84 height 14
click at [1438, 87] on span "Close" at bounding box center [1426, 87] width 43 height 12
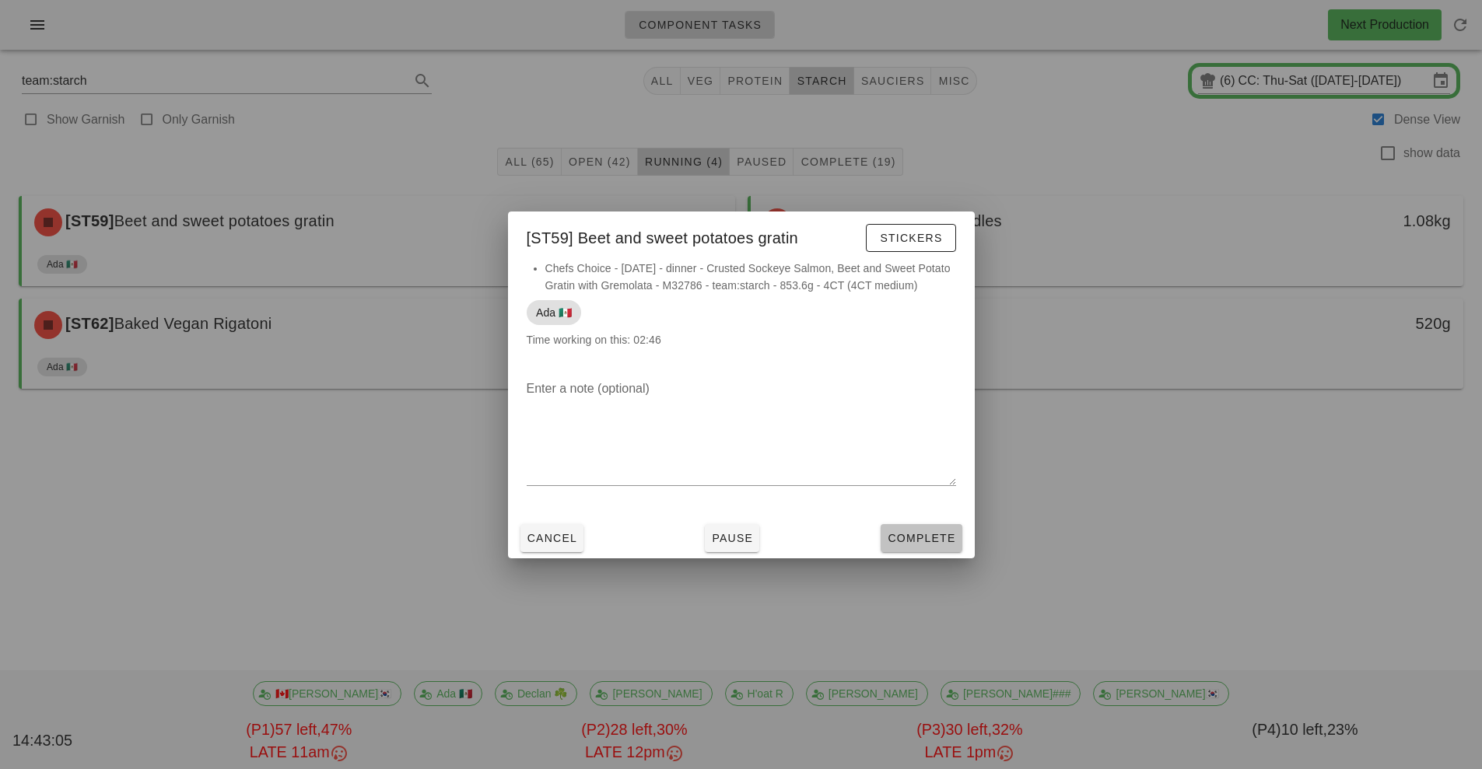
click at [930, 546] on button "Complete" at bounding box center [921, 538] width 81 height 28
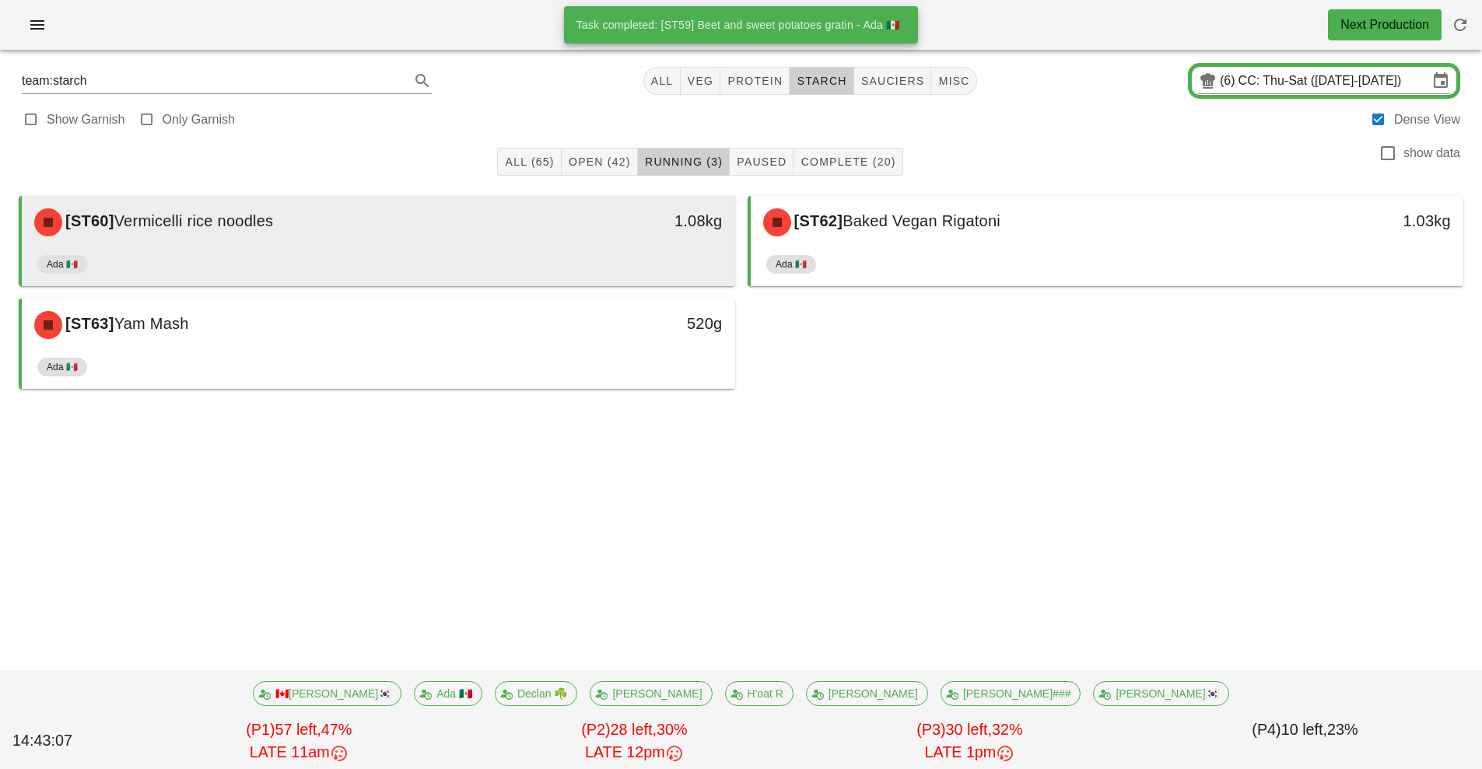
click at [601, 244] on div "1.08kg" at bounding box center [643, 222] width 177 height 47
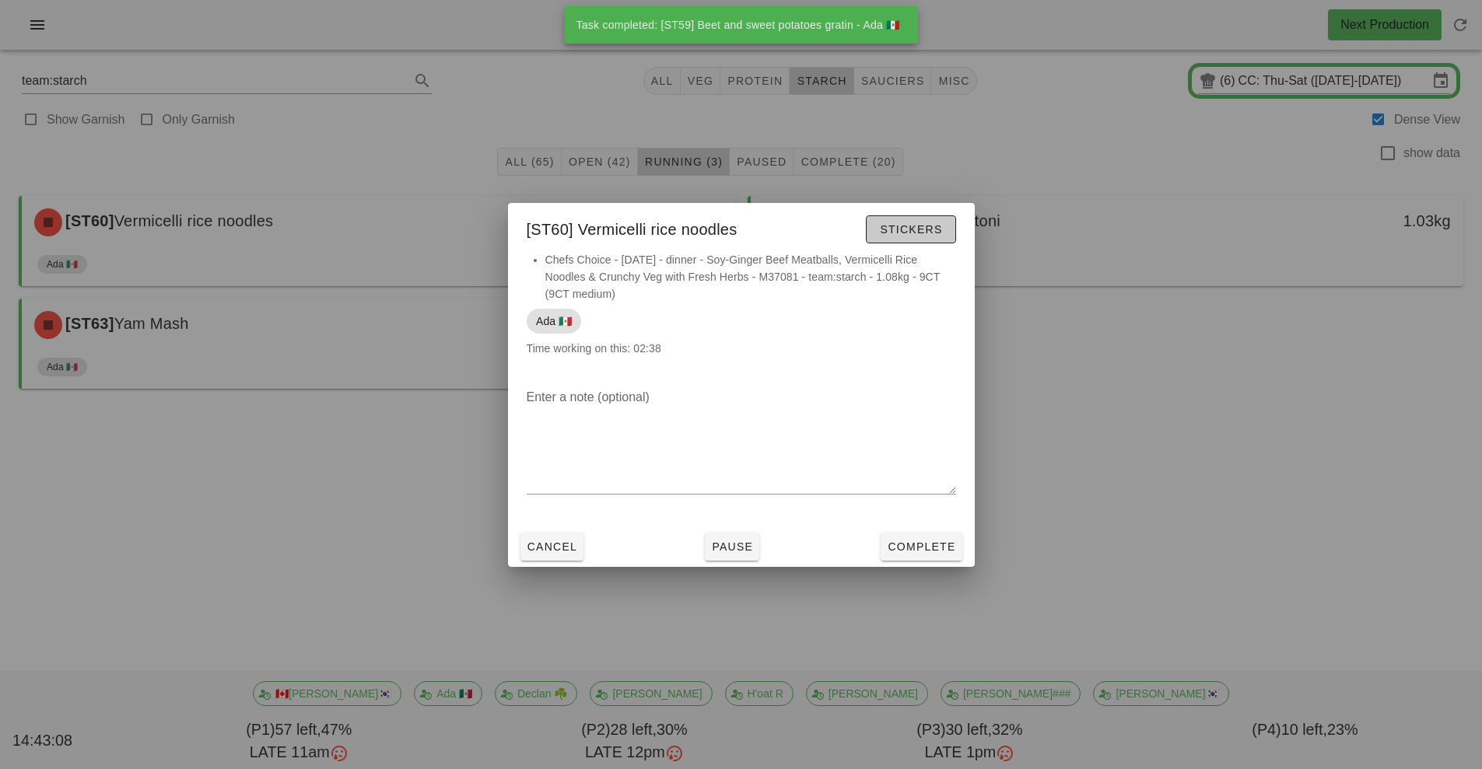
click at [916, 228] on span "Stickers" at bounding box center [910, 229] width 63 height 12
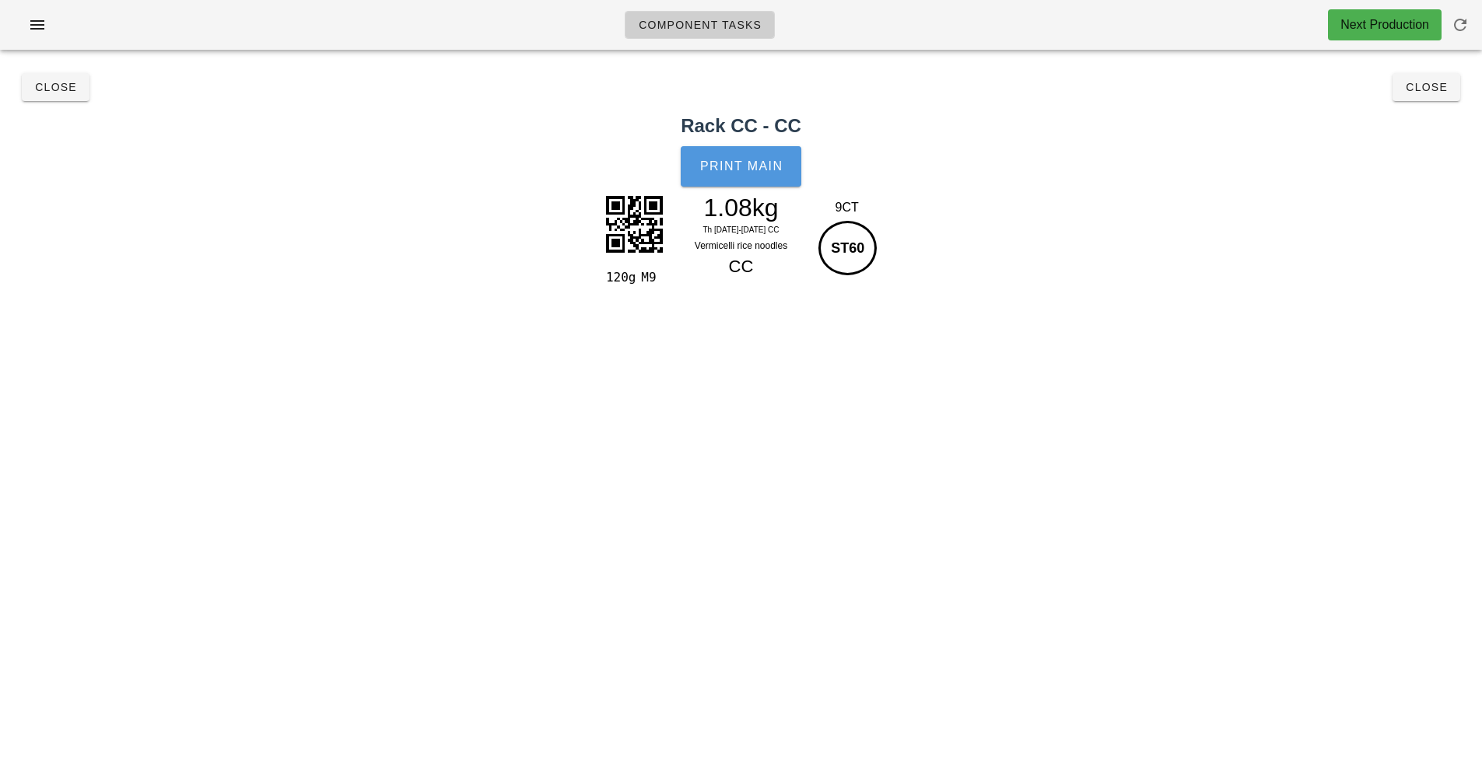
click at [739, 159] on span "Print Main" at bounding box center [741, 166] width 84 height 14
click at [1432, 88] on span "Close" at bounding box center [1426, 87] width 43 height 12
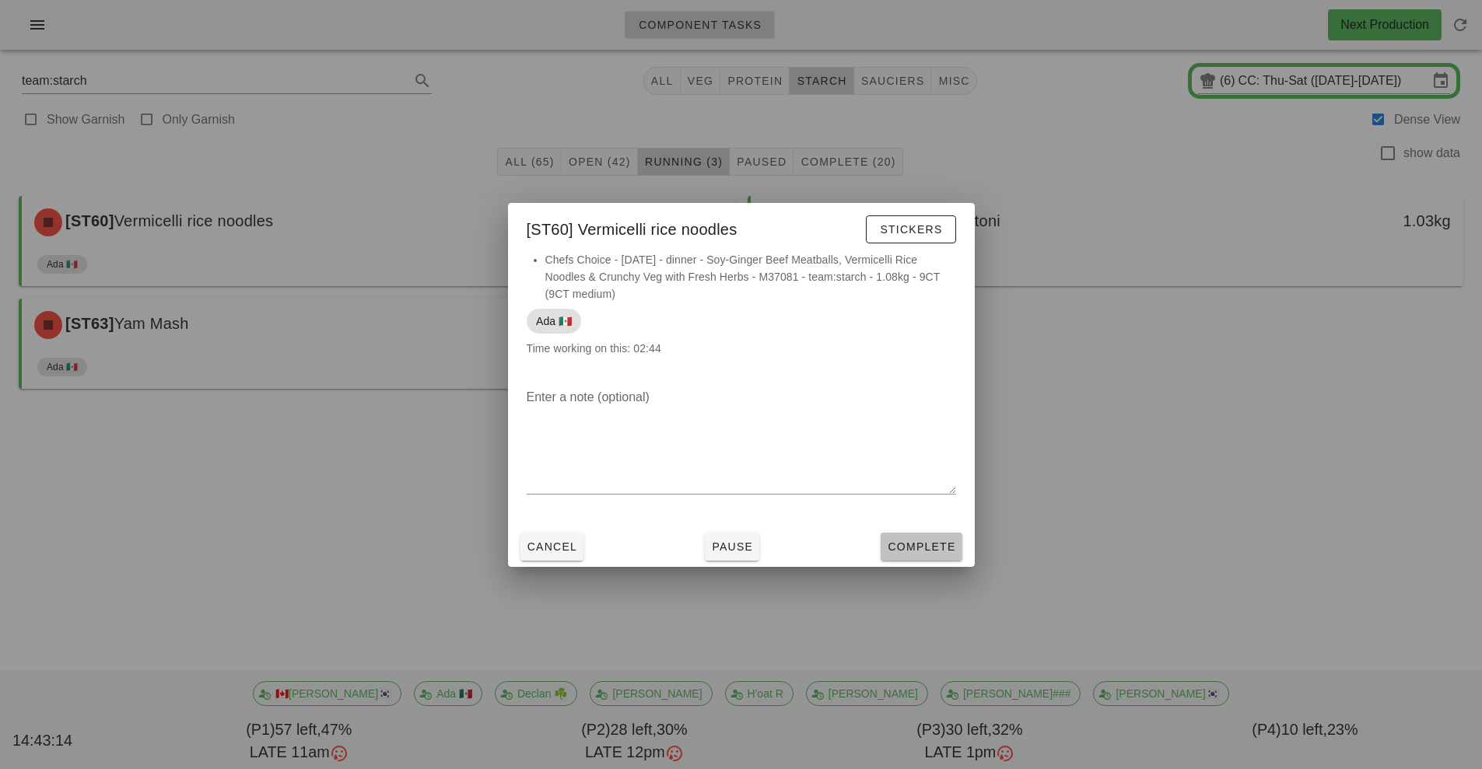
click at [933, 547] on span "Complete" at bounding box center [921, 547] width 68 height 12
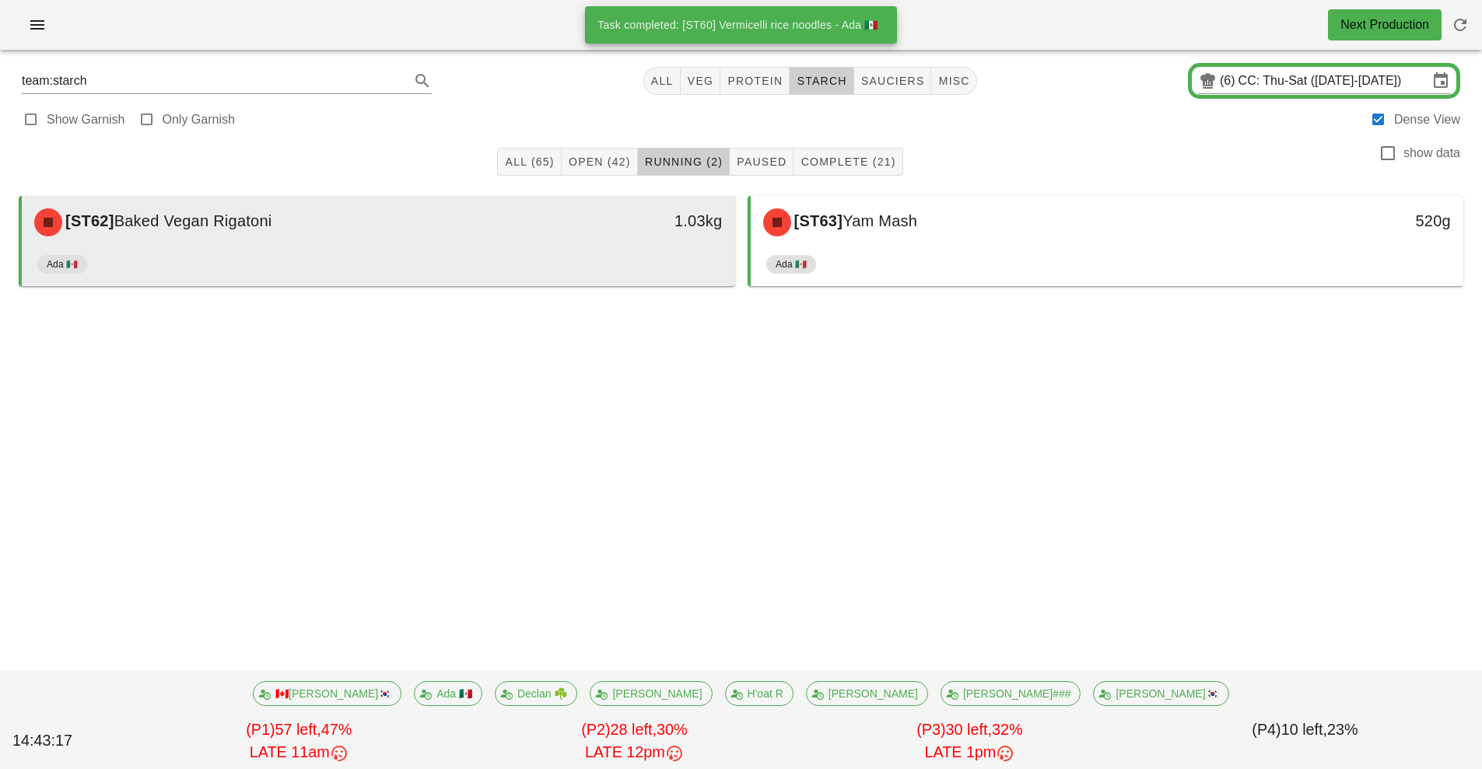
click at [584, 249] on div "Ada 🇲🇽" at bounding box center [378, 267] width 682 height 37
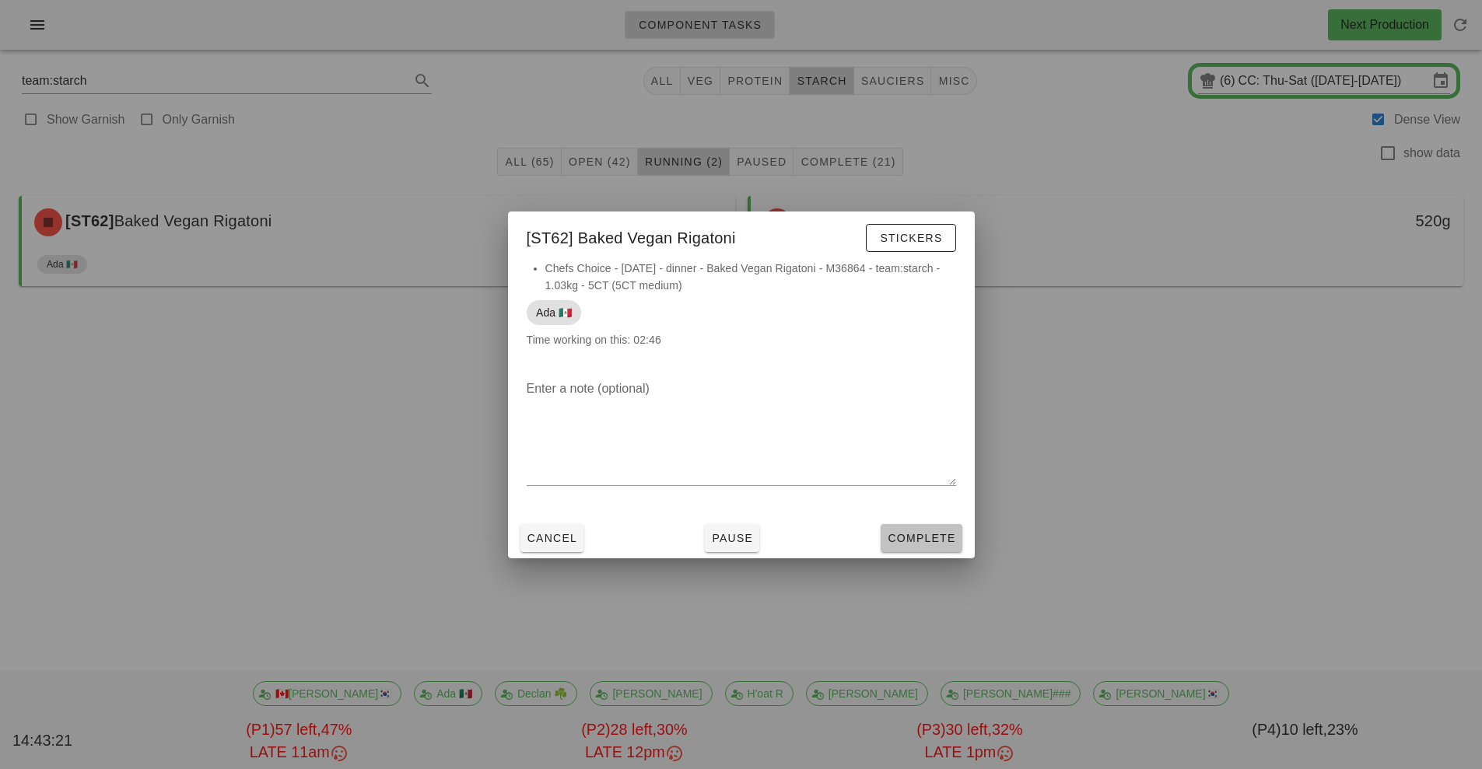
click at [933, 536] on span "Complete" at bounding box center [921, 538] width 68 height 12
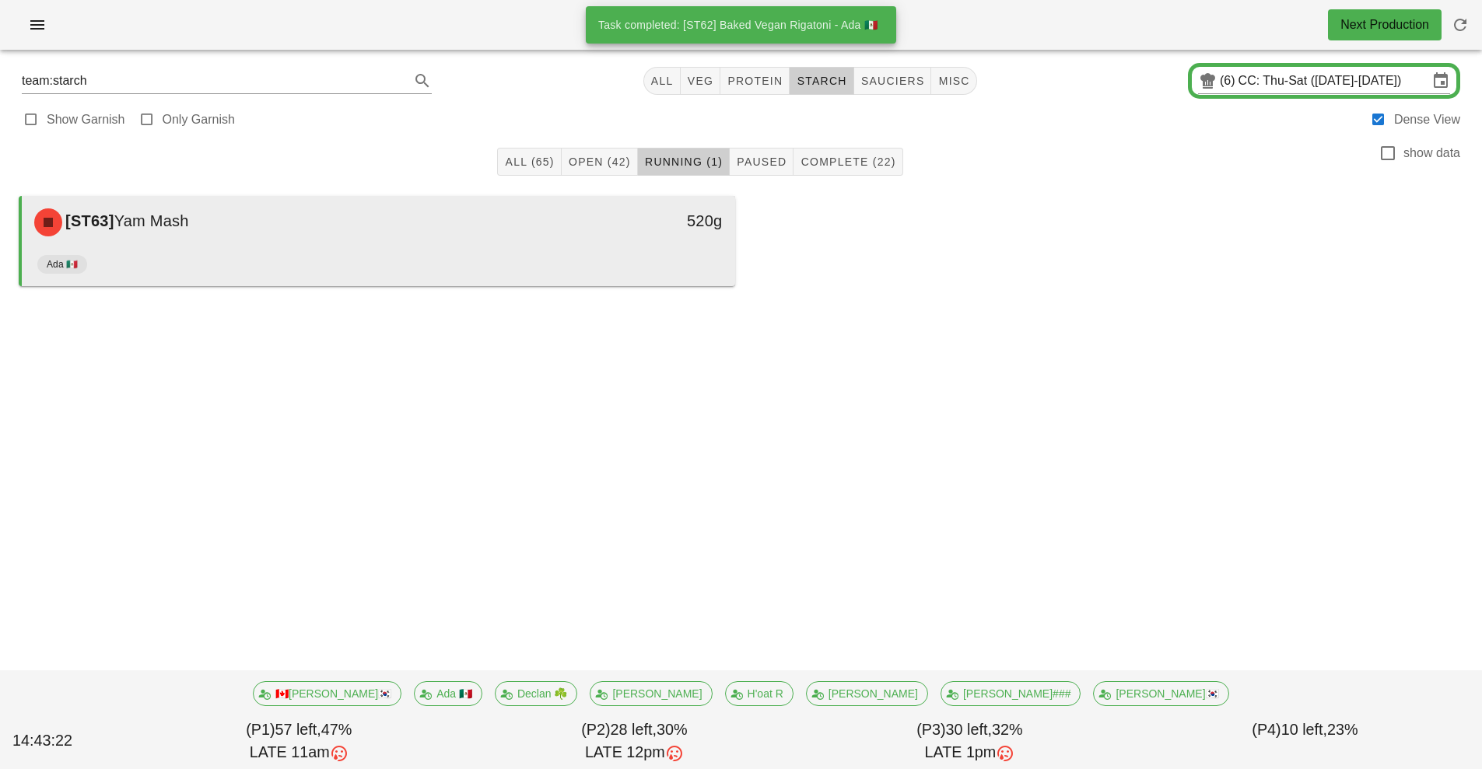
click at [607, 248] on div "[ST63] Yam Mash 520g" at bounding box center [378, 222] width 713 height 53
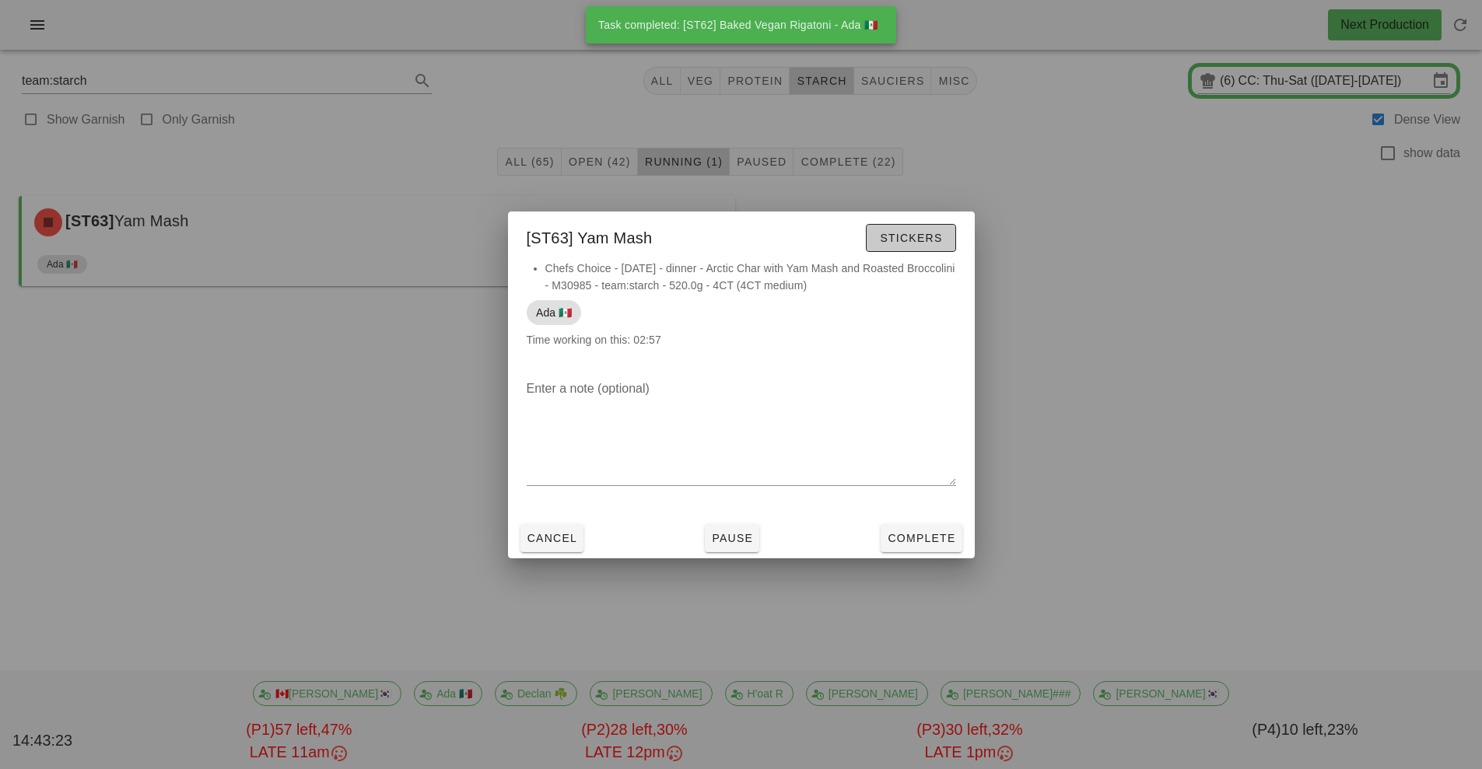
click at [937, 241] on span "Stickers" at bounding box center [910, 238] width 63 height 12
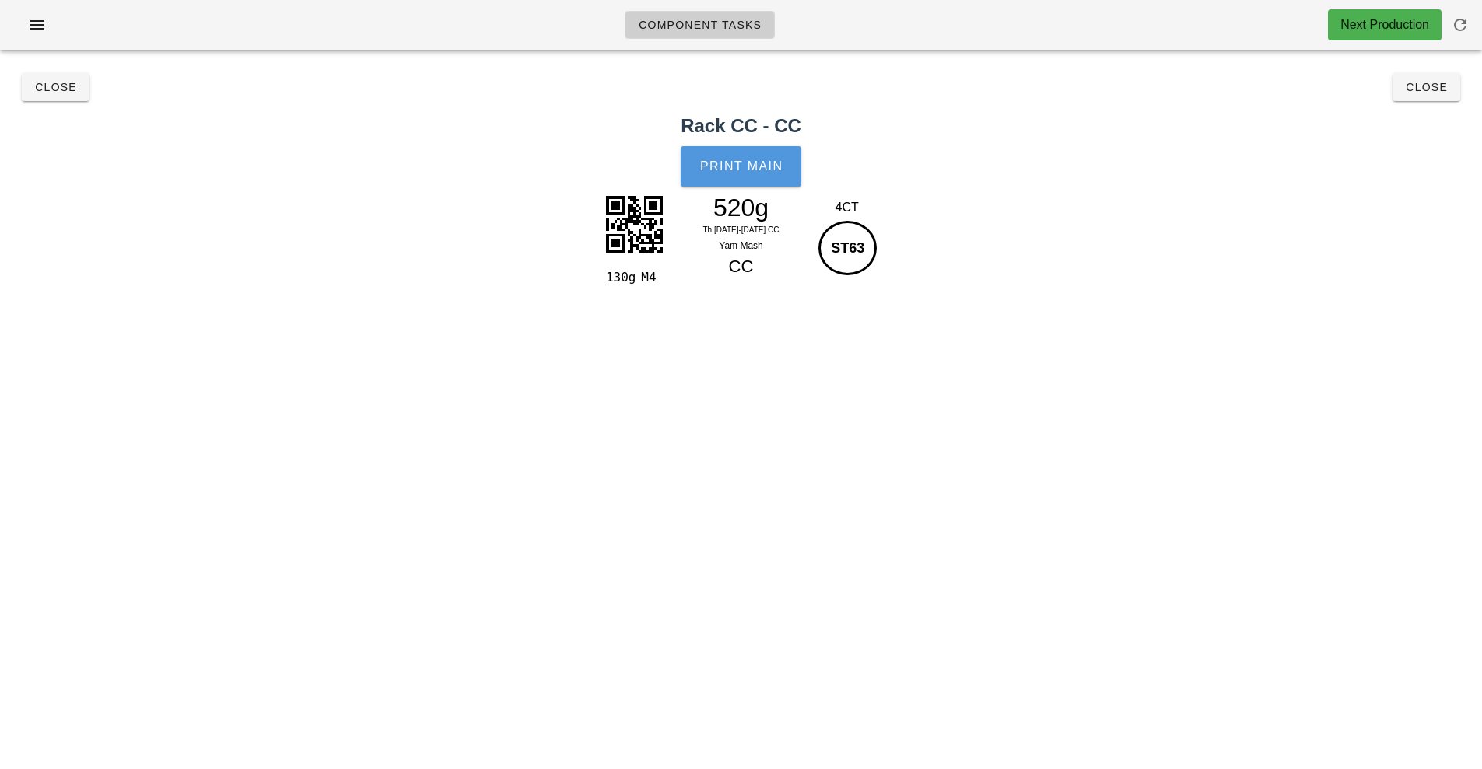
click at [750, 168] on span "Print Main" at bounding box center [741, 166] width 84 height 14
click at [1430, 89] on span "Close" at bounding box center [1426, 87] width 43 height 12
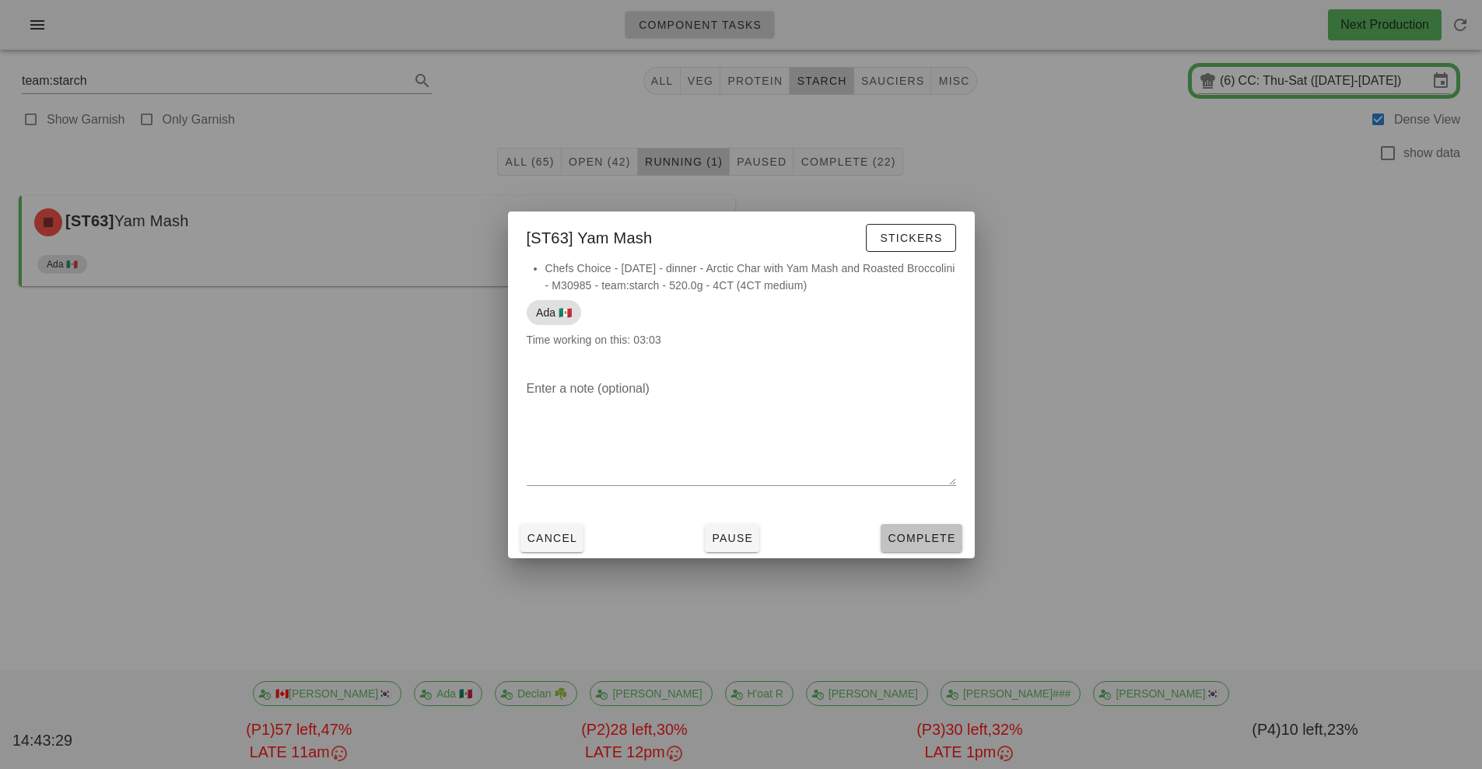
click at [933, 548] on button "Complete" at bounding box center [921, 538] width 81 height 28
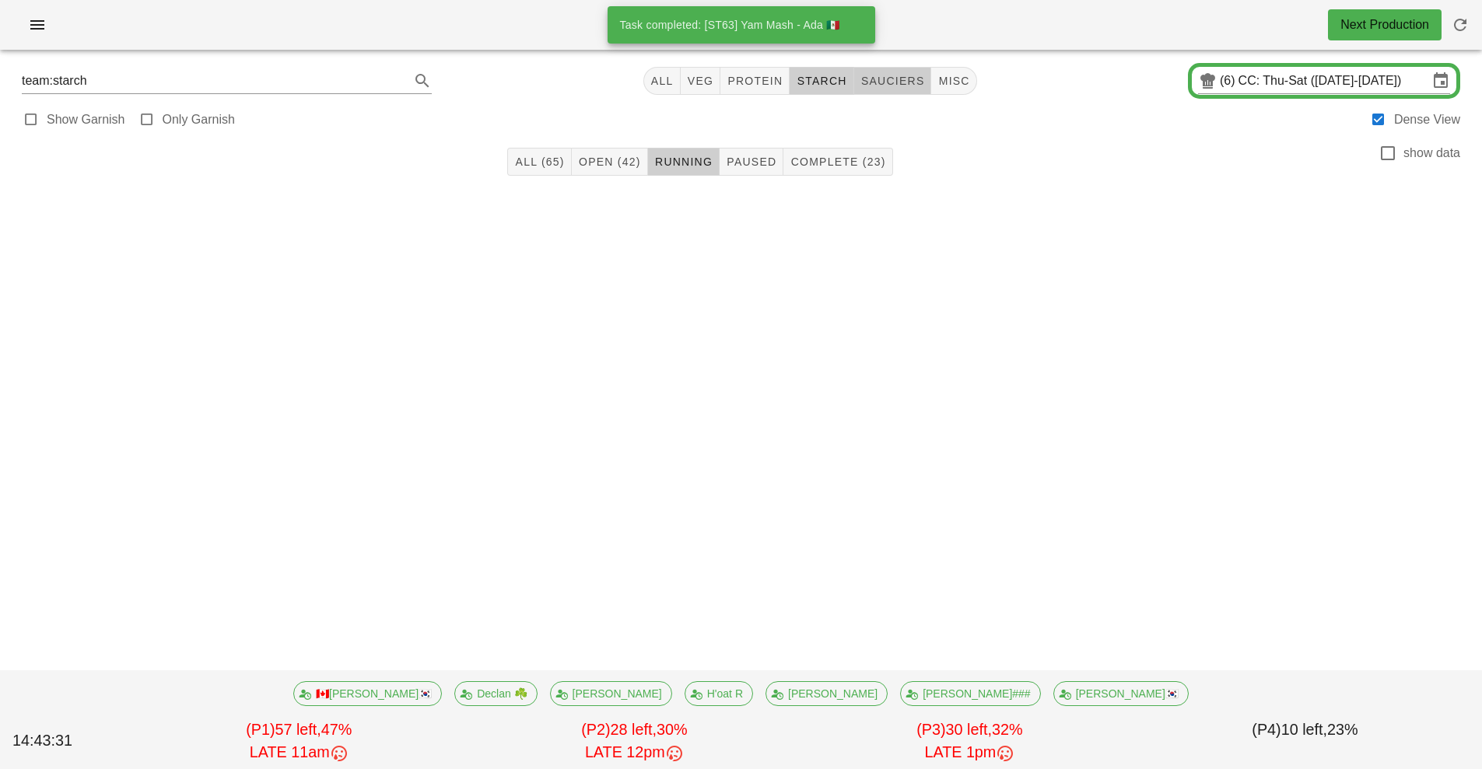
click at [917, 81] on span "sauciers" at bounding box center [892, 81] width 65 height 12
type input "team:sauciers"
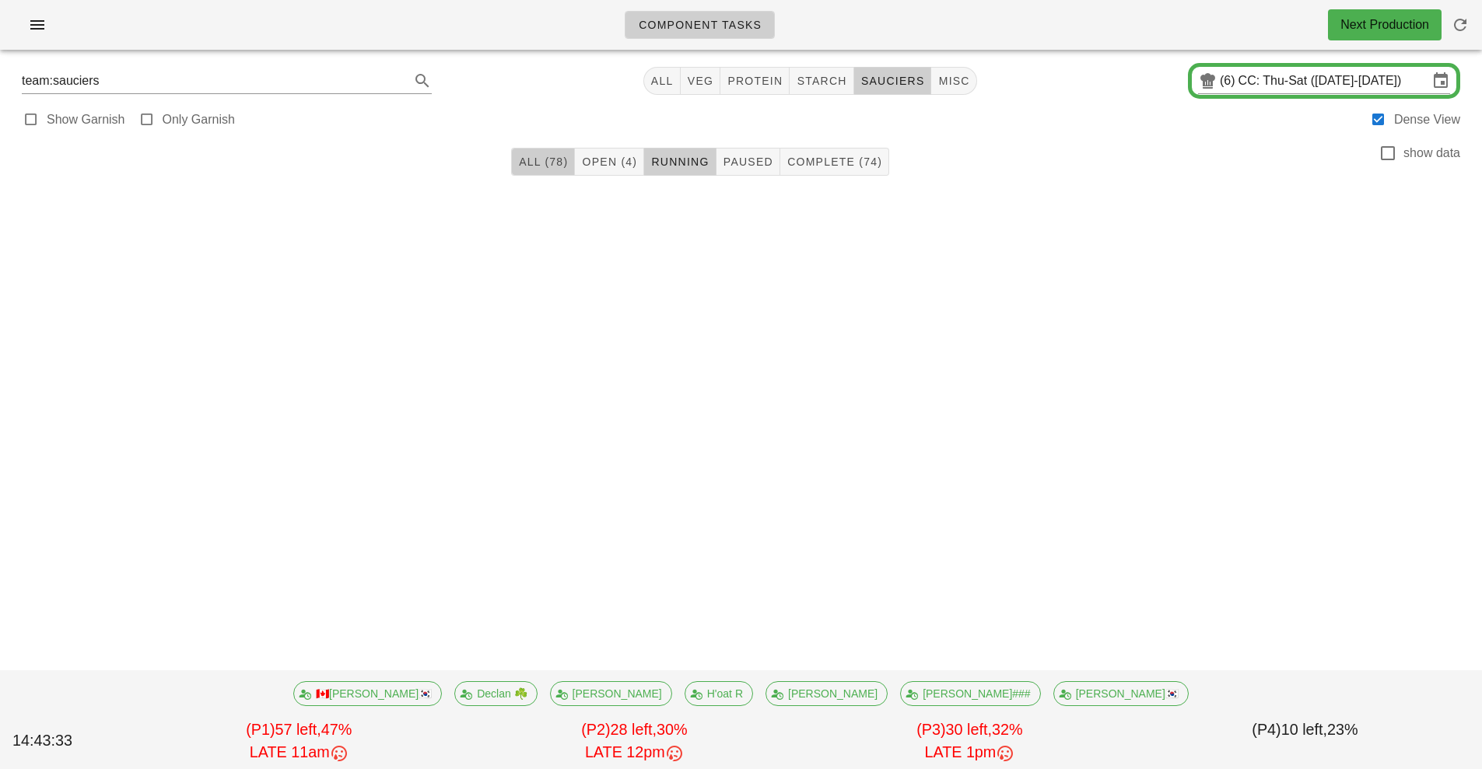
click at [544, 162] on span "All (78)" at bounding box center [543, 162] width 50 height 12
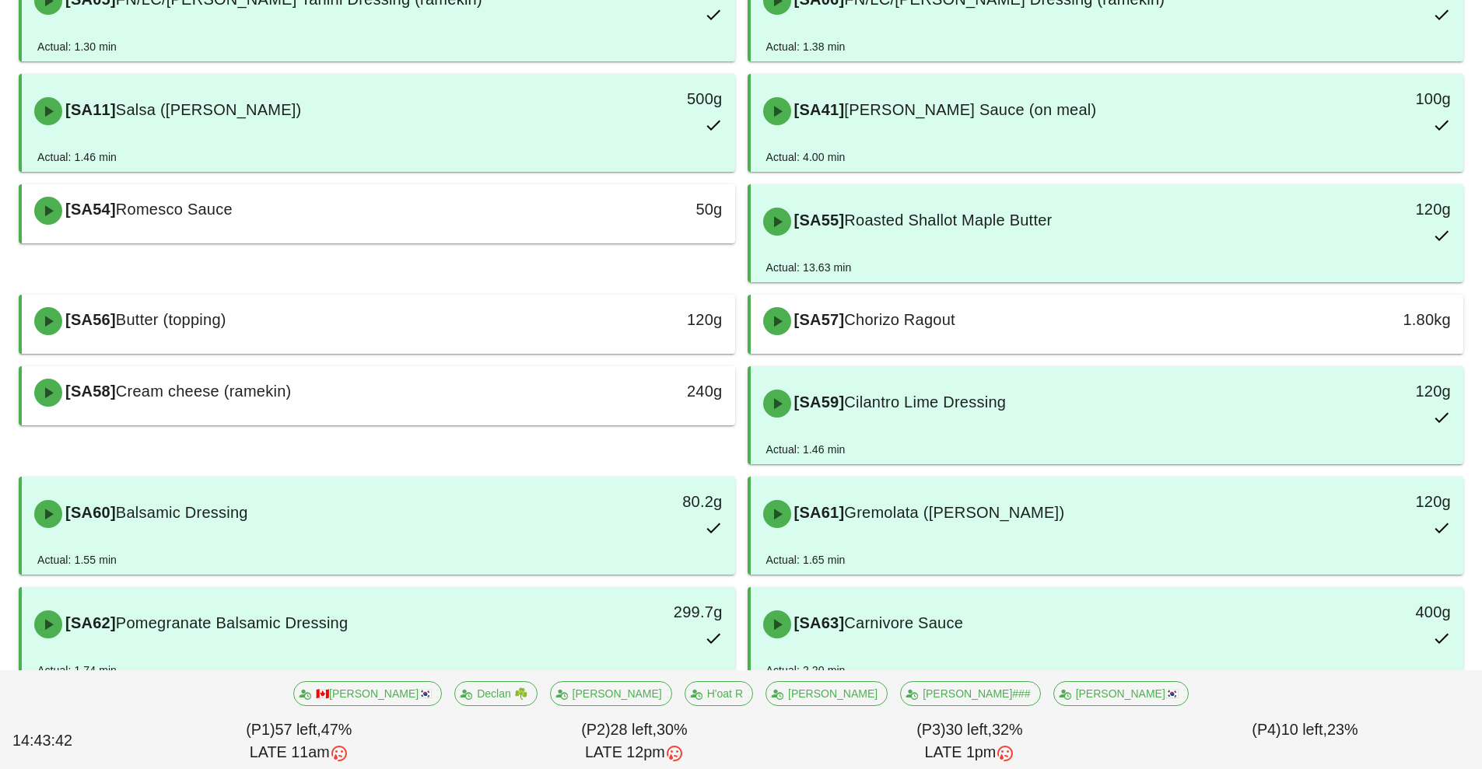
scroll to position [3105, 0]
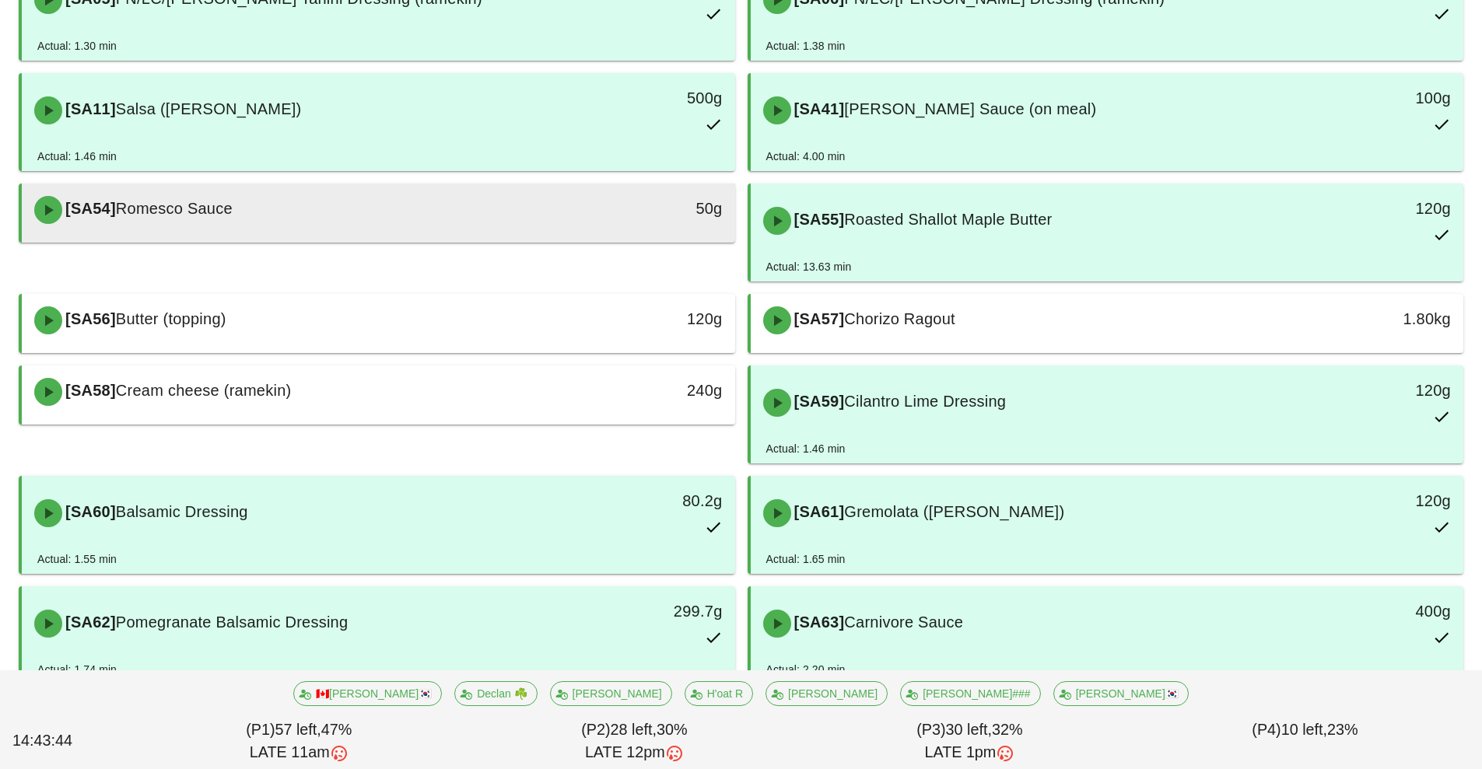
click at [534, 229] on div "[SA54] Romesco Sauce" at bounding box center [290, 210] width 530 height 47
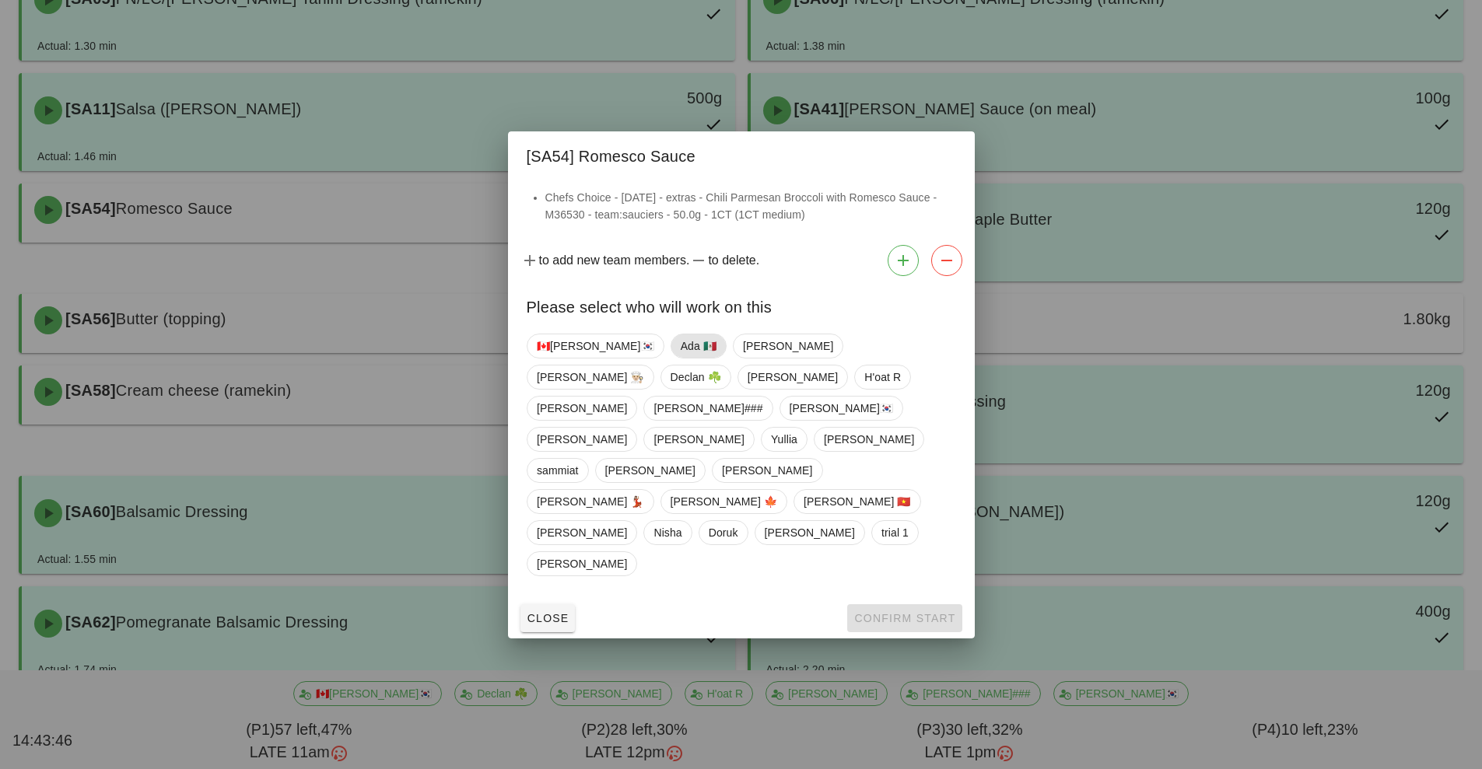
click at [680, 358] on span "Ada 🇲🇽" at bounding box center [698, 345] width 36 height 23
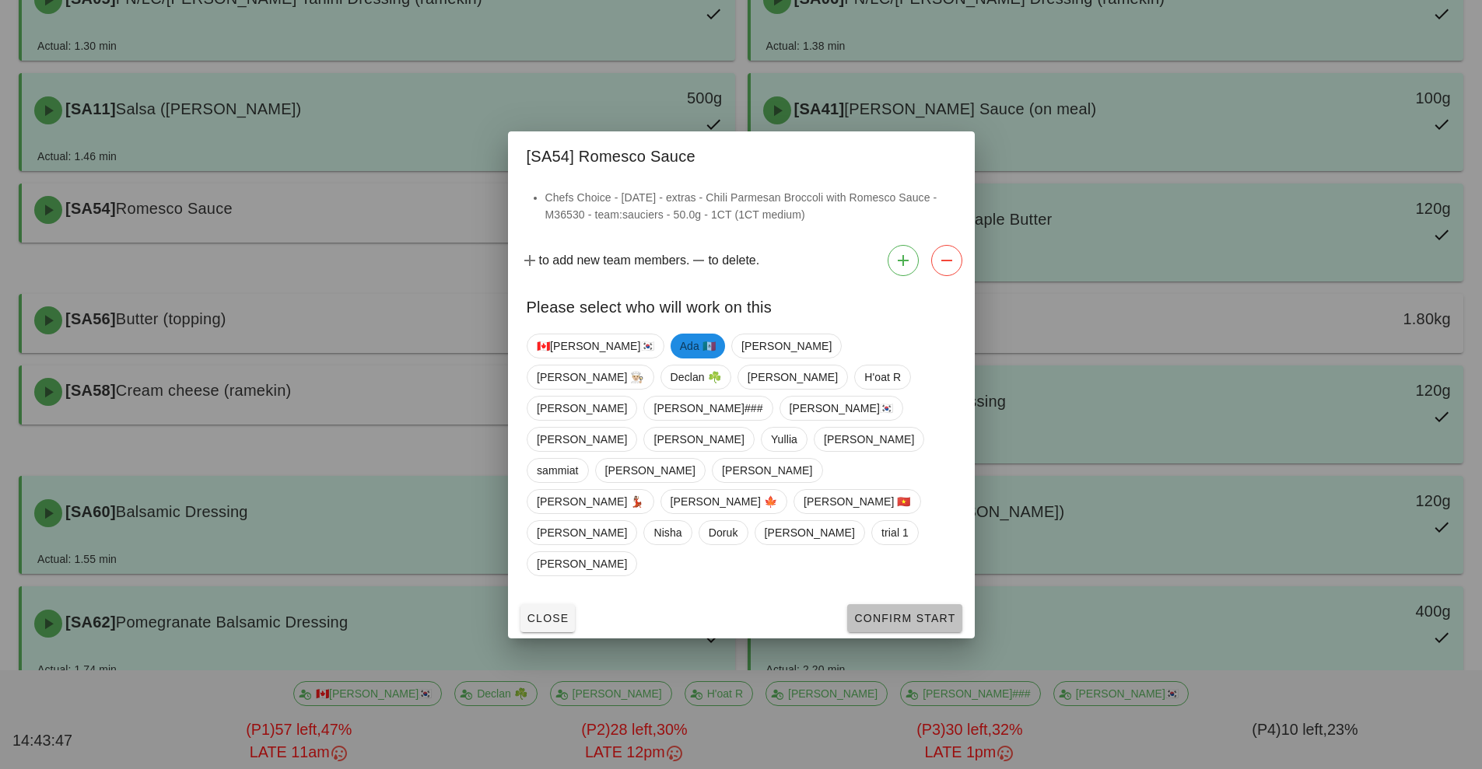
click at [897, 612] on span "Confirm Start" at bounding box center [904, 618] width 102 height 12
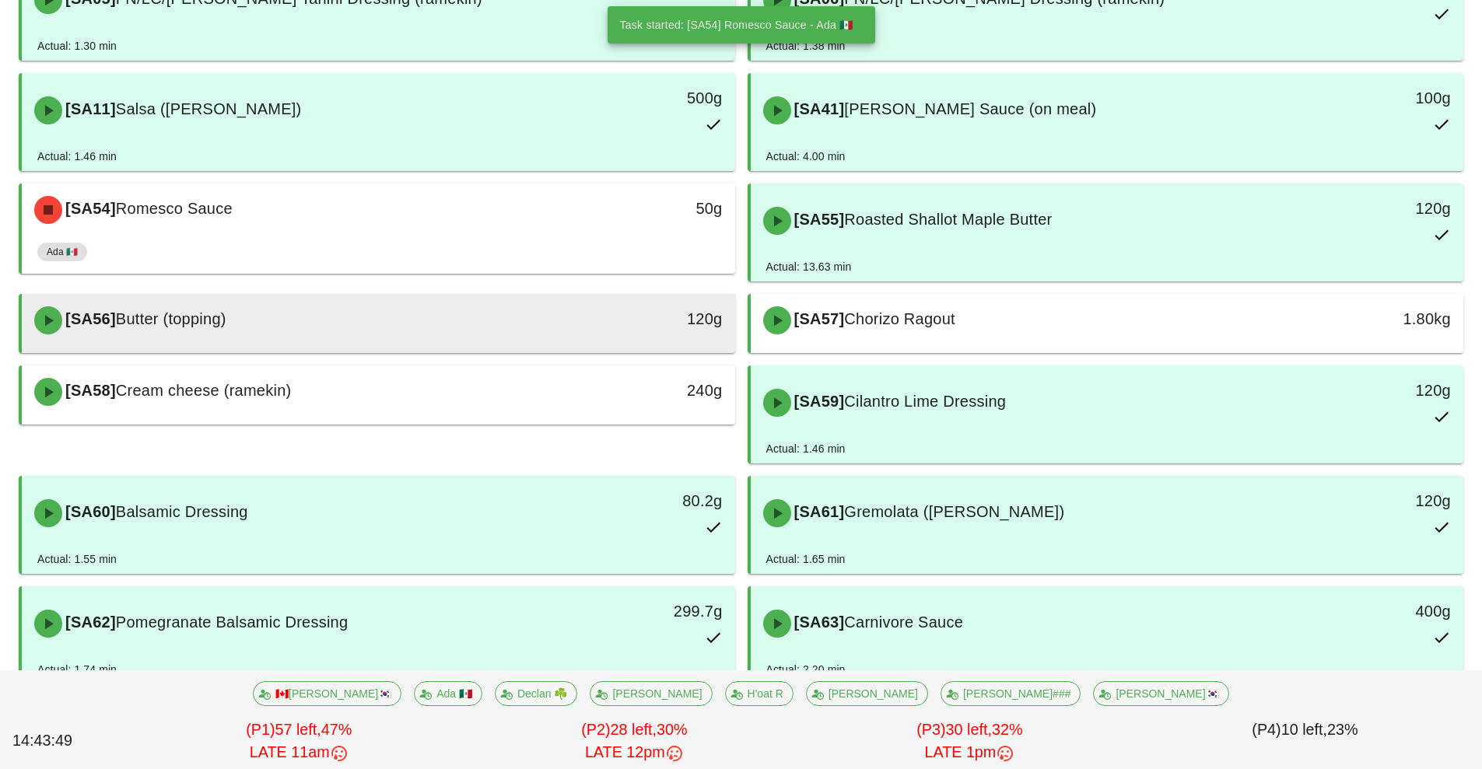
click at [593, 313] on div "120g" at bounding box center [643, 318] width 158 height 25
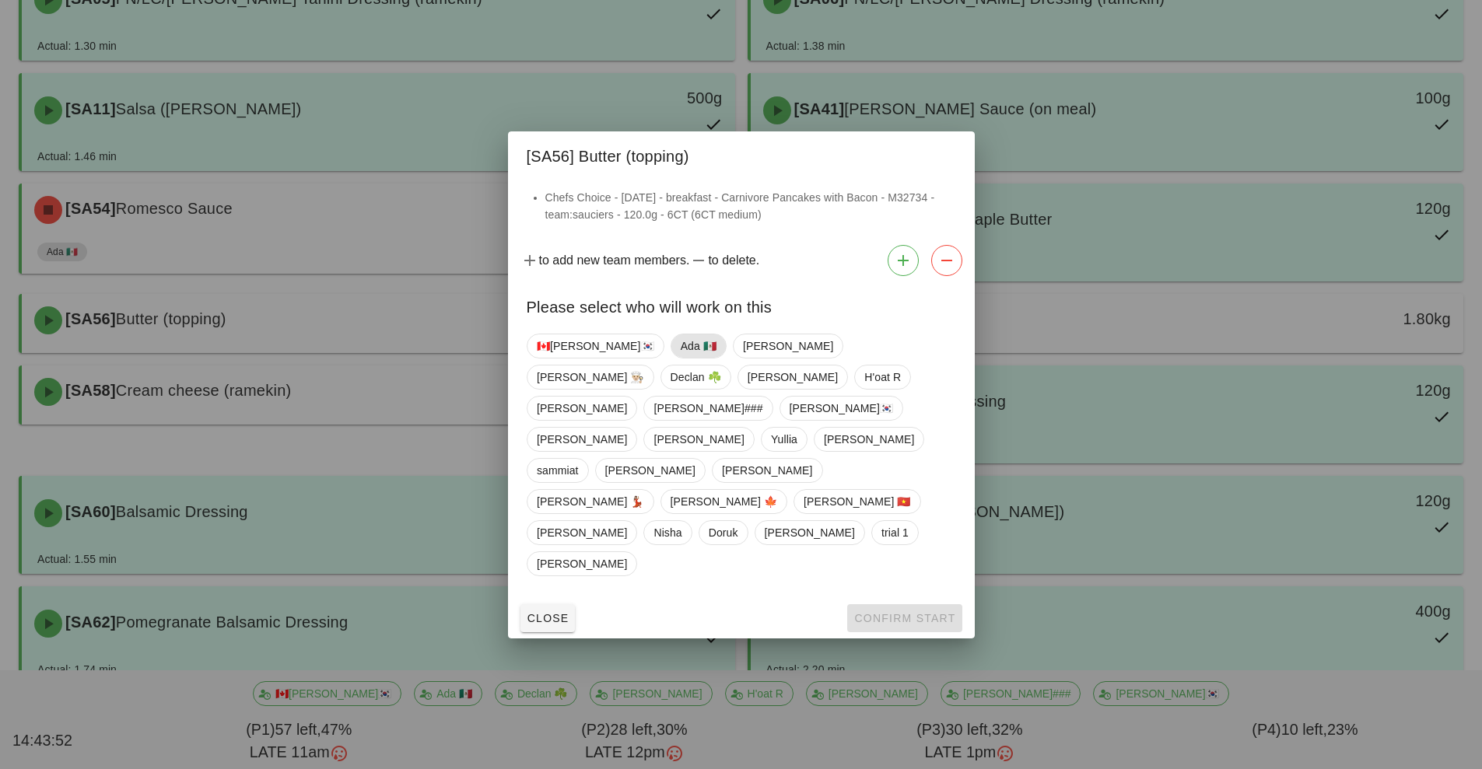
click at [680, 358] on span "Ada 🇲🇽" at bounding box center [698, 345] width 36 height 23
click at [894, 612] on span "Confirm Start" at bounding box center [904, 618] width 102 height 12
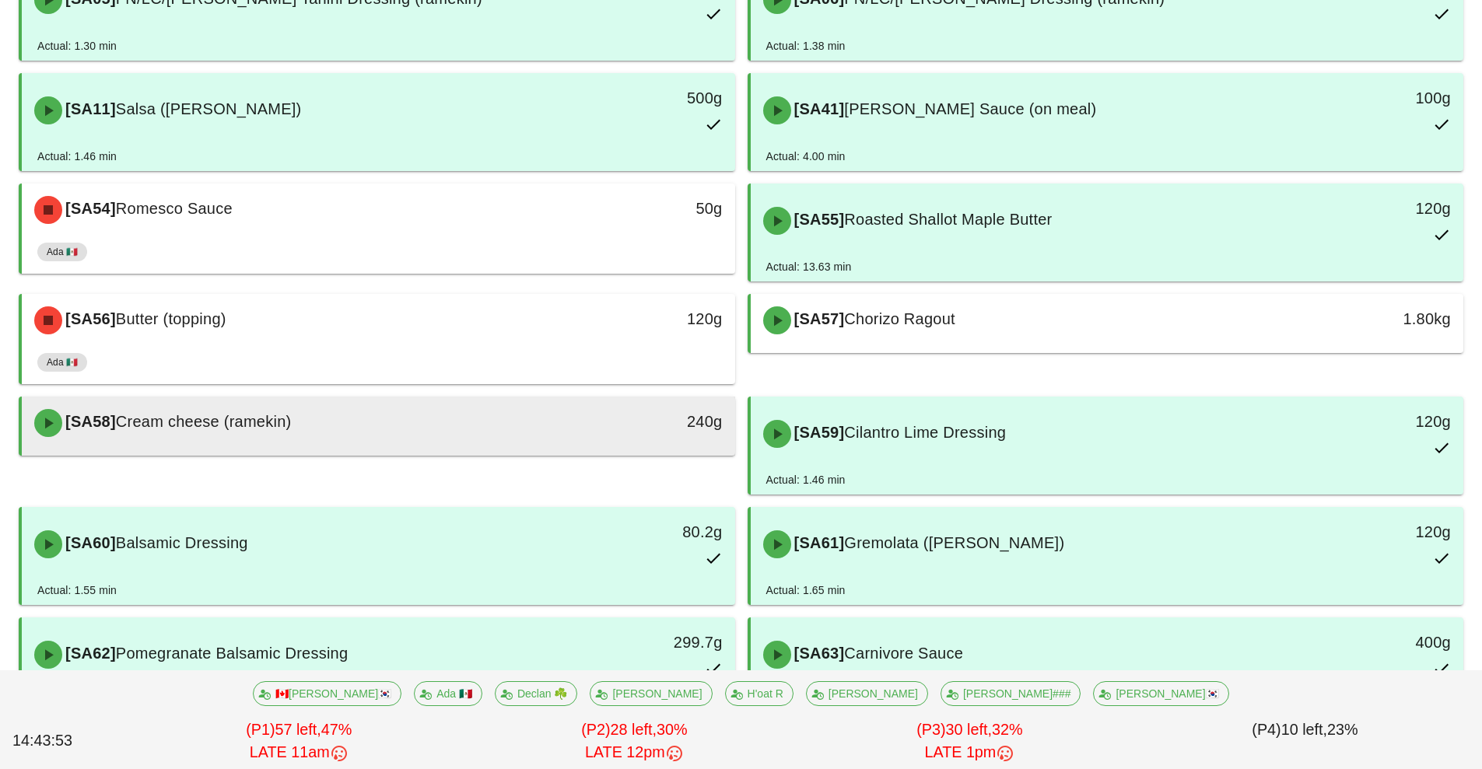
click at [571, 399] on div "[SA58] Cream cheese (ramekin) 240g" at bounding box center [378, 423] width 713 height 53
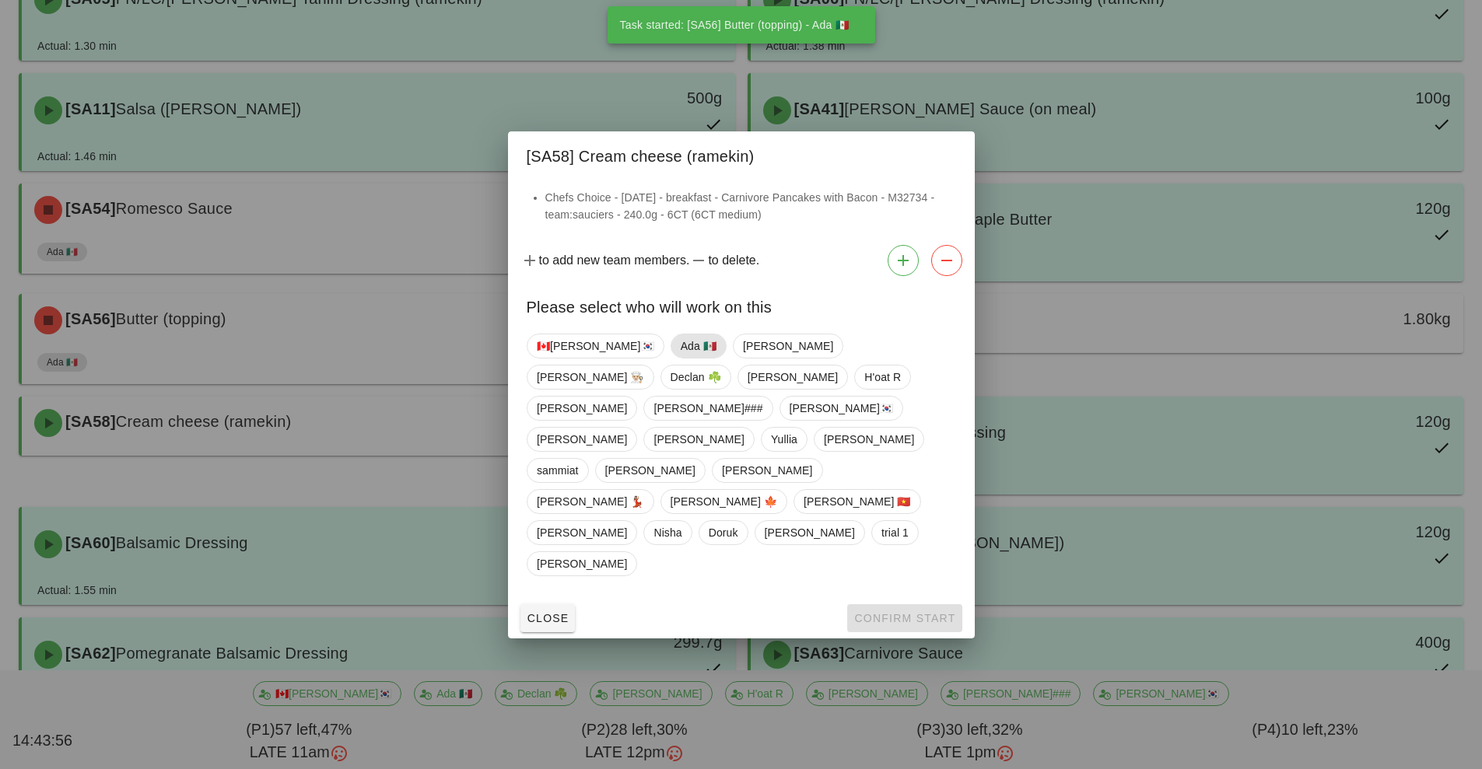
click at [680, 358] on span "Ada 🇲🇽" at bounding box center [698, 345] width 36 height 23
click at [884, 604] on button "Confirm Start" at bounding box center [904, 618] width 114 height 28
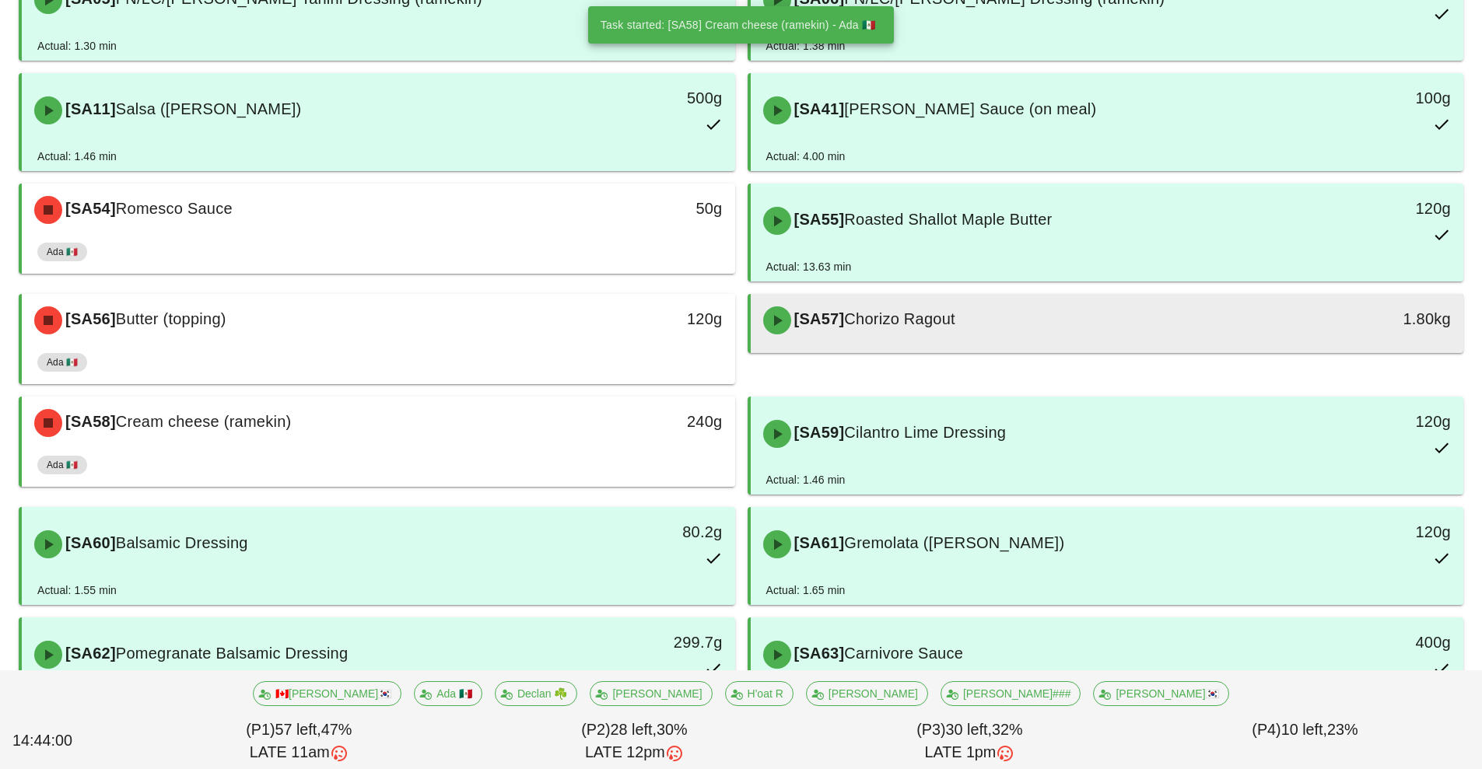
click at [944, 350] on div at bounding box center [1107, 350] width 682 height 6
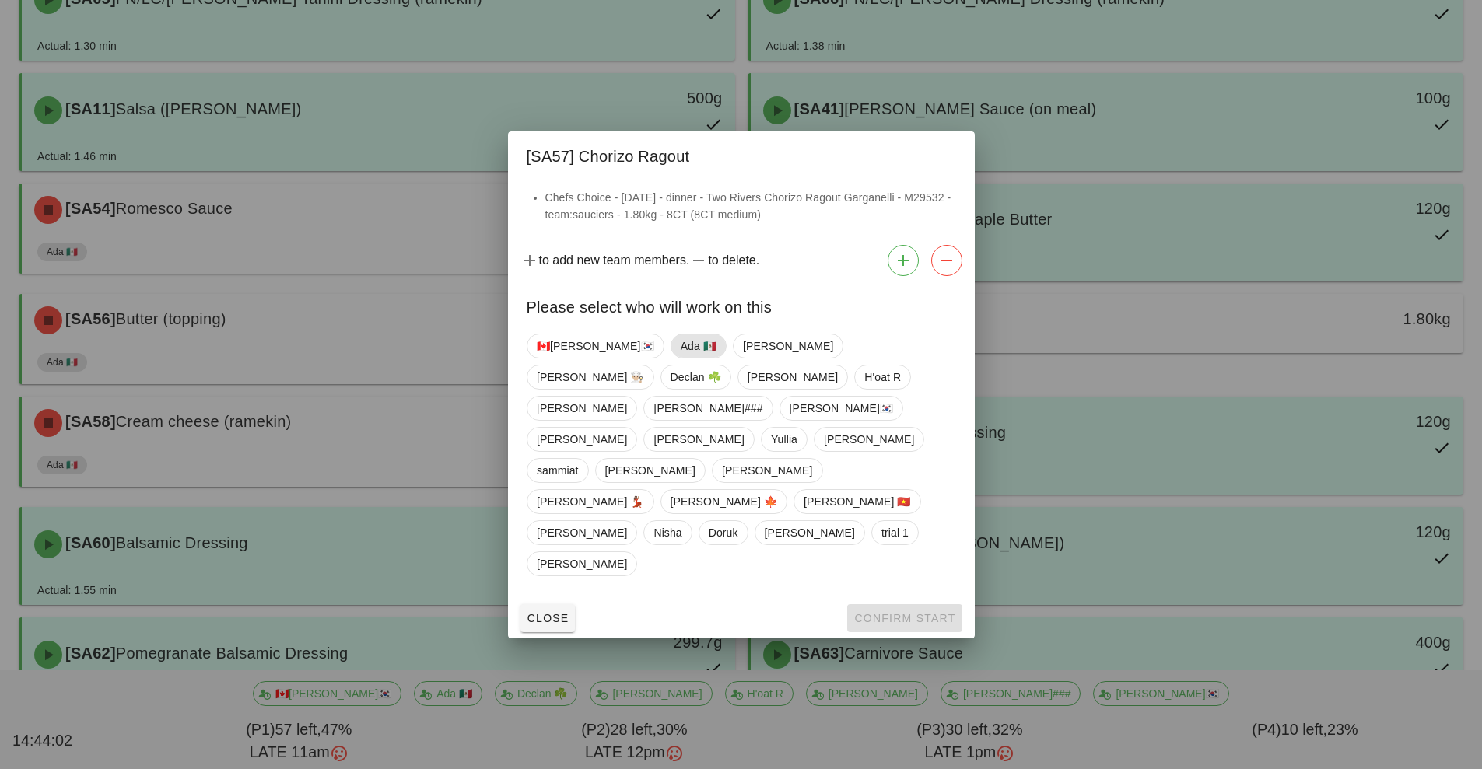
click at [680, 358] on span "Ada 🇲🇽" at bounding box center [698, 345] width 36 height 23
click at [863, 612] on span "Confirm Start" at bounding box center [904, 618] width 102 height 12
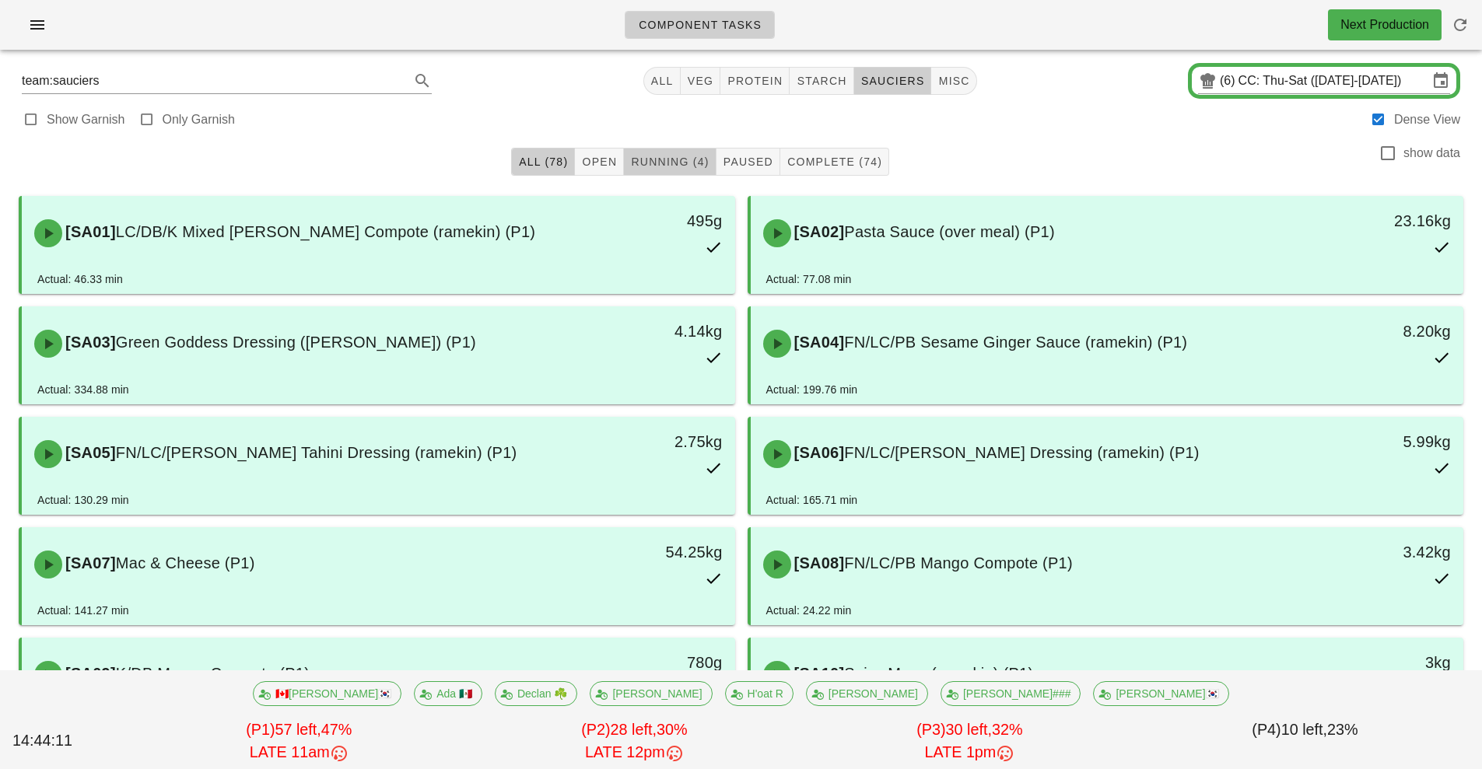
click at [672, 164] on span "Running (4)" at bounding box center [669, 162] width 79 height 12
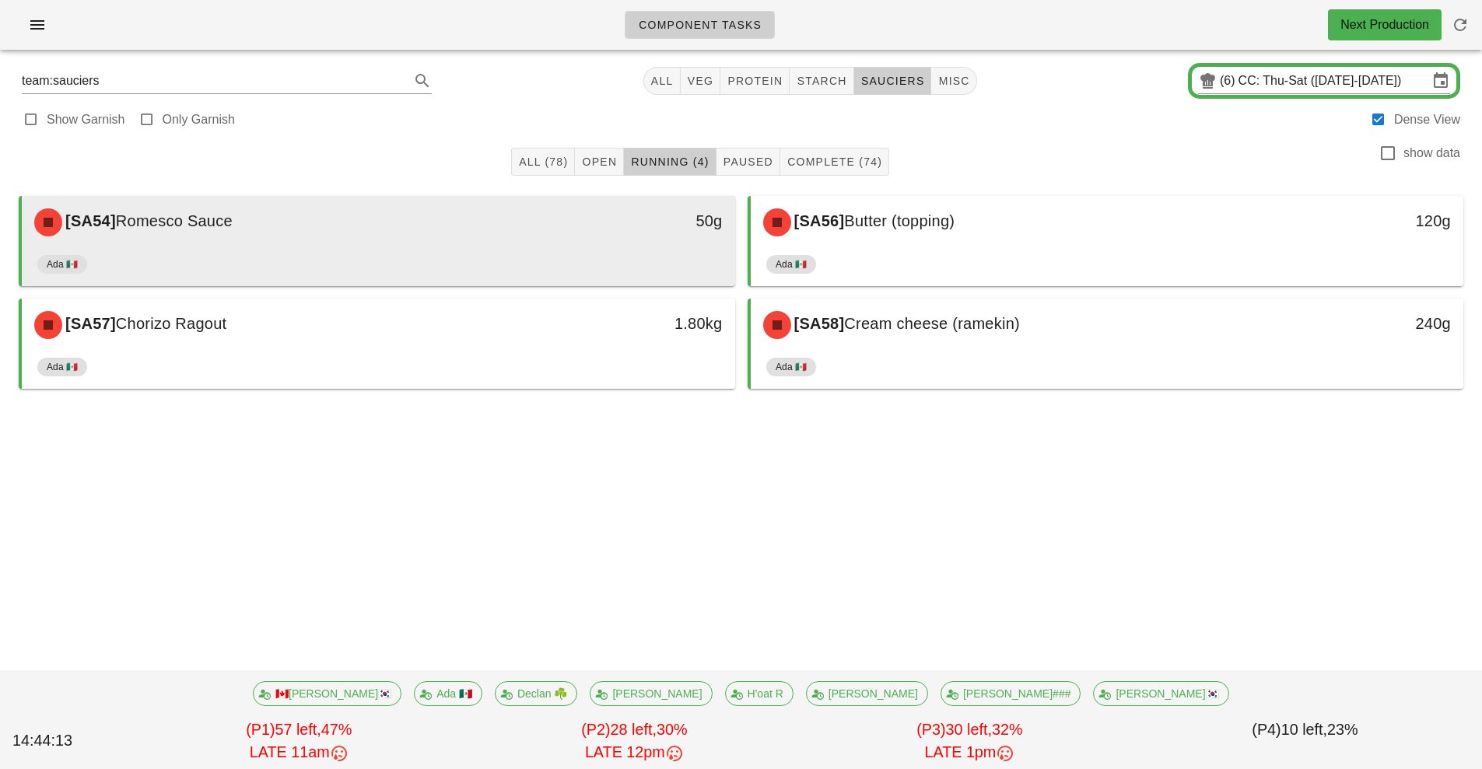
click at [597, 255] on div "Ada 🇲🇽" at bounding box center [378, 267] width 682 height 37
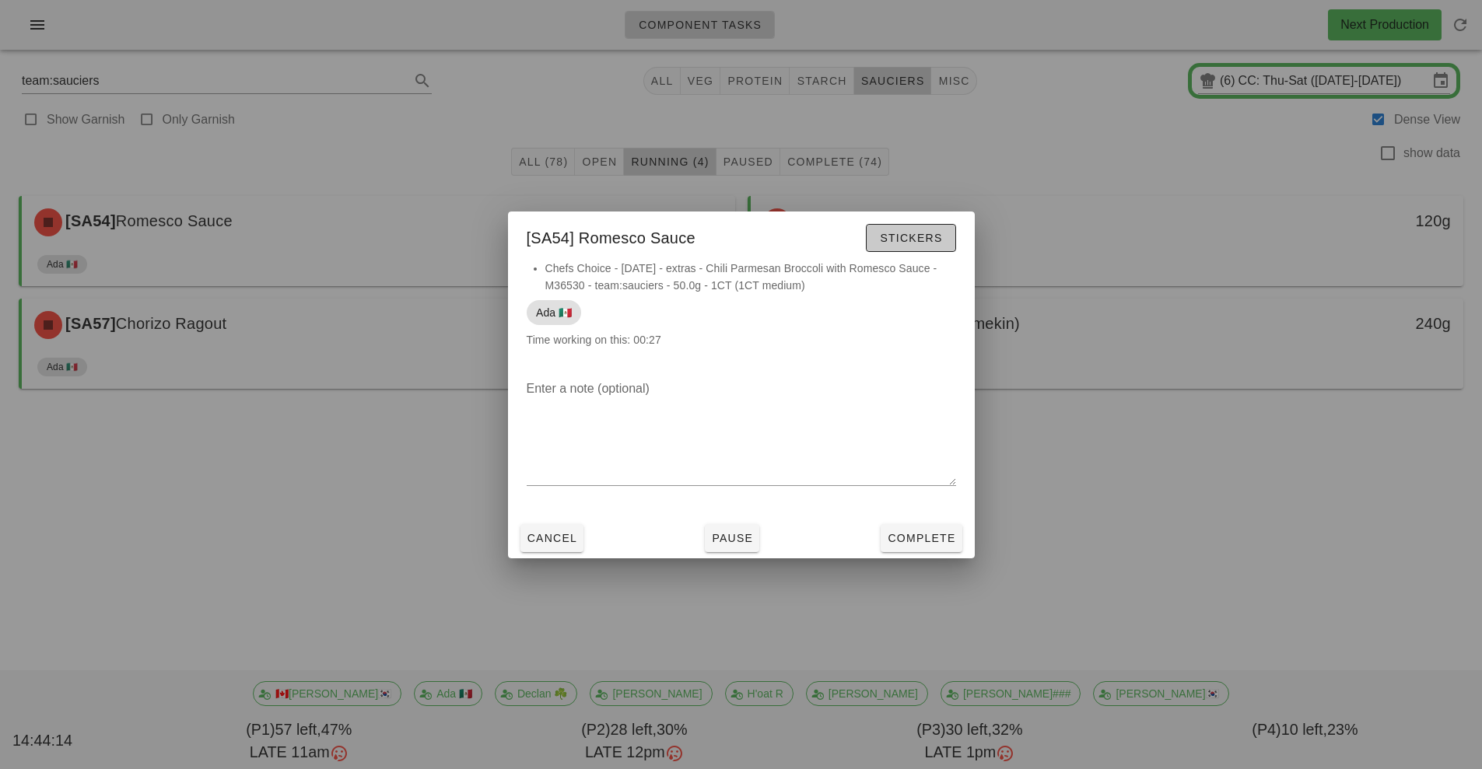
click at [946, 239] on button "Stickers" at bounding box center [910, 238] width 89 height 28
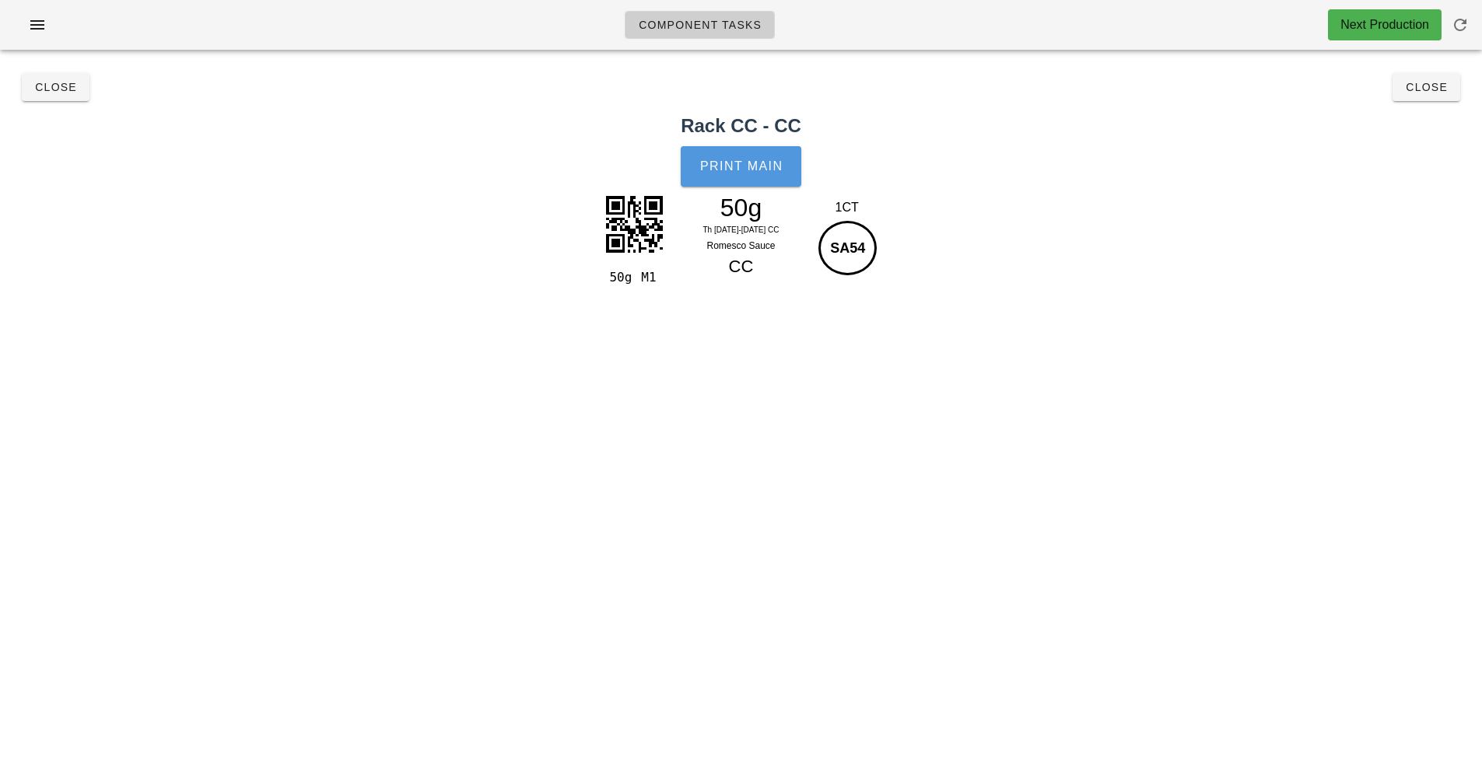
click at [757, 157] on button "Print Main" at bounding box center [741, 166] width 120 height 40
click at [1453, 82] on button "Close" at bounding box center [1426, 87] width 68 height 28
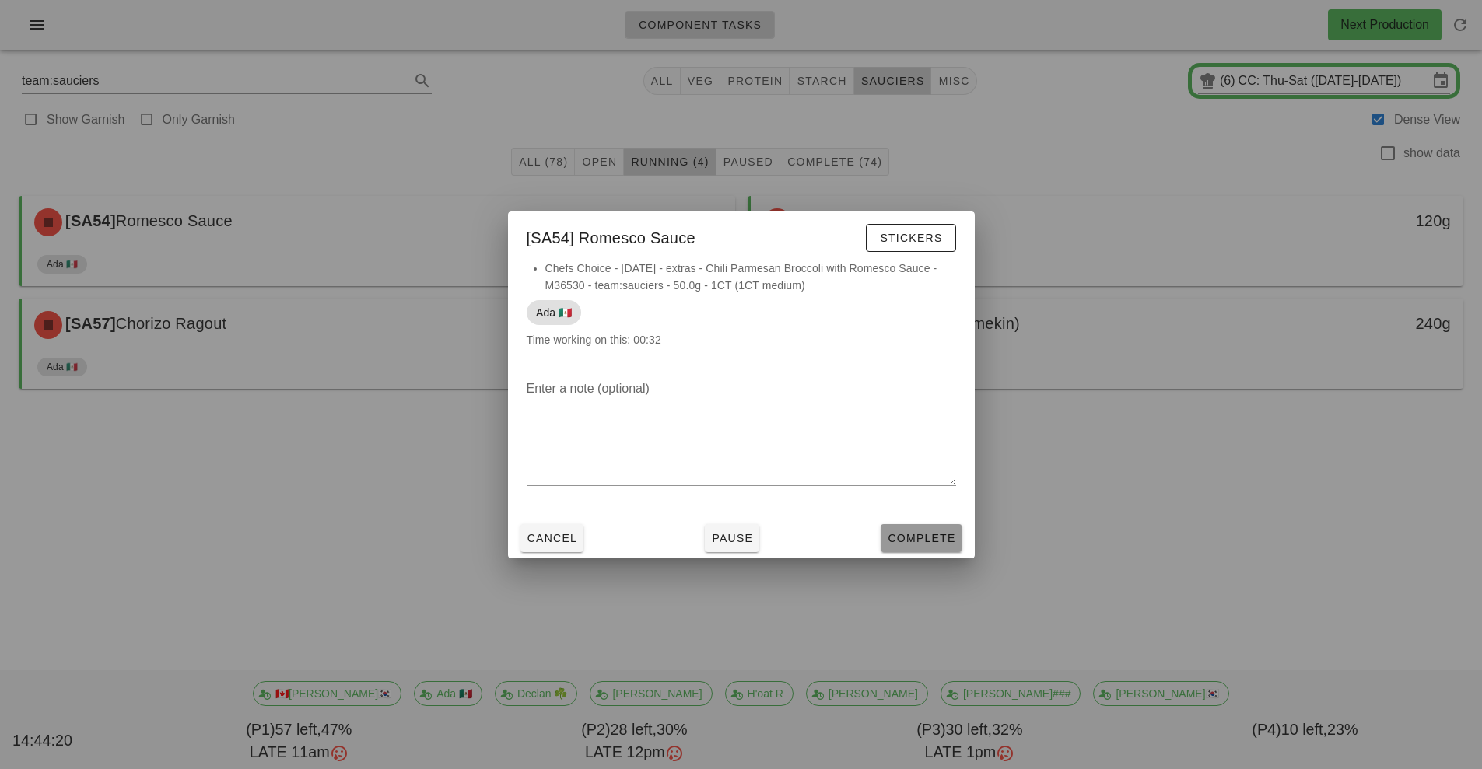
click at [936, 548] on button "Complete" at bounding box center [921, 538] width 81 height 28
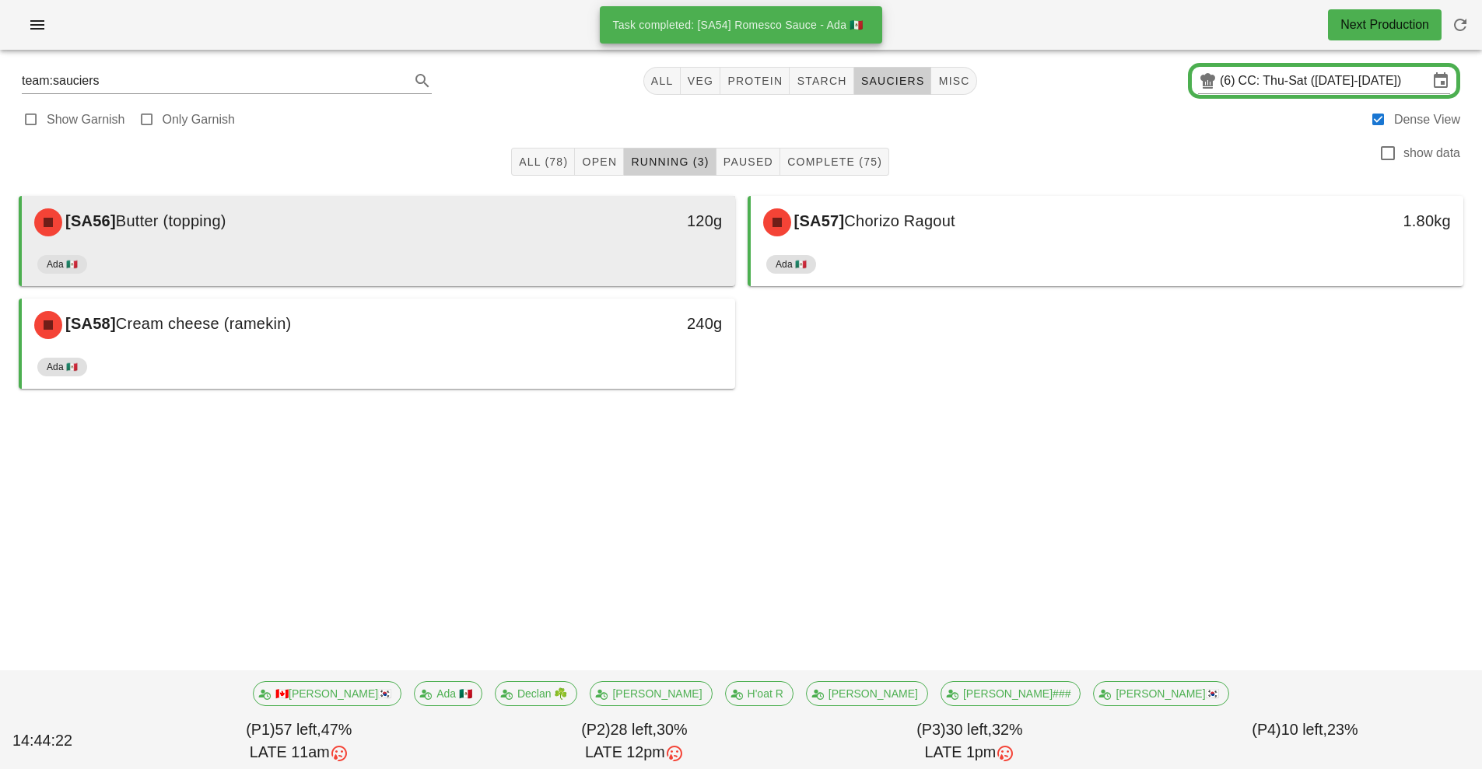
click at [541, 246] on div "[SA56] Butter (topping) 120g" at bounding box center [378, 222] width 713 height 53
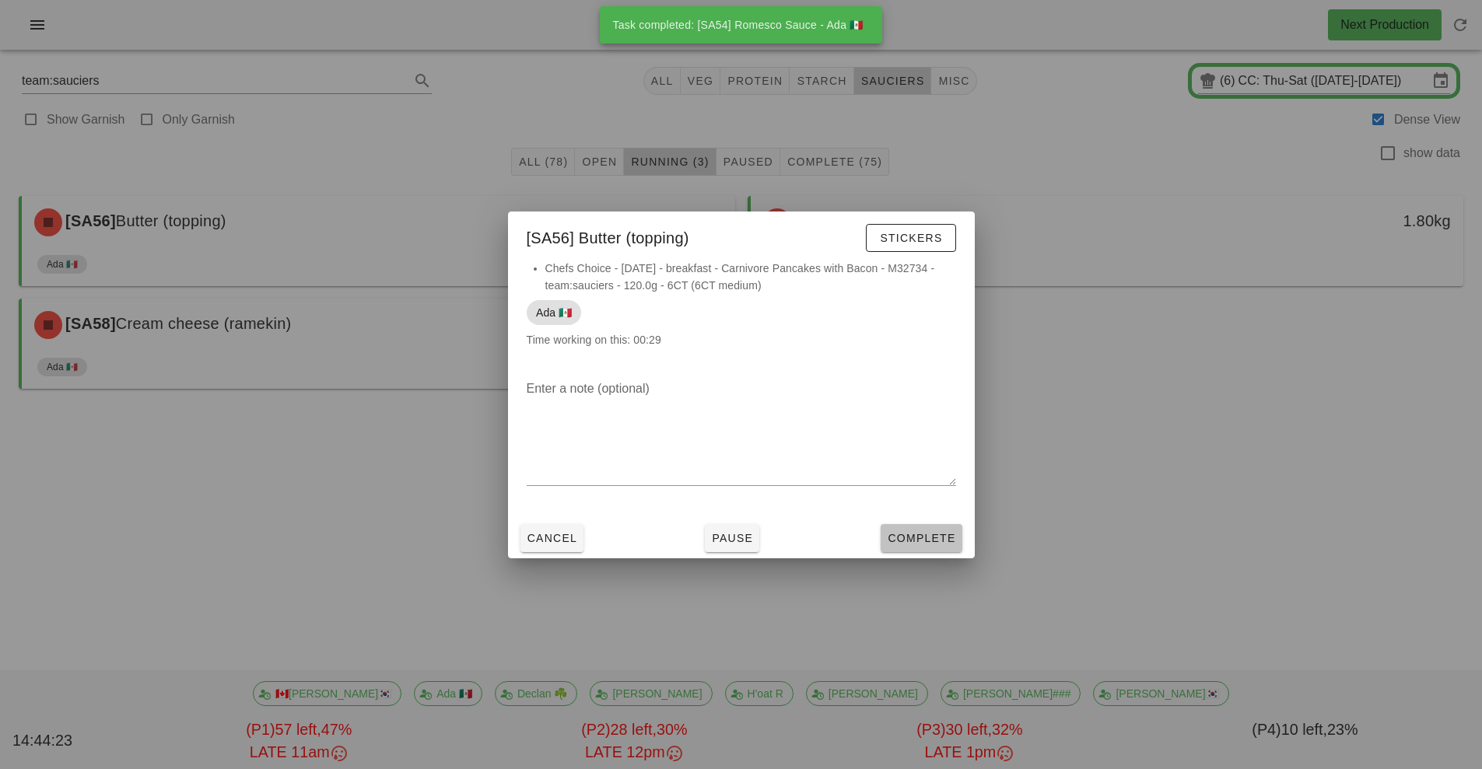
click at [926, 544] on span "Complete" at bounding box center [921, 538] width 68 height 12
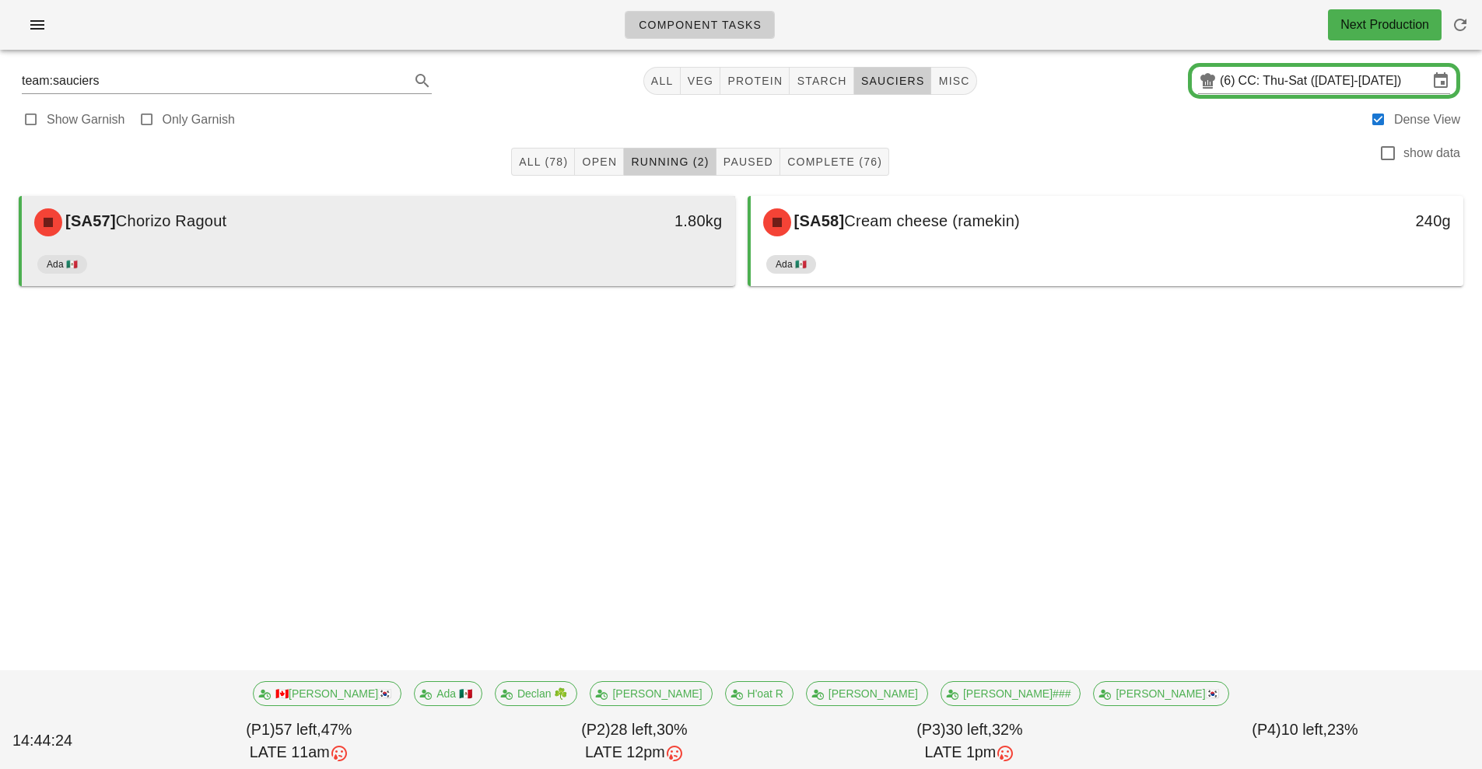
click at [613, 257] on div "Ada 🇲🇽" at bounding box center [378, 267] width 682 height 37
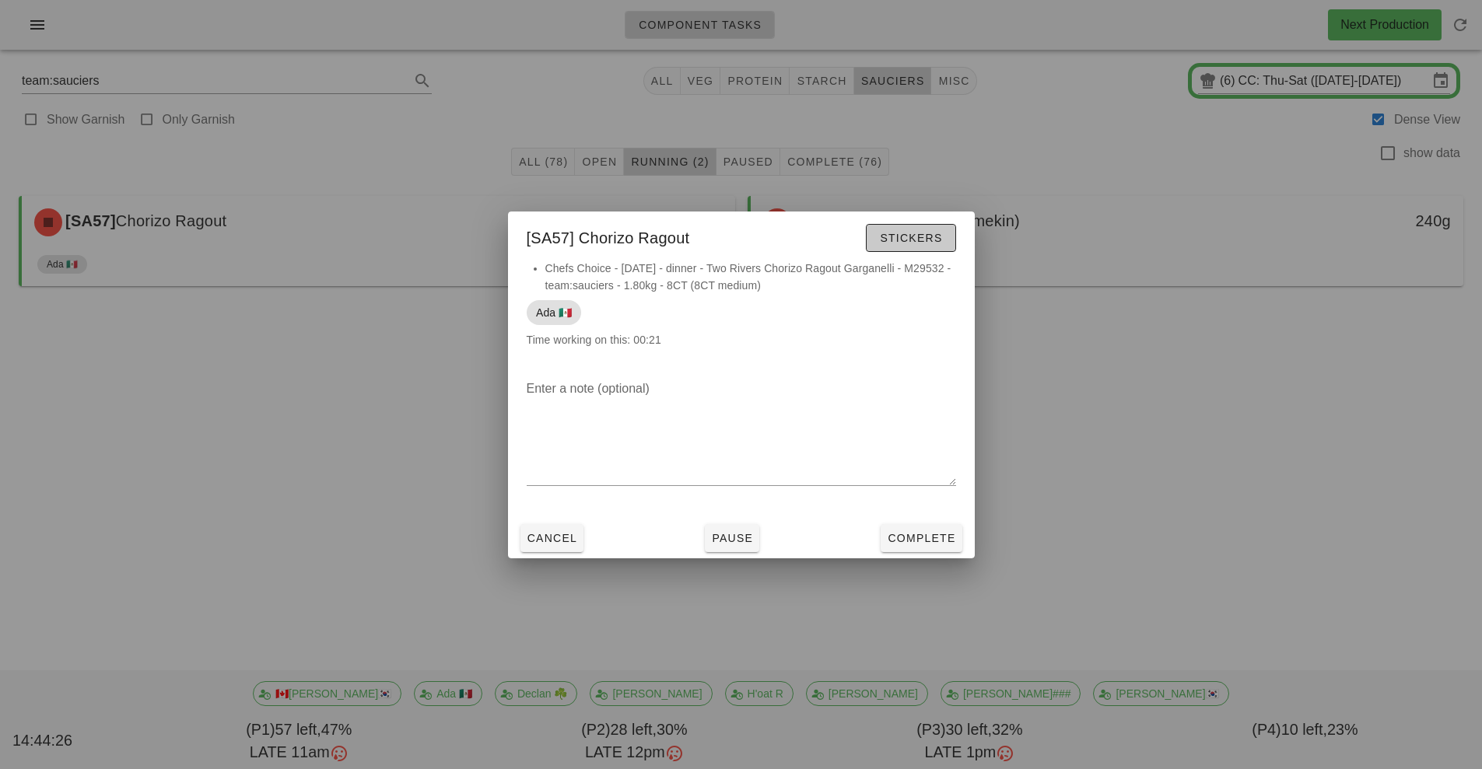
click at [921, 229] on button "Stickers" at bounding box center [910, 238] width 89 height 28
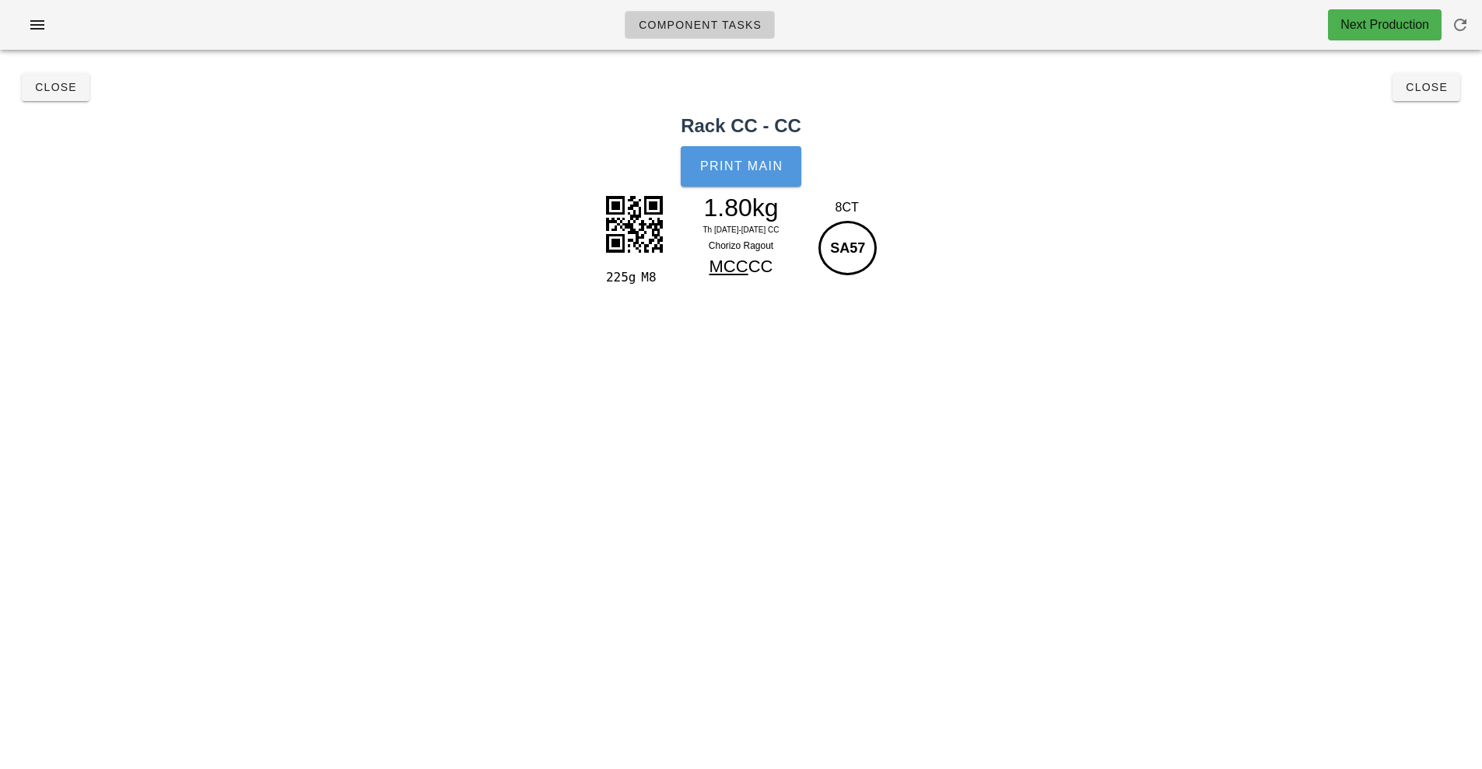
click at [741, 163] on span "Print Main" at bounding box center [741, 166] width 84 height 14
click at [1429, 88] on span "Close" at bounding box center [1426, 87] width 43 height 12
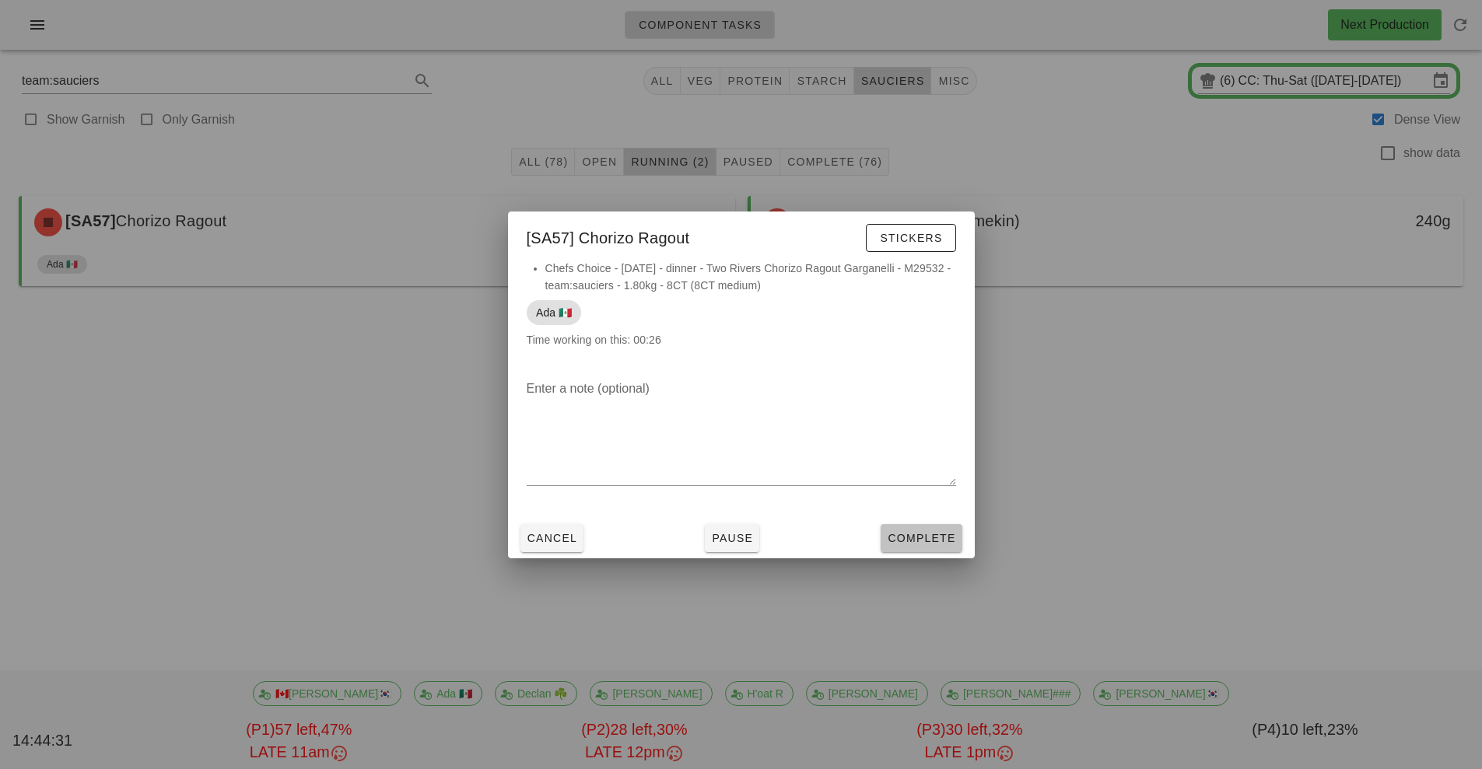
click at [926, 537] on span "Complete" at bounding box center [921, 538] width 68 height 12
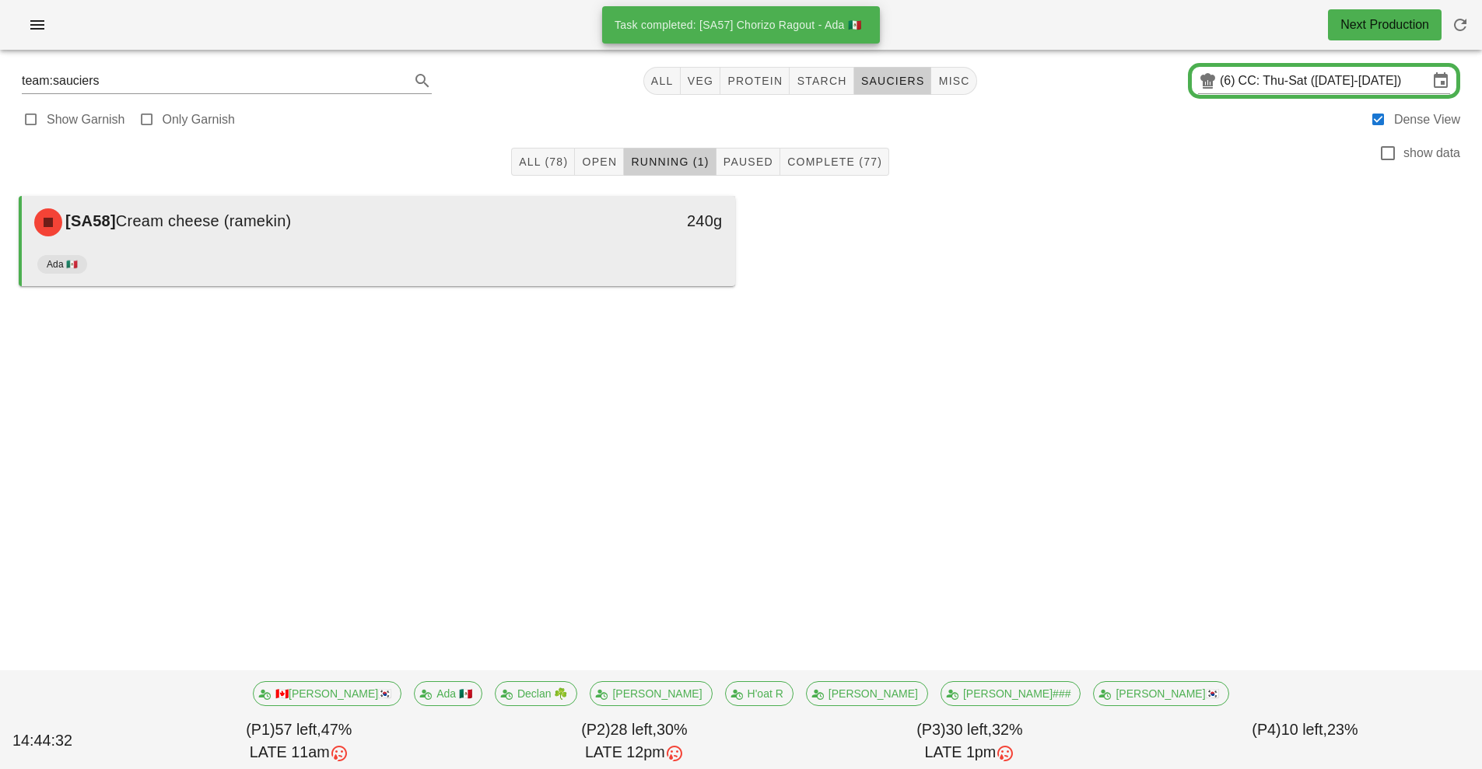
click at [615, 251] on div "Ada 🇲🇽" at bounding box center [378, 267] width 682 height 37
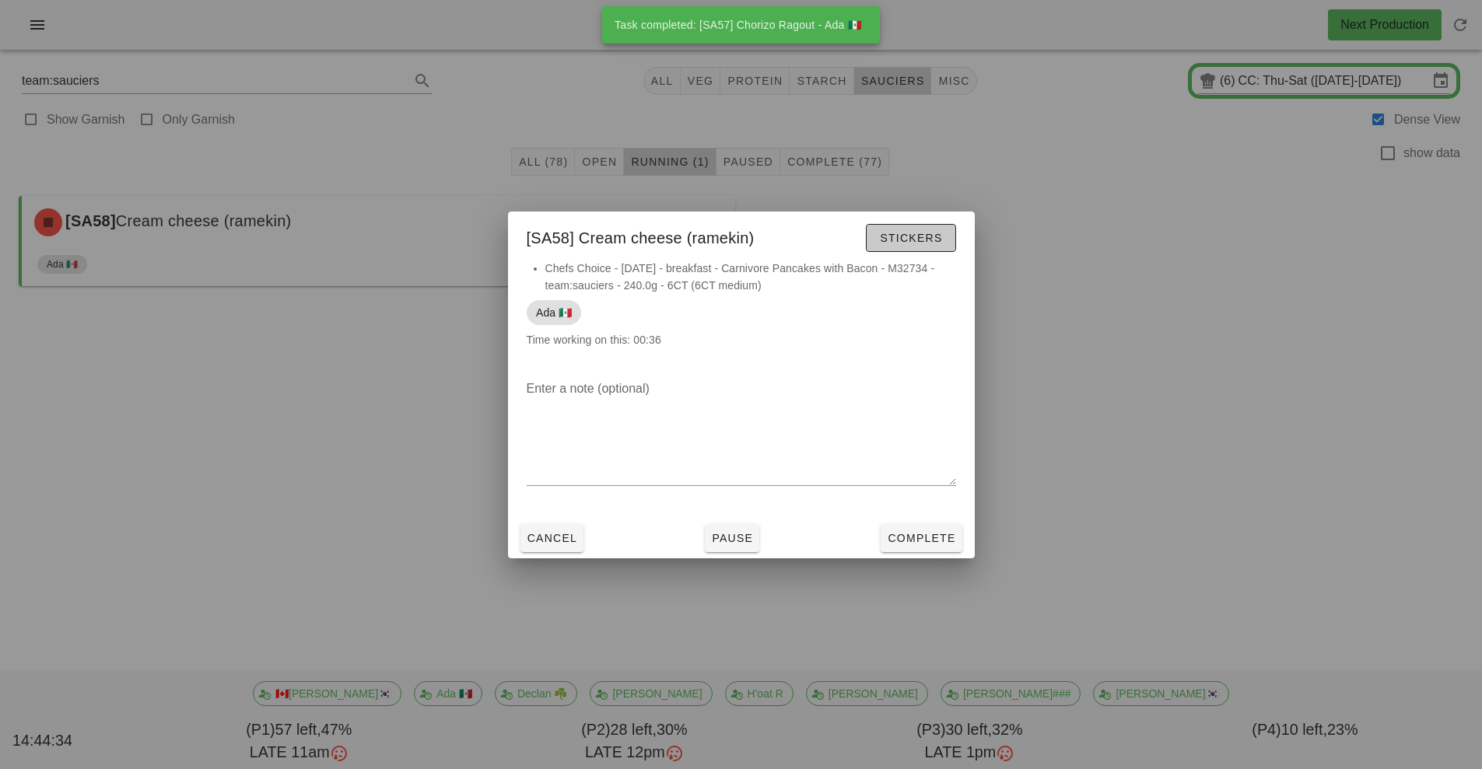
click at [912, 243] on span "Stickers" at bounding box center [910, 238] width 63 height 12
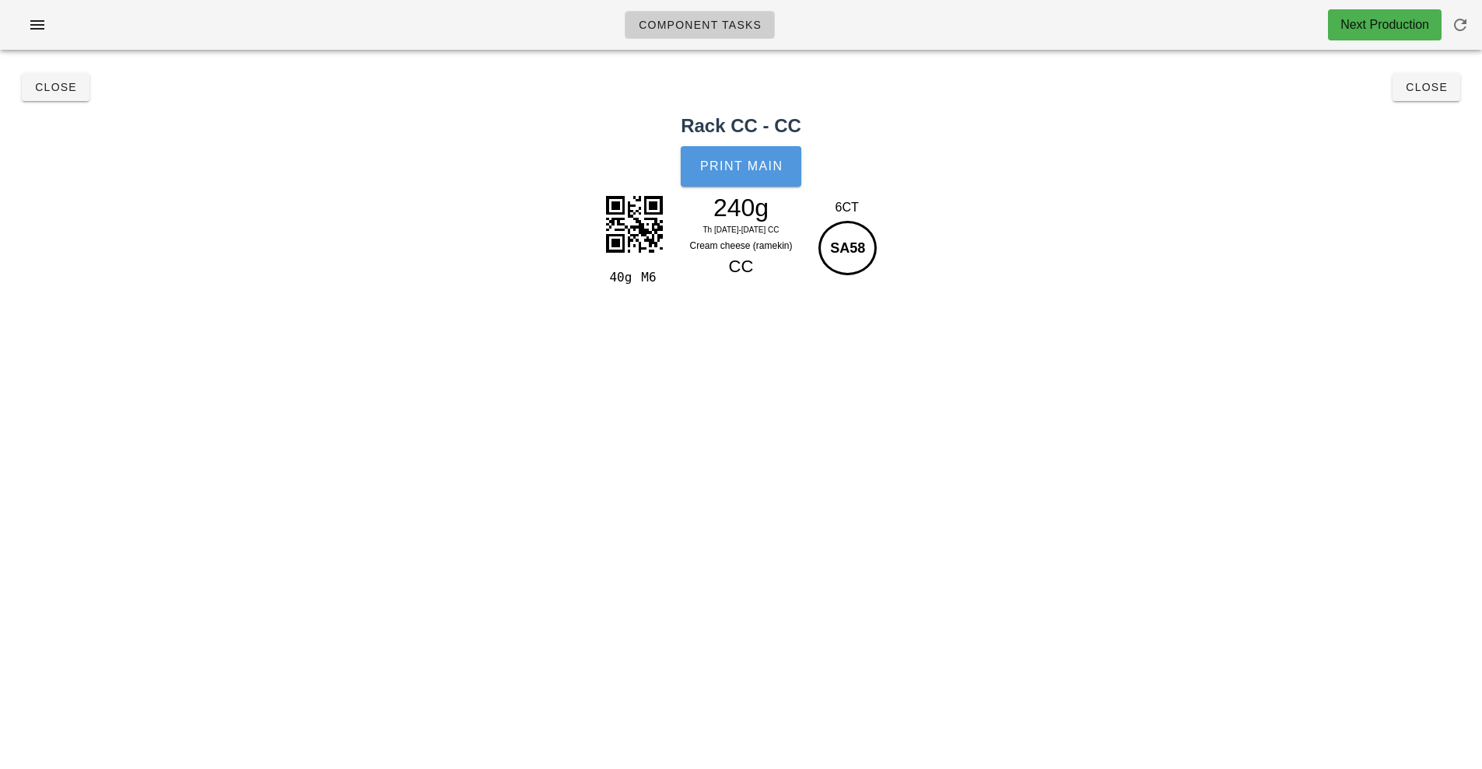
click at [746, 182] on button "Print Main" at bounding box center [741, 166] width 120 height 40
click at [1427, 97] on button "Close" at bounding box center [1426, 87] width 68 height 28
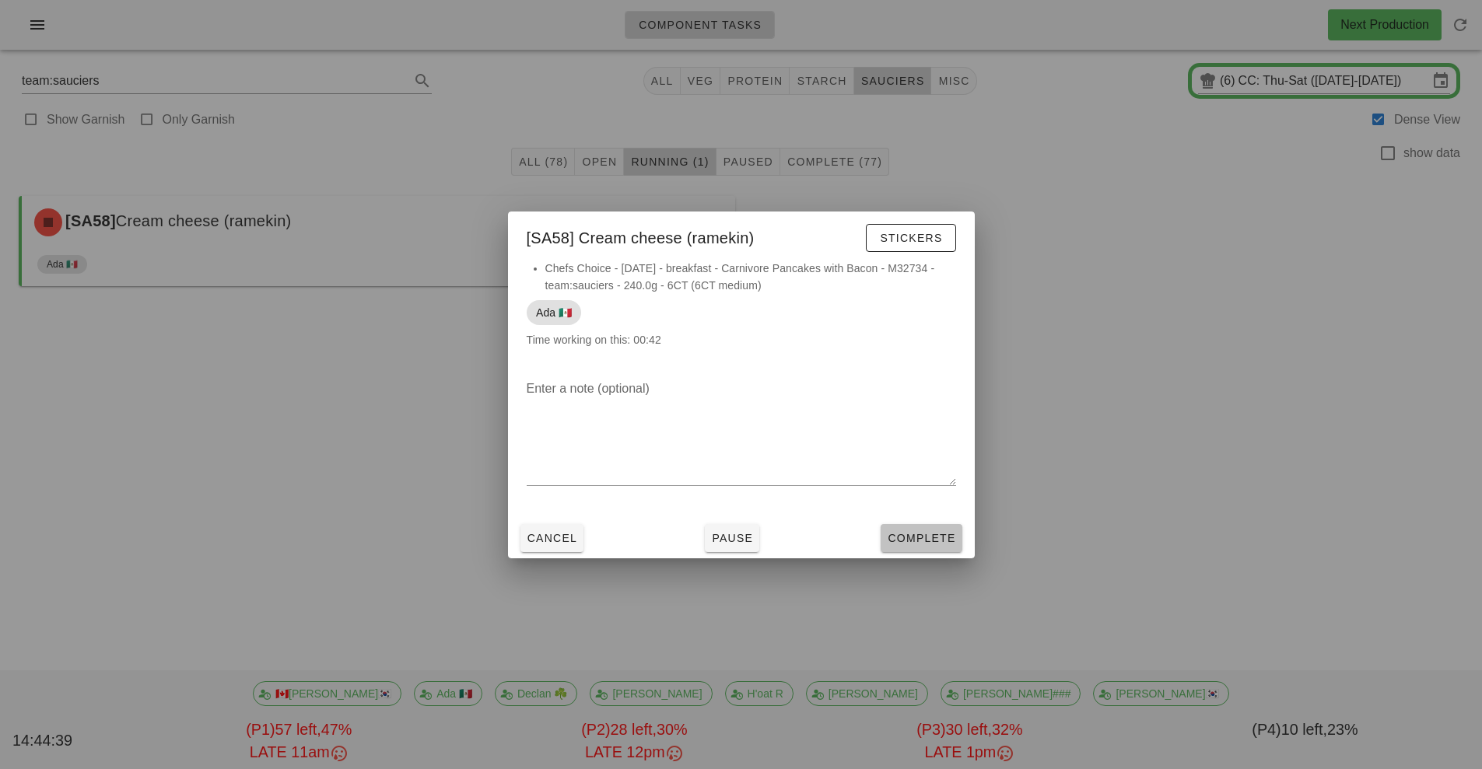
click at [942, 538] on span "Complete" at bounding box center [921, 538] width 68 height 12
